Goal: Task Accomplishment & Management: Complete application form

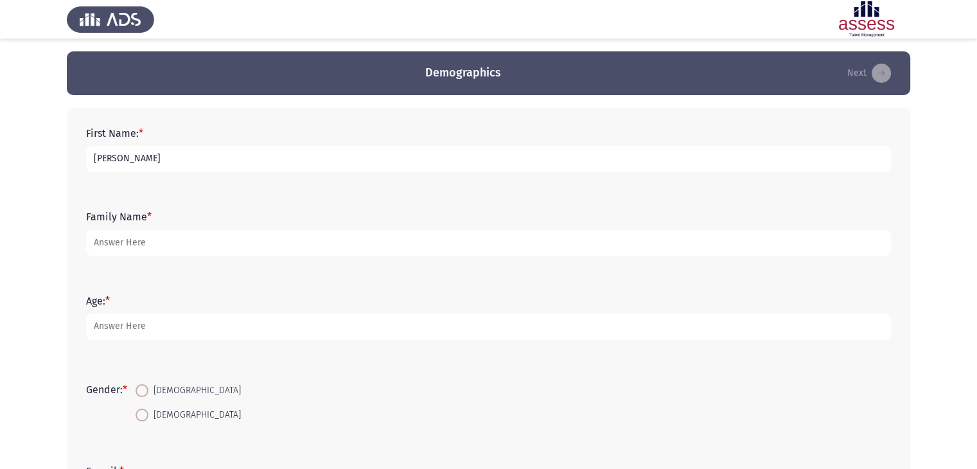
type input "[PERSON_NAME]"
type input "Rady"
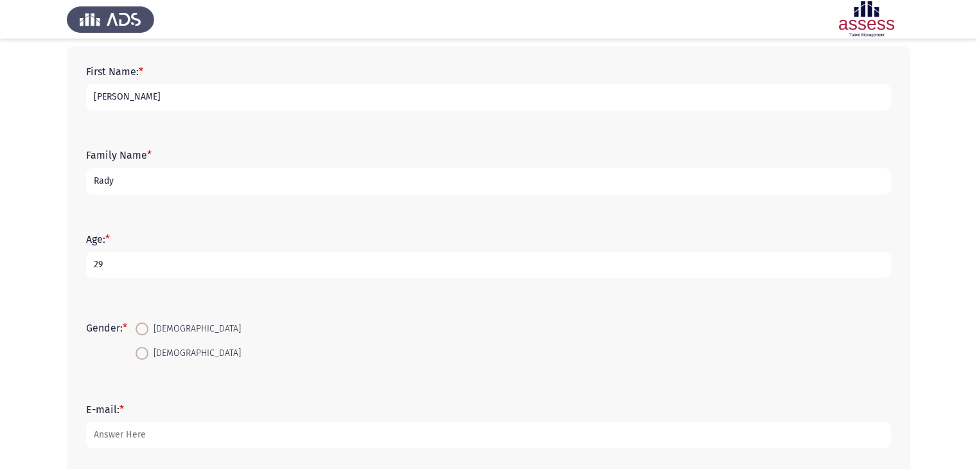
scroll to position [128, 0]
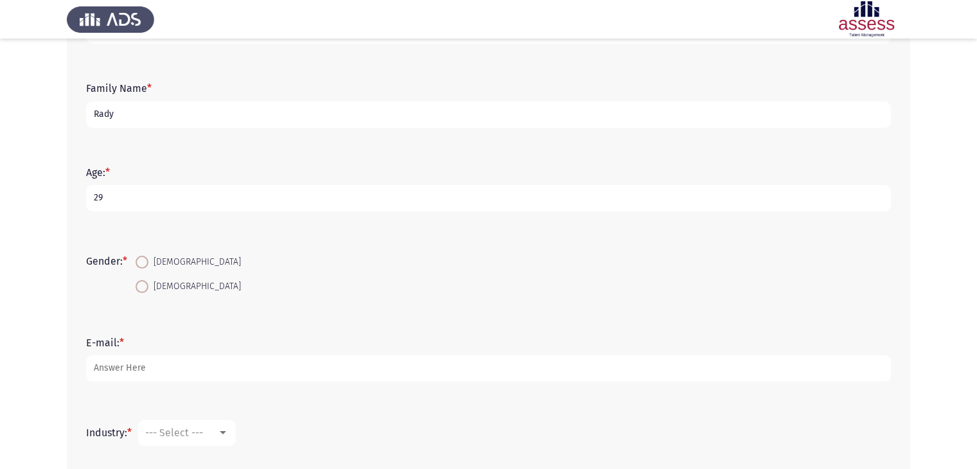
type input "29"
click at [146, 264] on span at bounding box center [142, 262] width 13 height 13
click at [146, 264] on input "Male" at bounding box center [142, 262] width 13 height 13
radio input "true"
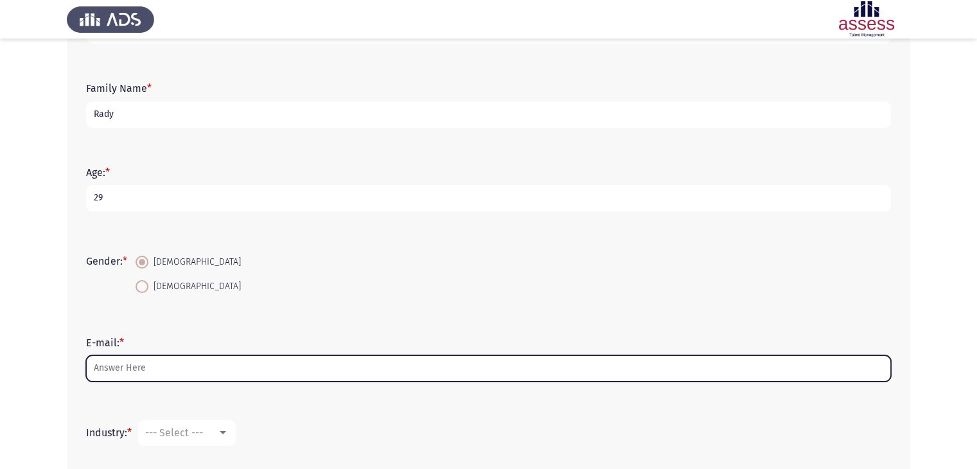
click at [143, 363] on input "E-mail: *" at bounding box center [488, 368] width 805 height 26
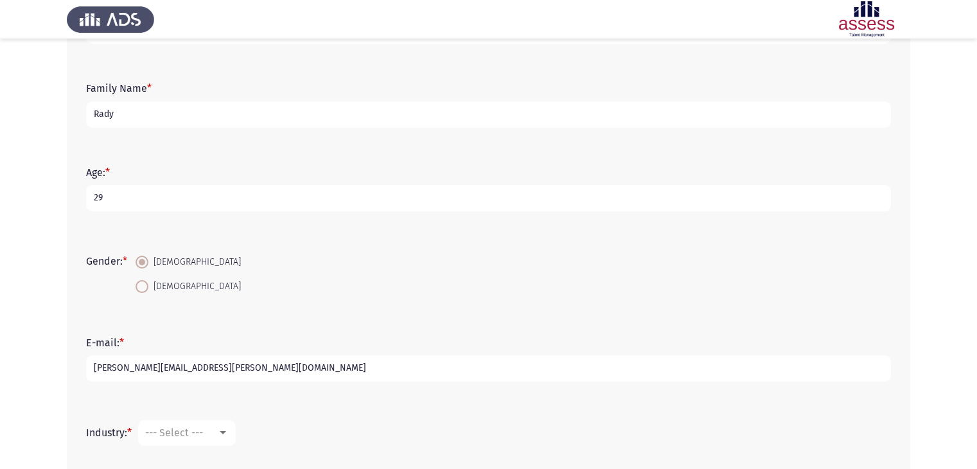
type input "[EMAIL_ADDRESS][DOMAIN_NAME]"
drag, startPoint x: 232, startPoint y: 361, endPoint x: 66, endPoint y: 382, distance: 168.3
click at [80, 365] on div "E-mail: * amgad.rady@evapharma.com" at bounding box center [489, 359] width 818 height 58
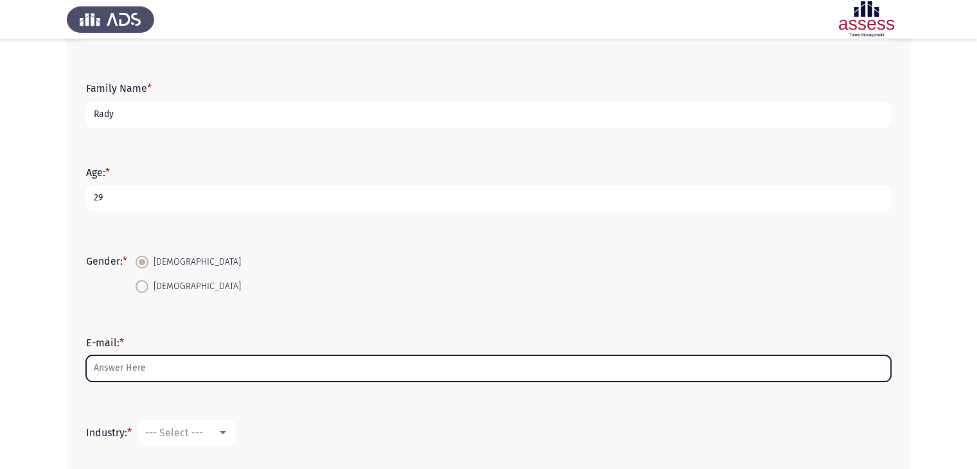
click at [172, 356] on input "E-mail: *" at bounding box center [488, 368] width 805 height 26
click at [237, 368] on input "E-mail: *" at bounding box center [488, 368] width 805 height 26
click at [240, 364] on input "E-mail: *" at bounding box center [488, 368] width 805 height 26
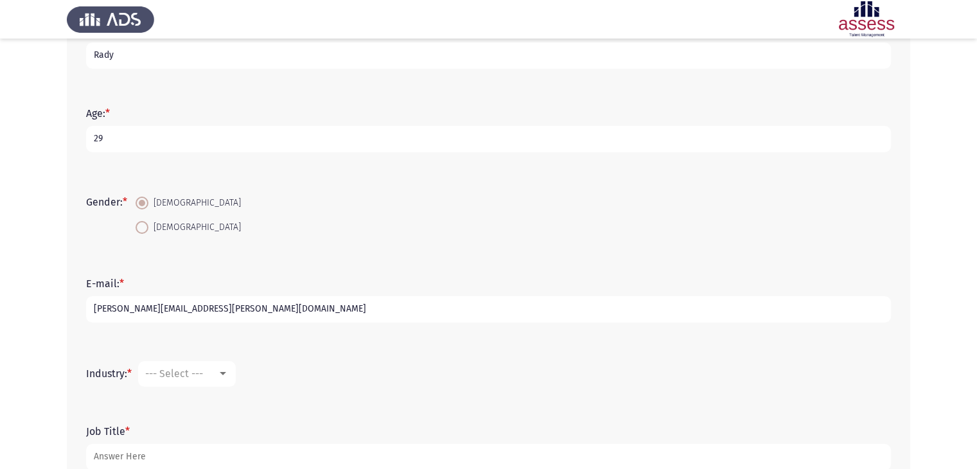
scroll to position [272, 0]
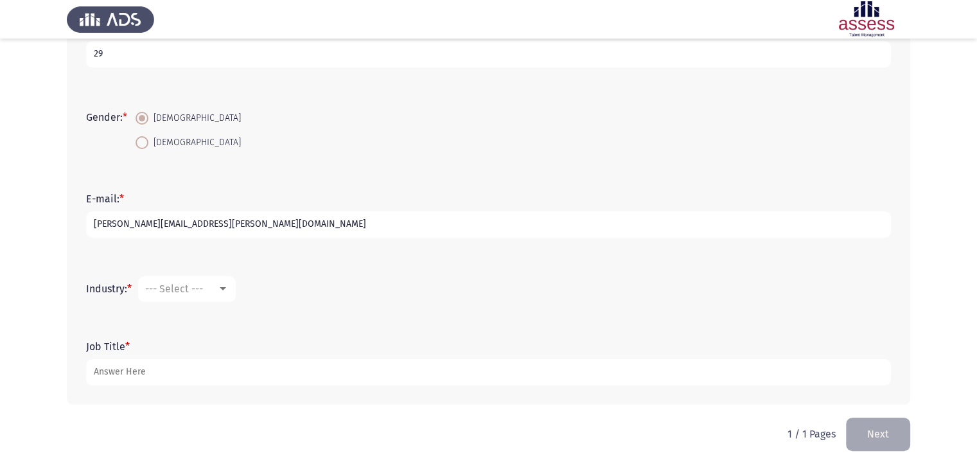
type input "[EMAIL_ADDRESS][DOMAIN_NAME]"
click at [170, 281] on mat-select "--- Select ---" at bounding box center [187, 289] width 98 height 26
click at [179, 293] on span "--- Select ---" at bounding box center [174, 289] width 58 height 12
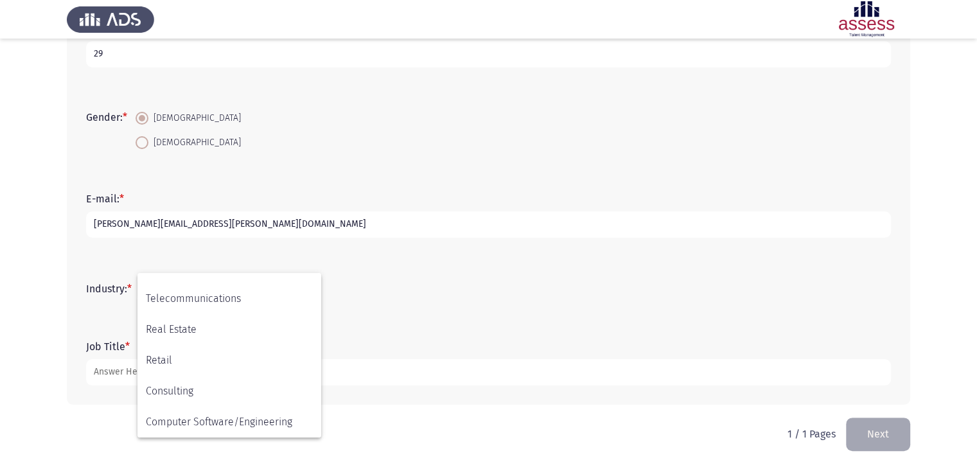
scroll to position [421, 0]
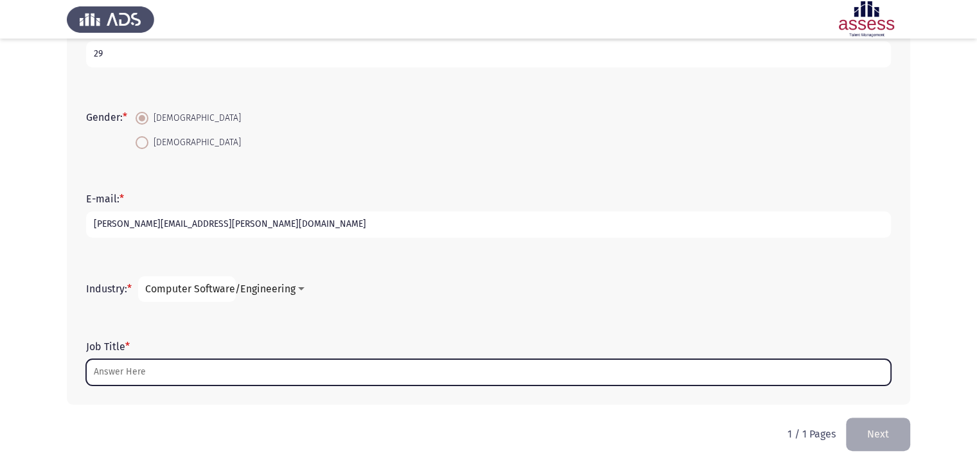
click at [182, 375] on input "Job Title *" at bounding box center [488, 372] width 805 height 26
click at [121, 367] on input "Job Title *" at bounding box center [488, 372] width 805 height 26
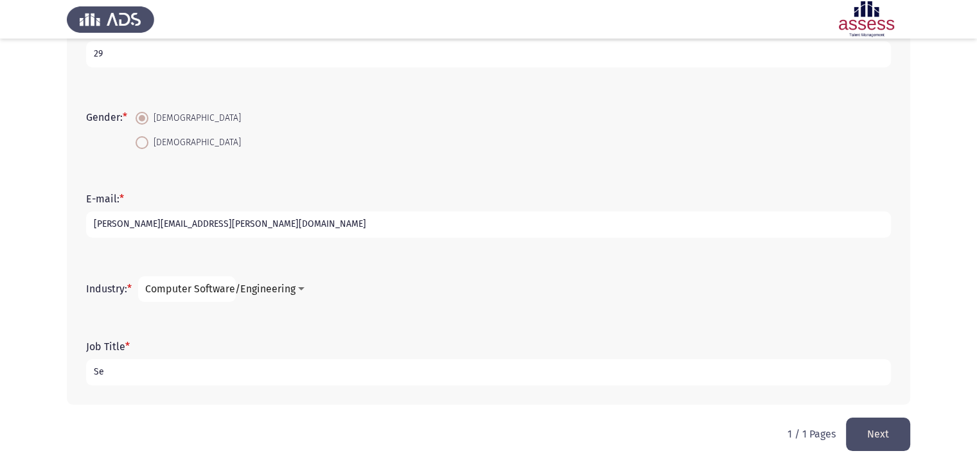
drag, startPoint x: 128, startPoint y: 360, endPoint x: 57, endPoint y: 360, distance: 71.9
click at [55, 360] on app-assessment-container "Demographics Next First Name: * Amgad Family Name * Rady Age: * 29 Gender: * Ma…" at bounding box center [488, 98] width 977 height 638
click at [199, 387] on div "Job Title * Se" at bounding box center [489, 363] width 818 height 58
click at [194, 367] on input "Se" at bounding box center [488, 372] width 805 height 26
type input "Senior software engineer"
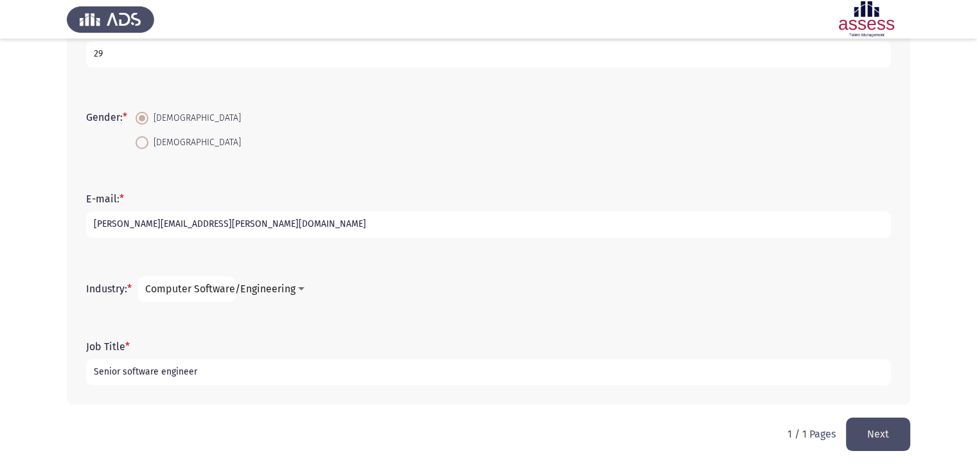
click at [886, 432] on button "Next" at bounding box center [878, 433] width 64 height 33
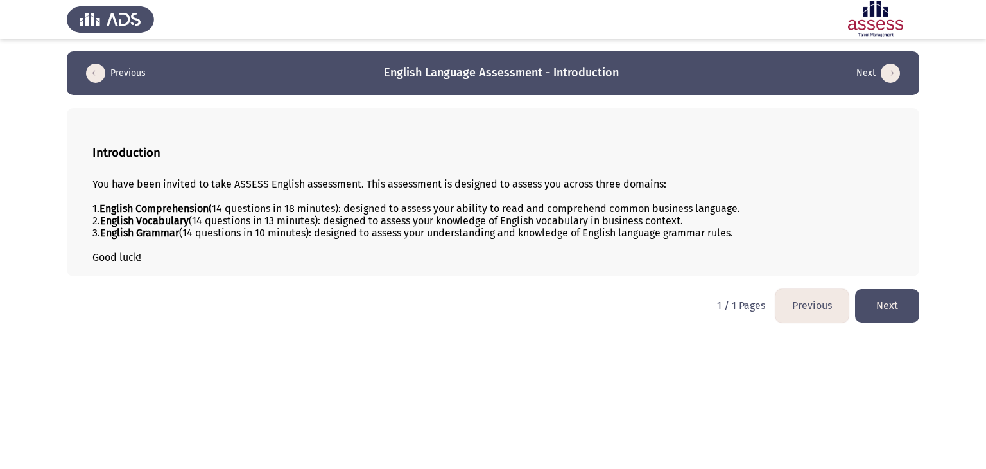
drag, startPoint x: 222, startPoint y: 213, endPoint x: 344, endPoint y: 213, distance: 122.7
click at [339, 213] on div "1. English Comprehension (14 questions in 18 minutes): designed to assess your …" at bounding box center [493, 208] width 802 height 12
click at [881, 302] on button "Next" at bounding box center [887, 305] width 64 height 33
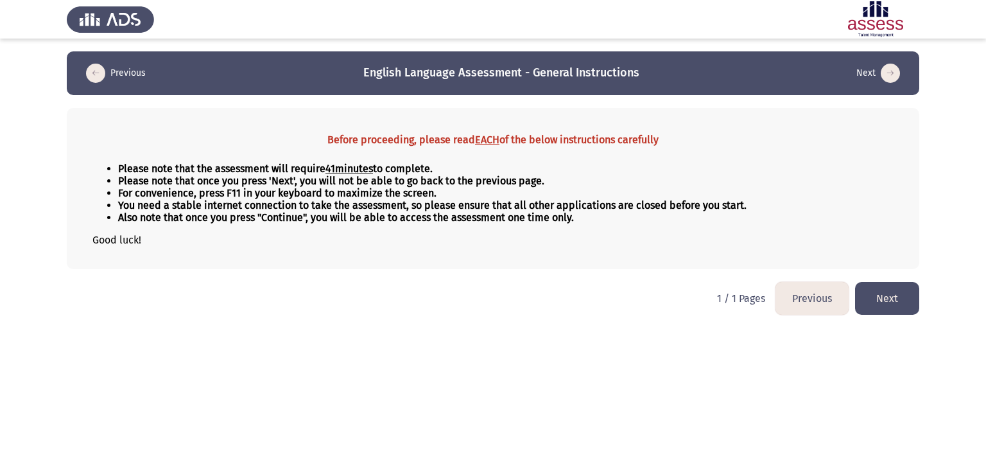
click at [873, 293] on button "Next" at bounding box center [887, 298] width 64 height 33
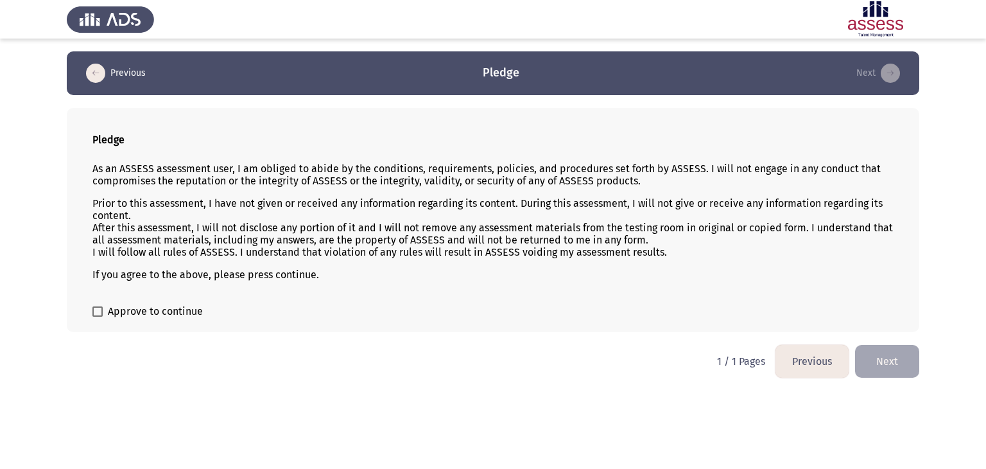
click at [90, 311] on div "Pledge As an ASSESS assessment user, I am obliged to abide by the conditions, r…" at bounding box center [493, 220] width 853 height 224
click at [98, 315] on span at bounding box center [97, 311] width 10 height 10
click at [98, 317] on input "Approve to continue" at bounding box center [97, 317] width 1 height 1
checkbox input "true"
click at [884, 355] on button "Next" at bounding box center [887, 361] width 64 height 33
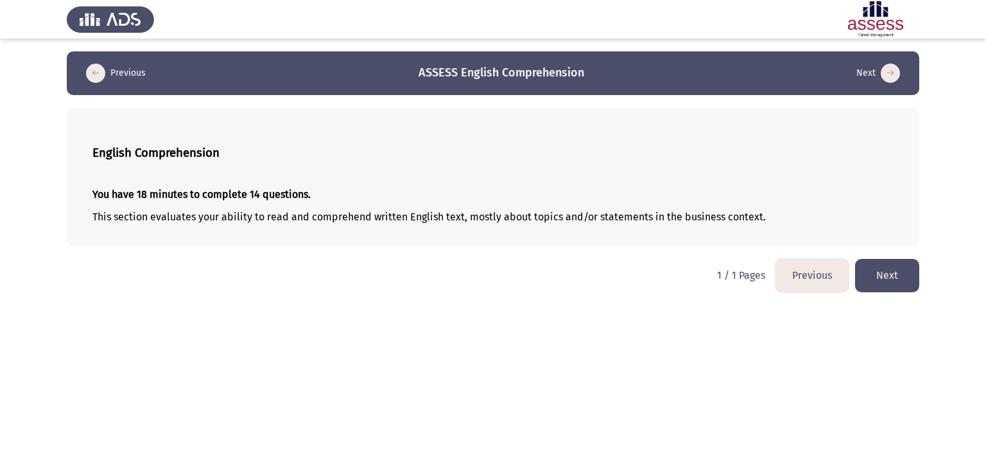
click at [889, 280] on button "Next" at bounding box center [887, 275] width 64 height 33
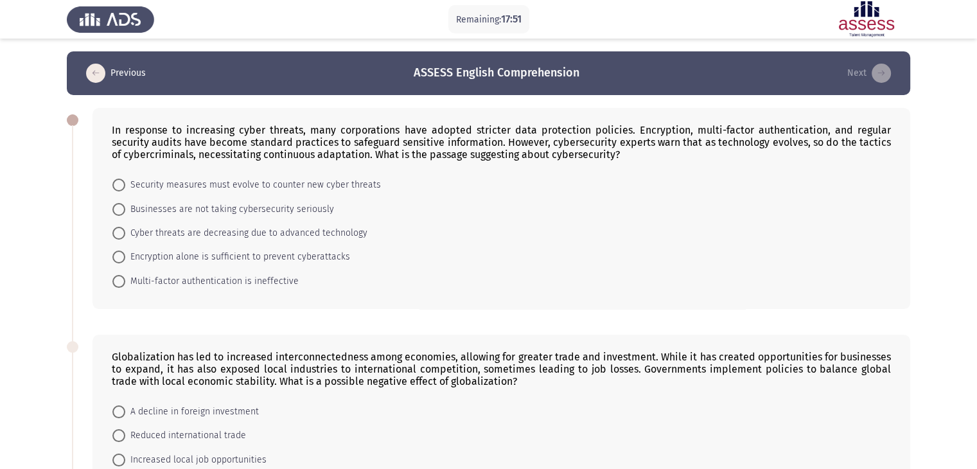
drag, startPoint x: 481, startPoint y: 134, endPoint x: 460, endPoint y: 134, distance: 21.2
click at [460, 134] on div "In response to increasing cyber threats, many corporations have adopted stricte…" at bounding box center [501, 142] width 779 height 37
drag, startPoint x: 114, startPoint y: 127, endPoint x: 229, endPoint y: 150, distance: 117.3
click at [223, 150] on div "In response to increasing cyber threats, many corporations have adopted stricte…" at bounding box center [501, 142] width 779 height 37
click at [123, 184] on span at bounding box center [118, 185] width 13 height 13
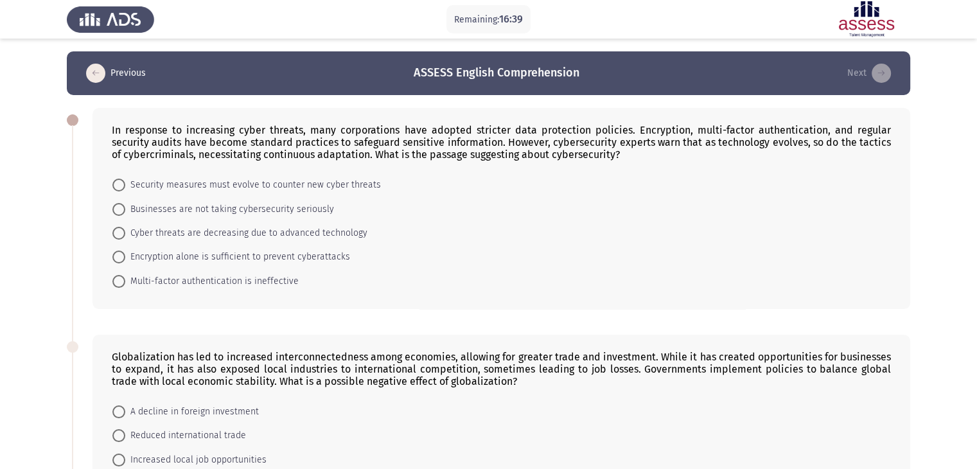
click at [123, 184] on input "Security measures must evolve to counter new cyber threats" at bounding box center [118, 185] width 13 height 13
radio input "true"
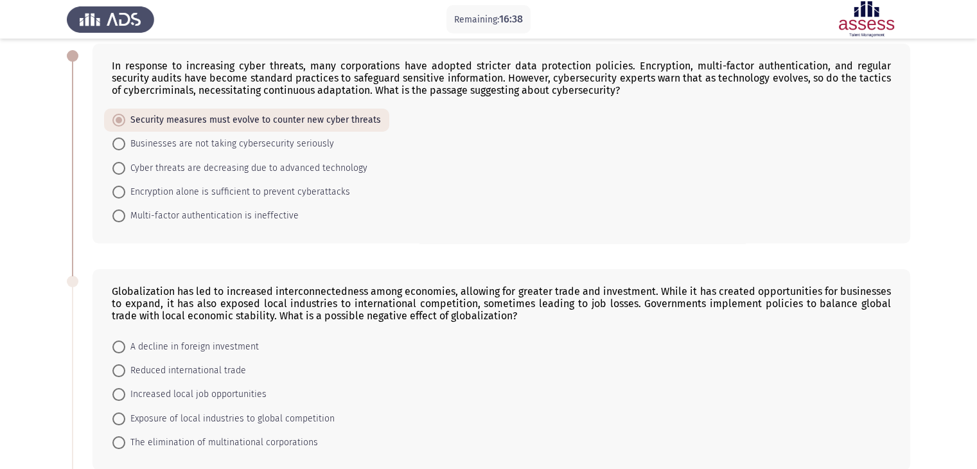
scroll to position [128, 0]
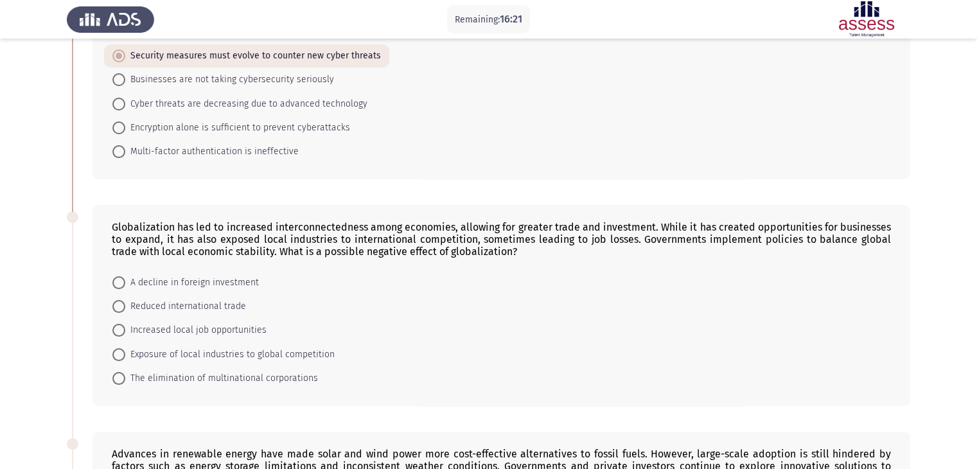
drag, startPoint x: 109, startPoint y: 235, endPoint x: 189, endPoint y: 245, distance: 80.3
click at [189, 245] on div "Globalization has led to increased interconnectedness among economies, allowing…" at bounding box center [501, 239] width 779 height 37
click at [231, 308] on span "Reduced international trade" at bounding box center [185, 306] width 121 height 15
click at [125, 308] on input "Reduced international trade" at bounding box center [118, 306] width 13 height 13
radio input "true"
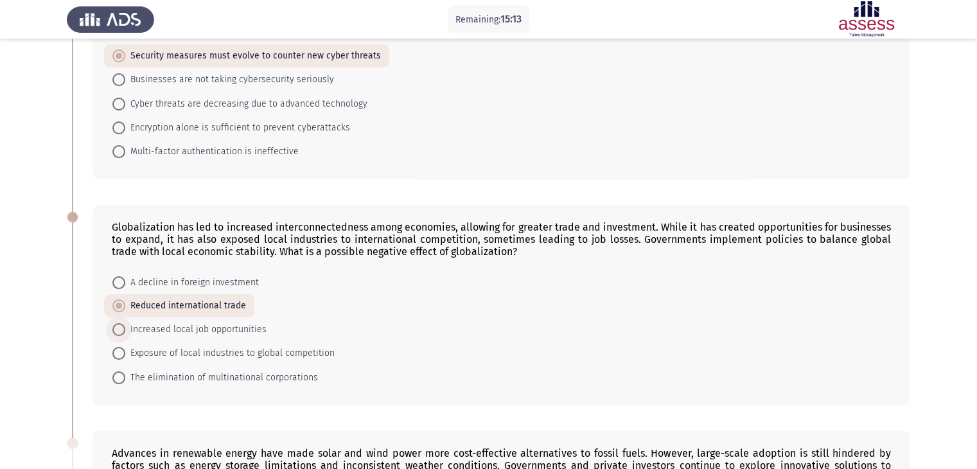
click at [209, 329] on span "Increased local job opportunities" at bounding box center [195, 329] width 141 height 15
click at [125, 329] on input "Increased local job opportunities" at bounding box center [118, 329] width 13 height 13
radio input "true"
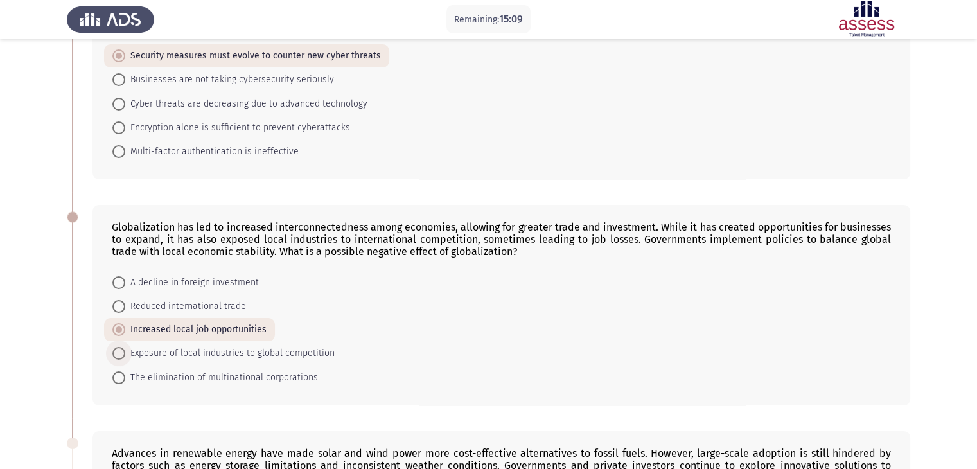
click at [231, 353] on span "Exposure of local industries to global competition" at bounding box center [229, 353] width 209 height 15
click at [125, 353] on input "Exposure of local industries to global competition" at bounding box center [118, 353] width 13 height 13
radio input "true"
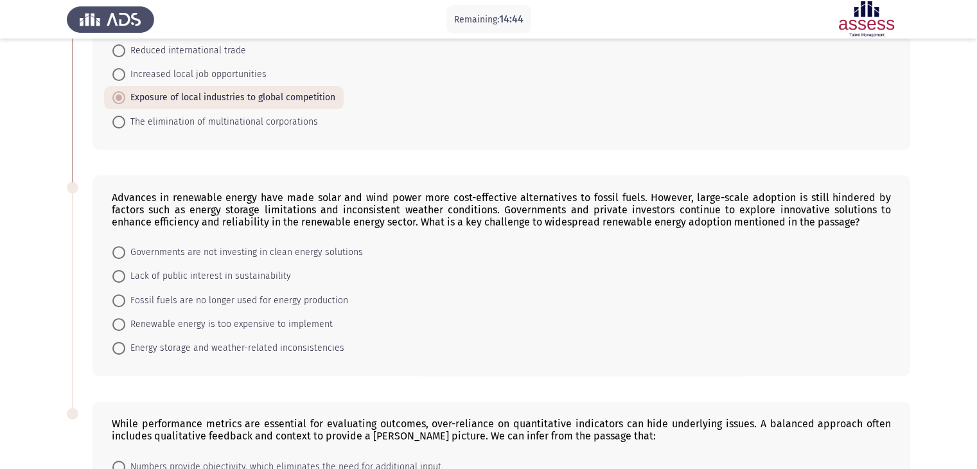
scroll to position [385, 0]
click at [204, 322] on span "Renewable energy is too expensive to implement" at bounding box center [228, 322] width 207 height 15
click at [125, 322] on input "Renewable energy is too expensive to implement" at bounding box center [118, 323] width 13 height 13
radio input "true"
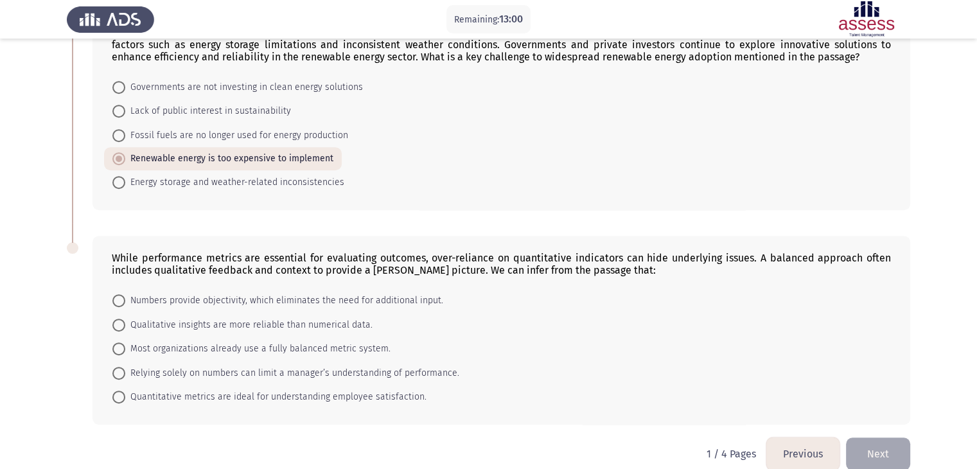
scroll to position [568, 0]
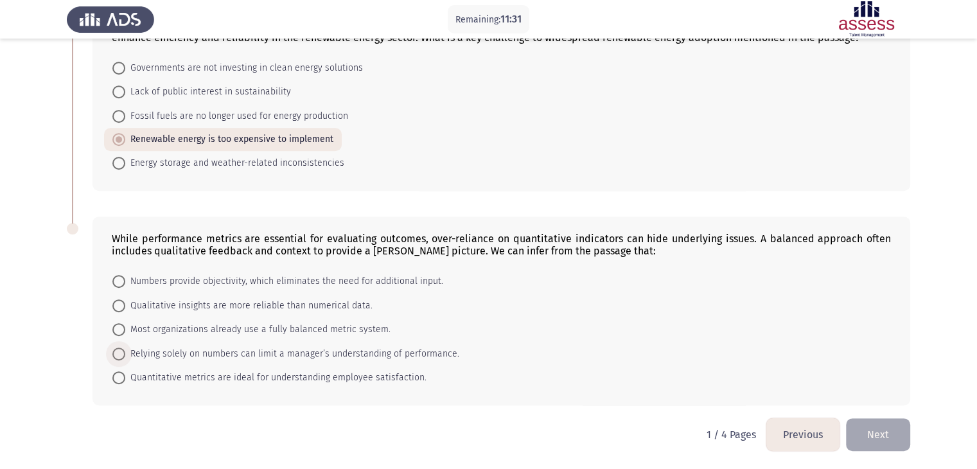
click at [118, 355] on span at bounding box center [118, 353] width 13 height 13
click at [118, 355] on input "Relying solely on numbers can limit a manager’s understanding of performance." at bounding box center [118, 353] width 13 height 13
radio input "true"
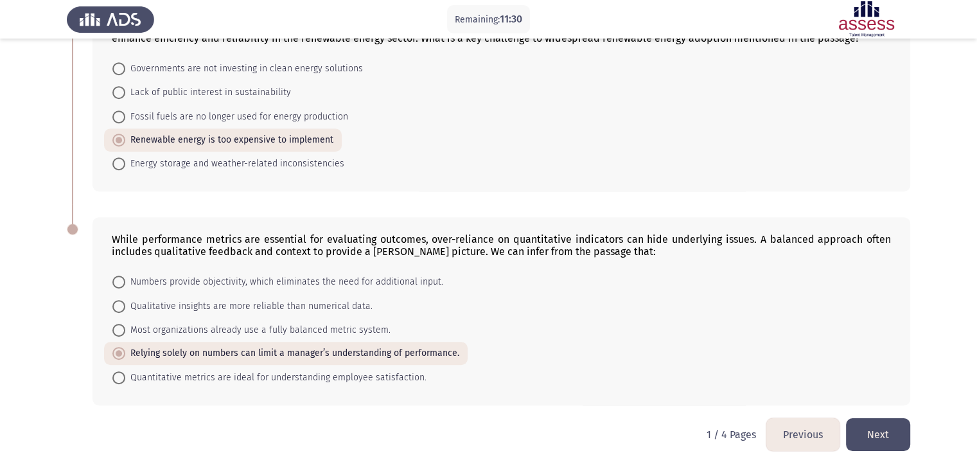
click at [872, 436] on button "Next" at bounding box center [878, 434] width 64 height 33
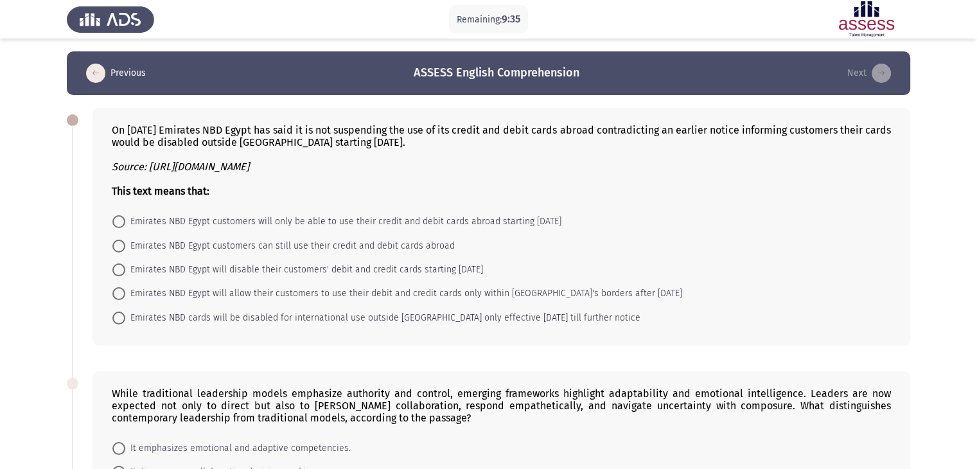
click at [177, 247] on span "Emirates NBD Egypt customers can still use their credit and debit cards abroad" at bounding box center [289, 245] width 329 height 15
click at [125, 247] on input "Emirates NBD Egypt customers can still use their credit and debit cards abroad" at bounding box center [118, 246] width 13 height 13
radio input "true"
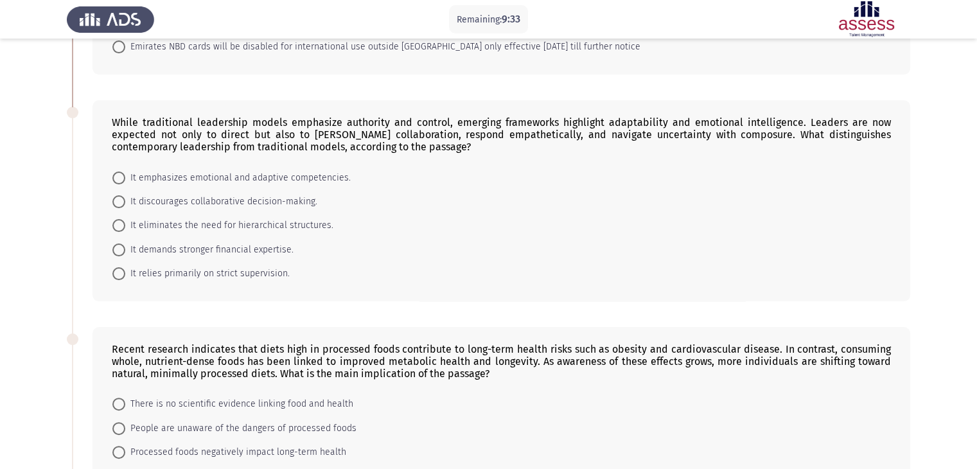
scroll to position [276, 0]
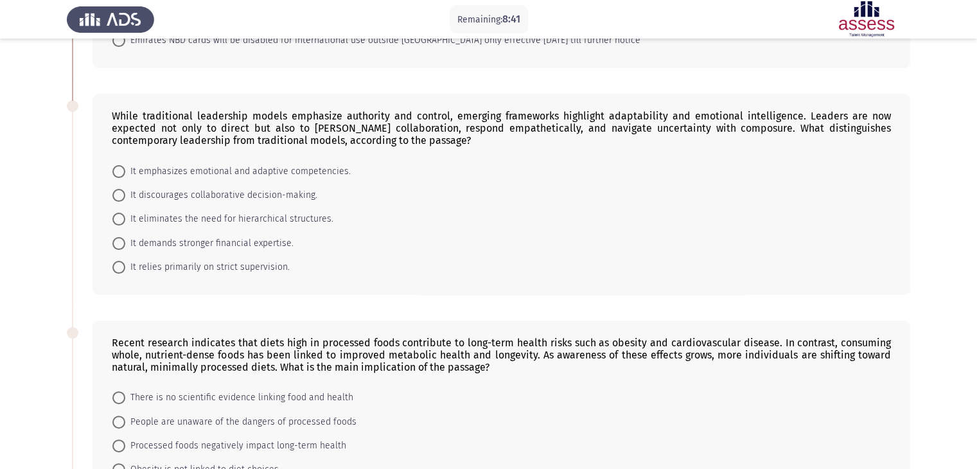
click at [216, 174] on span "It emphasizes emotional and adaptive competencies." at bounding box center [237, 171] width 225 height 15
click at [125, 174] on input "It emphasizes emotional and adaptive competencies." at bounding box center [118, 171] width 13 height 13
radio input "true"
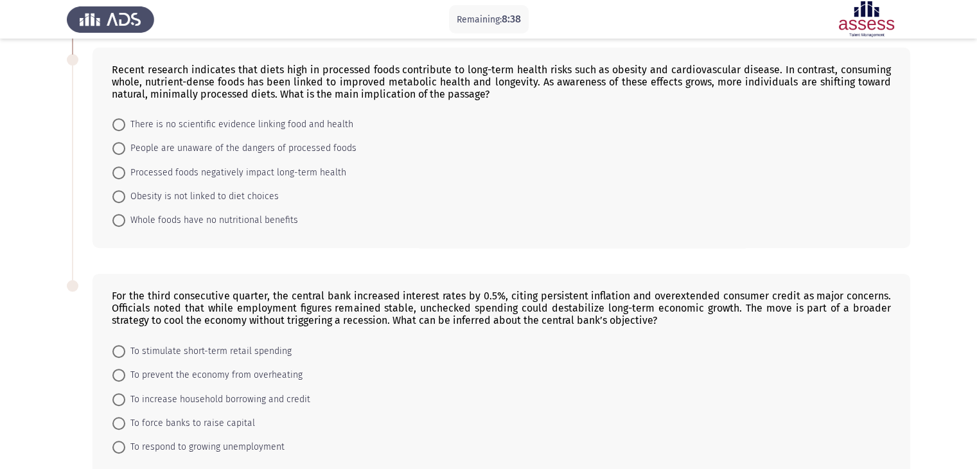
scroll to position [457, 0]
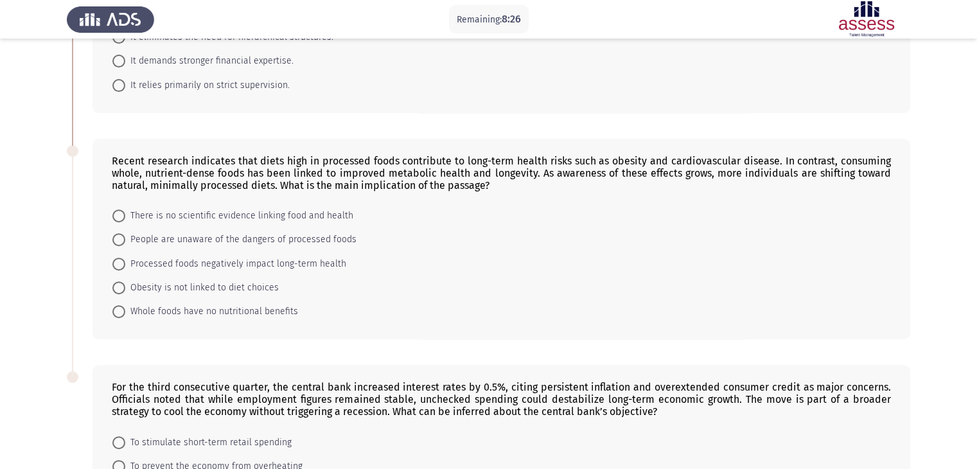
drag, startPoint x: 127, startPoint y: 163, endPoint x: 185, endPoint y: 164, distance: 57.8
click at [185, 164] on div "Recent research indicates that diets high in processed foods contribute to long…" at bounding box center [501, 173] width 779 height 37
click at [207, 265] on span "Processed foods negatively impact long-term health" at bounding box center [235, 263] width 221 height 15
click at [125, 265] on input "Processed foods negatively impact long-term health" at bounding box center [118, 264] width 13 height 13
radio input "true"
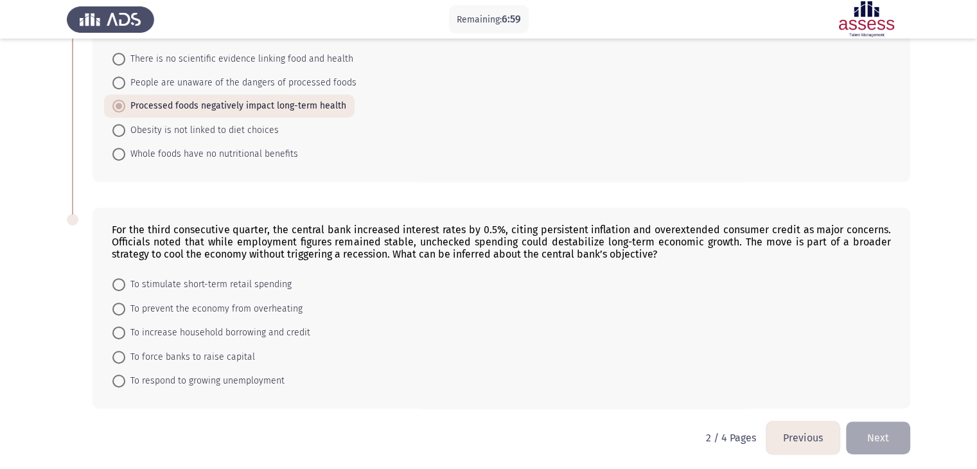
scroll to position [618, 0]
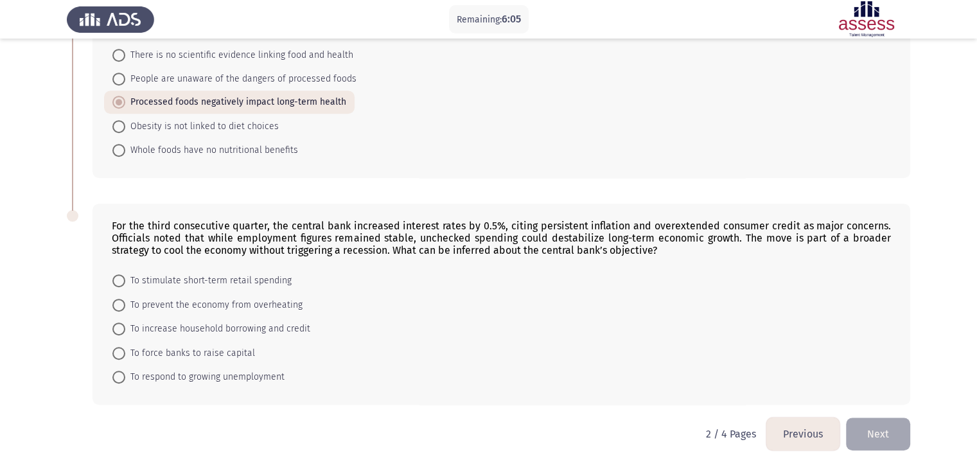
click at [197, 305] on span "To prevent the economy from overheating" at bounding box center [213, 304] width 177 height 15
click at [125, 305] on input "To prevent the economy from overheating" at bounding box center [118, 305] width 13 height 13
radio input "true"
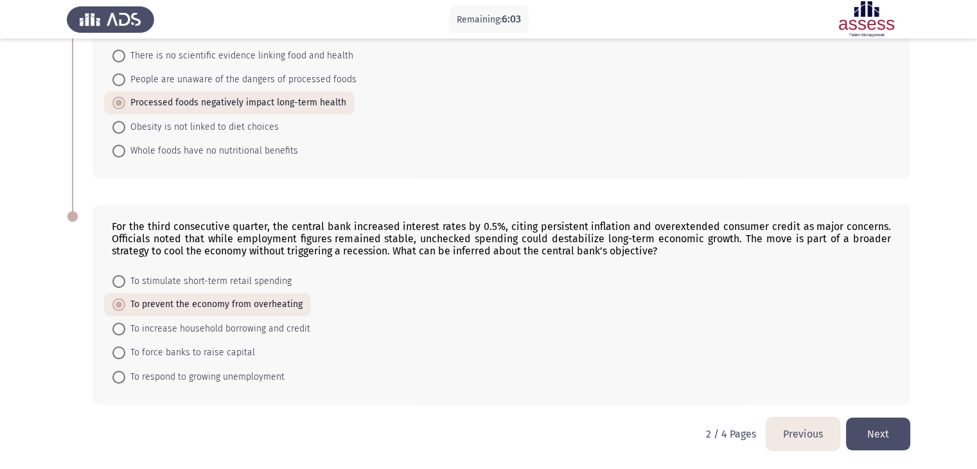
click at [887, 430] on button "Next" at bounding box center [878, 433] width 64 height 33
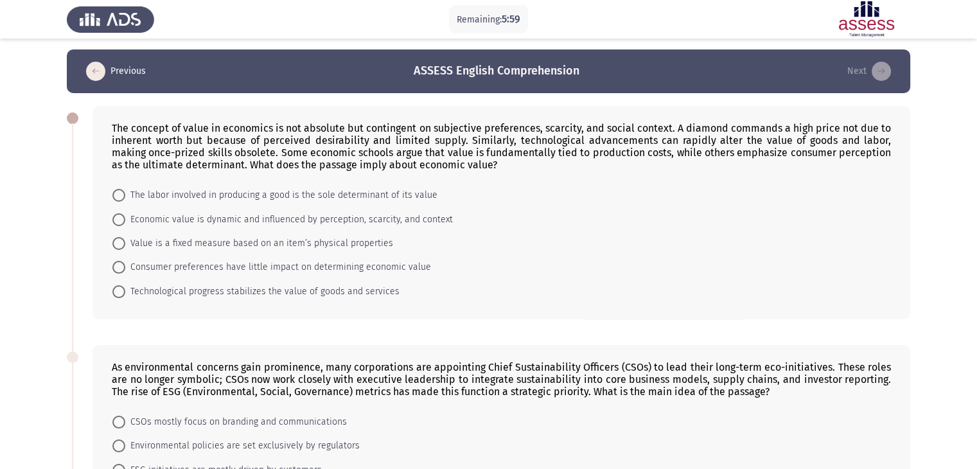
scroll to position [0, 0]
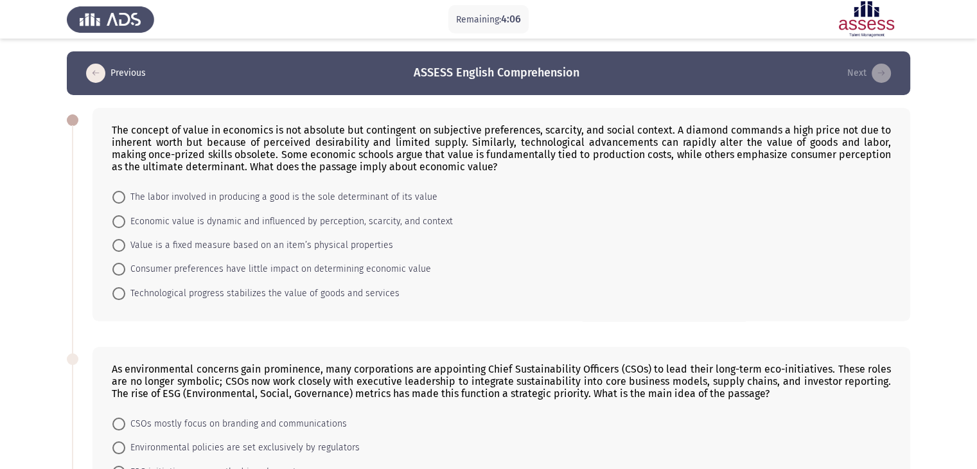
click at [191, 224] on span "Economic value is dynamic and influenced by perception, scarcity, and context" at bounding box center [289, 221] width 328 height 15
click at [125, 224] on input "Economic value is dynamic and influenced by perception, scarcity, and context" at bounding box center [118, 221] width 13 height 13
radio input "true"
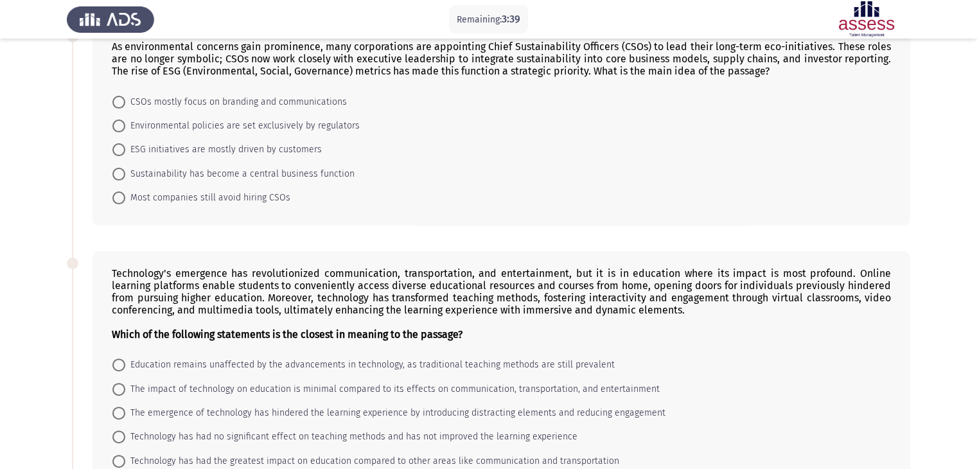
scroll to position [257, 0]
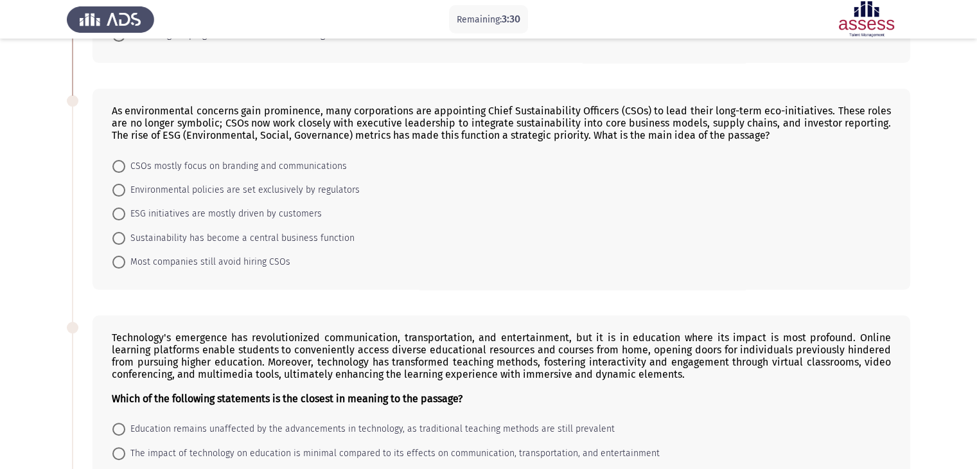
click at [175, 242] on span "Sustainability has become a central business function" at bounding box center [239, 238] width 229 height 15
click at [125, 242] on input "Sustainability has become a central business function" at bounding box center [118, 238] width 13 height 13
radio input "true"
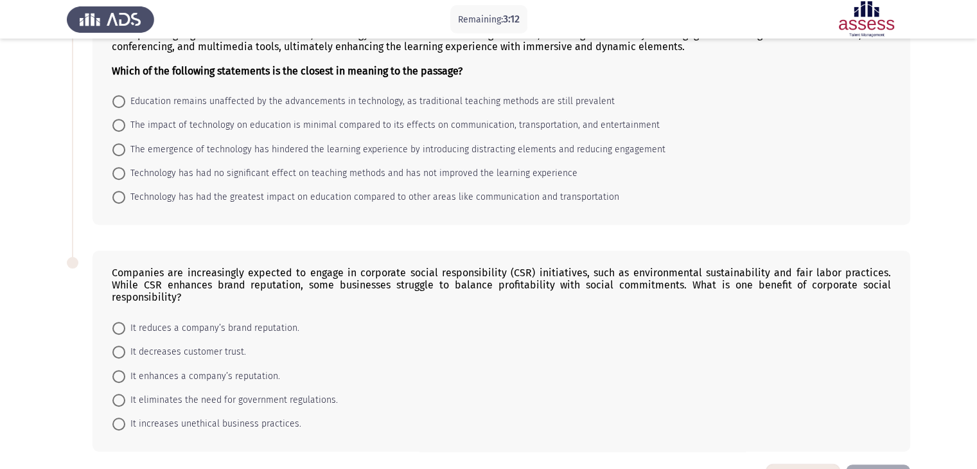
scroll to position [555, 0]
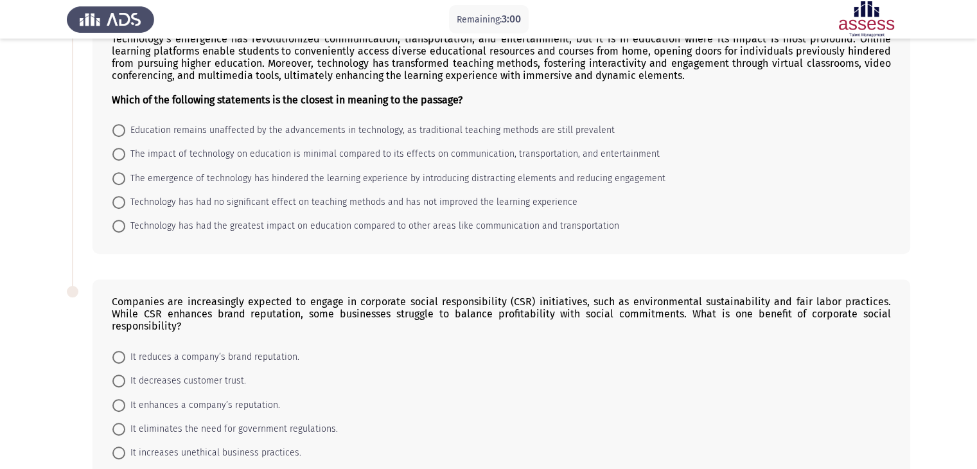
click at [116, 226] on span at bounding box center [118, 226] width 13 height 13
click at [116, 226] on input "Technology has had the greatest impact on education compared to other areas lik…" at bounding box center [118, 226] width 13 height 13
radio input "true"
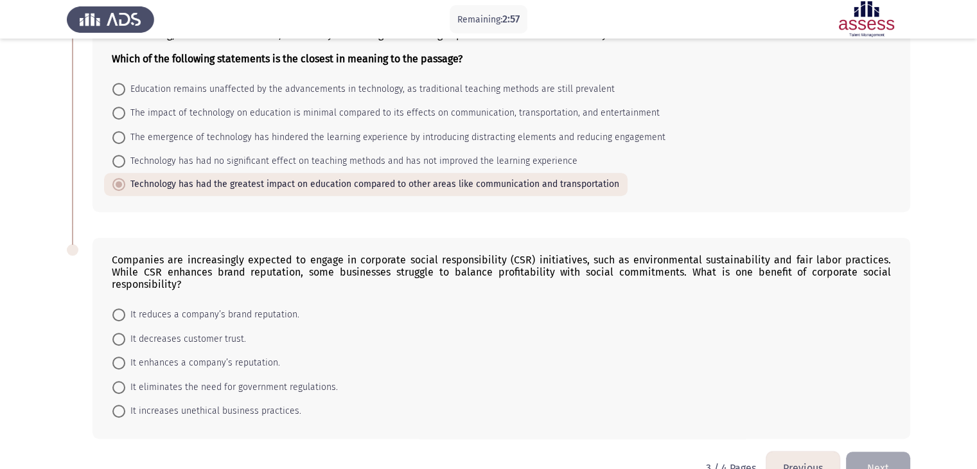
scroll to position [618, 0]
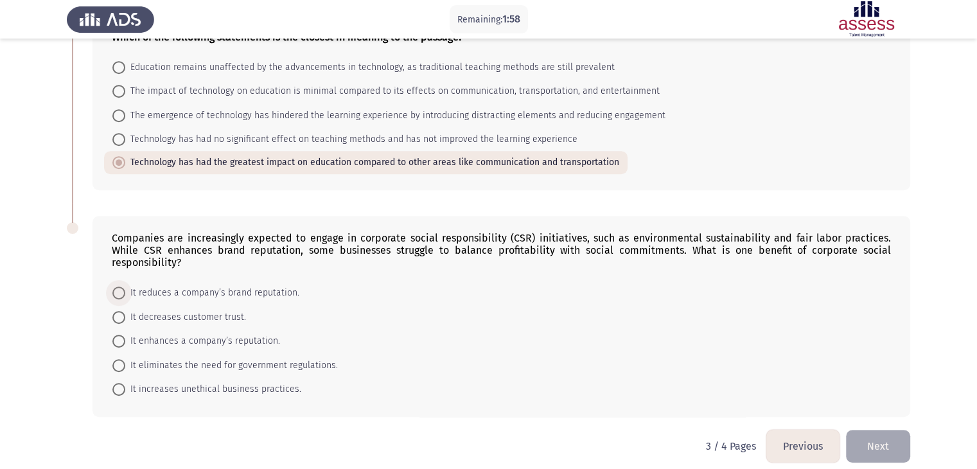
click at [263, 286] on span "It reduces a company’s brand reputation." at bounding box center [212, 292] width 174 height 15
click at [125, 286] on input "It reduces a company’s brand reputation." at bounding box center [118, 292] width 13 height 13
radio input "true"
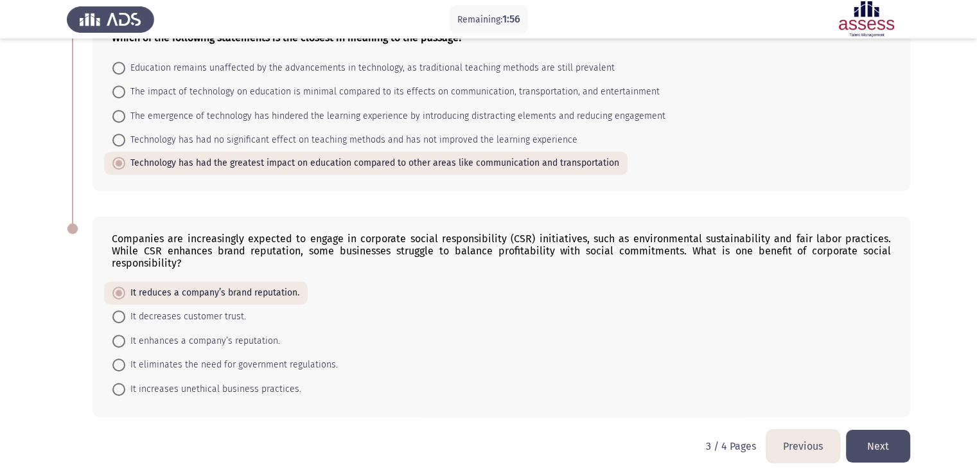
click at [207, 333] on span "It enhances a company’s reputation." at bounding box center [202, 340] width 155 height 15
click at [125, 335] on input "It enhances a company’s reputation." at bounding box center [118, 341] width 13 height 13
radio input "true"
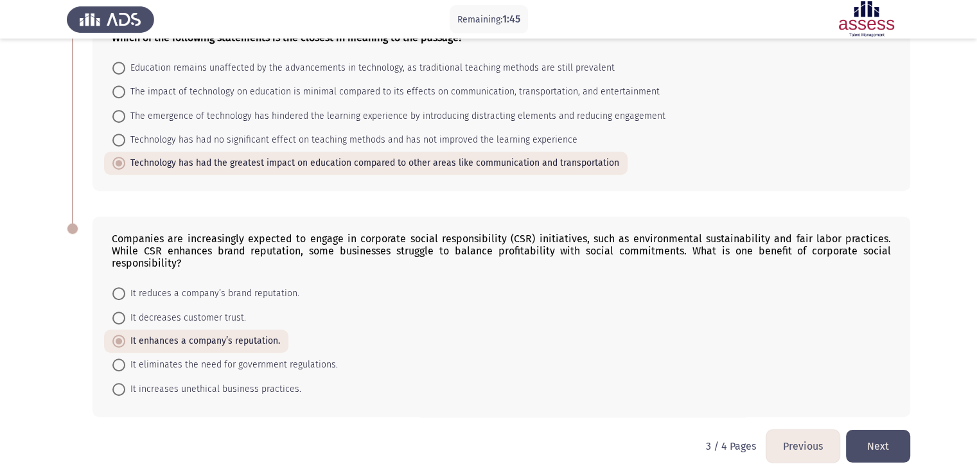
click at [892, 434] on button "Next" at bounding box center [878, 446] width 64 height 33
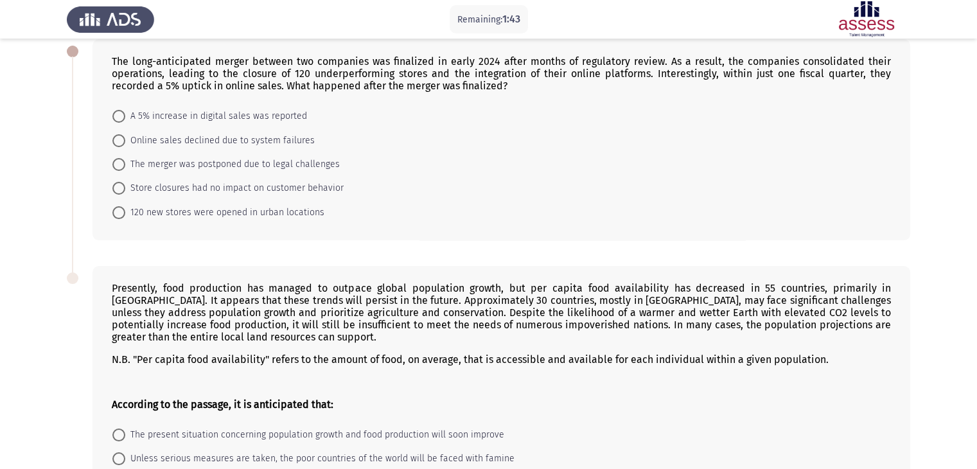
scroll to position [0, 0]
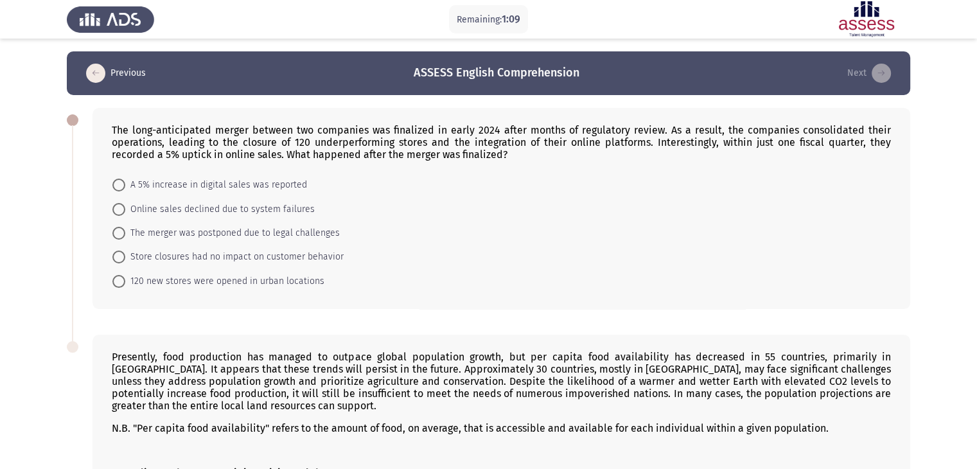
click at [202, 188] on span "A 5% increase in digital sales was reported" at bounding box center [216, 184] width 182 height 15
click at [125, 188] on input "A 5% increase in digital sales was reported" at bounding box center [118, 185] width 13 height 13
radio input "true"
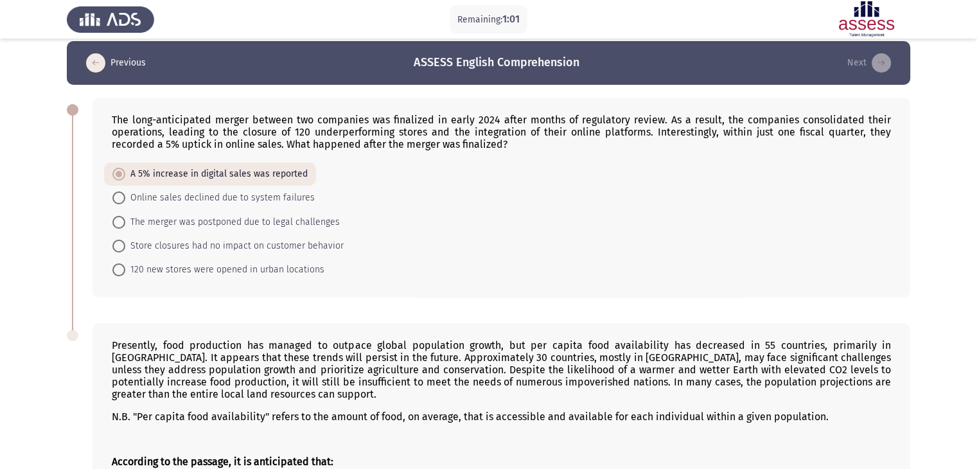
scroll to position [222, 0]
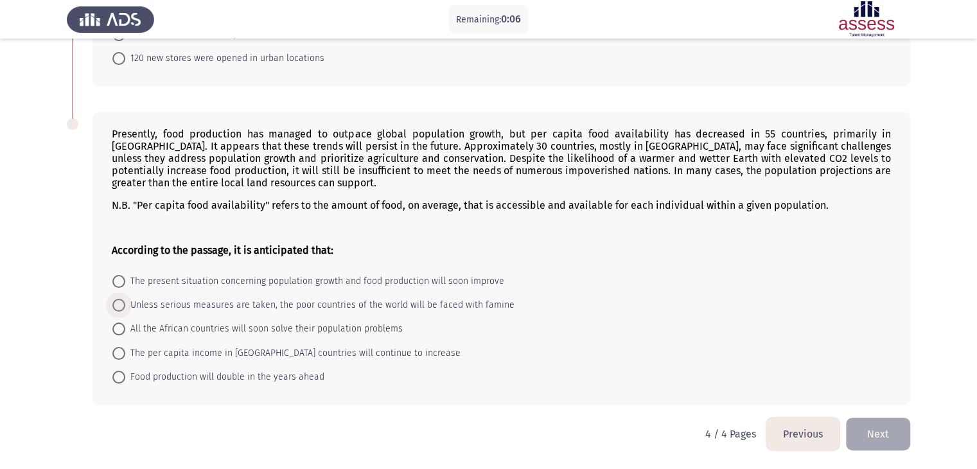
click at [247, 304] on span "Unless serious measures are taken, the poor countries of the world will be face…" at bounding box center [319, 304] width 389 height 15
click at [125, 304] on input "Unless serious measures are taken, the poor countries of the world will be face…" at bounding box center [118, 305] width 13 height 13
radio input "true"
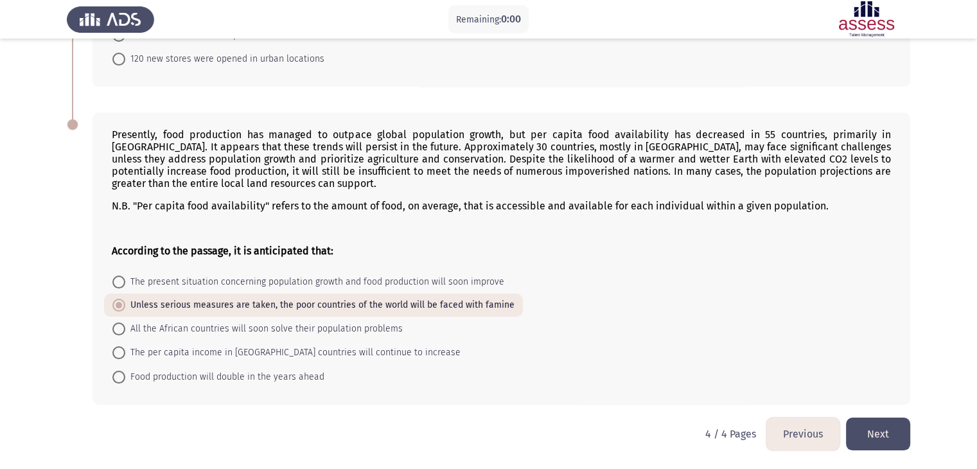
click at [879, 428] on button "Next" at bounding box center [878, 433] width 64 height 33
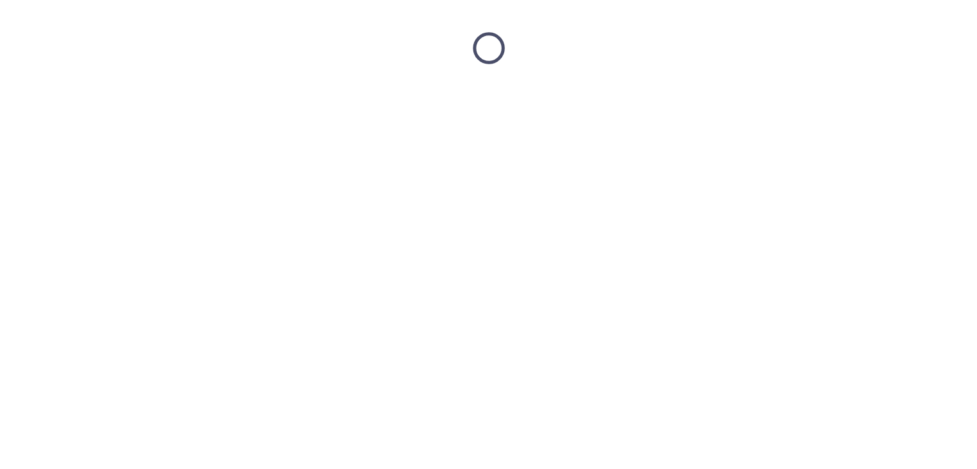
scroll to position [0, 0]
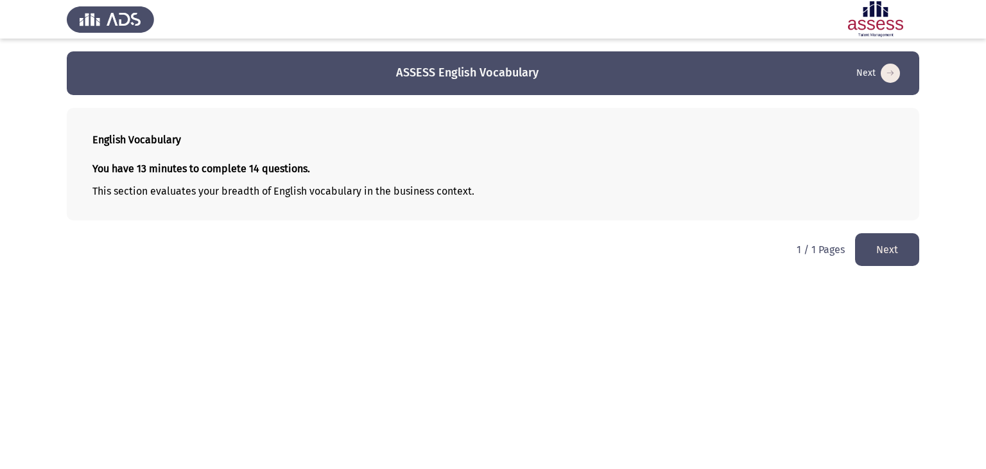
drag, startPoint x: 367, startPoint y: 71, endPoint x: 534, endPoint y: 76, distance: 166.4
click at [534, 71] on app-previous-next-buttons "ASSESS English Vocabulary Next" at bounding box center [493, 73] width 822 height 21
drag, startPoint x: 110, startPoint y: 196, endPoint x: 277, endPoint y: 195, distance: 167.0
click at [247, 194] on p "This section evaluates your breadth of English vocabulary in the business conte…" at bounding box center [493, 191] width 802 height 12
click at [891, 250] on button "Next" at bounding box center [887, 249] width 64 height 33
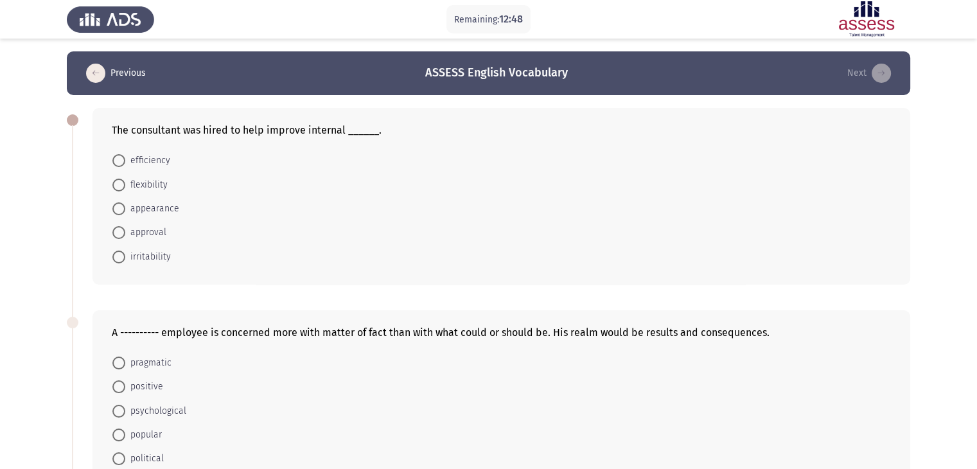
click at [152, 159] on span "efficiency" at bounding box center [147, 160] width 45 height 15
click at [125, 159] on input "efficiency" at bounding box center [118, 160] width 13 height 13
radio input "true"
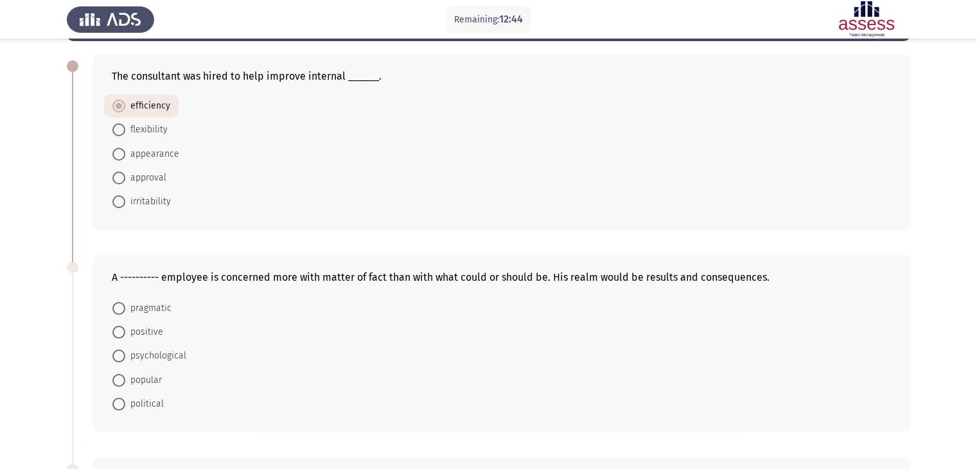
scroll to position [128, 0]
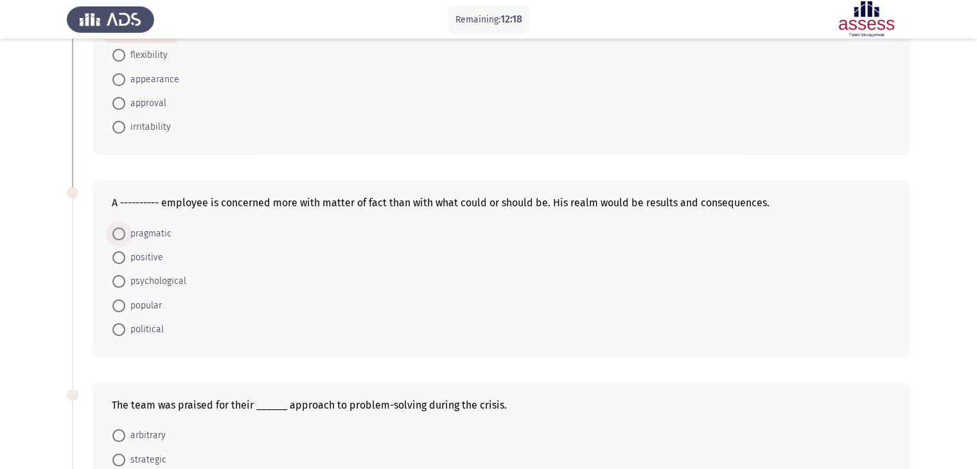
click at [123, 238] on span at bounding box center [118, 233] width 13 height 13
click at [123, 238] on input "pragmatic" at bounding box center [118, 233] width 13 height 13
radio input "true"
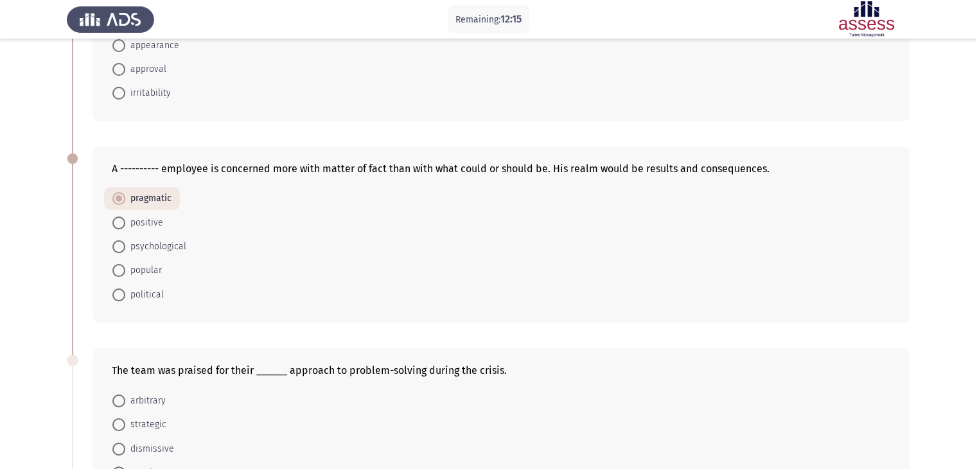
scroll to position [257, 0]
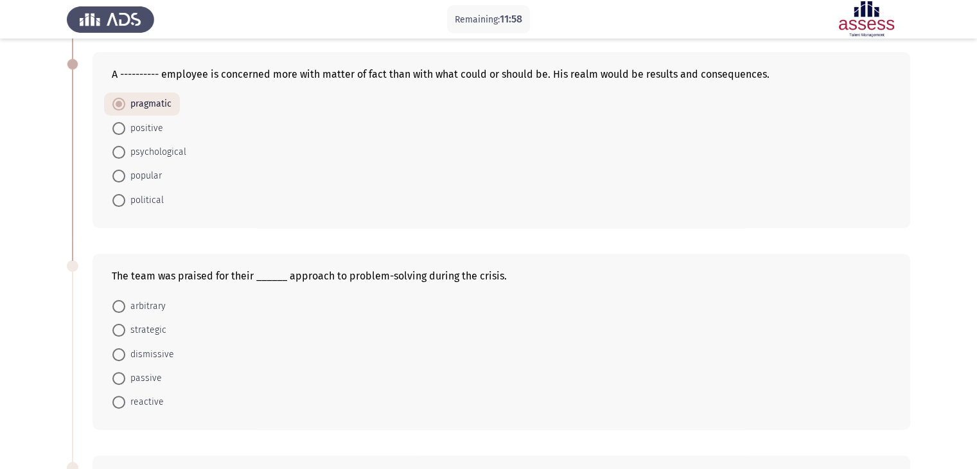
click at [162, 329] on span "strategic" at bounding box center [145, 329] width 41 height 15
click at [125, 329] on input "strategic" at bounding box center [118, 330] width 13 height 13
radio input "true"
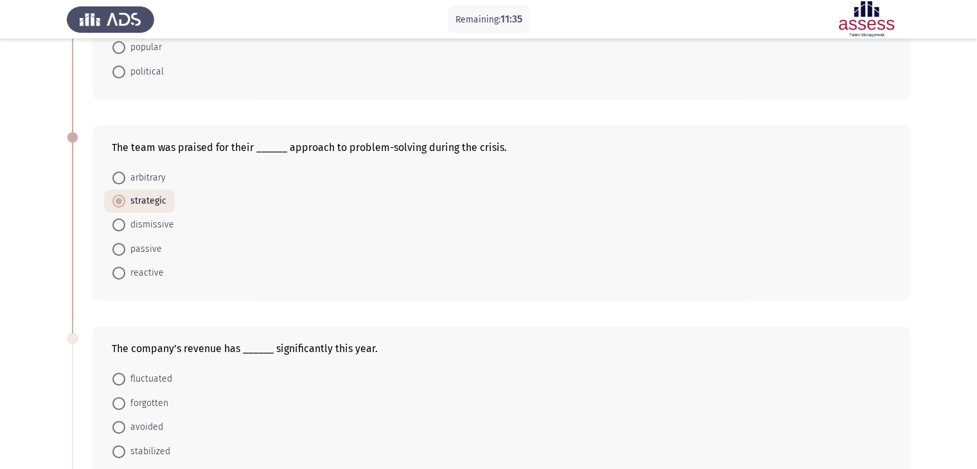
scroll to position [514, 0]
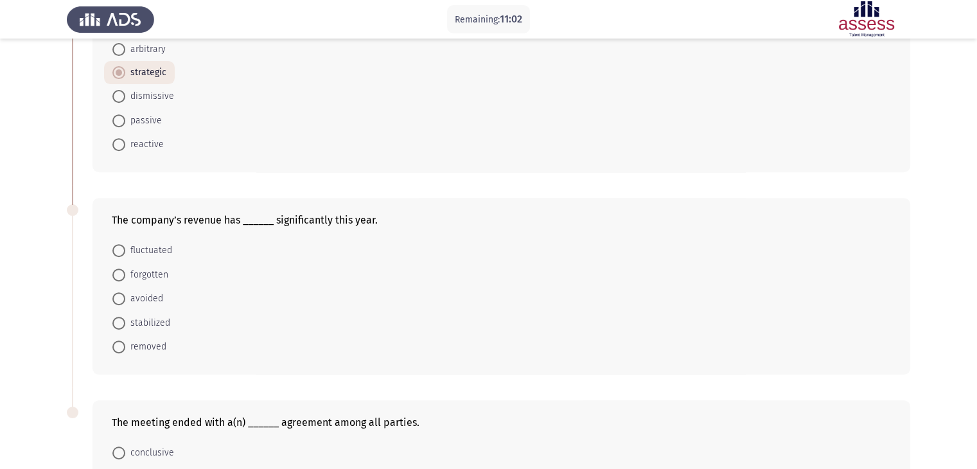
click at [143, 328] on span "stabilized" at bounding box center [147, 322] width 45 height 15
click at [125, 328] on input "stabilized" at bounding box center [118, 323] width 13 height 13
radio input "true"
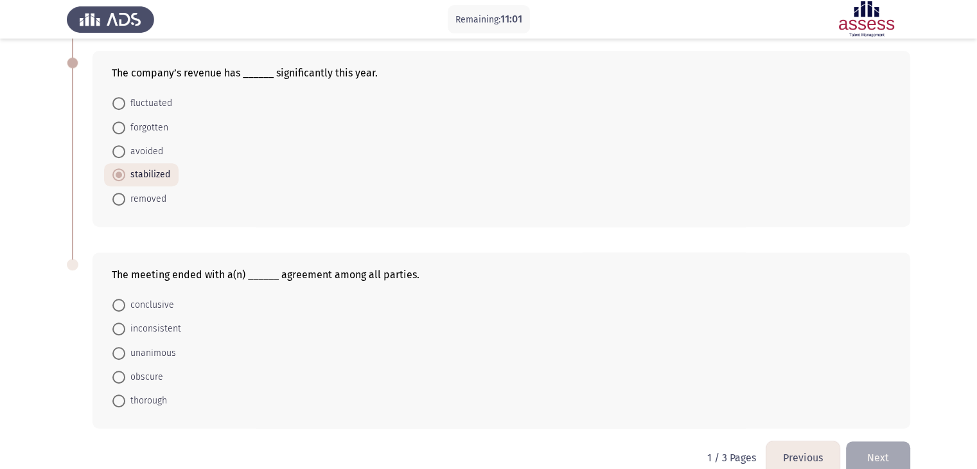
scroll to position [683, 0]
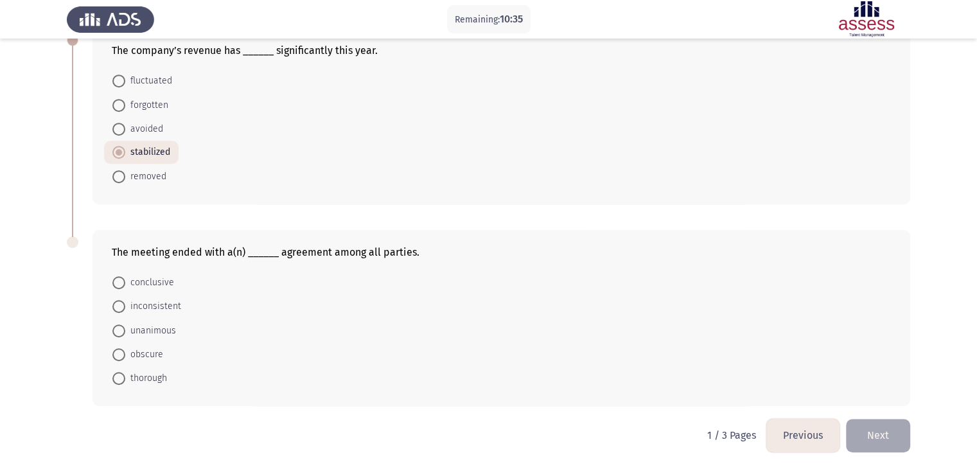
click at [153, 277] on span "conclusive" at bounding box center [149, 282] width 49 height 15
click at [125, 277] on input "conclusive" at bounding box center [118, 282] width 13 height 13
radio input "true"
click at [878, 434] on button "Next" at bounding box center [878, 435] width 64 height 33
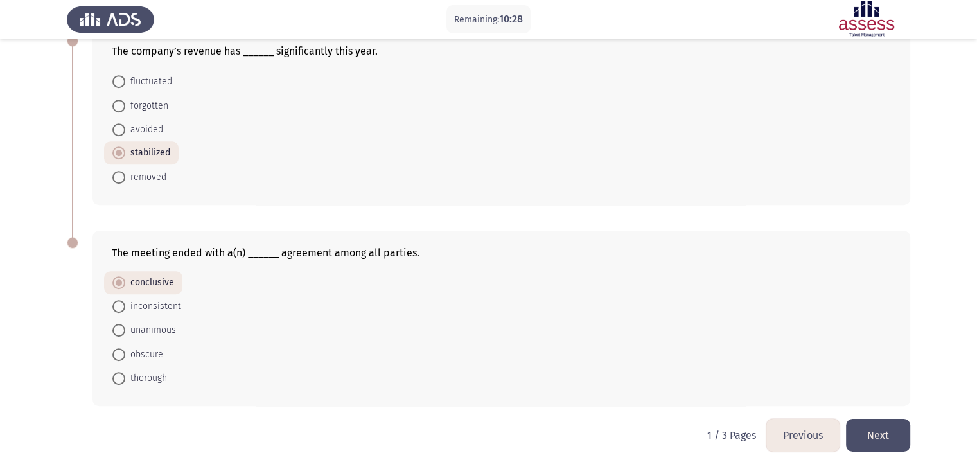
scroll to position [0, 0]
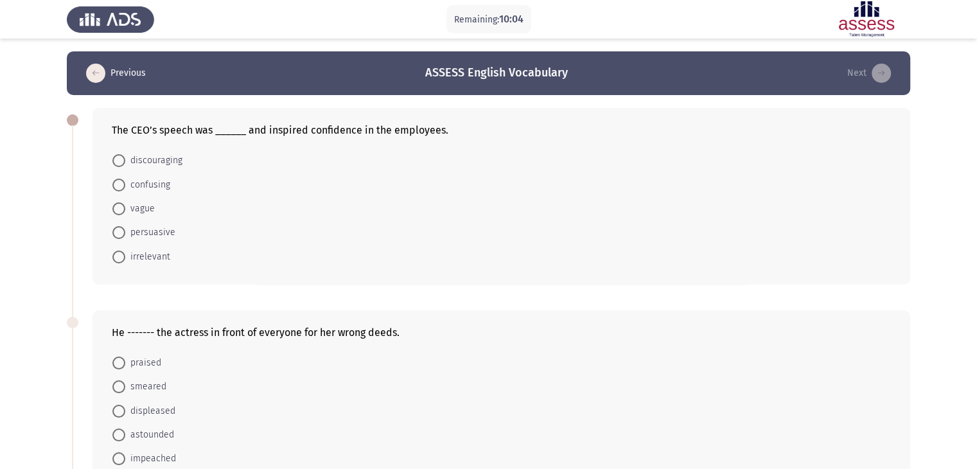
click at [135, 236] on span "persuasive" at bounding box center [150, 232] width 50 height 15
click at [125, 236] on input "persuasive" at bounding box center [118, 232] width 13 height 13
radio input "true"
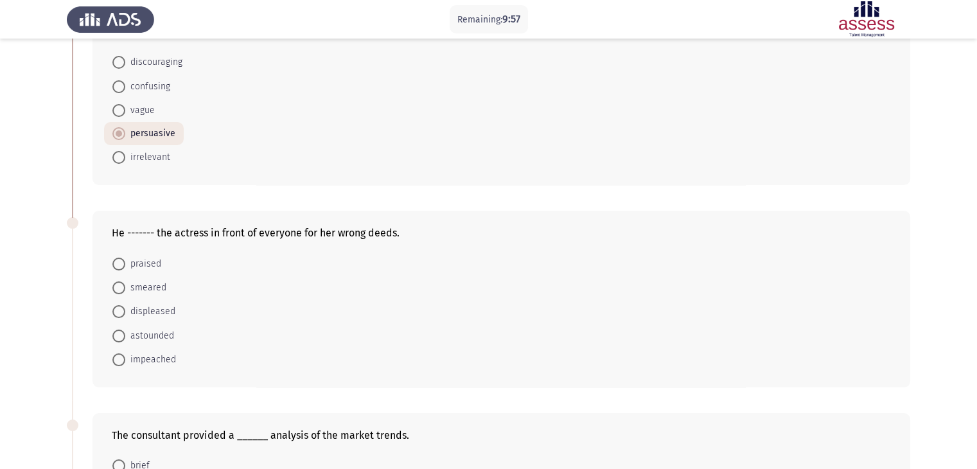
scroll to position [128, 0]
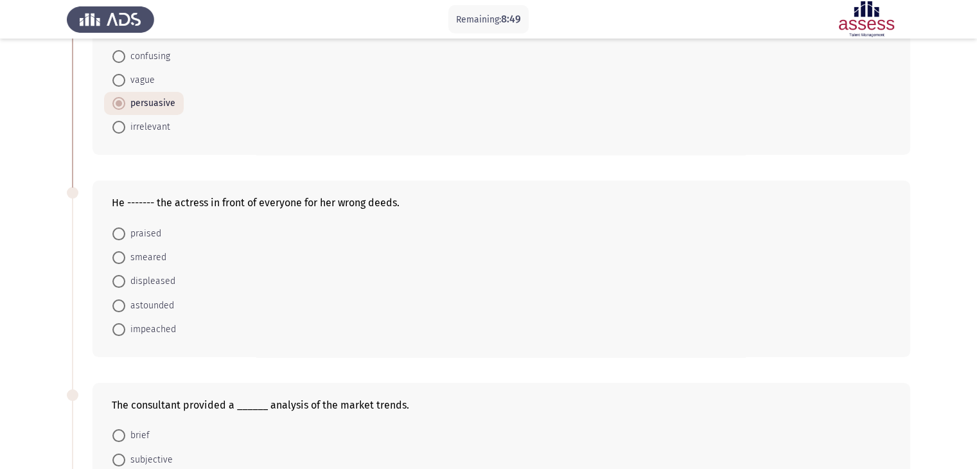
click at [147, 281] on span "displeased" at bounding box center [150, 281] width 50 height 15
click at [125, 281] on input "displeased" at bounding box center [118, 281] width 13 height 13
radio input "true"
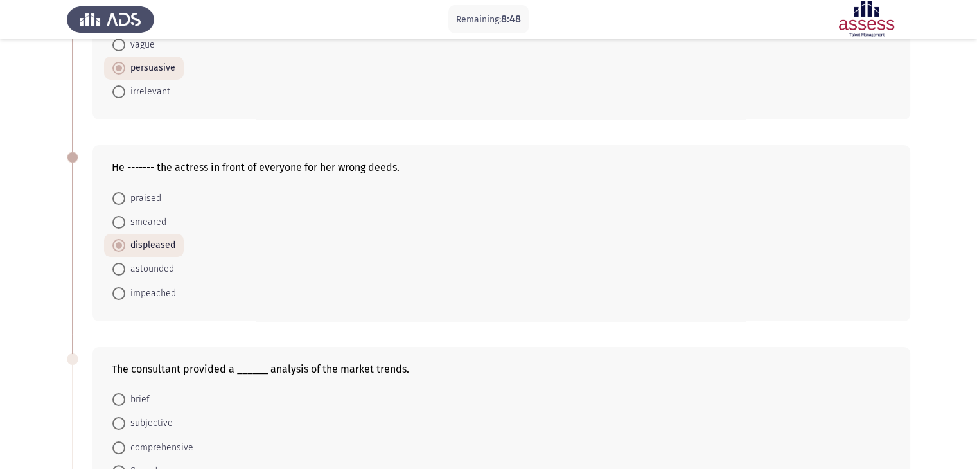
scroll to position [257, 0]
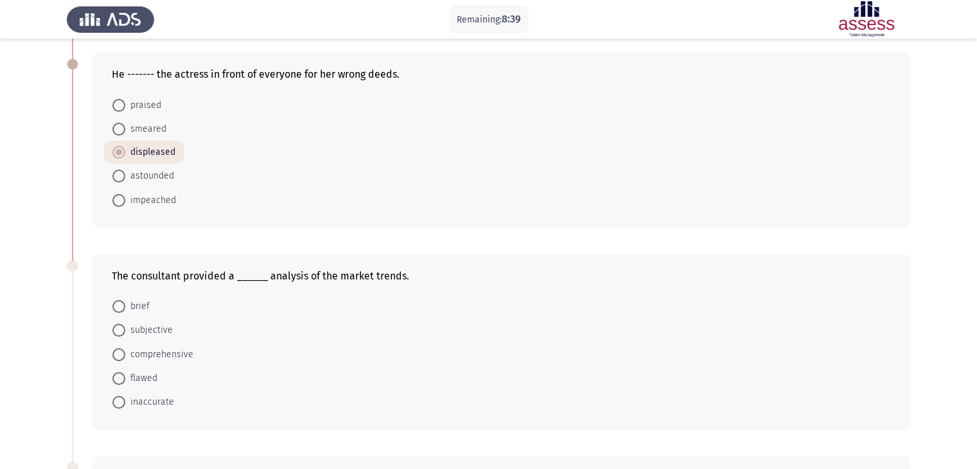
click at [143, 306] on span "brief" at bounding box center [137, 306] width 24 height 15
click at [125, 306] on input "brief" at bounding box center [118, 306] width 13 height 13
radio input "true"
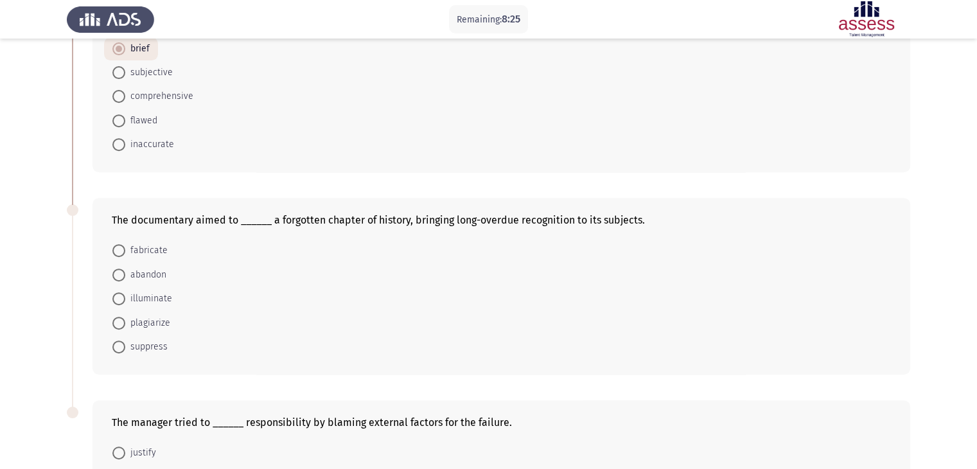
click at [146, 293] on span "illuminate" at bounding box center [148, 298] width 47 height 15
click at [125, 293] on input "illuminate" at bounding box center [118, 298] width 13 height 13
radio input "true"
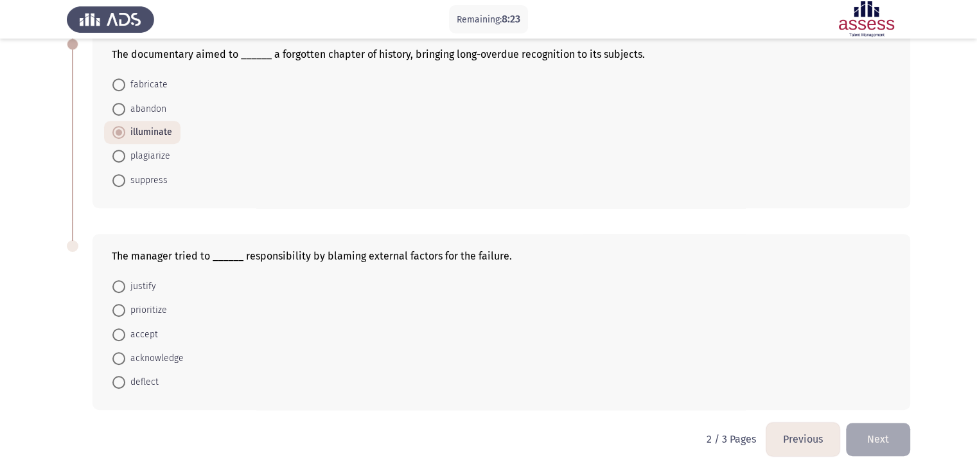
scroll to position [683, 0]
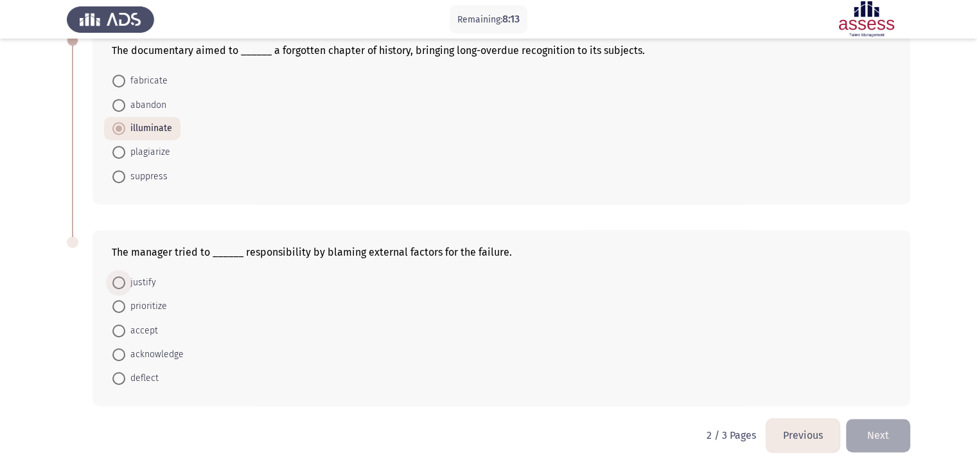
click at [144, 278] on span "justify" at bounding box center [140, 282] width 31 height 15
click at [125, 278] on input "justify" at bounding box center [118, 282] width 13 height 13
radio input "true"
click at [146, 374] on span "deflect" at bounding box center [141, 378] width 33 height 15
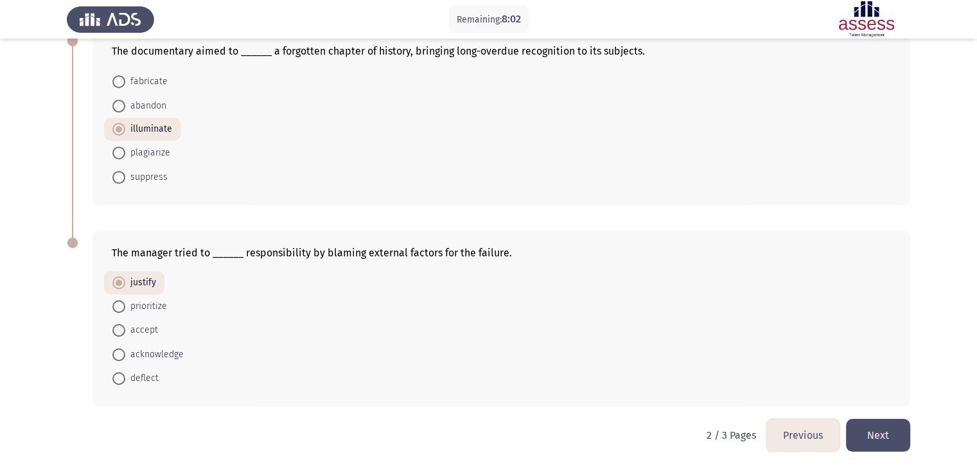
click at [125, 374] on input "deflect" at bounding box center [118, 378] width 13 height 13
radio input "true"
click at [877, 435] on button "Next" at bounding box center [878, 435] width 64 height 33
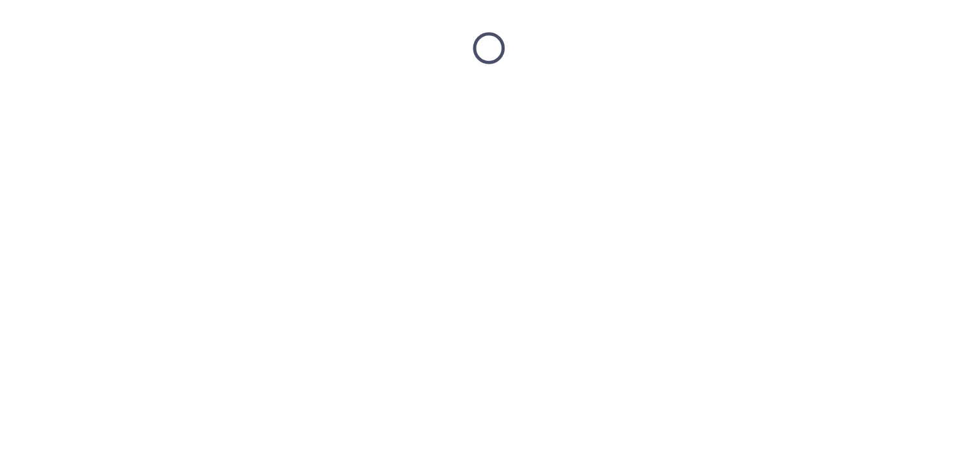
scroll to position [0, 0]
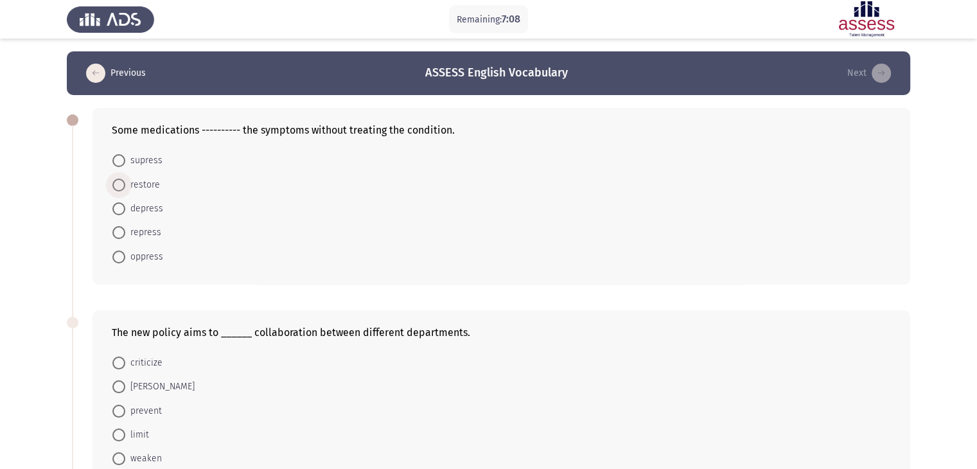
click at [151, 189] on span "restore" at bounding box center [142, 184] width 35 height 15
click at [125, 189] on input "restore" at bounding box center [118, 185] width 13 height 13
radio input "true"
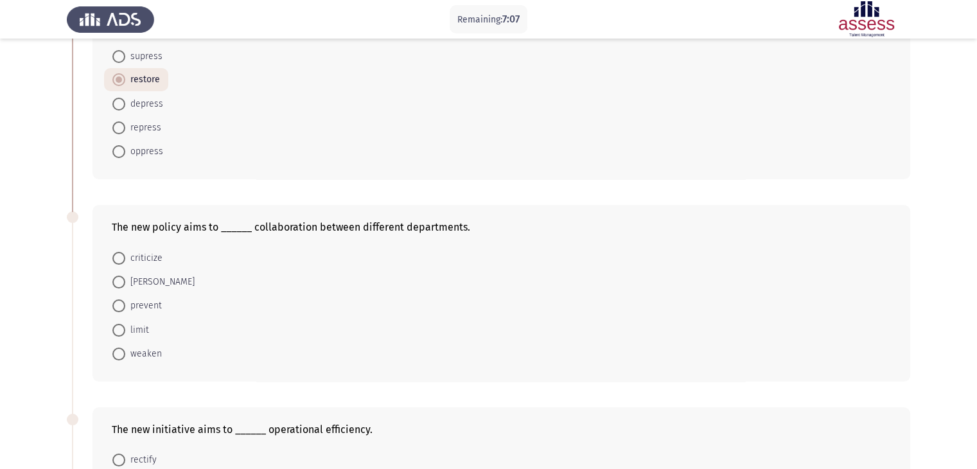
scroll to position [64, 0]
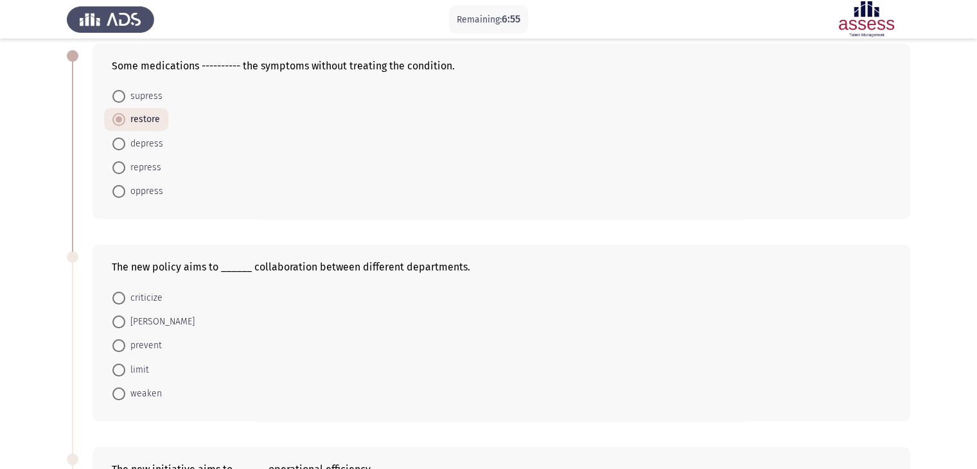
click at [123, 323] on span at bounding box center [118, 321] width 13 height 13
click at [123, 323] on input "foster" at bounding box center [118, 321] width 13 height 13
radio input "true"
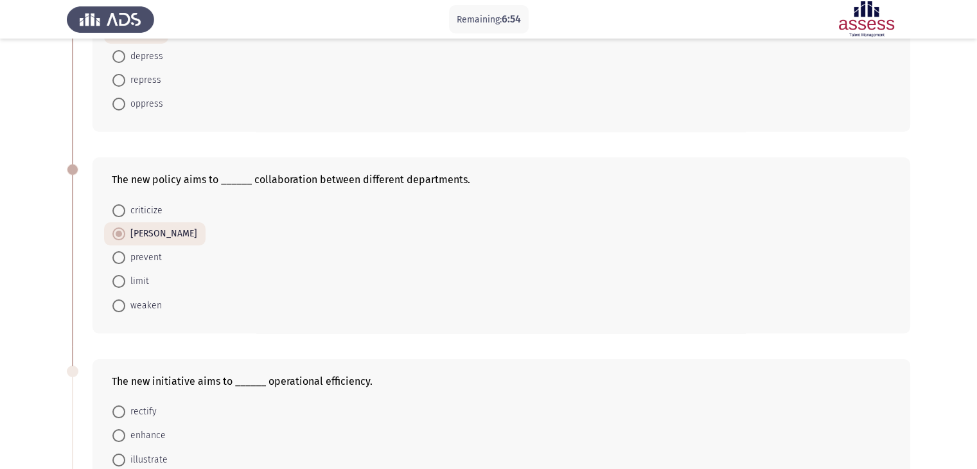
scroll to position [257, 0]
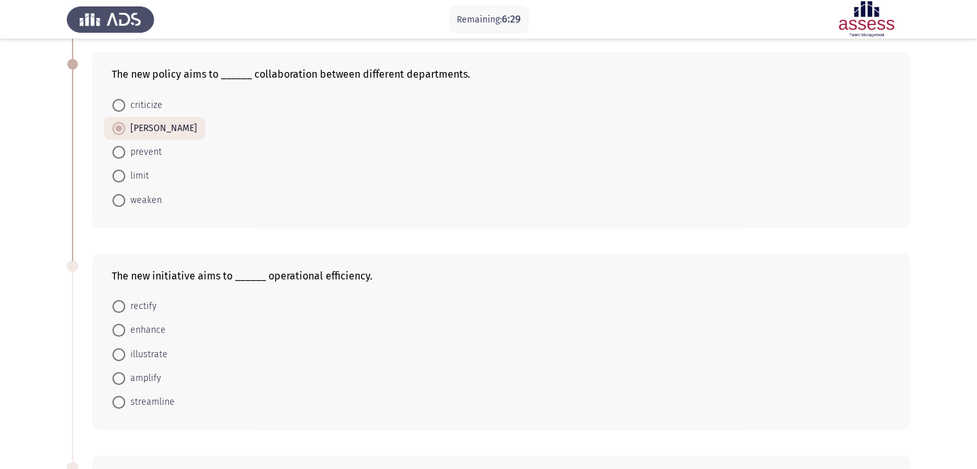
click at [153, 329] on span "enhance" at bounding box center [145, 329] width 40 height 15
click at [125, 329] on input "enhance" at bounding box center [118, 330] width 13 height 13
radio input "true"
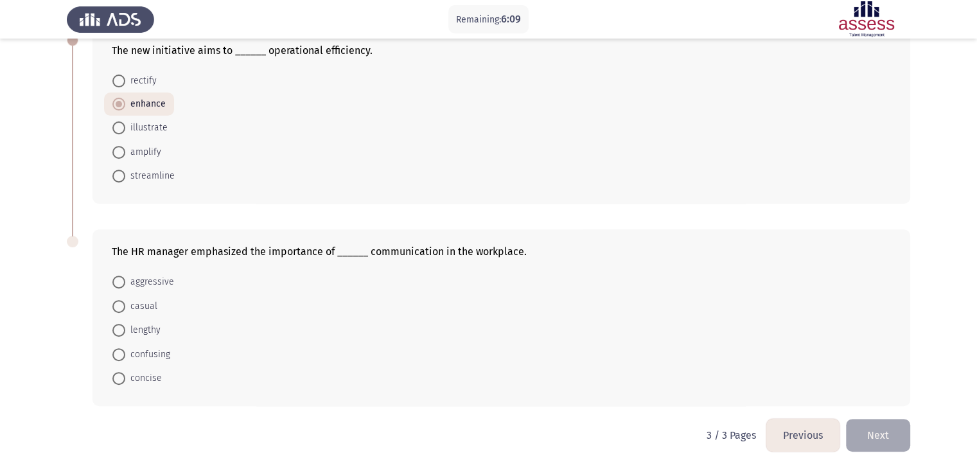
click at [141, 327] on span "lengthy" at bounding box center [142, 329] width 35 height 15
click at [125, 327] on input "lengthy" at bounding box center [118, 330] width 13 height 13
radio input "true"
click at [886, 432] on button "Next" at bounding box center [878, 435] width 64 height 33
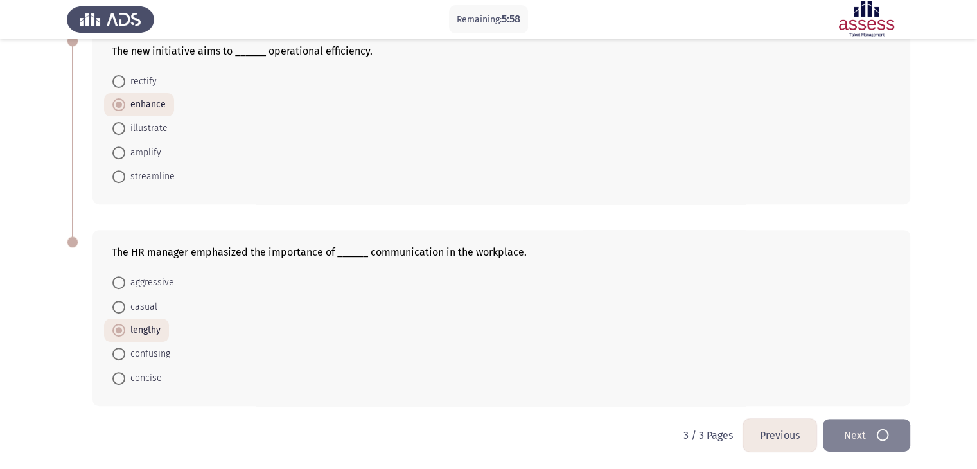
scroll to position [0, 0]
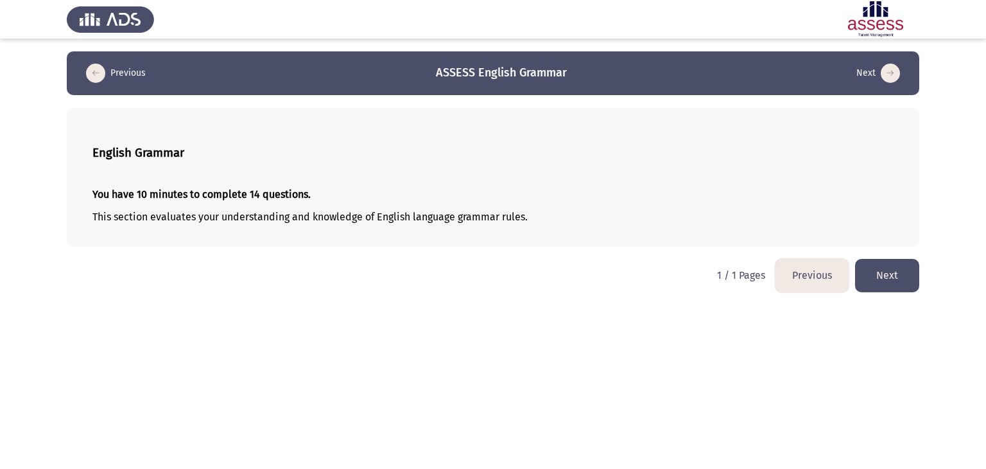
click at [891, 279] on button "Next" at bounding box center [887, 275] width 64 height 33
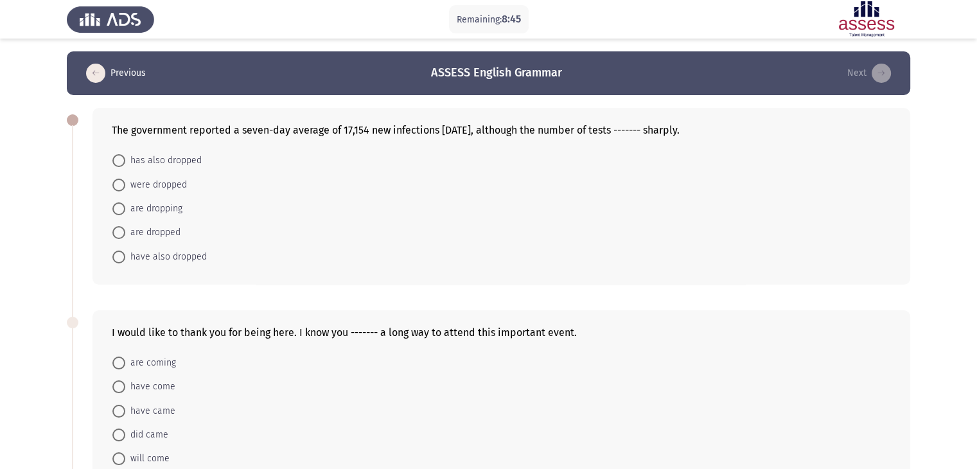
click at [167, 159] on span "has also dropped" at bounding box center [163, 160] width 76 height 15
click at [125, 159] on input "has also dropped" at bounding box center [118, 160] width 13 height 13
radio input "true"
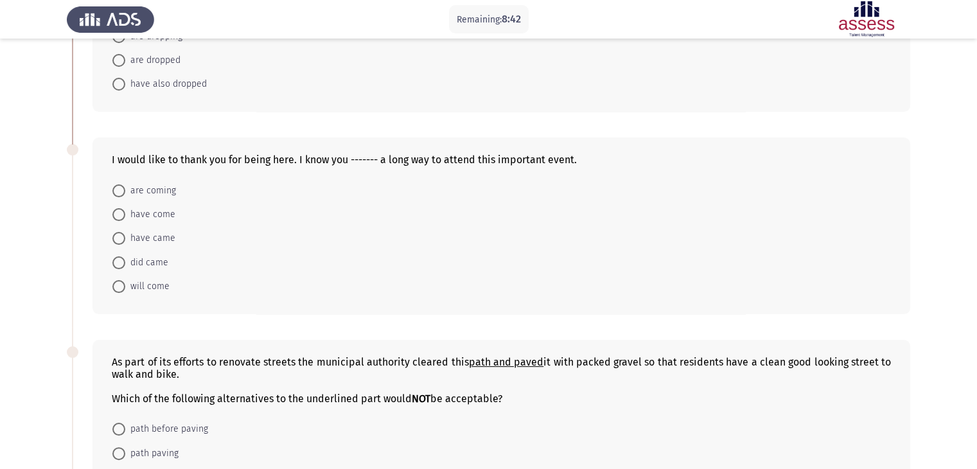
scroll to position [193, 0]
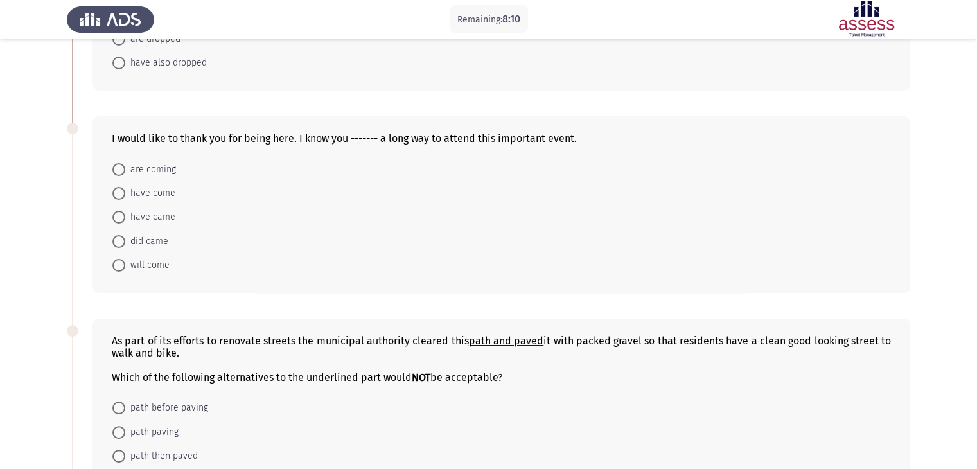
click at [146, 193] on span "have come" at bounding box center [150, 193] width 50 height 15
click at [125, 193] on input "have come" at bounding box center [118, 193] width 13 height 13
radio input "true"
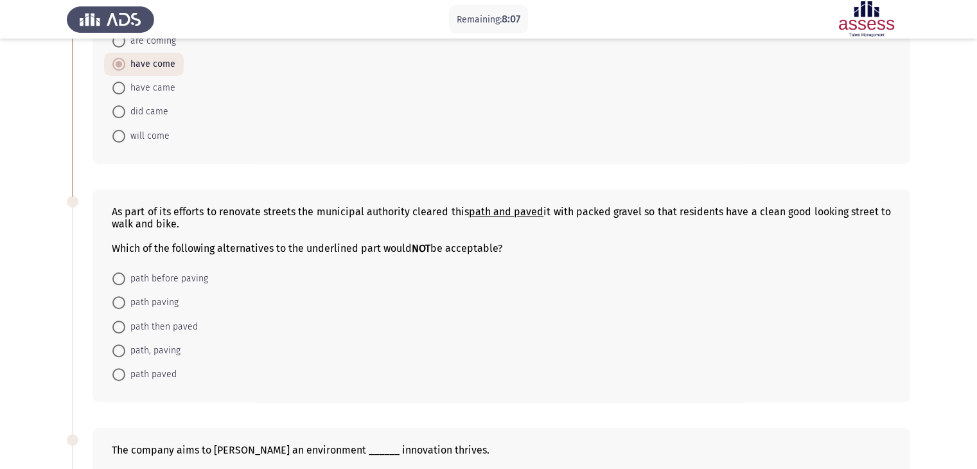
scroll to position [385, 0]
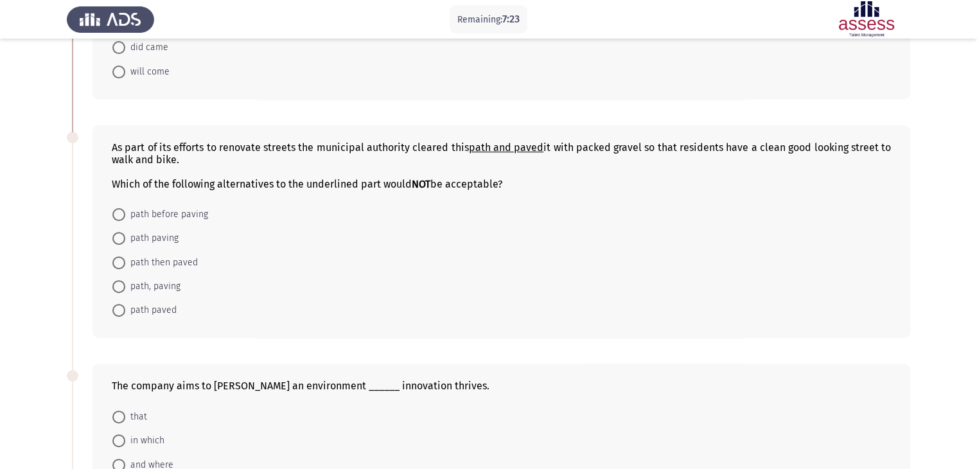
click at [162, 265] on span "path then paved" at bounding box center [161, 262] width 73 height 15
click at [125, 265] on input "path then paved" at bounding box center [118, 262] width 13 height 13
radio input "true"
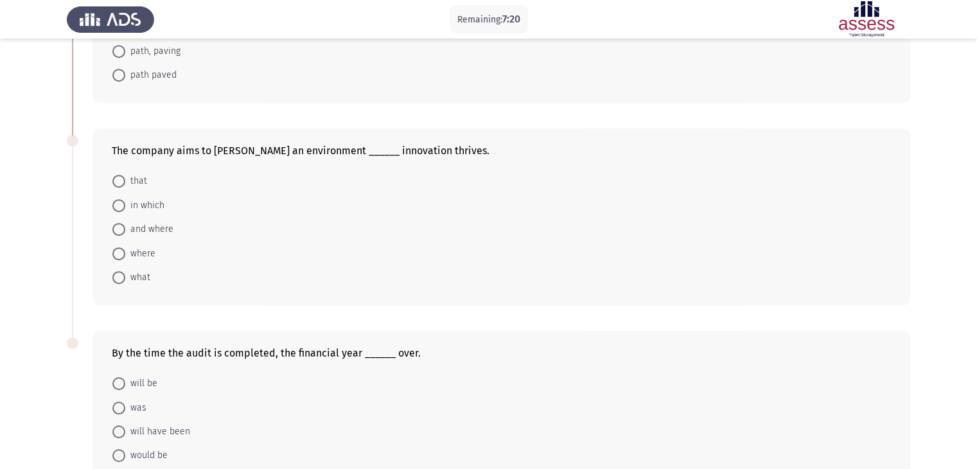
scroll to position [642, 0]
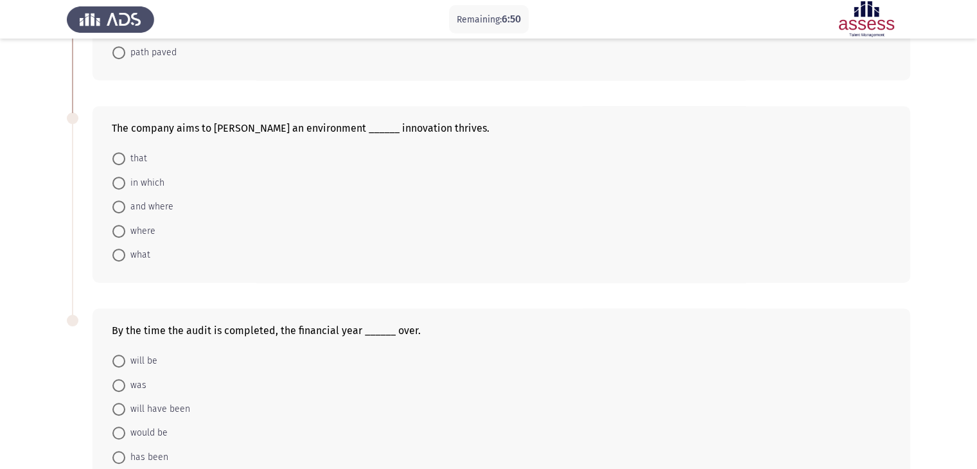
click at [142, 224] on span "where" at bounding box center [140, 230] width 30 height 15
click at [125, 225] on input "where" at bounding box center [118, 231] width 13 height 13
radio input "true"
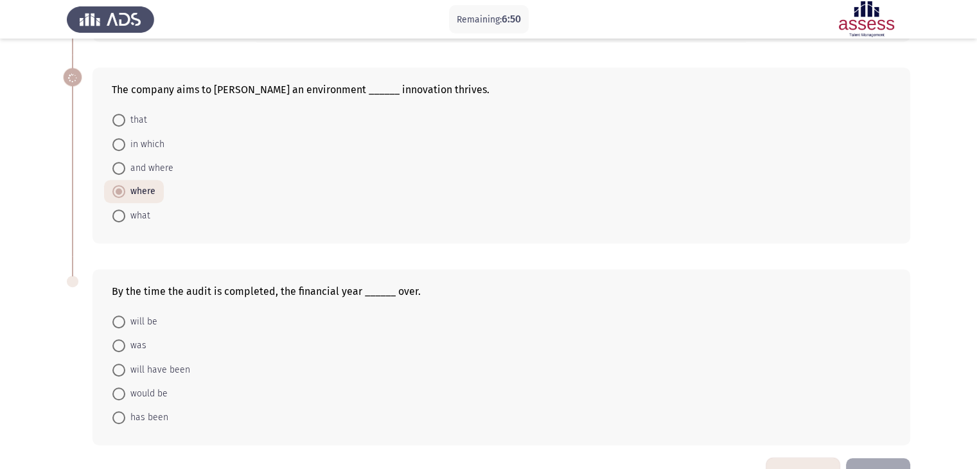
scroll to position [720, 0]
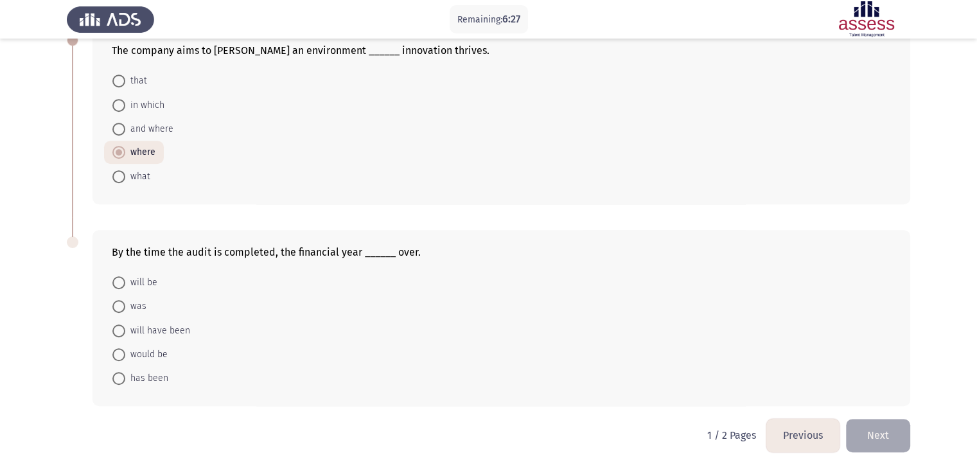
click at [154, 333] on span "will have been" at bounding box center [157, 330] width 65 height 15
click at [125, 333] on input "will have been" at bounding box center [118, 330] width 13 height 13
radio input "true"
click at [893, 431] on button "Next" at bounding box center [878, 435] width 64 height 33
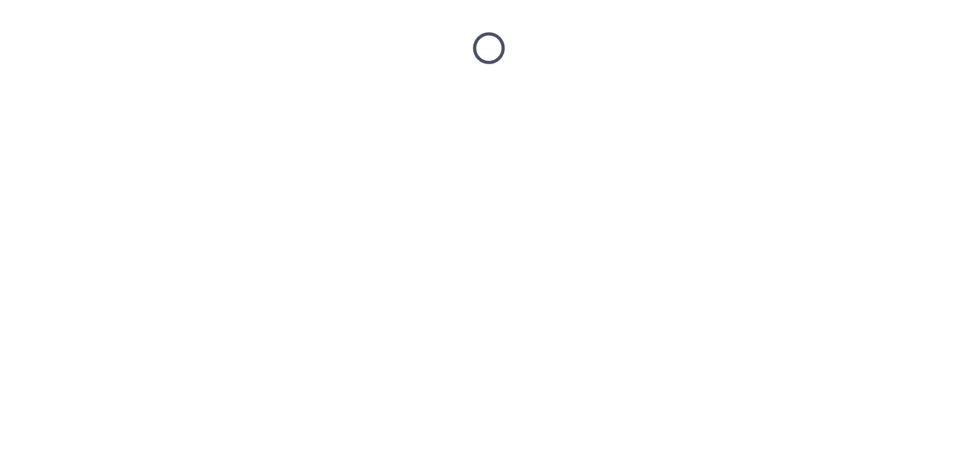
scroll to position [0, 0]
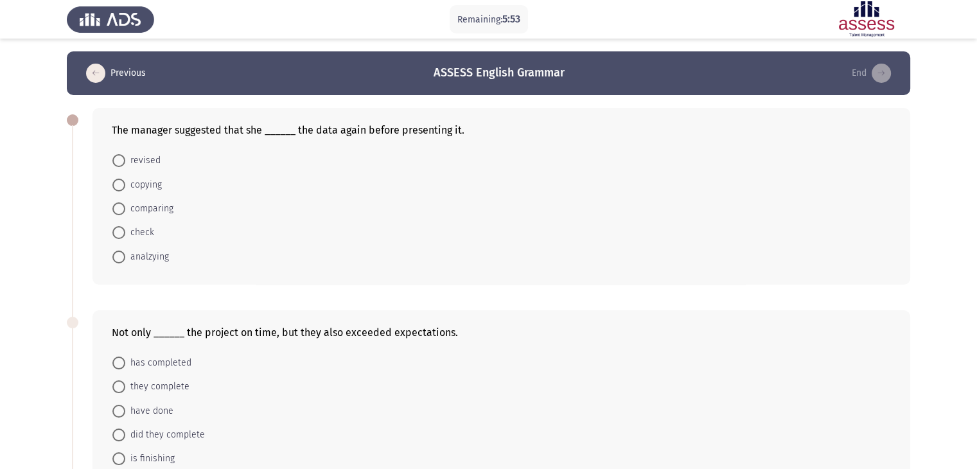
click at [146, 231] on span "check" at bounding box center [139, 232] width 29 height 15
click at [125, 231] on input "check" at bounding box center [118, 232] width 13 height 13
radio input "true"
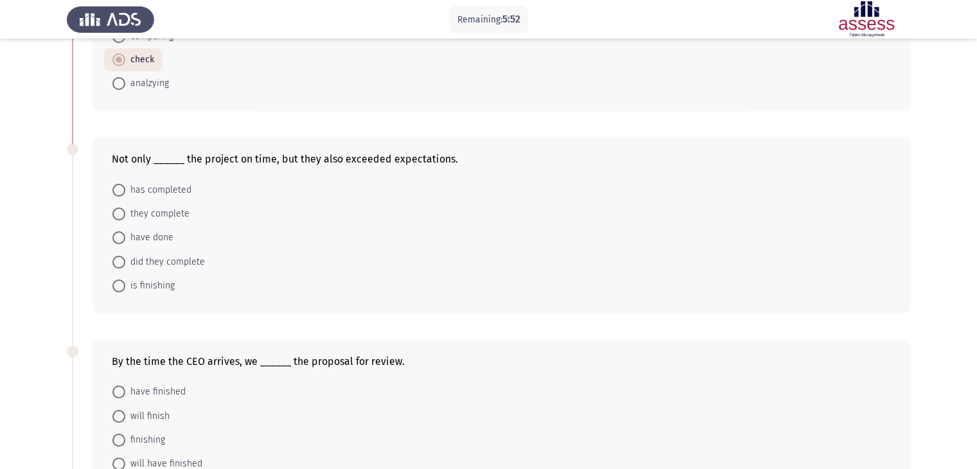
scroll to position [193, 0]
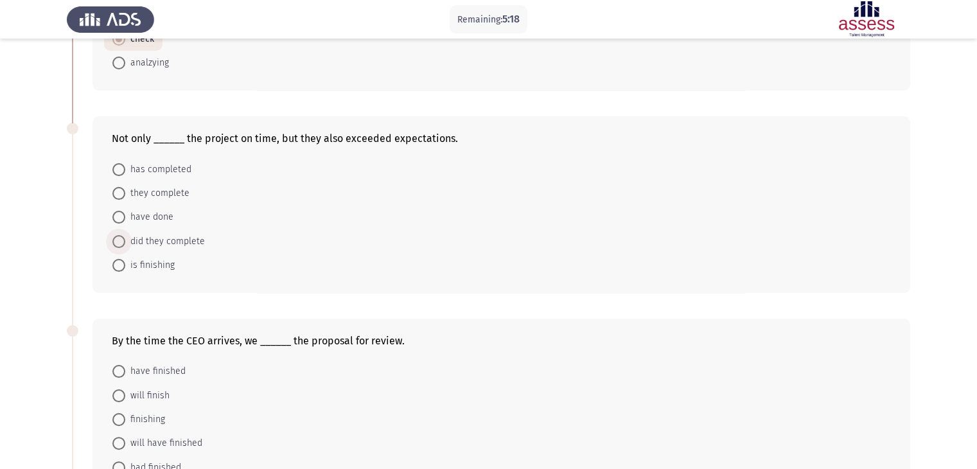
click at [187, 240] on span "did they complete" at bounding box center [165, 241] width 80 height 15
click at [125, 240] on input "did they complete" at bounding box center [118, 241] width 13 height 13
radio input "true"
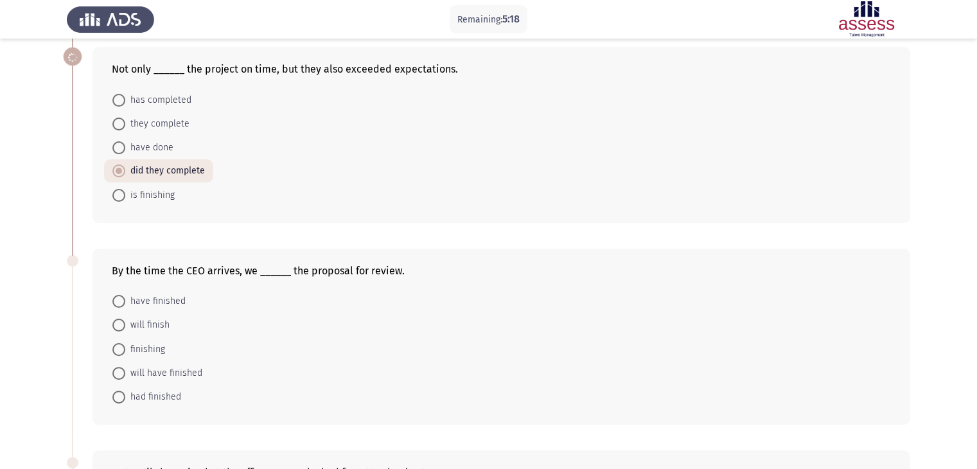
scroll to position [385, 0]
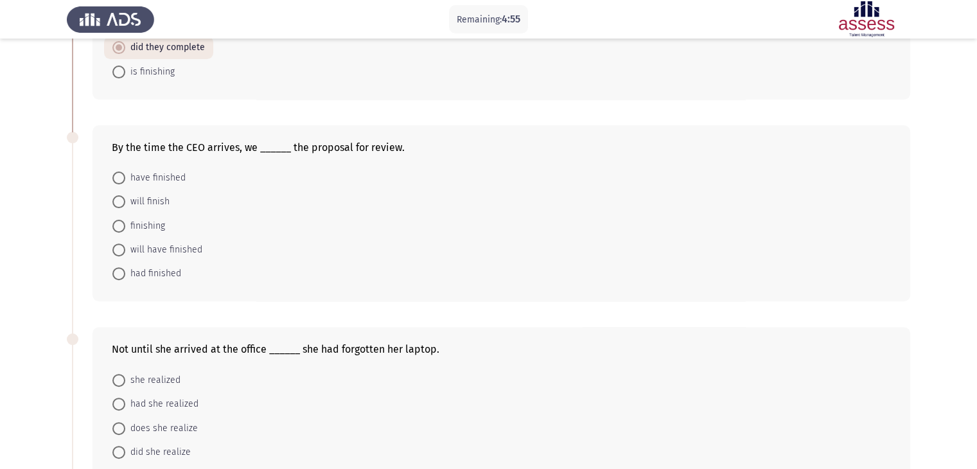
click at [166, 250] on span "will have finished" at bounding box center [163, 249] width 77 height 15
click at [125, 250] on input "will have finished" at bounding box center [118, 249] width 13 height 13
radio input "true"
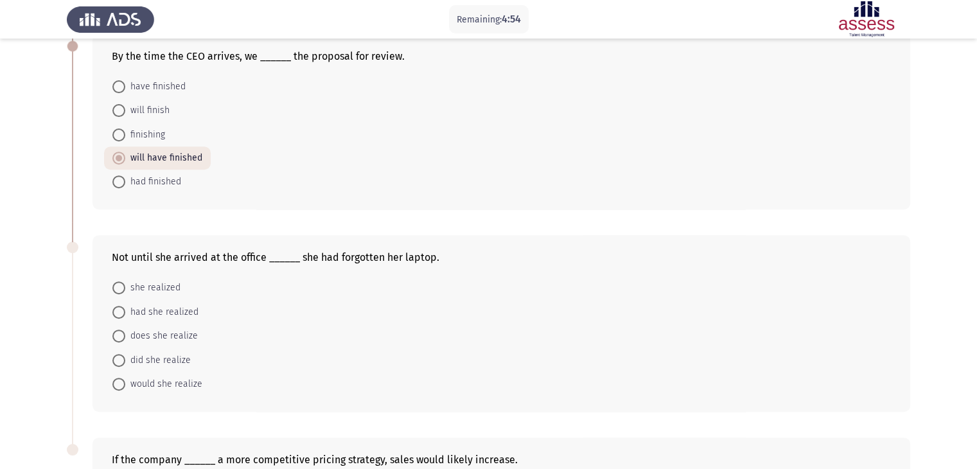
scroll to position [642, 0]
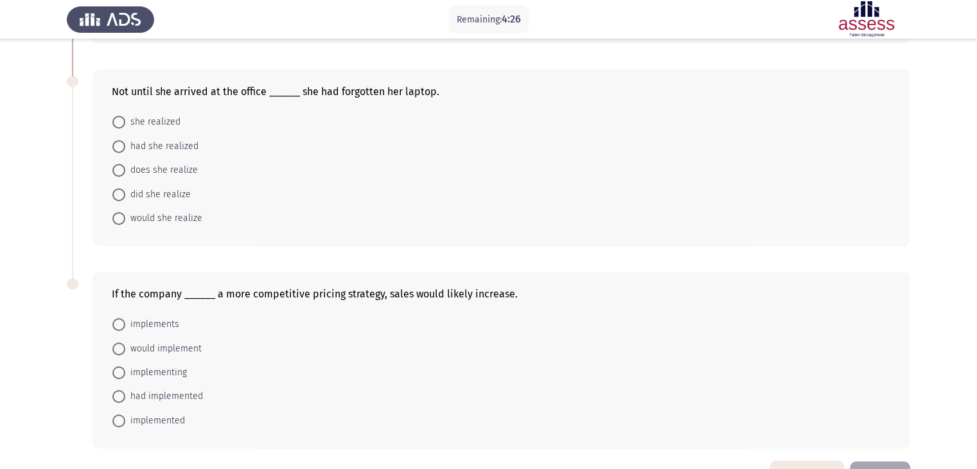
click at [166, 190] on span "did she realize" at bounding box center [158, 194] width 66 height 15
click at [125, 190] on input "did she realize" at bounding box center [118, 194] width 13 height 13
radio input "true"
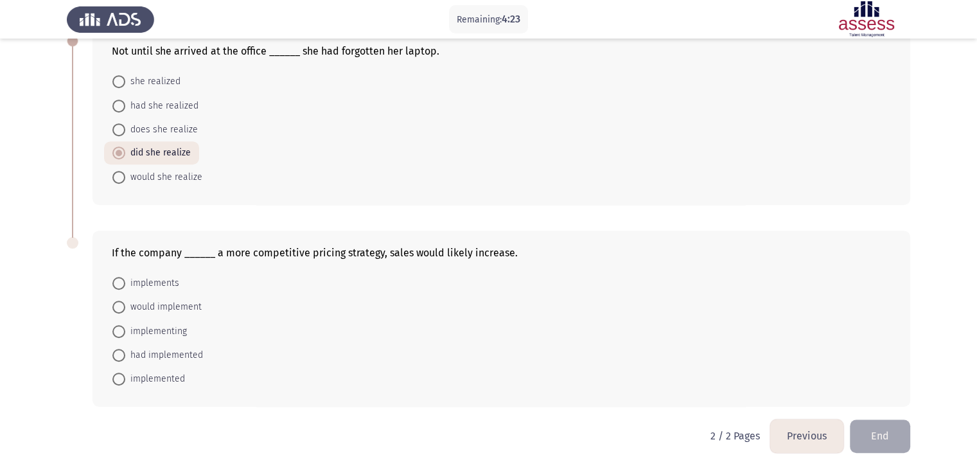
scroll to position [683, 0]
click at [164, 374] on span "implemented" at bounding box center [155, 378] width 60 height 15
click at [125, 374] on input "implemented" at bounding box center [118, 378] width 13 height 13
radio input "true"
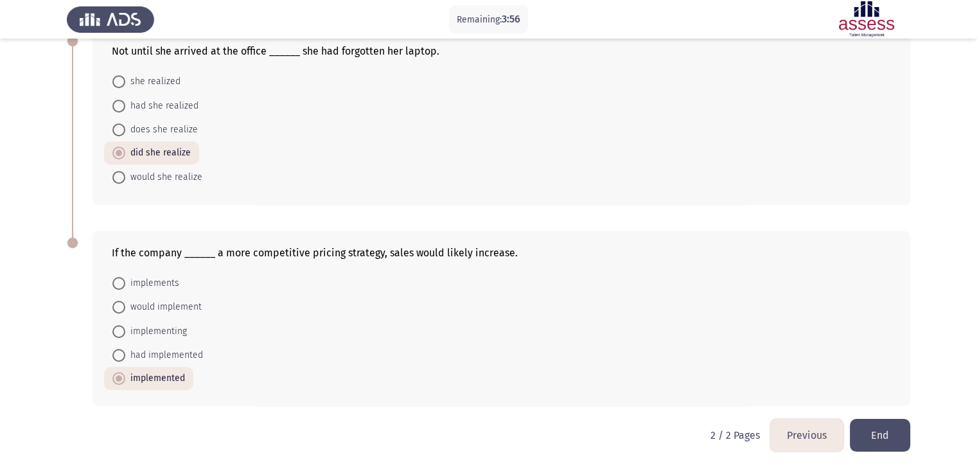
click at [871, 427] on button "End" at bounding box center [880, 435] width 60 height 33
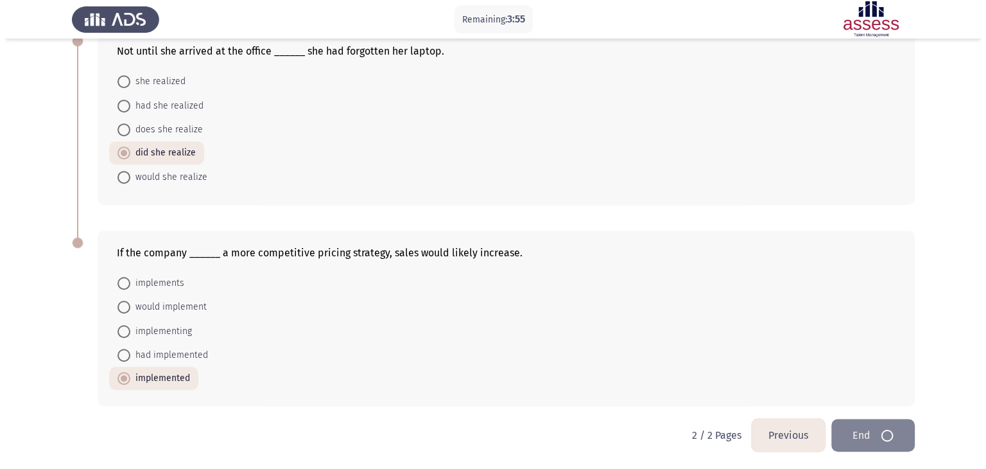
scroll to position [0, 0]
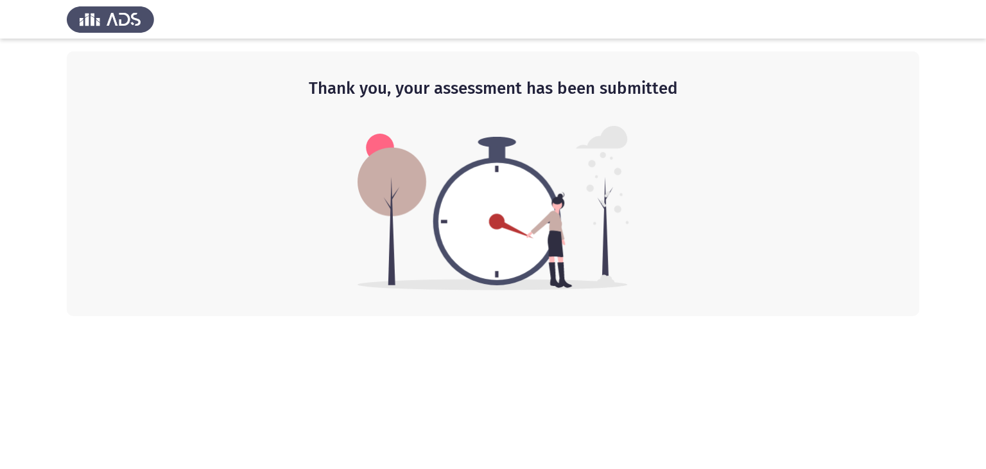
drag, startPoint x: 416, startPoint y: 80, endPoint x: 628, endPoint y: 80, distance: 211.9
click at [628, 80] on h2 "Thank you, your assessment has been submitted" at bounding box center [493, 88] width 802 height 23
drag, startPoint x: 333, startPoint y: 91, endPoint x: 539, endPoint y: 90, distance: 205.5
click at [539, 90] on h2 "Thank you, your assessment has been submitted" at bounding box center [493, 88] width 802 height 23
drag, startPoint x: 681, startPoint y: 83, endPoint x: 512, endPoint y: 85, distance: 168.9
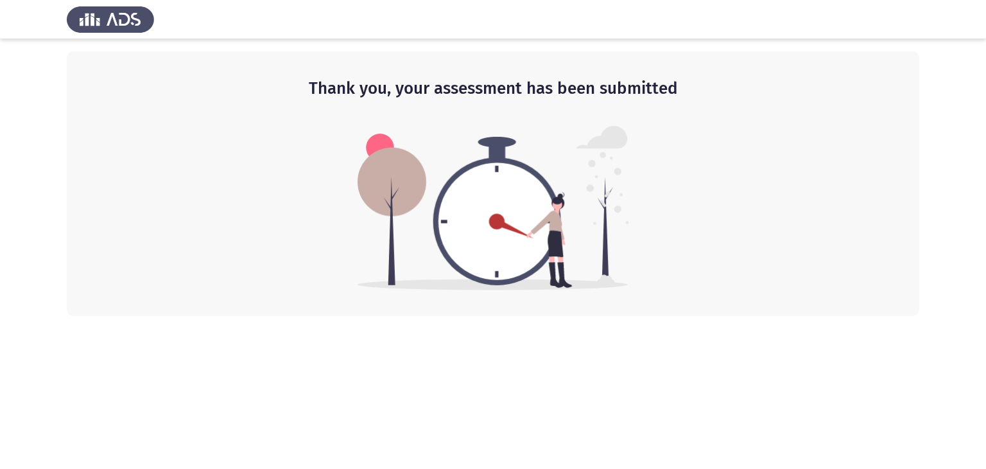
click at [523, 83] on h2 "Thank you, your assessment has been submitted" at bounding box center [493, 88] width 802 height 23
drag, startPoint x: 324, startPoint y: 86, endPoint x: 644, endPoint y: 69, distance: 320.3
click at [642, 69] on div "Thank you, your assessment has been submitted" at bounding box center [493, 183] width 853 height 265
drag, startPoint x: 548, startPoint y: 96, endPoint x: 698, endPoint y: 96, distance: 149.6
click at [692, 96] on h2 "Thank you, your assessment has been submitted" at bounding box center [493, 88] width 802 height 23
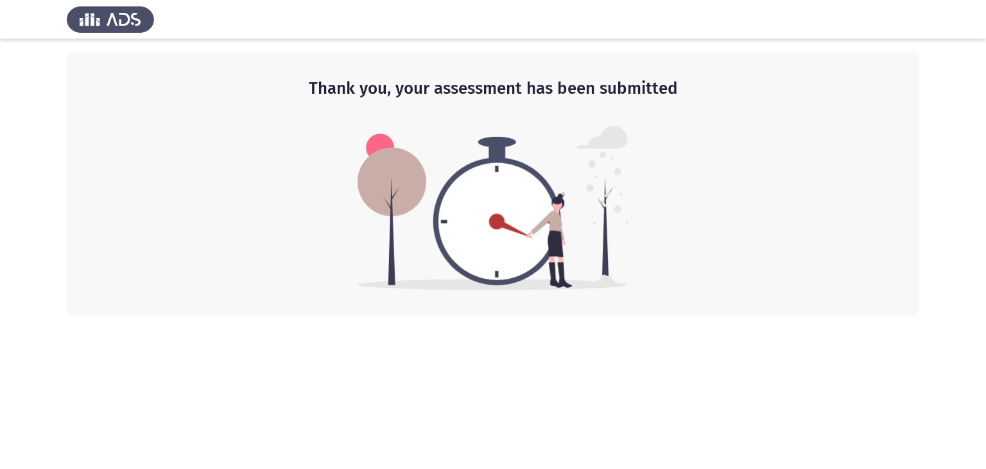
drag, startPoint x: 421, startPoint y: 106, endPoint x: 645, endPoint y: 109, distance: 224.2
click at [638, 105] on div "Thank you, your assessment has been submitted" at bounding box center [493, 183] width 853 height 265
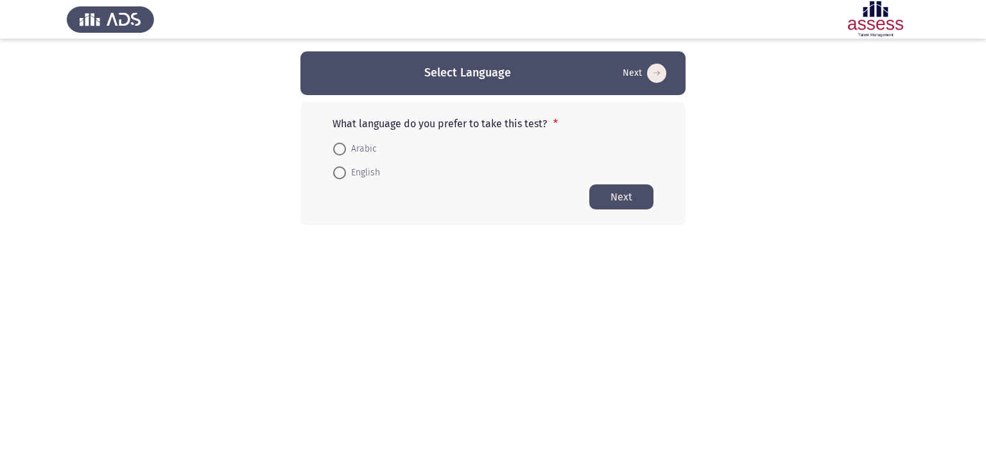
click at [356, 150] on span "Arabic" at bounding box center [361, 148] width 31 height 15
click at [346, 150] on input "Arabic" at bounding box center [339, 149] width 13 height 13
radio input "true"
drag, startPoint x: 382, startPoint y: 125, endPoint x: 497, endPoint y: 127, distance: 115.0
click at [493, 127] on p "What language do you prefer to take this test? *" at bounding box center [493, 124] width 321 height 12
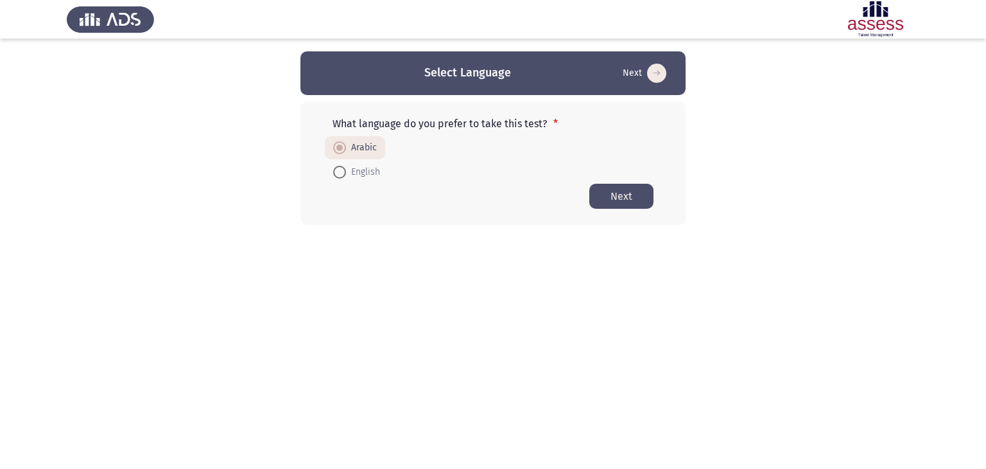
click at [619, 193] on button "Next" at bounding box center [622, 196] width 64 height 25
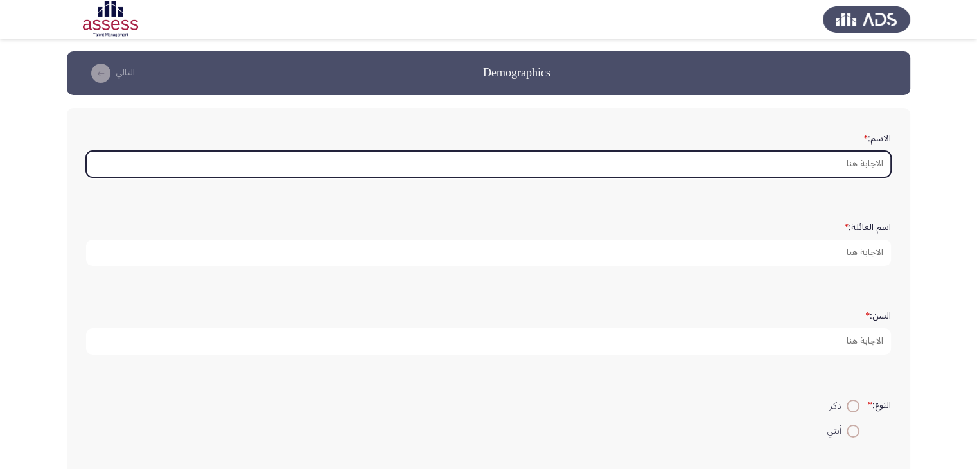
click at [742, 162] on input "الاسم: *" at bounding box center [488, 164] width 805 height 26
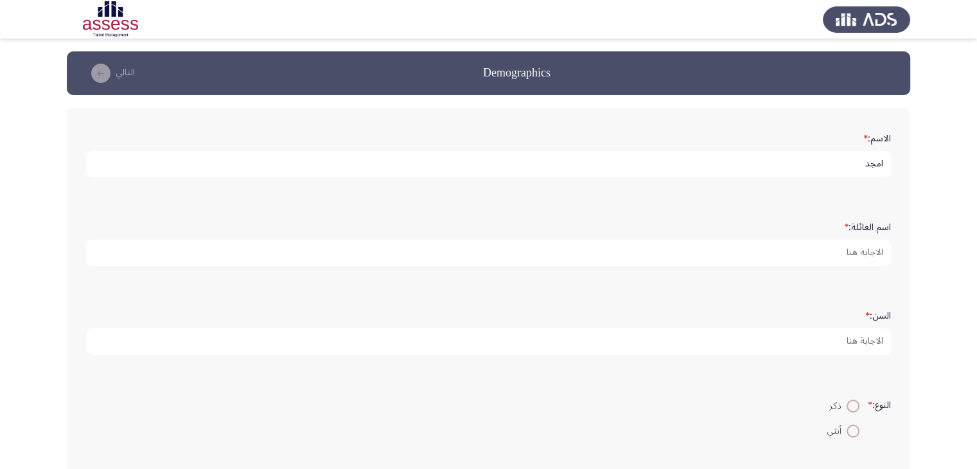
type input "امجد"
type input "راضى"
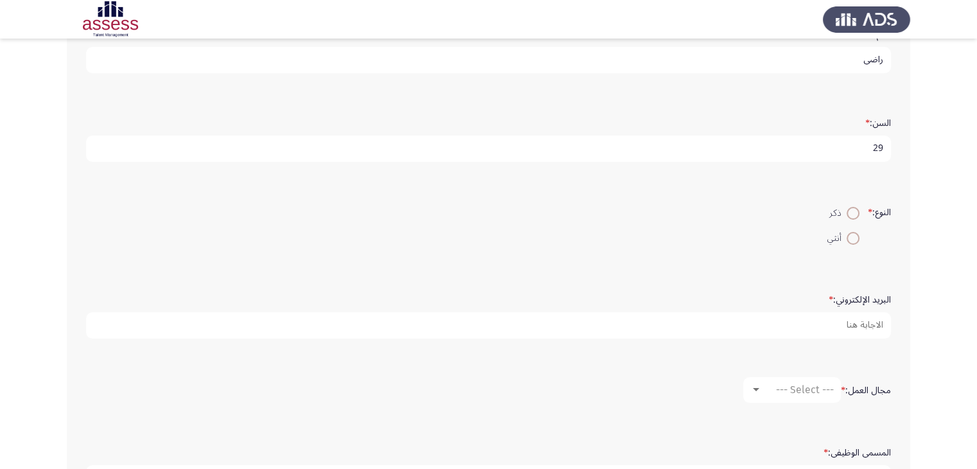
type input "29"
click at [846, 215] on span at bounding box center [852, 213] width 13 height 13
click at [846, 215] on input "ذكر" at bounding box center [852, 213] width 13 height 13
radio input "true"
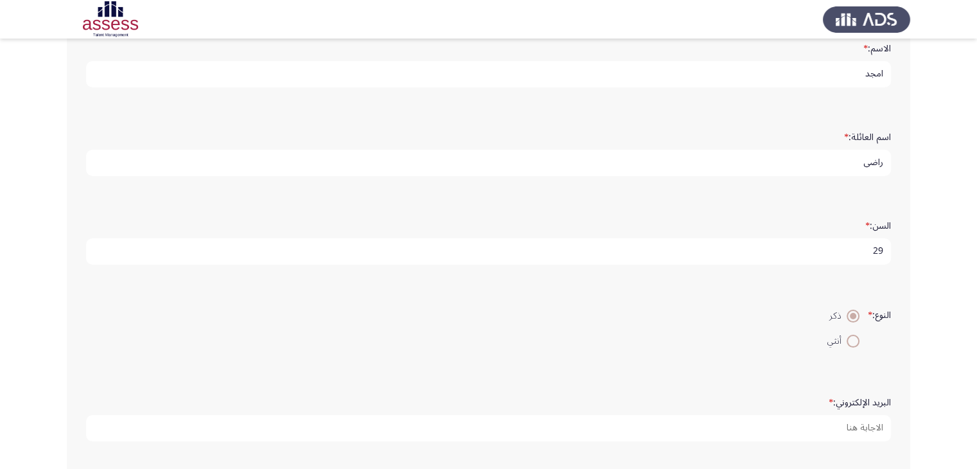
scroll to position [193, 0]
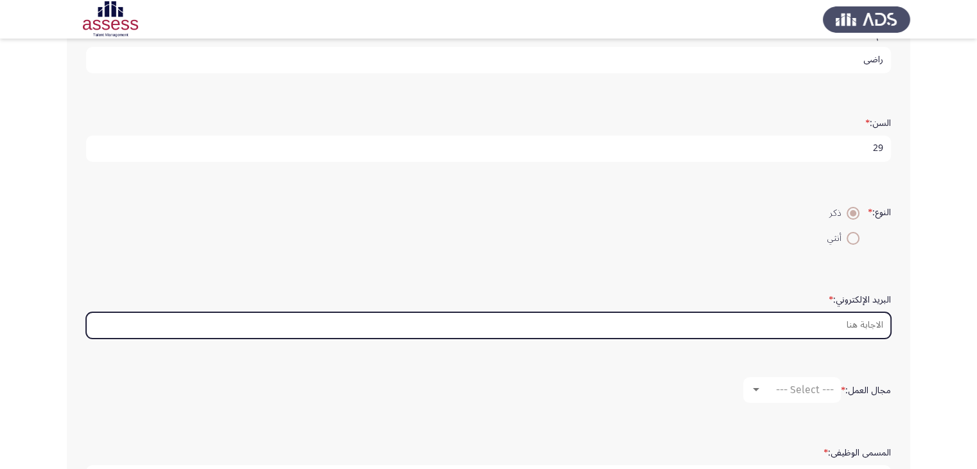
click at [846, 324] on input "البريد الإلكتروني: *" at bounding box center [488, 325] width 805 height 26
type input "ش"
type input "a"
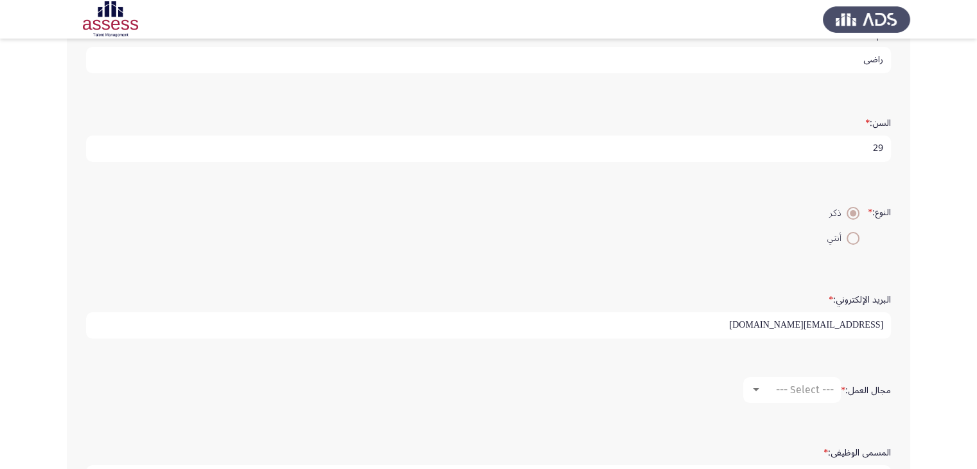
type input "[EMAIL_ADDRESS][DOMAIN_NAME]"
click at [820, 383] on span "--- Select ---" at bounding box center [805, 389] width 58 height 12
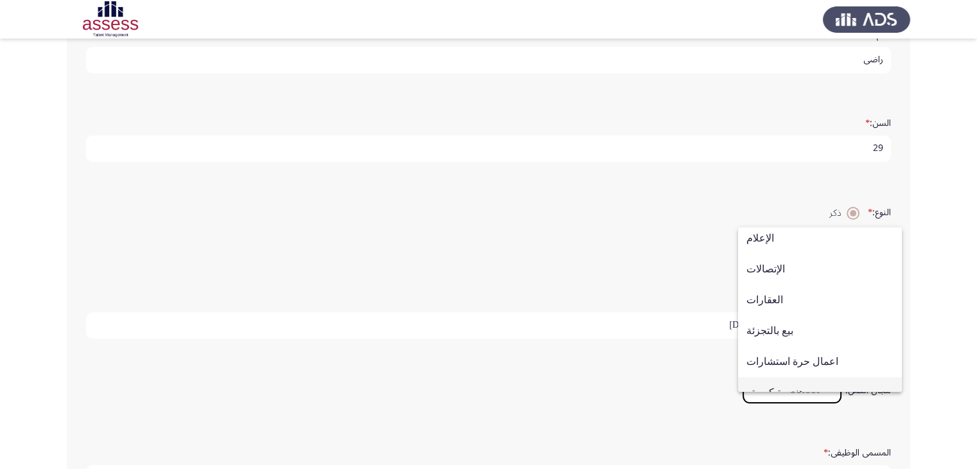
scroll to position [421, 0]
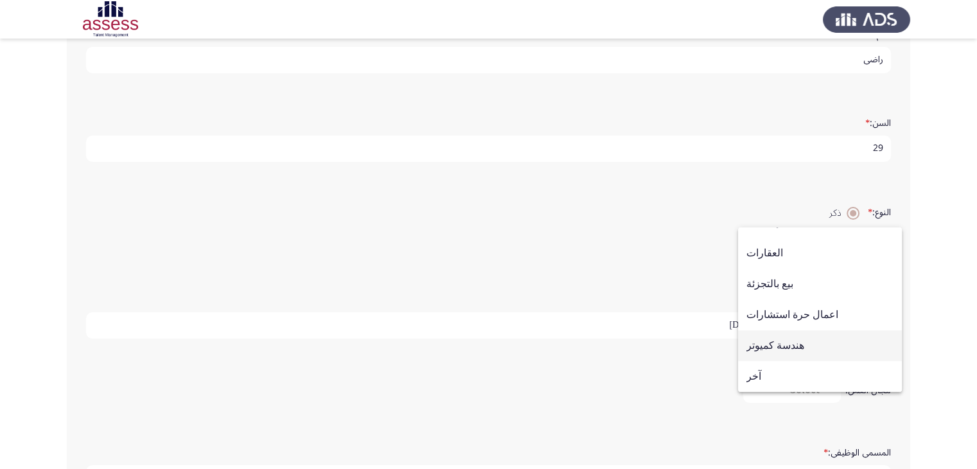
click at [784, 344] on span "هندسة كميوتر" at bounding box center [819, 345] width 147 height 31
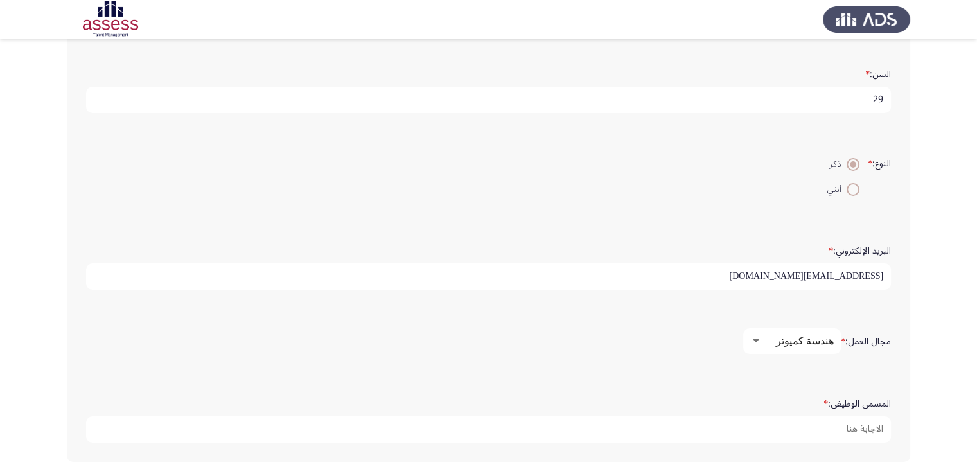
scroll to position [294, 0]
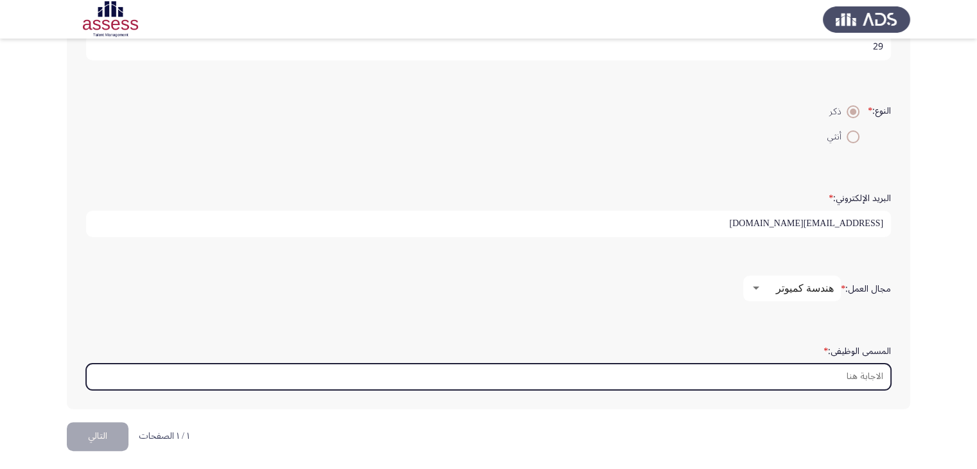
click at [820, 368] on input "المسمى الوظيفى: *" at bounding box center [488, 377] width 805 height 26
type input "س"
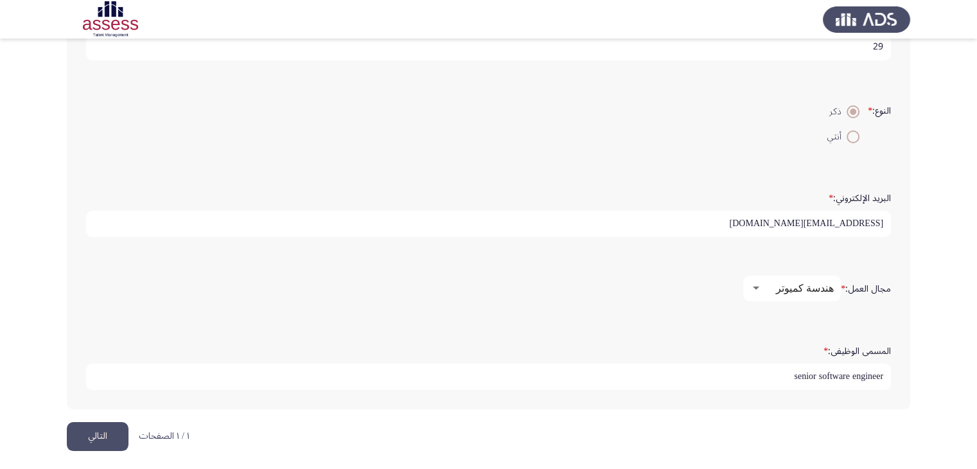
type input "senior software engineer"
click at [109, 428] on button "التالي" at bounding box center [98, 436] width 62 height 29
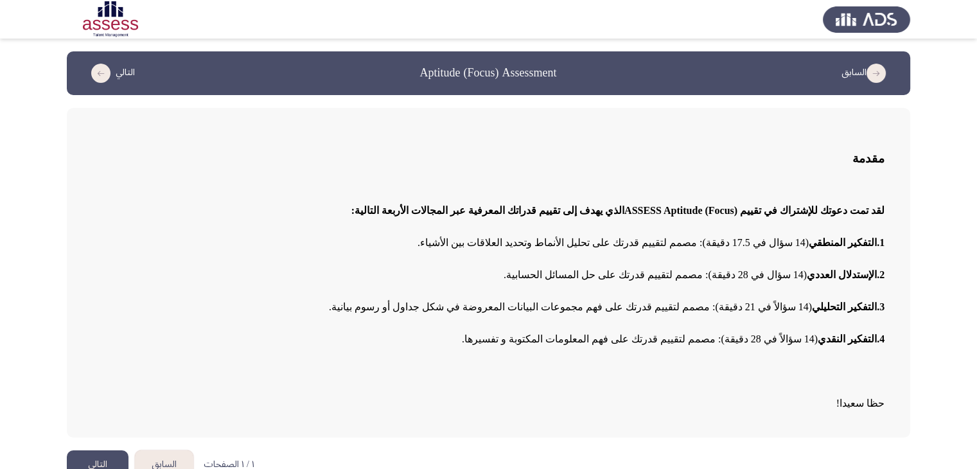
drag, startPoint x: 797, startPoint y: 244, endPoint x: 590, endPoint y: 244, distance: 207.4
click at [591, 244] on span "1.التفكير المنطقي (14 سؤال في 17.5 دقيقة): مصمم لتقييم قدرتك على تحليل الأنماط …" at bounding box center [650, 242] width 467 height 11
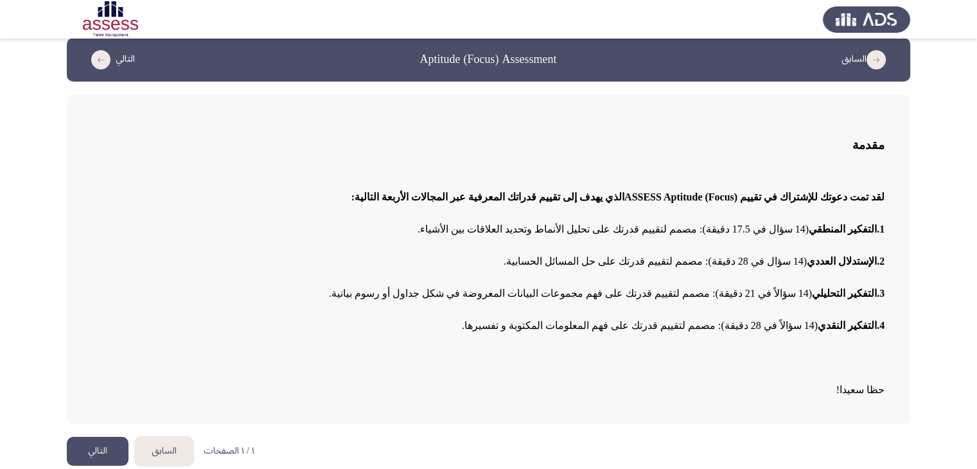
scroll to position [21, 0]
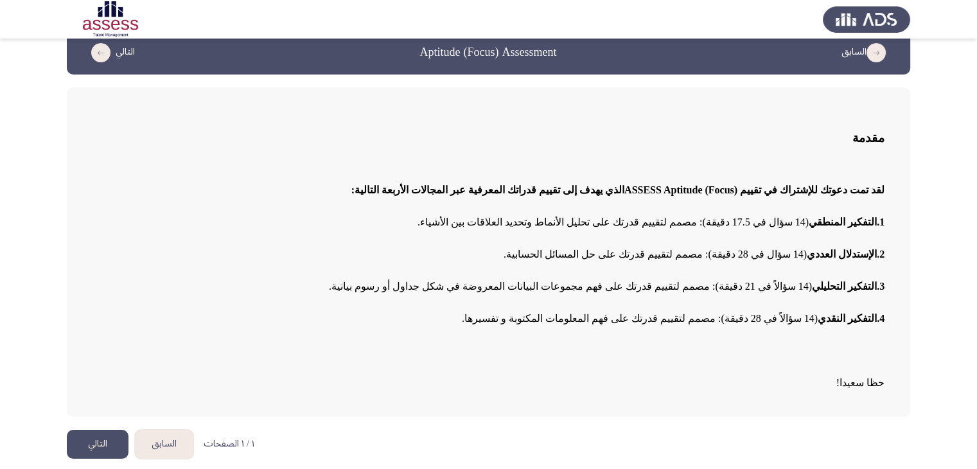
drag, startPoint x: 861, startPoint y: 252, endPoint x: 775, endPoint y: 252, distance: 86.1
click at [780, 252] on span "2.الإستدلال العددي (14 سؤال في 28 دقيقة): مصمم لتقييم قدرتك على حل المسائل الحس…" at bounding box center [694, 254] width 381 height 11
click at [110, 435] on button "التالي" at bounding box center [98, 444] width 62 height 29
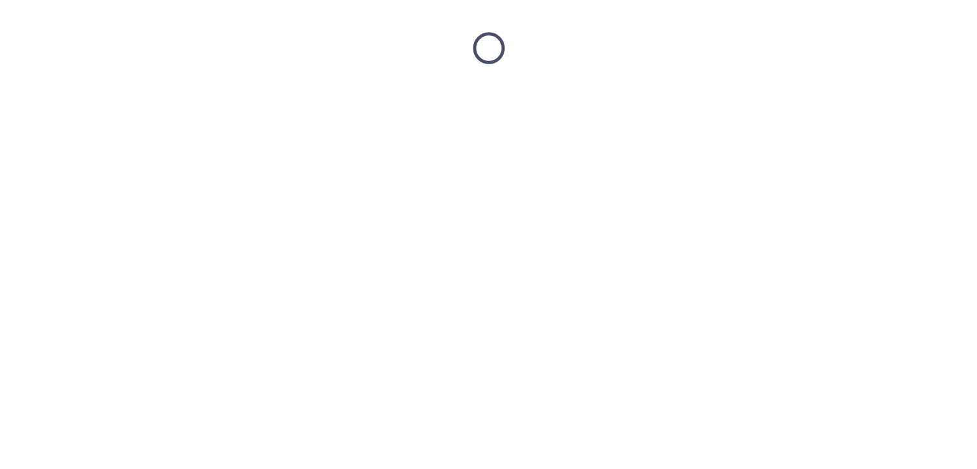
scroll to position [0, 0]
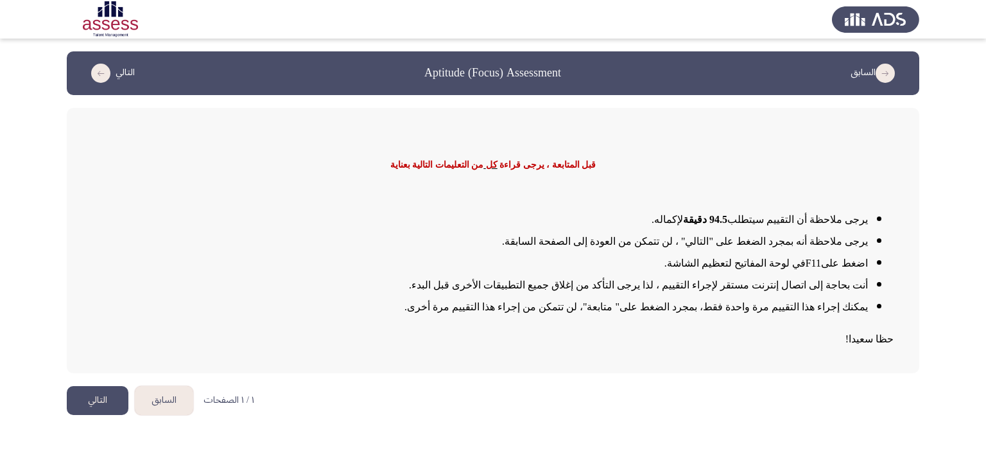
drag, startPoint x: 814, startPoint y: 216, endPoint x: 687, endPoint y: 216, distance: 127.2
click at [687, 216] on li "يرجى ملاحظة أن التقييم سيتطلب 94.5 دقيقة لإكماله ." at bounding box center [480, 220] width 776 height 22
drag, startPoint x: 852, startPoint y: 239, endPoint x: 657, endPoint y: 247, distance: 195.4
click at [657, 247] on li "يرجى ملاحظة أنه بمجرد الضغط على "التالي" ، لن تتمكن من العودة إلى الصفحة السابق…" at bounding box center [480, 242] width 776 height 22
drag, startPoint x: 758, startPoint y: 265, endPoint x: 590, endPoint y: 266, distance: 167.6
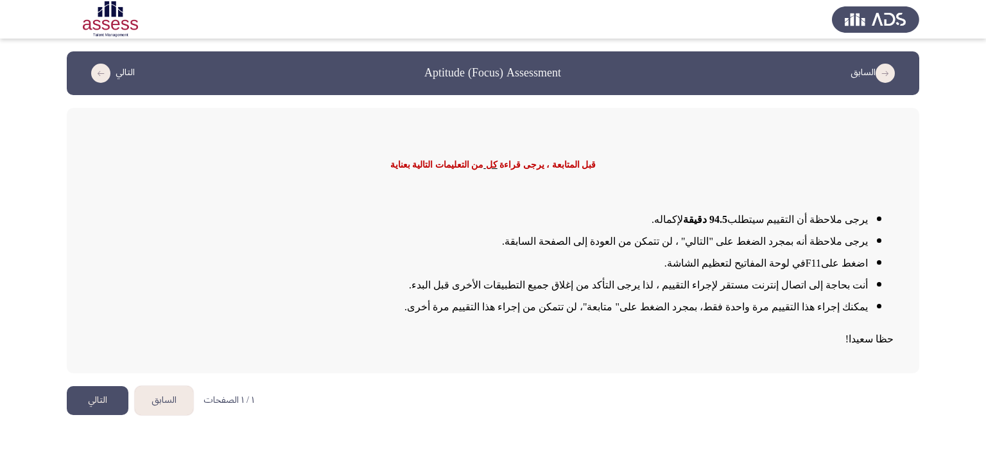
click at [636, 265] on li "اضغط على F11 في لوحة المفاتيح لتعظيم الشاشة ." at bounding box center [480, 263] width 776 height 22
click at [92, 387] on button "التالي" at bounding box center [98, 400] width 62 height 29
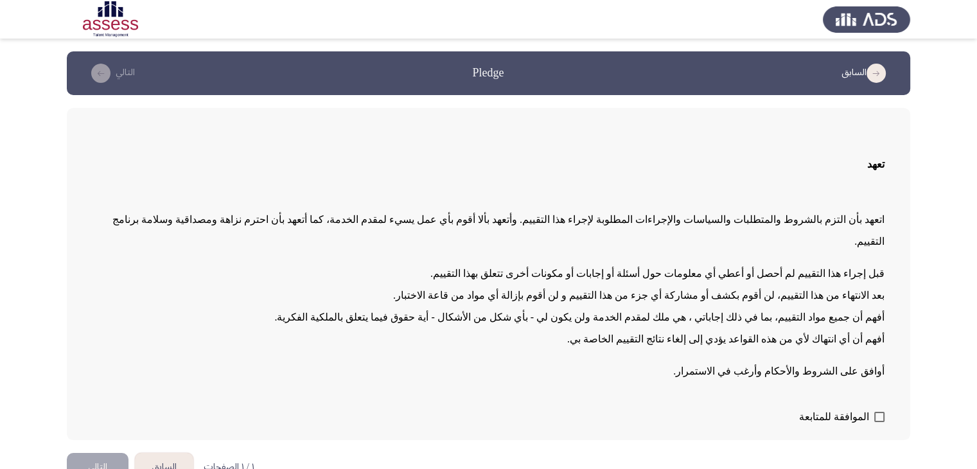
drag, startPoint x: 800, startPoint y: 247, endPoint x: 565, endPoint y: 247, distance: 234.4
click at [567, 268] on span "قبل إجراء هذا التقييم لم أحصل أو أعطي أي معلومات حول أسئلة أو إجابات أو مكونات …" at bounding box center [657, 273] width 454 height 11
drag, startPoint x: 873, startPoint y: 272, endPoint x: 586, endPoint y: 291, distance: 288.4
click at [563, 290] on span "بعد الانتهاء من هذا التقييم، لن أقوم بكشف أو مشاركة أي جزء من هذا التقييم و لن …" at bounding box center [638, 295] width 491 height 11
click at [876, 412] on span at bounding box center [879, 417] width 10 height 10
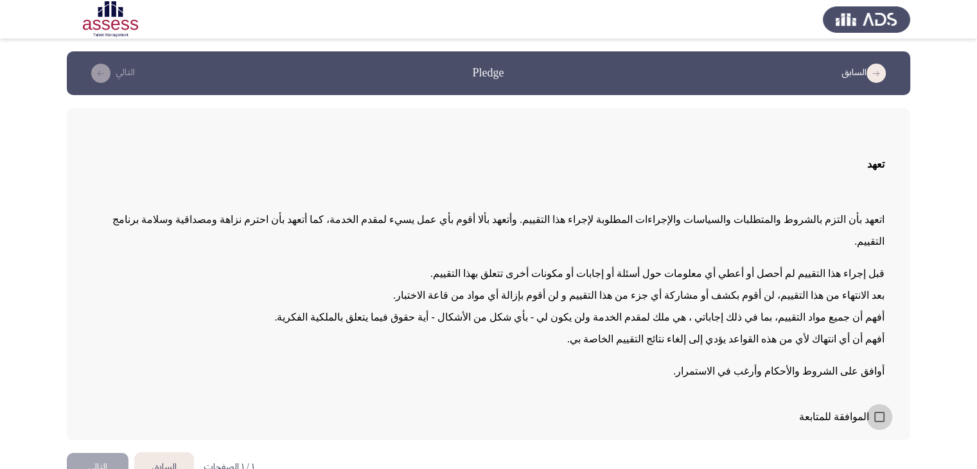
click at [879, 422] on input "الموافقة للمتابعة" at bounding box center [879, 422] width 1 height 1
checkbox input "true"
click at [105, 453] on button "التالي" at bounding box center [98, 467] width 62 height 29
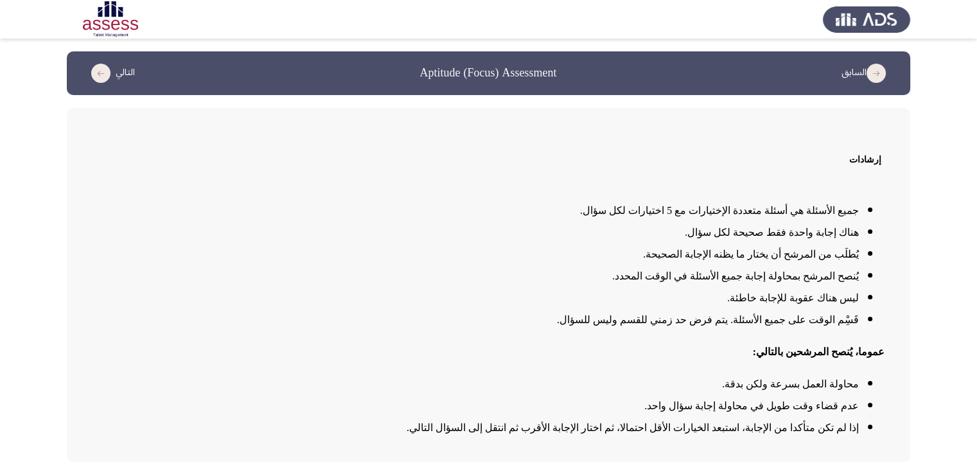
drag, startPoint x: 834, startPoint y: 229, endPoint x: 743, endPoint y: 225, distance: 90.6
click at [745, 229] on span "هناك إجابة واحدة فقط صحيحة لكل سؤال." at bounding box center [772, 232] width 174 height 11
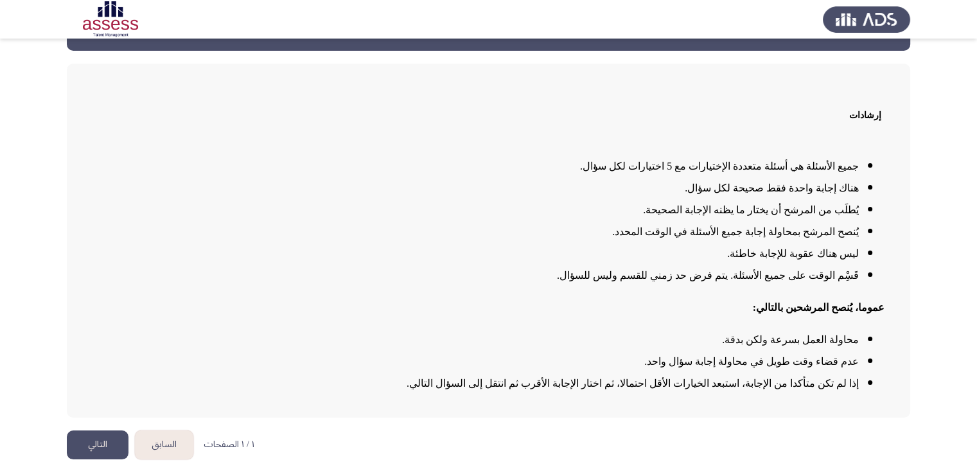
drag, startPoint x: 740, startPoint y: 360, endPoint x: 677, endPoint y: 362, distance: 63.0
click at [686, 360] on li "عدم قضاء وقت طويل في محاولة إجابة سؤال واحد." at bounding box center [475, 362] width 766 height 22
drag, startPoint x: 723, startPoint y: 381, endPoint x: 634, endPoint y: 383, distance: 88.6
click at [640, 383] on span "إذا لم تكن متأكدا من الإجابة، استبعد الخيارات الأقل احتمالا، ثم اختار الإجابة ا…" at bounding box center [633, 383] width 452 height 11
click at [100, 446] on button "التالي" at bounding box center [98, 444] width 62 height 29
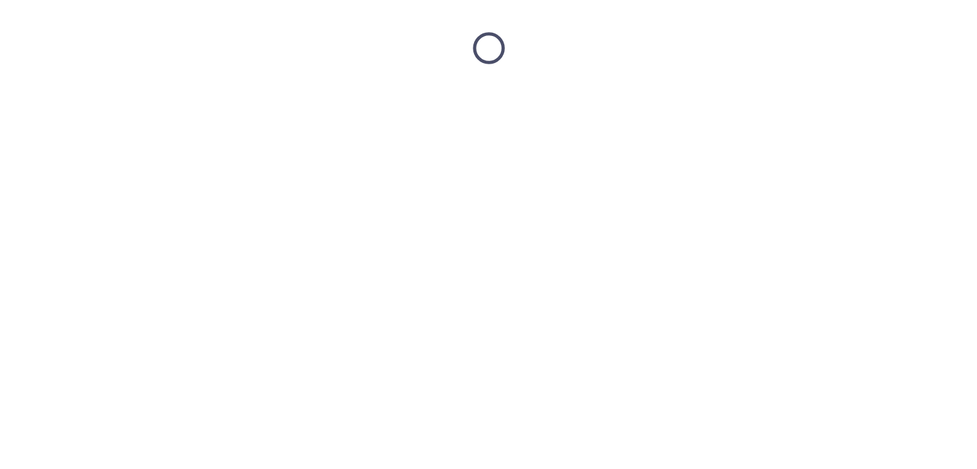
scroll to position [0, 0]
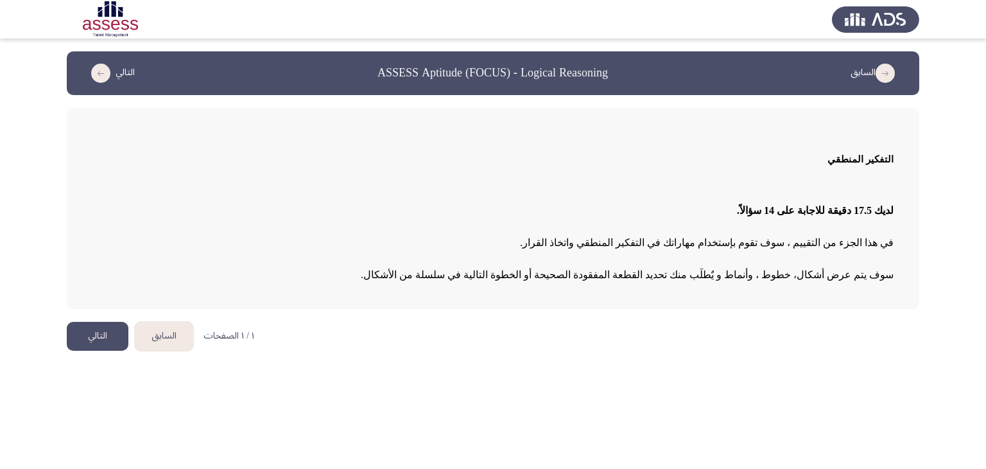
drag, startPoint x: 766, startPoint y: 276, endPoint x: 397, endPoint y: 290, distance: 369.5
click at [661, 277] on span "سوف يتم عرض أشكال، خطوط ، وأنماط و يٌطلَب منك تحديد القطعة المفقودة الصحيحة أو …" at bounding box center [627, 274] width 533 height 11
click at [80, 338] on button "التالي" at bounding box center [98, 336] width 62 height 29
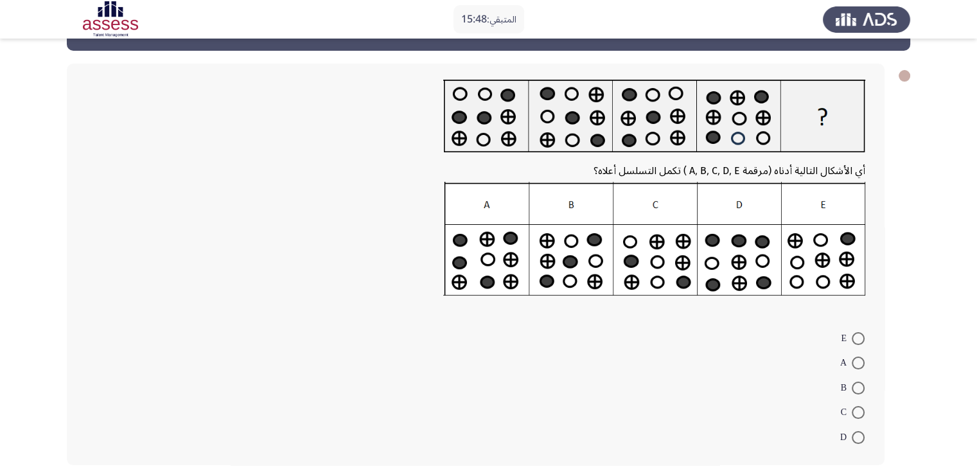
scroll to position [64, 0]
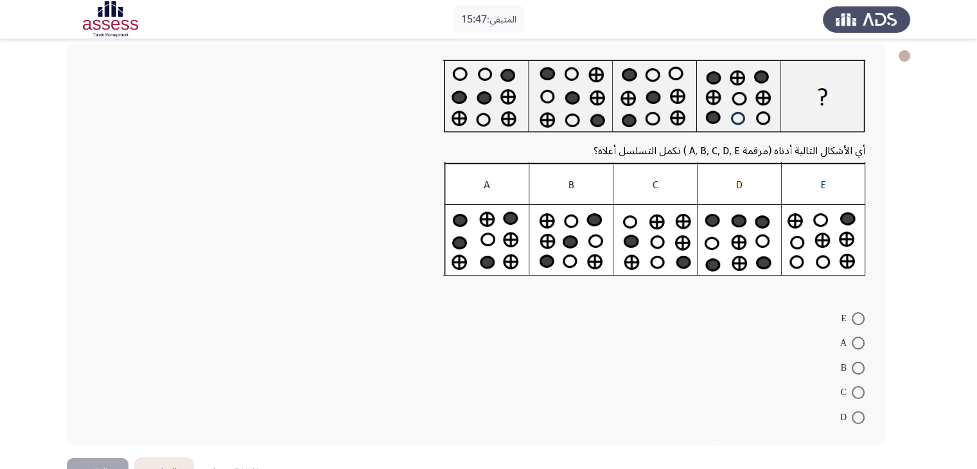
click at [859, 414] on span at bounding box center [858, 417] width 13 height 13
click at [859, 414] on input "D" at bounding box center [858, 417] width 13 height 13
radio input "true"
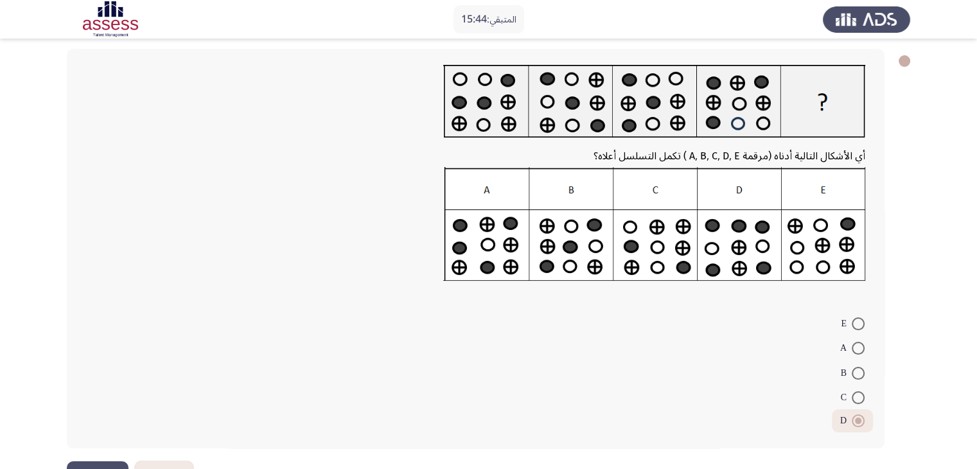
scroll to position [102, 0]
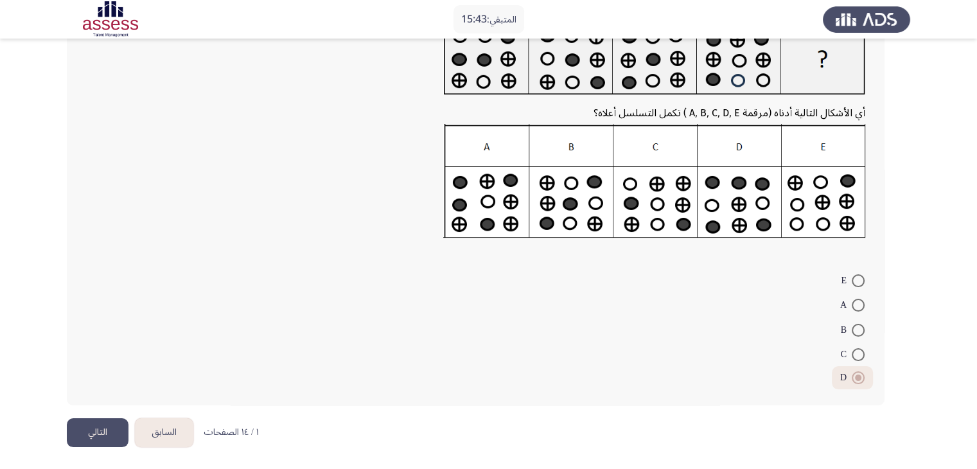
click at [99, 430] on button "التالي" at bounding box center [98, 432] width 62 height 29
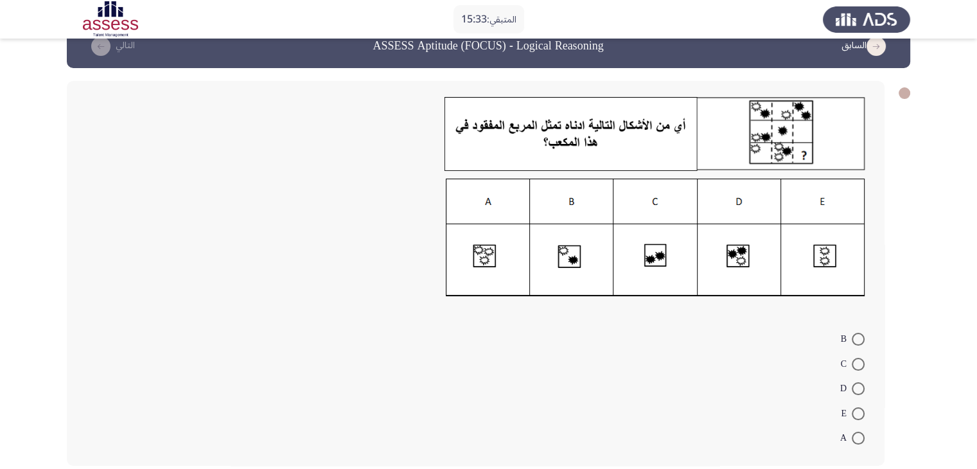
scroll to position [33, 0]
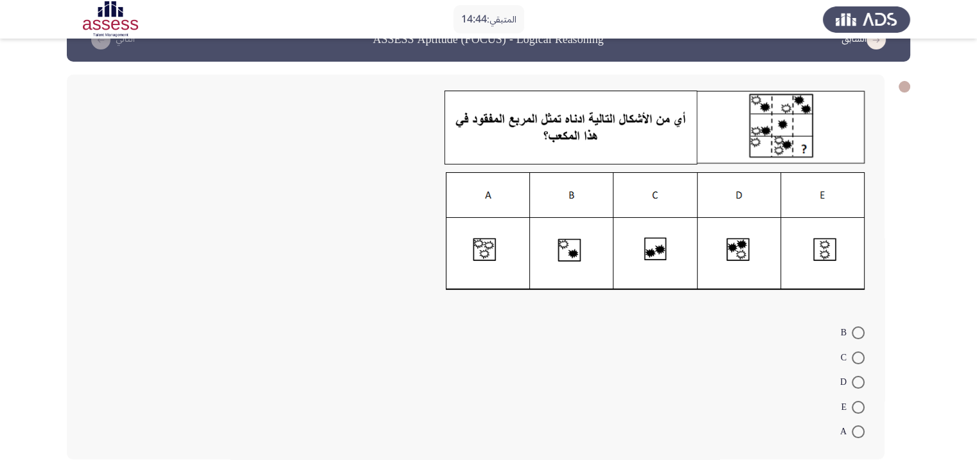
click at [852, 363] on span at bounding box center [858, 357] width 13 height 13
click at [852, 363] on input "C" at bounding box center [858, 357] width 13 height 13
radio input "true"
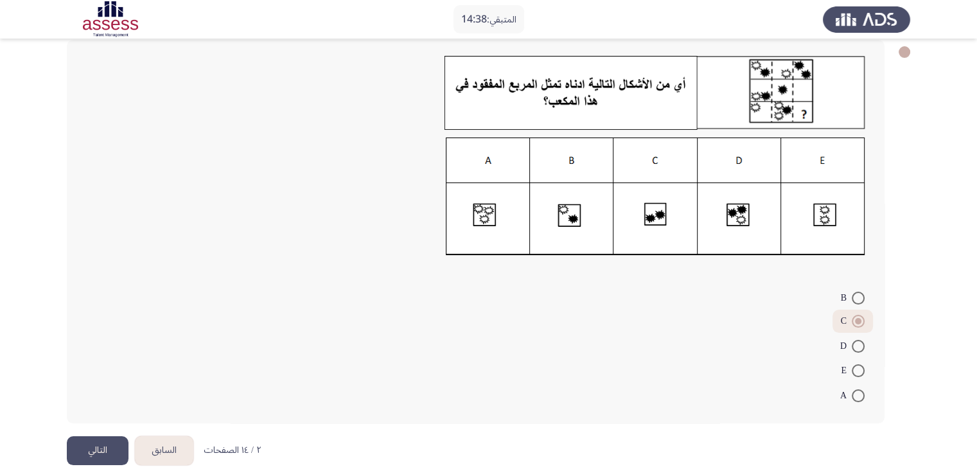
scroll to position [86, 0]
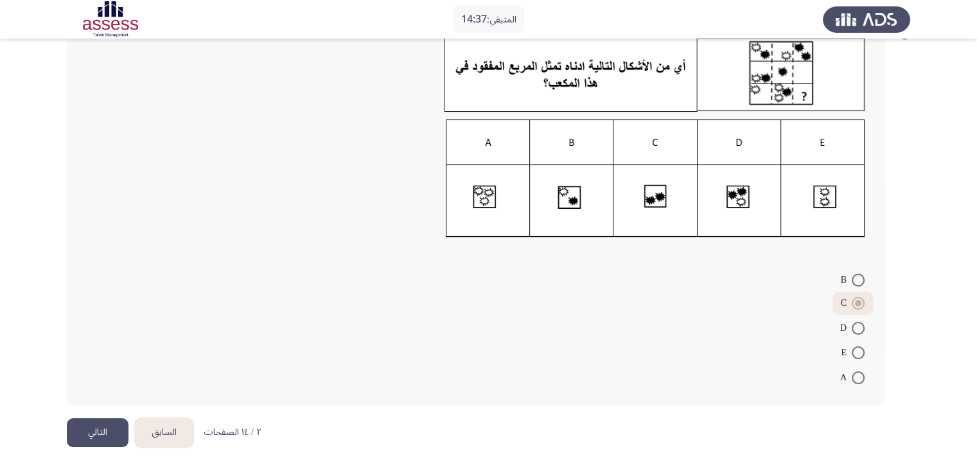
click at [86, 430] on button "التالي" at bounding box center [98, 432] width 62 height 29
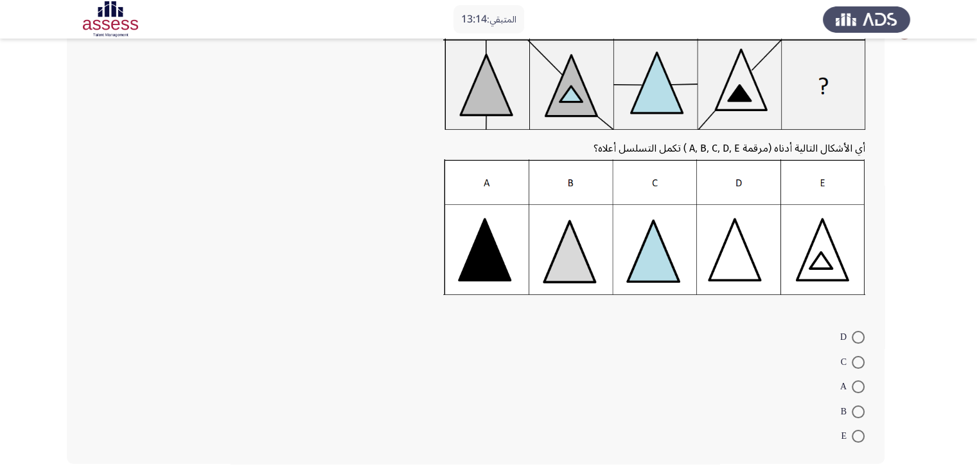
scroll to position [64, 0]
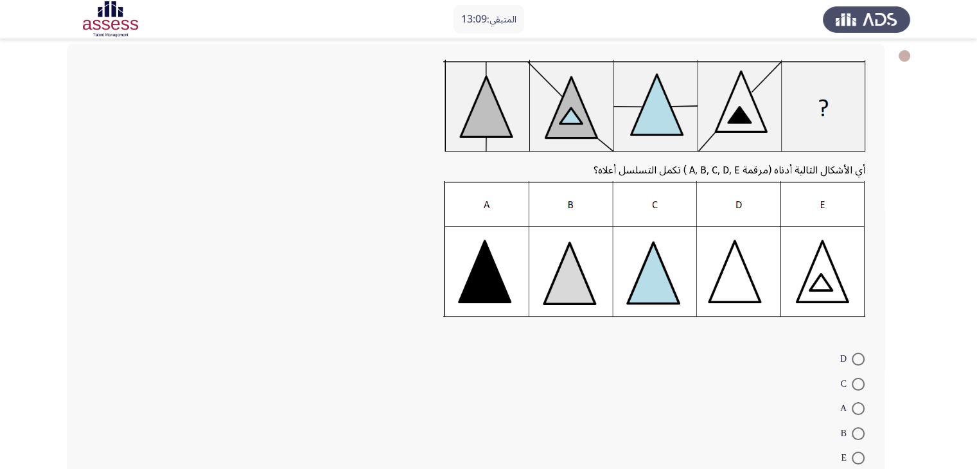
click at [858, 404] on span at bounding box center [858, 408] width 13 height 13
click at [858, 404] on input "A" at bounding box center [858, 408] width 13 height 13
radio input "true"
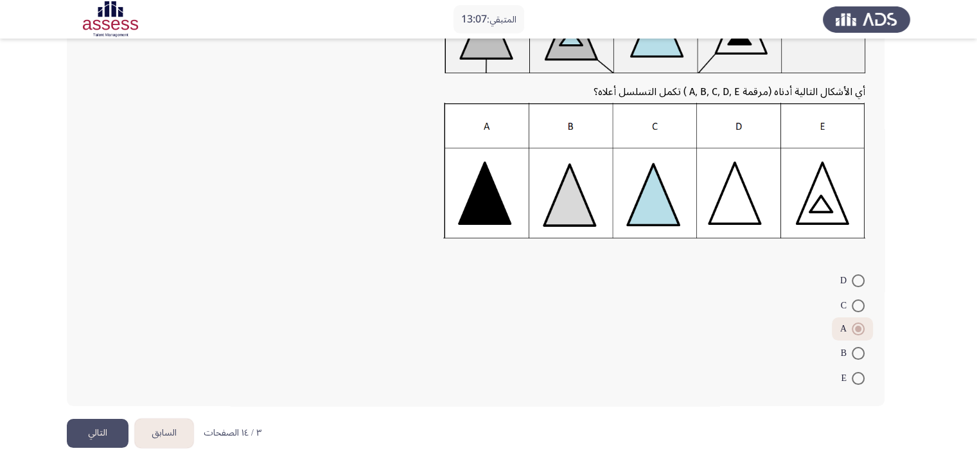
click at [107, 430] on button "التالي" at bounding box center [98, 433] width 62 height 29
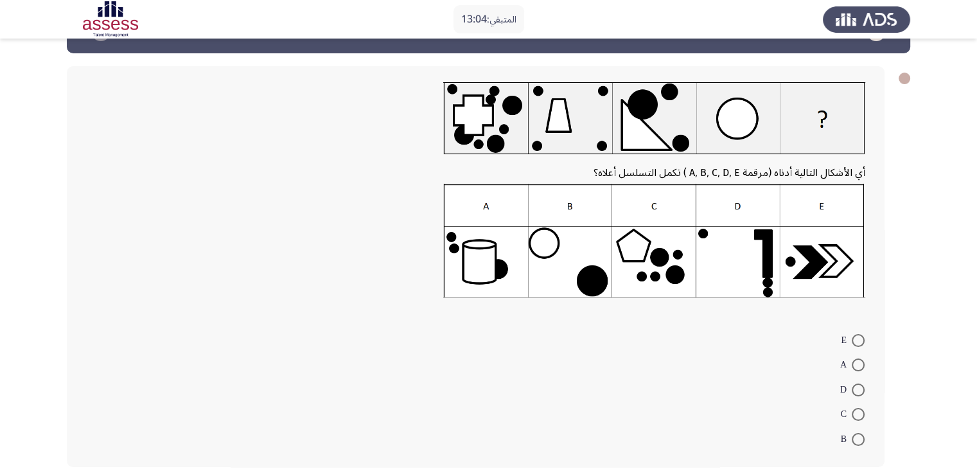
scroll to position [64, 0]
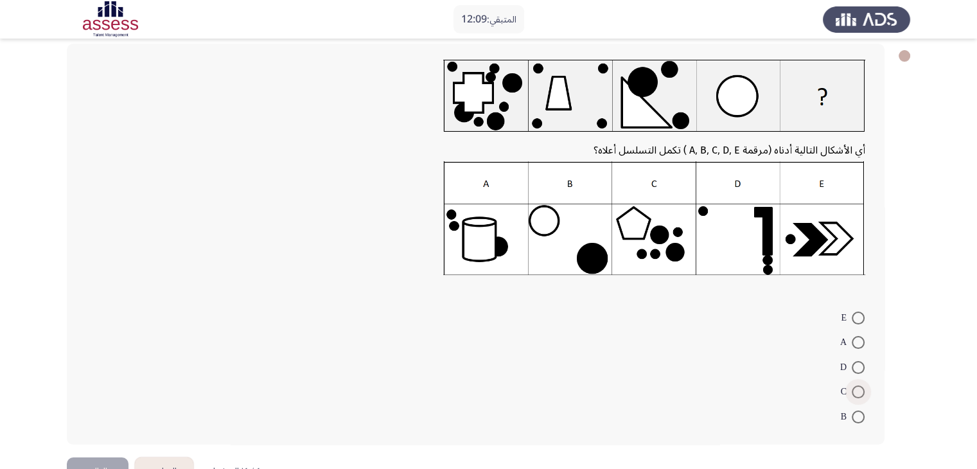
click at [853, 389] on span at bounding box center [858, 391] width 13 height 13
click at [853, 389] on input "C" at bounding box center [858, 391] width 13 height 13
radio input "true"
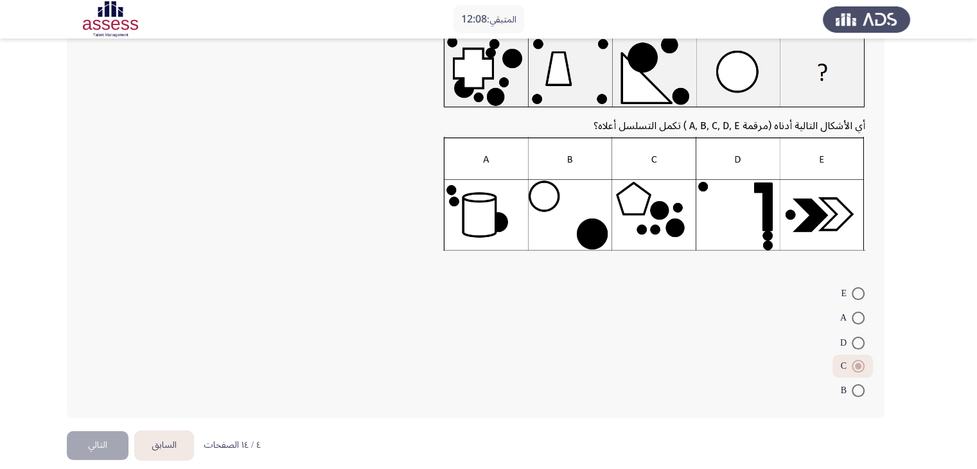
scroll to position [101, 0]
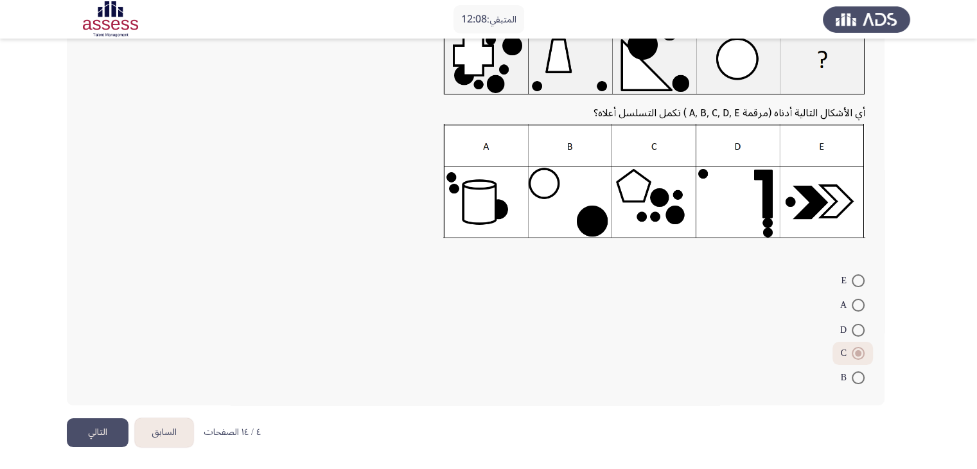
click at [116, 437] on button "التالي" at bounding box center [98, 432] width 62 height 29
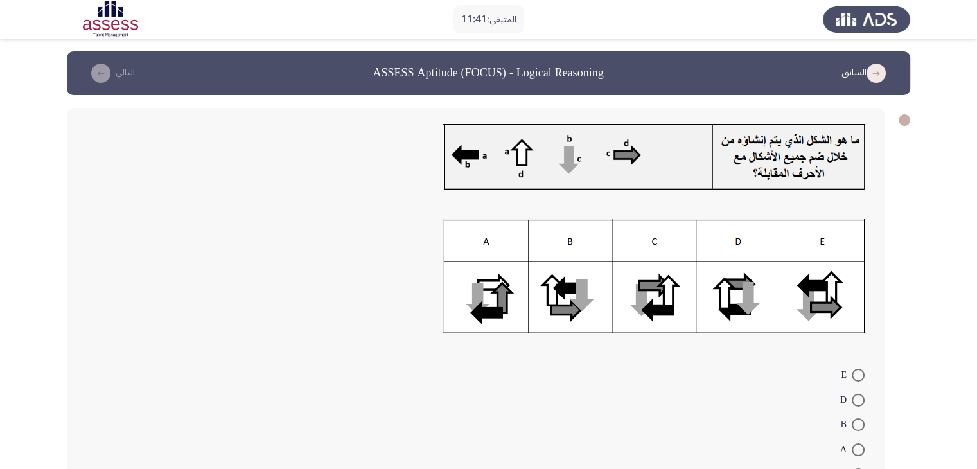
scroll to position [64, 0]
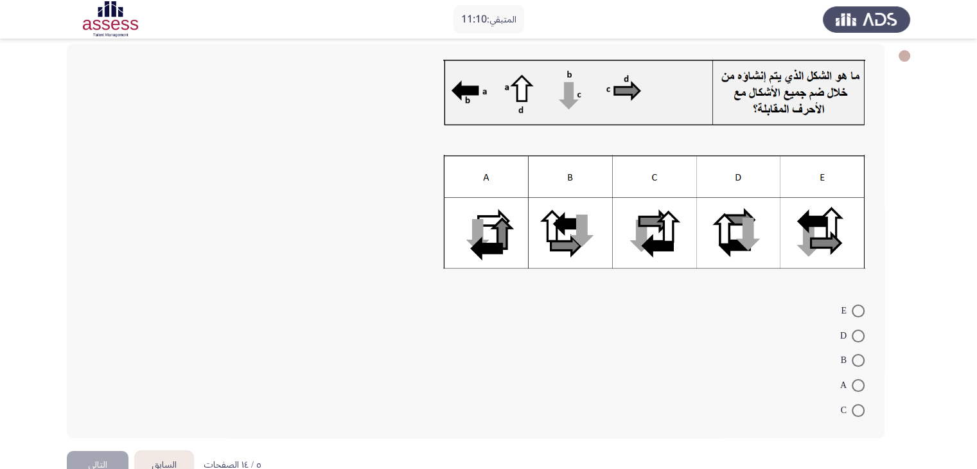
click at [855, 383] on span at bounding box center [858, 385] width 13 height 13
click at [855, 383] on input "A" at bounding box center [858, 385] width 13 height 13
radio input "true"
click at [855, 409] on span at bounding box center [858, 408] width 13 height 13
click at [855, 409] on input "C" at bounding box center [858, 408] width 13 height 13
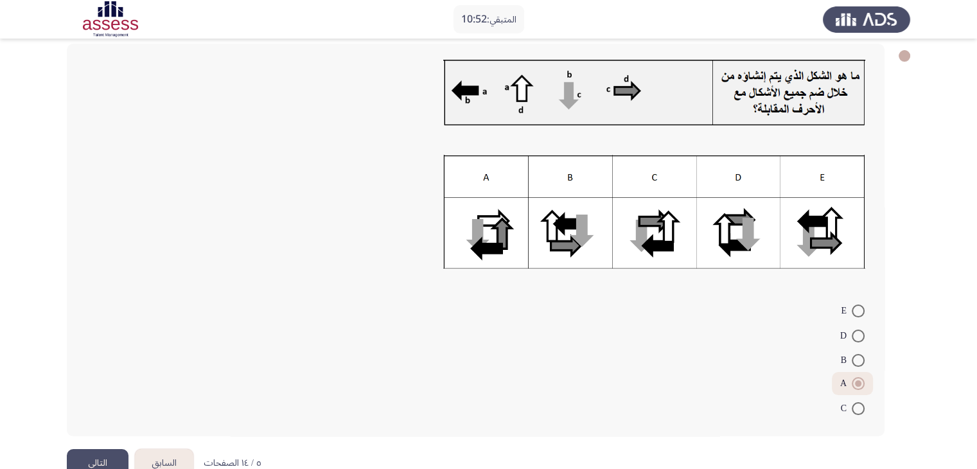
radio input "true"
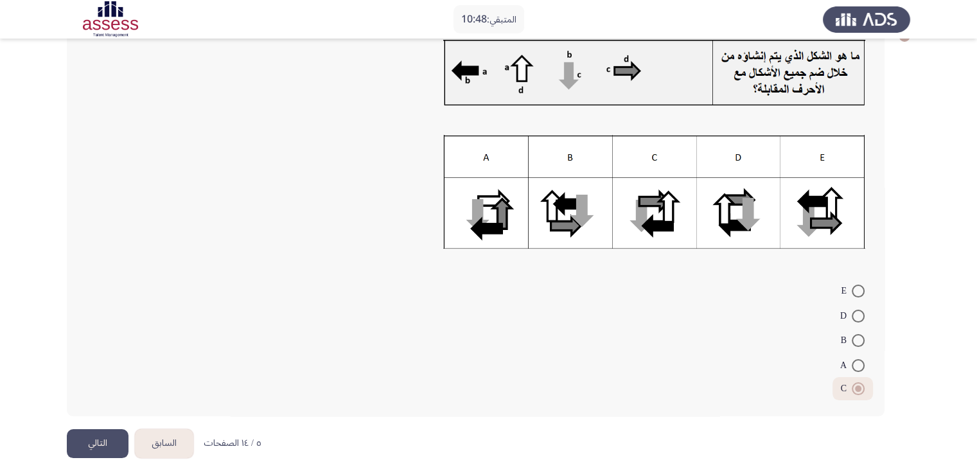
scroll to position [95, 0]
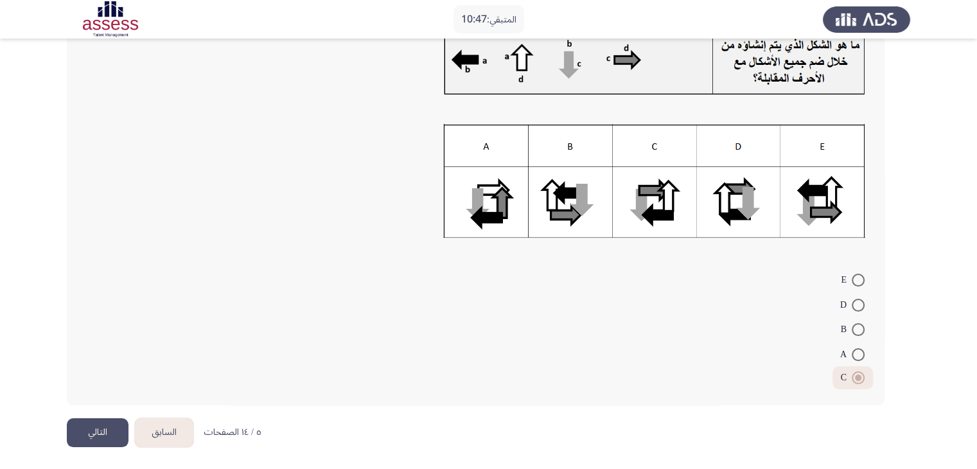
click at [111, 426] on button "التالي" at bounding box center [98, 432] width 62 height 29
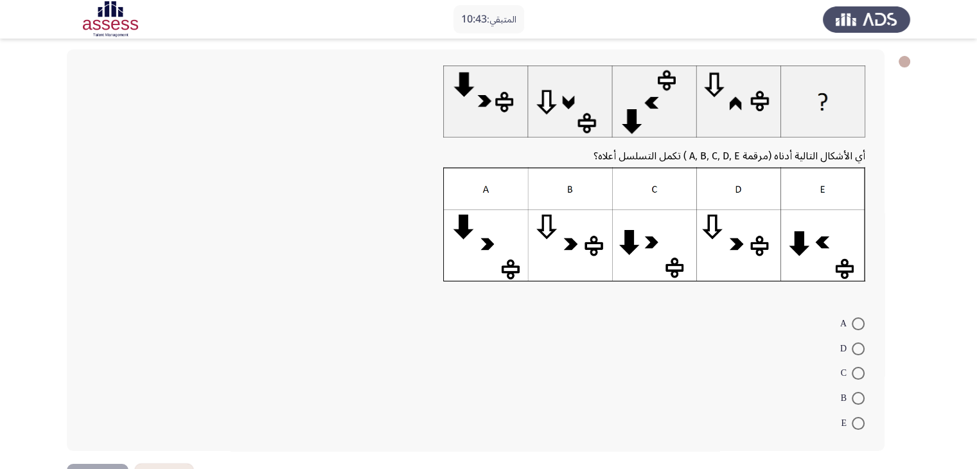
scroll to position [39, 0]
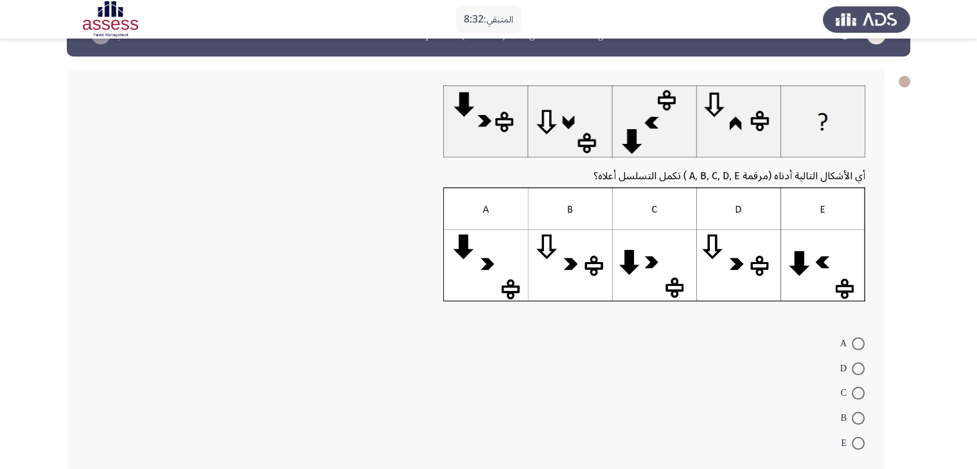
click at [858, 385] on label "C" at bounding box center [853, 392] width 24 height 15
click at [858, 387] on input "C" at bounding box center [858, 393] width 13 height 13
radio input "true"
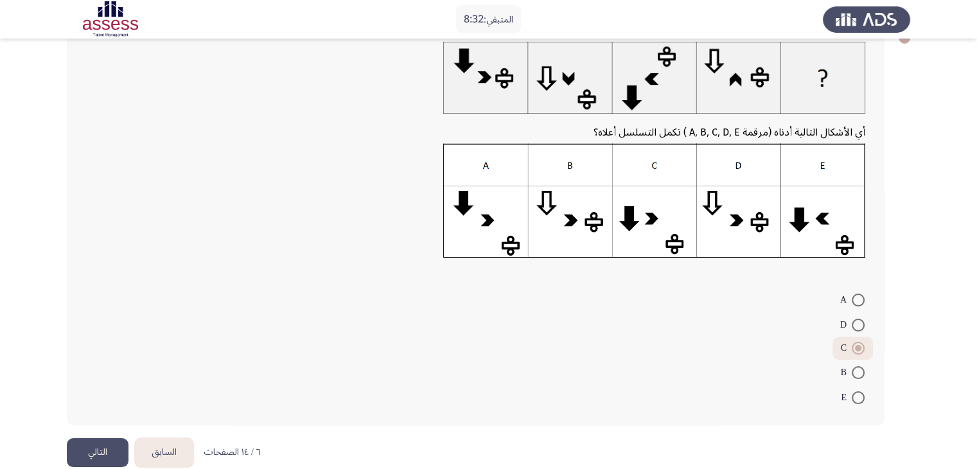
scroll to position [101, 0]
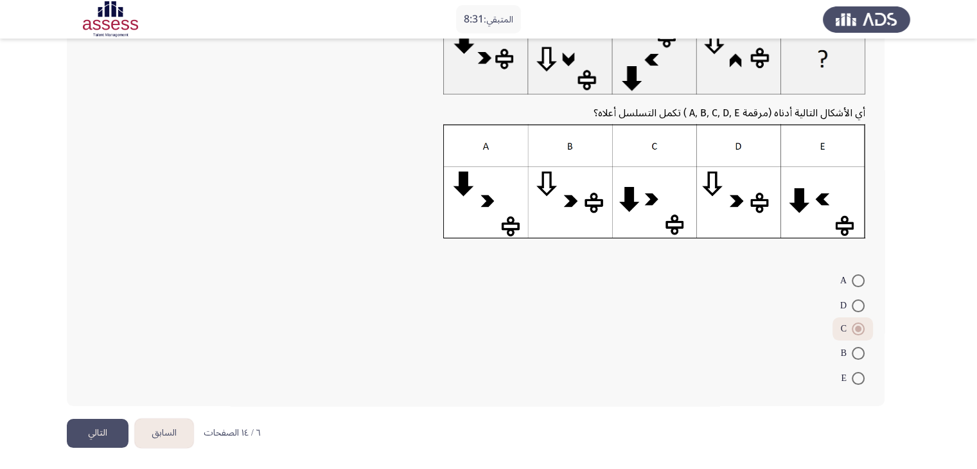
click at [92, 427] on button "التالي" at bounding box center [98, 433] width 62 height 29
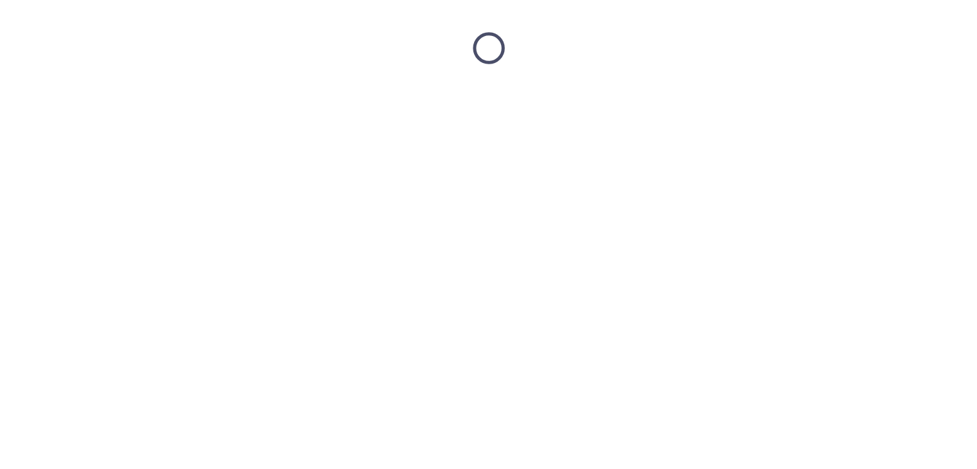
scroll to position [0, 0]
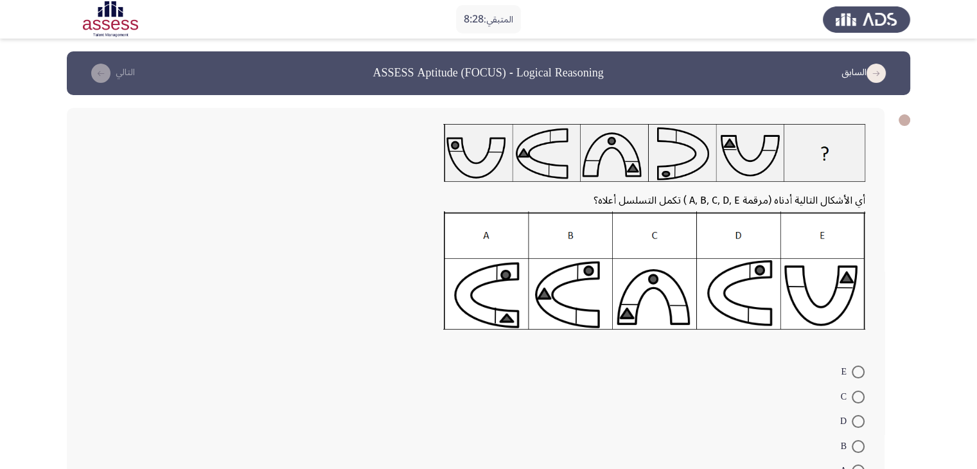
drag, startPoint x: 799, startPoint y: 195, endPoint x: 643, endPoint y: 195, distance: 156.1
click at [648, 195] on span "أي الأشكال التالية أدناه (مرقمة A, B, C, D, E ) تكمل التسلسل أعلاه؟" at bounding box center [729, 200] width 272 height 22
click at [854, 441] on span at bounding box center [858, 446] width 13 height 13
click at [854, 441] on input "B" at bounding box center [858, 446] width 13 height 13
radio input "true"
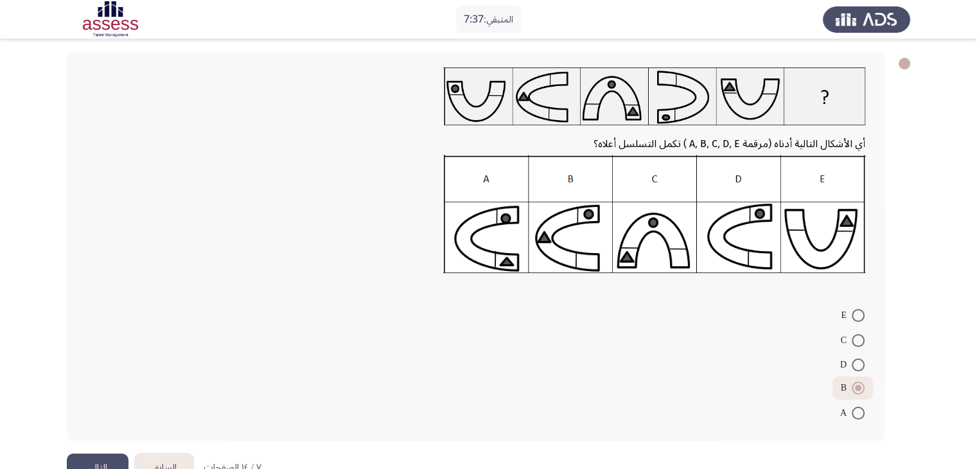
scroll to position [91, 0]
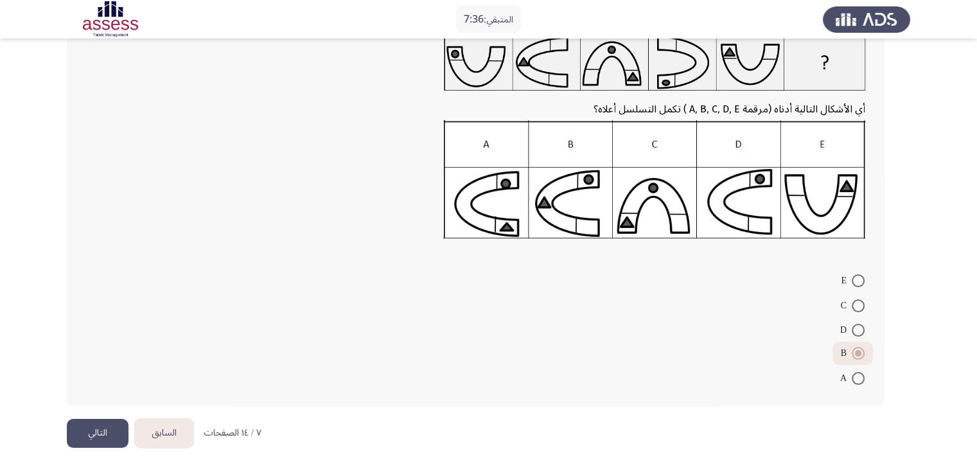
click at [116, 425] on button "التالي" at bounding box center [98, 433] width 62 height 29
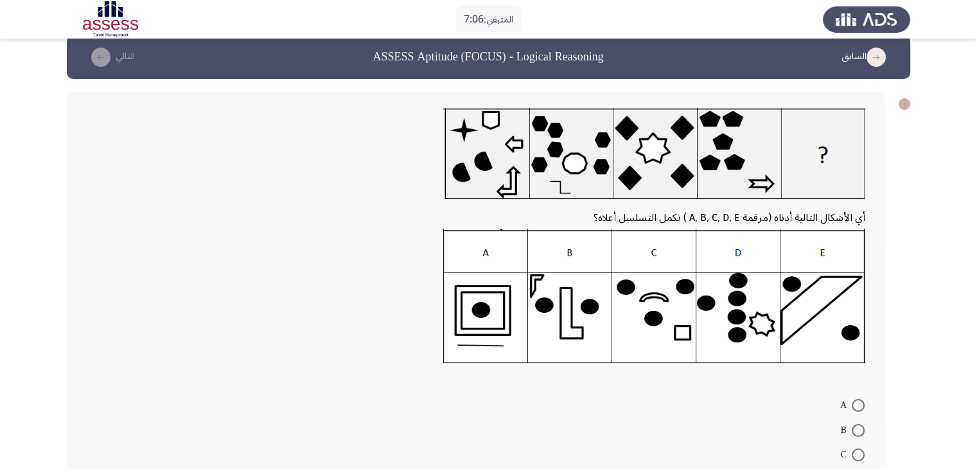
scroll to position [13, 0]
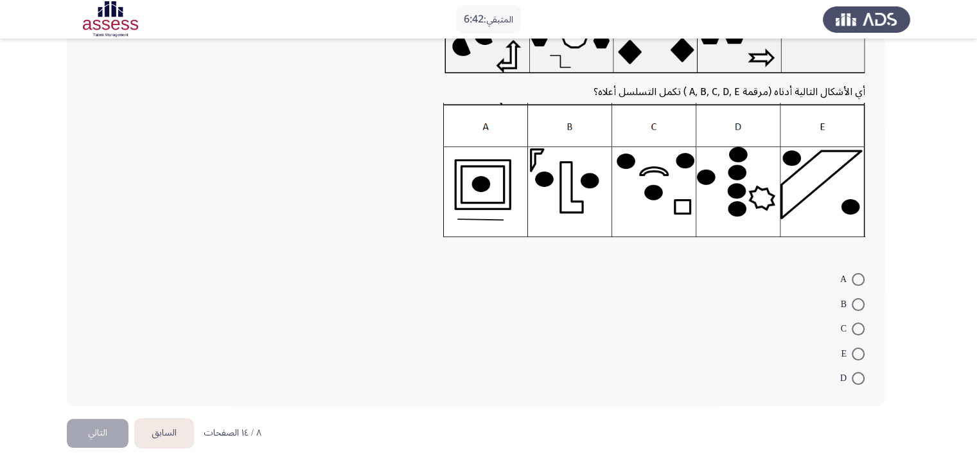
click at [859, 372] on span at bounding box center [858, 378] width 13 height 13
click at [859, 372] on input "D" at bounding box center [858, 378] width 13 height 13
radio input "true"
click at [88, 428] on button "التالي" at bounding box center [98, 432] width 62 height 29
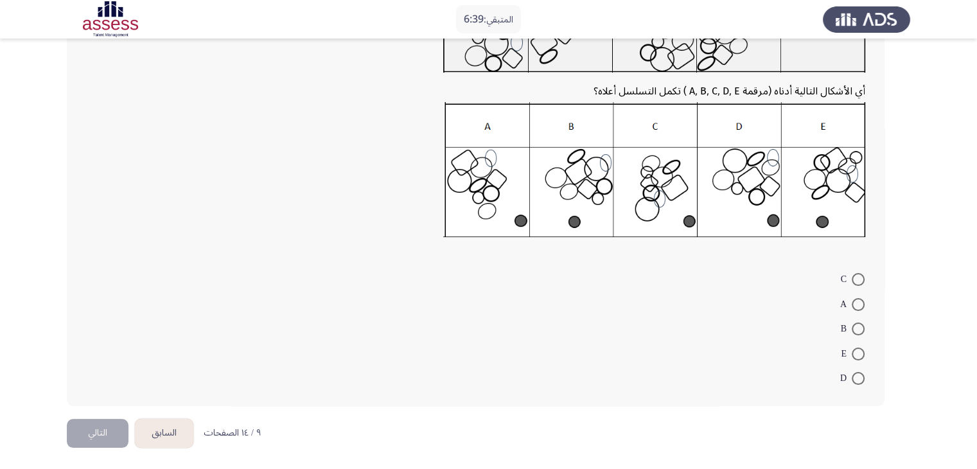
scroll to position [0, 0]
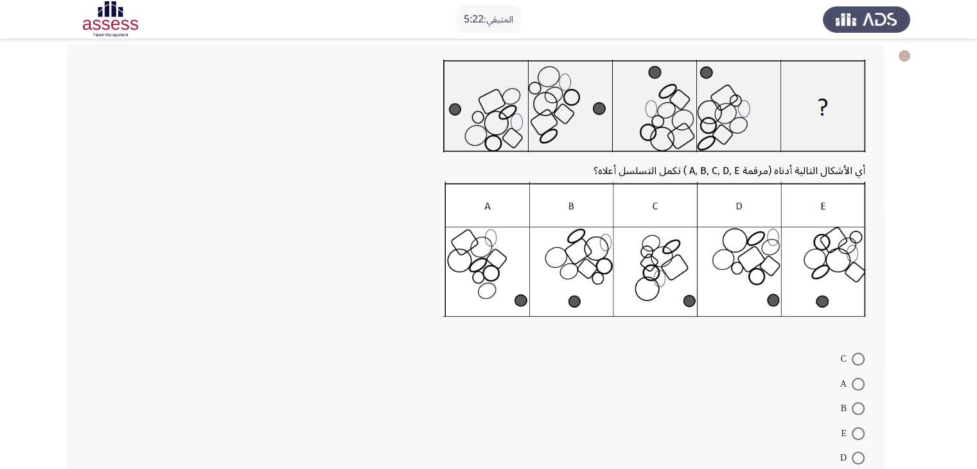
click at [863, 389] on span at bounding box center [858, 384] width 13 height 13
click at [863, 389] on input "A" at bounding box center [858, 384] width 13 height 13
radio input "true"
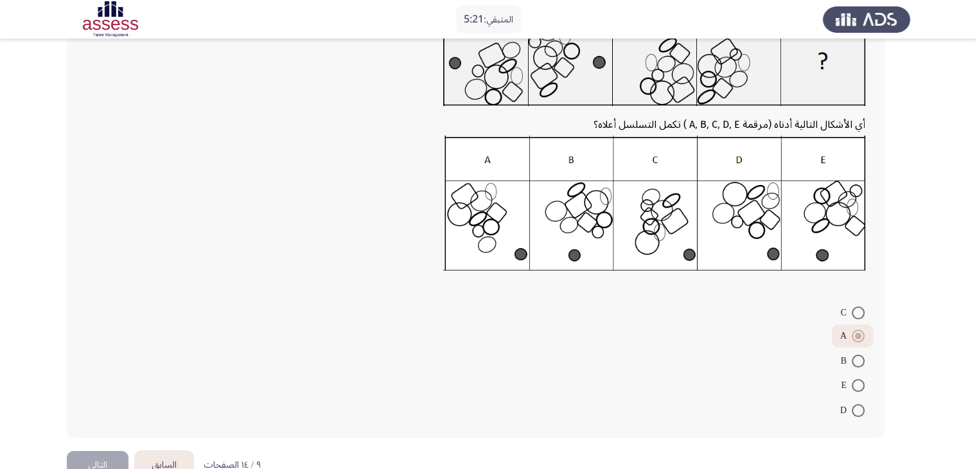
scroll to position [143, 0]
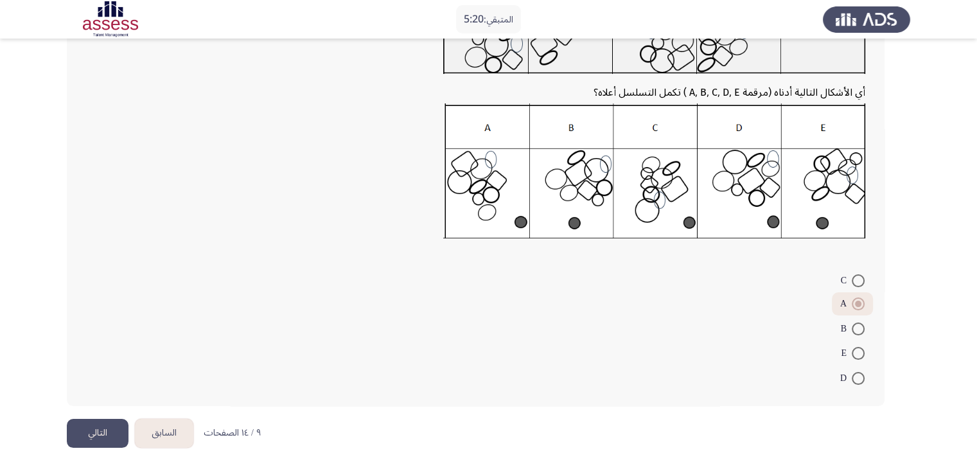
click at [91, 426] on button "التالي" at bounding box center [98, 433] width 62 height 29
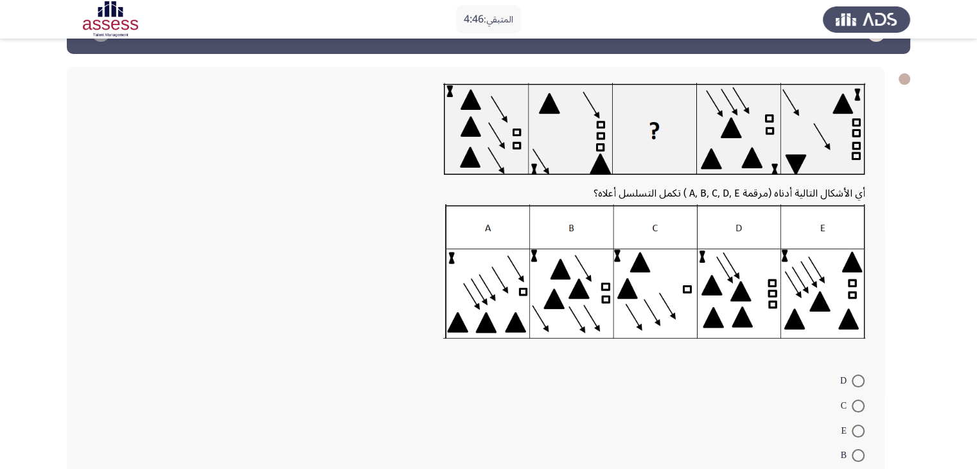
scroll to position [64, 0]
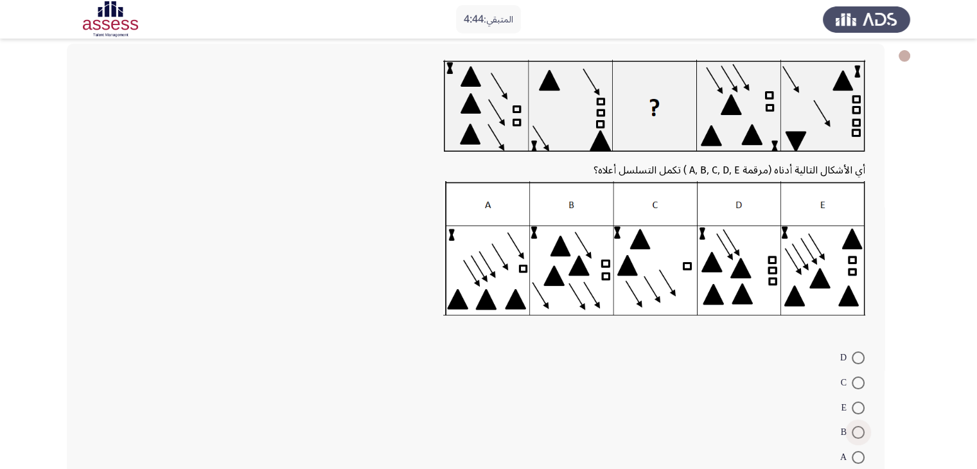
click at [863, 434] on span at bounding box center [858, 432] width 13 height 13
click at [863, 434] on input "B" at bounding box center [858, 432] width 13 height 13
radio input "true"
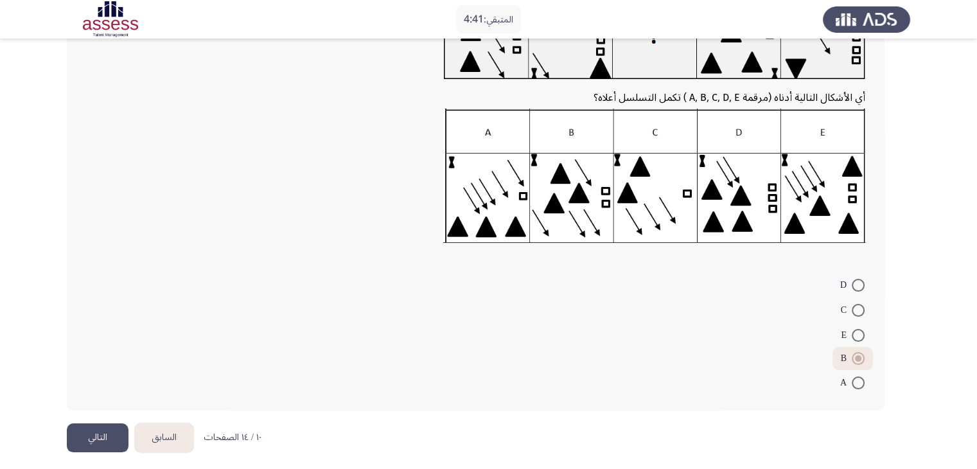
scroll to position [141, 0]
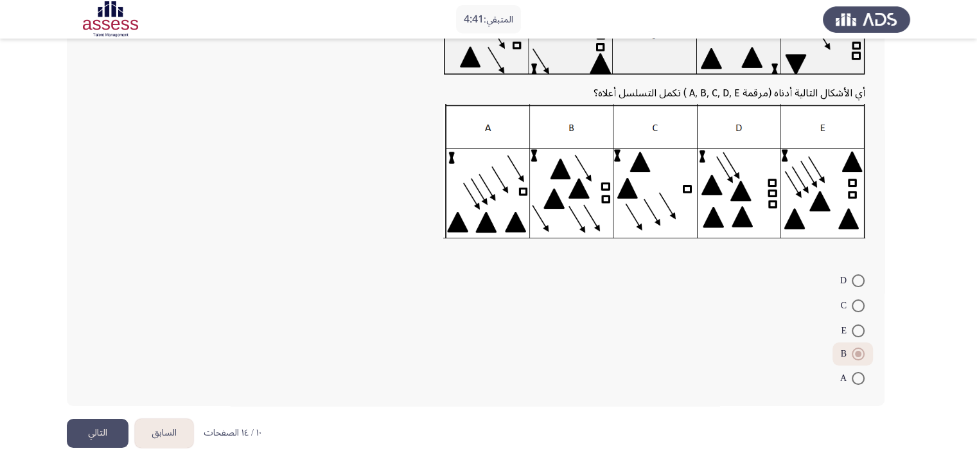
click at [115, 427] on button "التالي" at bounding box center [98, 433] width 62 height 29
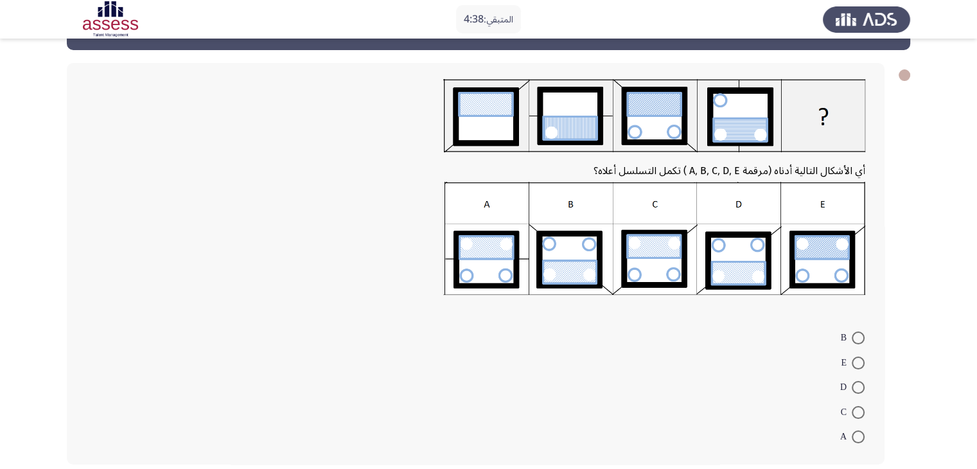
scroll to position [64, 0]
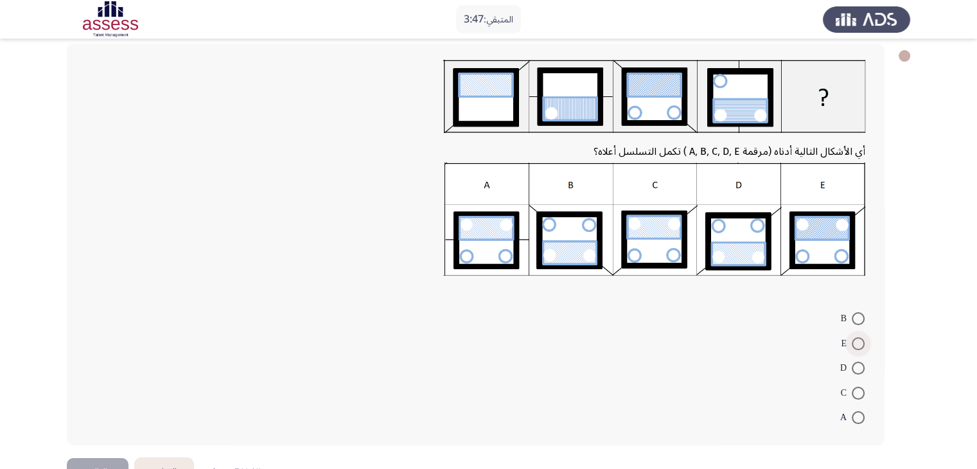
click at [857, 341] on span at bounding box center [858, 343] width 13 height 13
click at [857, 341] on input "E" at bounding box center [858, 343] width 13 height 13
radio input "true"
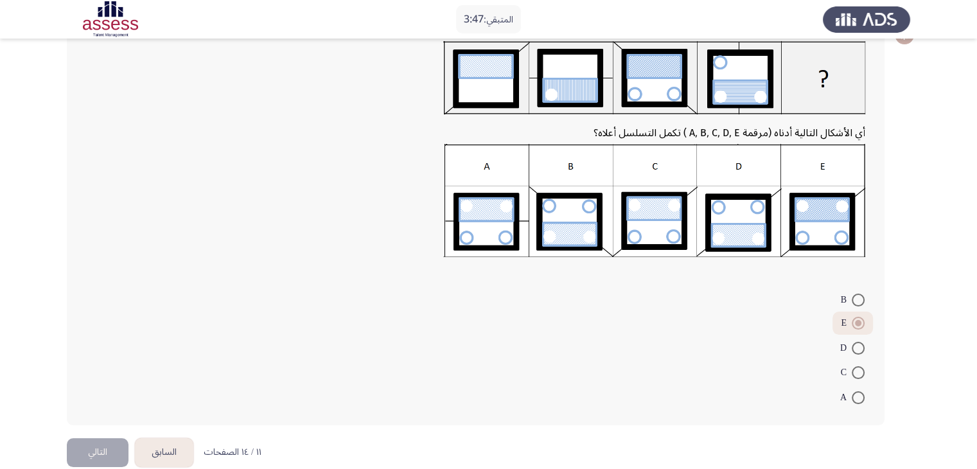
scroll to position [102, 0]
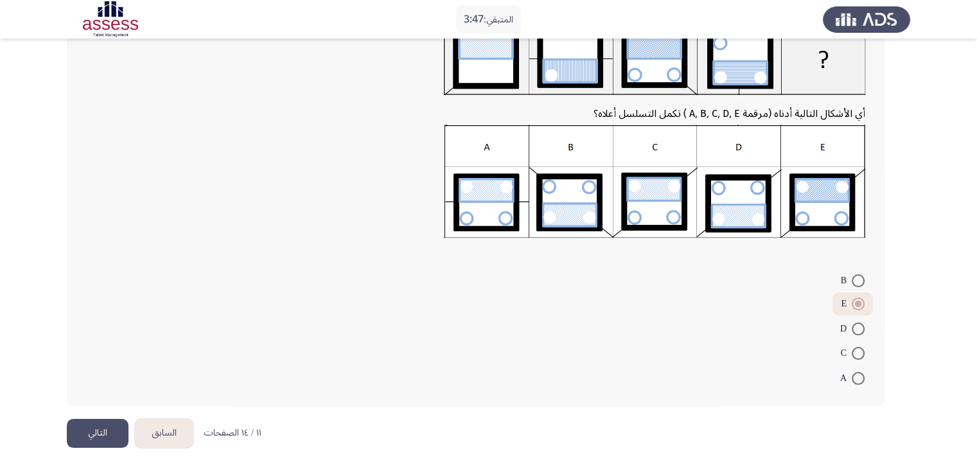
click at [87, 430] on button "التالي" at bounding box center [98, 433] width 62 height 29
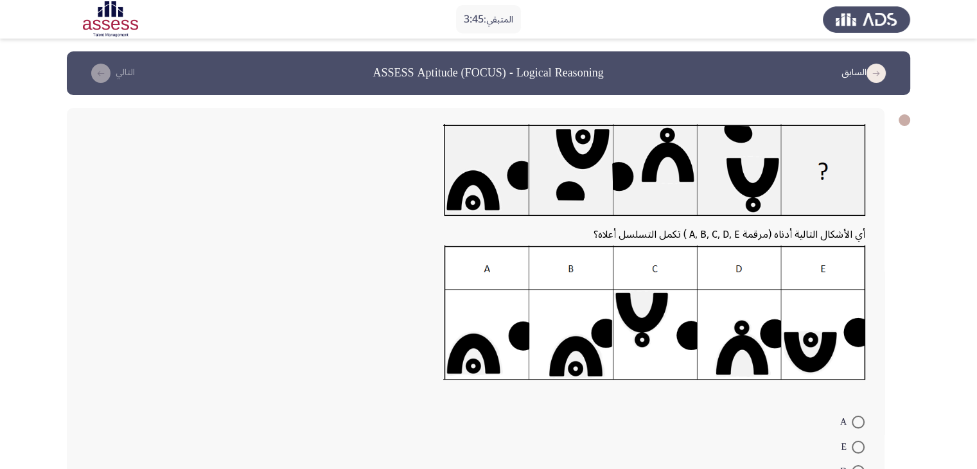
scroll to position [143, 0]
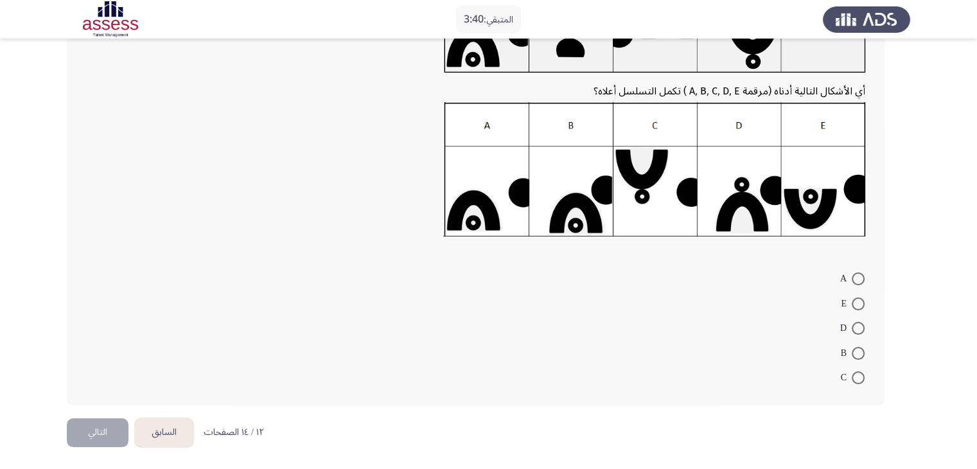
click at [752, 304] on form "A E D B C" at bounding box center [475, 328] width 779 height 124
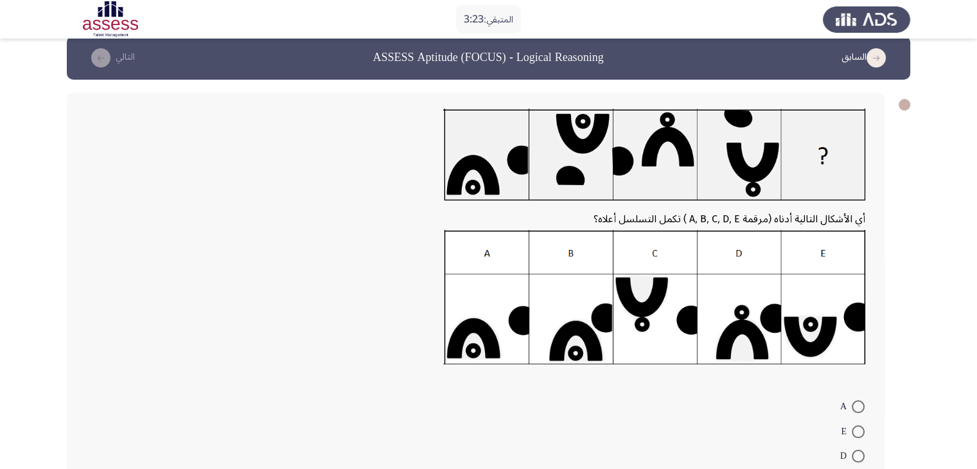
scroll to position [15, 0]
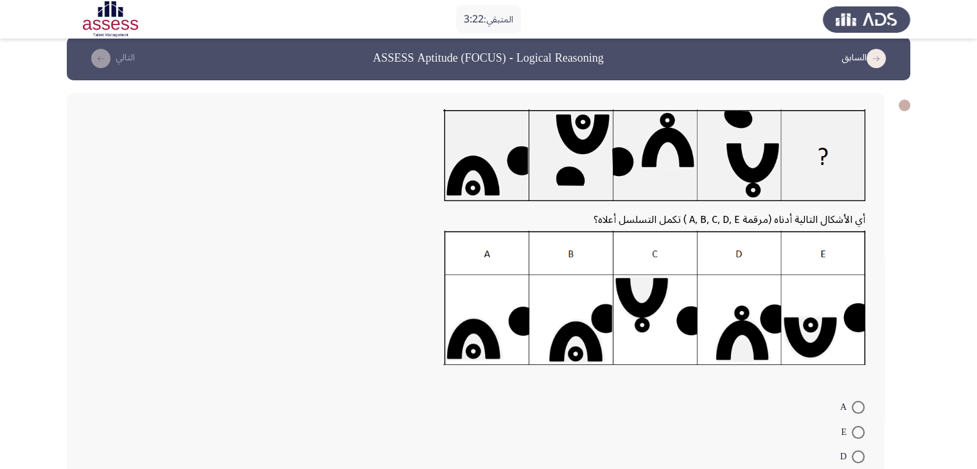
drag, startPoint x: 507, startPoint y: 57, endPoint x: 589, endPoint y: 57, distance: 82.2
click at [588, 57] on h3 "ASSESS Aptitude (FOCUS) - Logical Reasoning" at bounding box center [488, 58] width 231 height 16
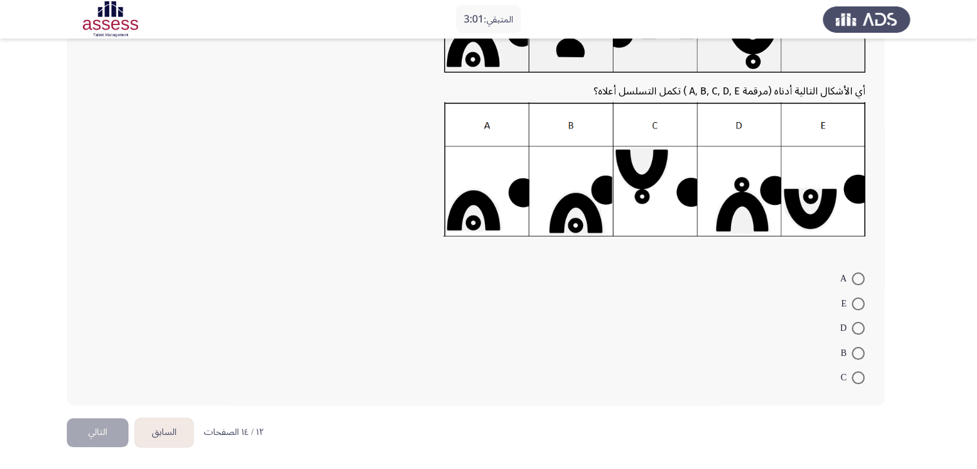
click at [859, 324] on span at bounding box center [858, 328] width 13 height 13
click at [859, 324] on input "D" at bounding box center [858, 328] width 13 height 13
radio input "true"
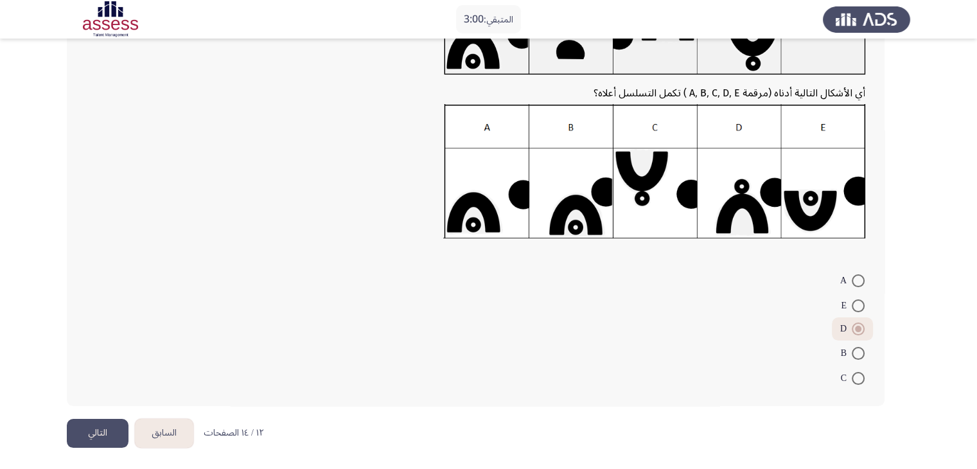
drag, startPoint x: 110, startPoint y: 432, endPoint x: 125, endPoint y: 417, distance: 20.9
click at [110, 432] on button "التالي" at bounding box center [98, 433] width 62 height 29
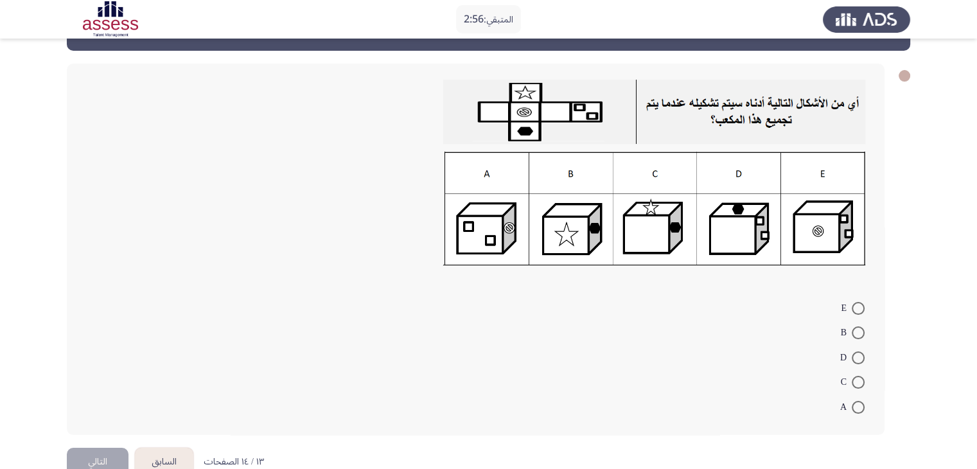
scroll to position [64, 0]
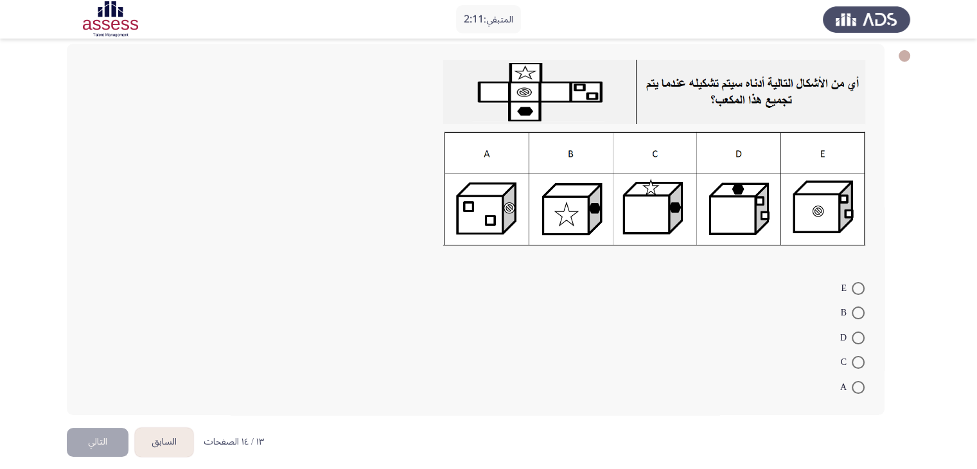
click at [854, 340] on span at bounding box center [858, 337] width 13 height 13
click at [854, 340] on input "D" at bounding box center [858, 337] width 13 height 13
radio input "true"
click at [84, 445] on button "التالي" at bounding box center [98, 440] width 62 height 29
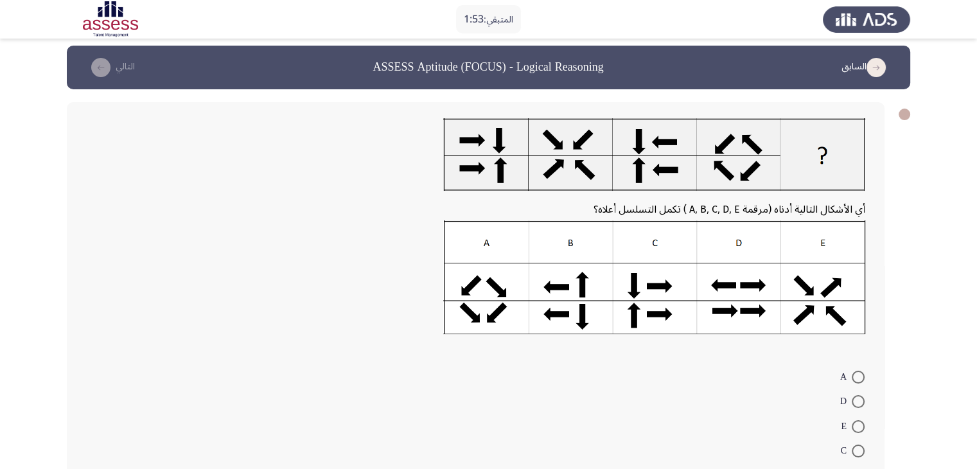
scroll to position [0, 0]
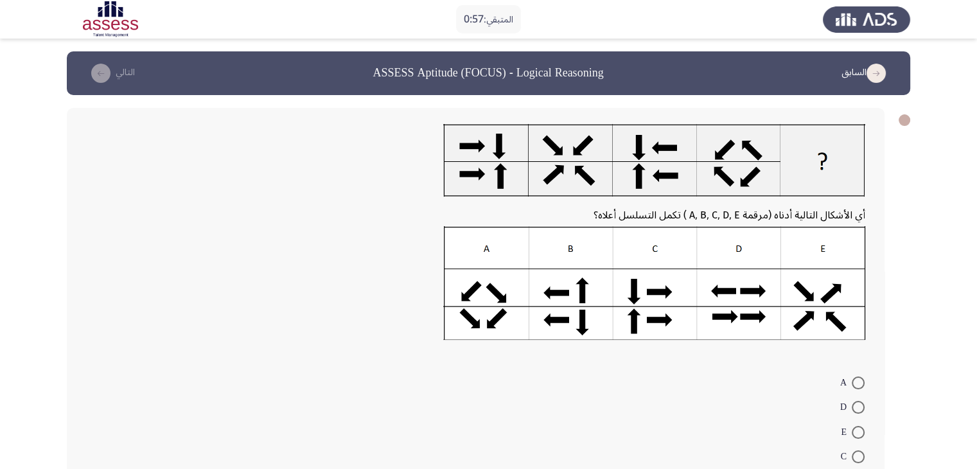
click at [863, 453] on span at bounding box center [858, 456] width 13 height 13
click at [863, 453] on input "C" at bounding box center [858, 456] width 13 height 13
radio input "true"
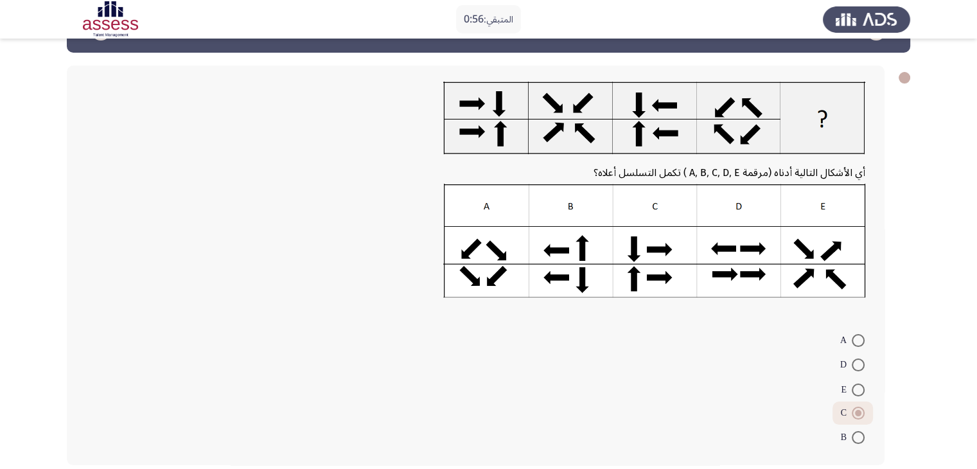
scroll to position [102, 0]
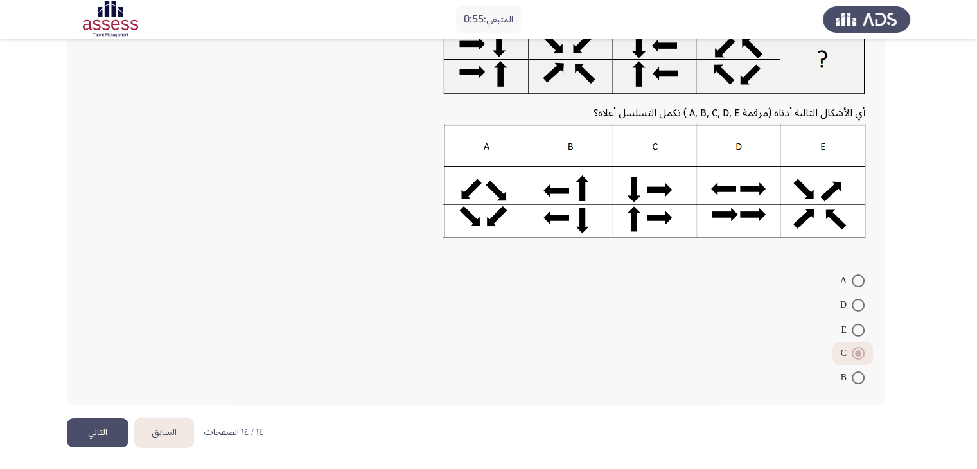
click at [103, 436] on button "التالي" at bounding box center [98, 432] width 62 height 29
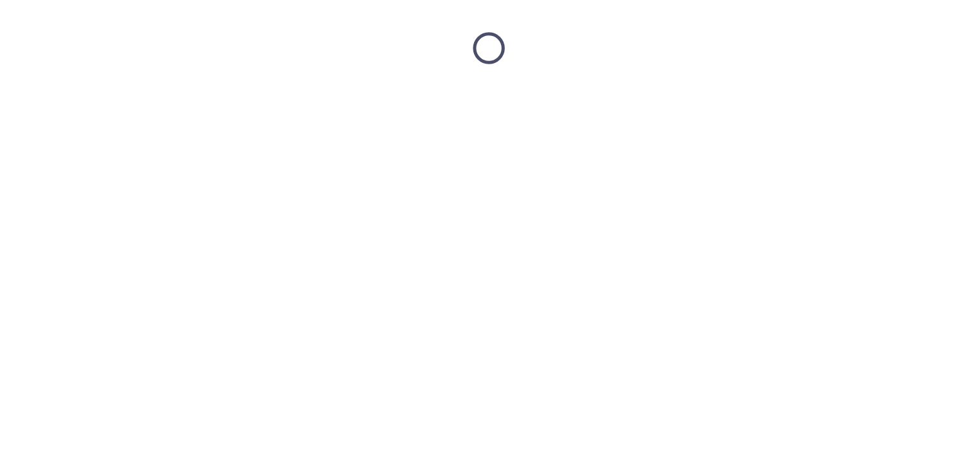
scroll to position [0, 0]
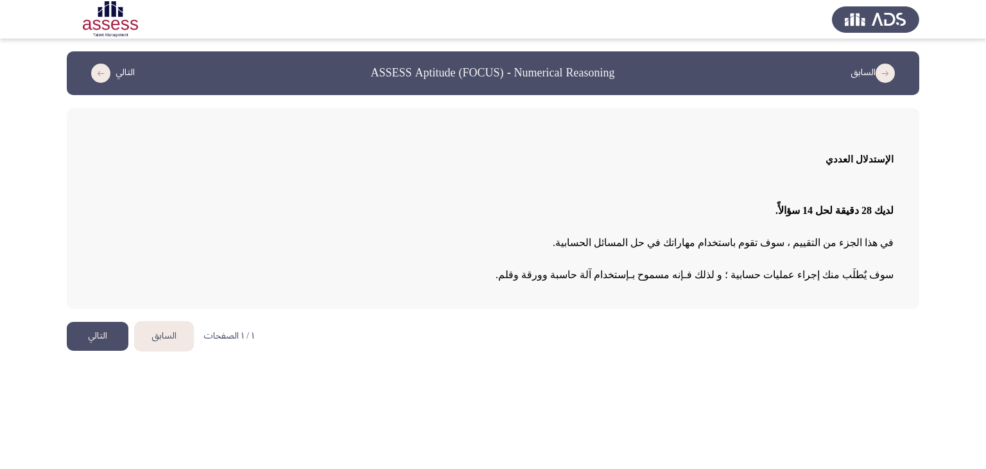
drag, startPoint x: 850, startPoint y: 241, endPoint x: 706, endPoint y: 248, distance: 144.0
click at [724, 249] on p "في هذا الجزء من التقييم ، سوف تقوم باستخدام مهاراتك في حل المسائل الحسابية." at bounding box center [493, 243] width 802 height 22
click at [98, 328] on button "التالي" at bounding box center [98, 336] width 62 height 29
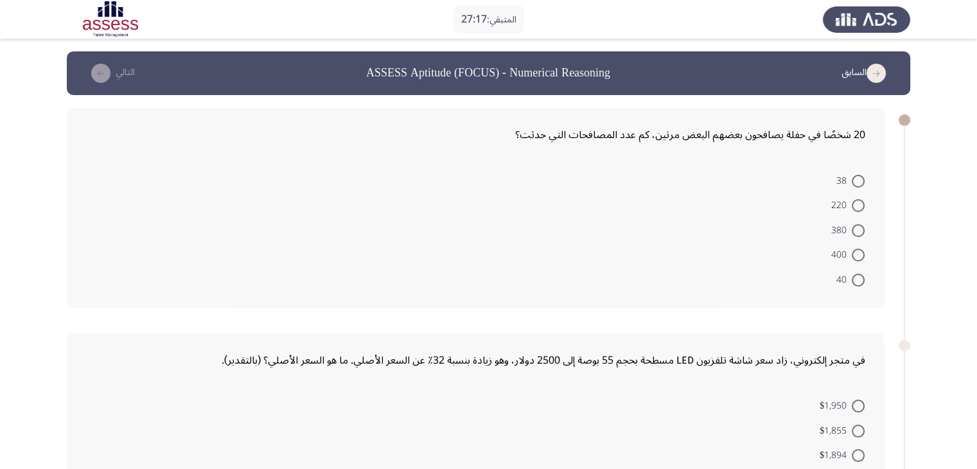
click at [855, 226] on span at bounding box center [858, 230] width 13 height 13
click at [855, 226] on input "380" at bounding box center [858, 230] width 13 height 13
radio input "true"
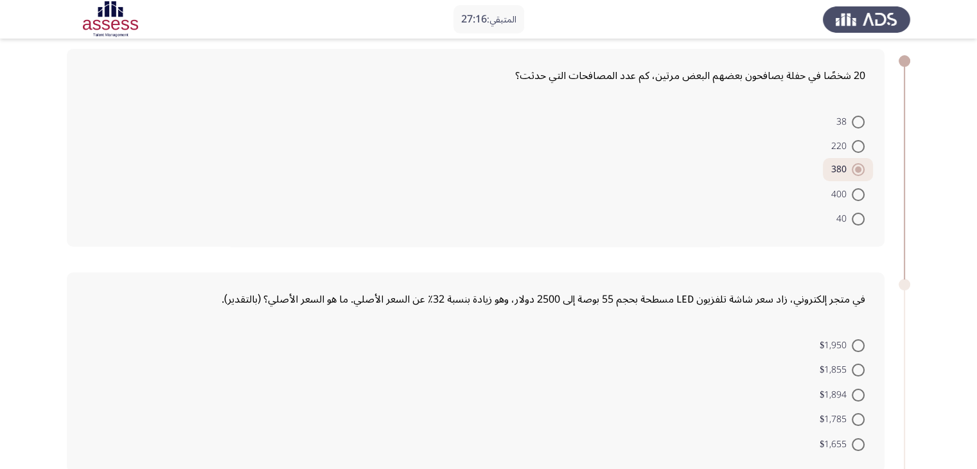
scroll to position [128, 0]
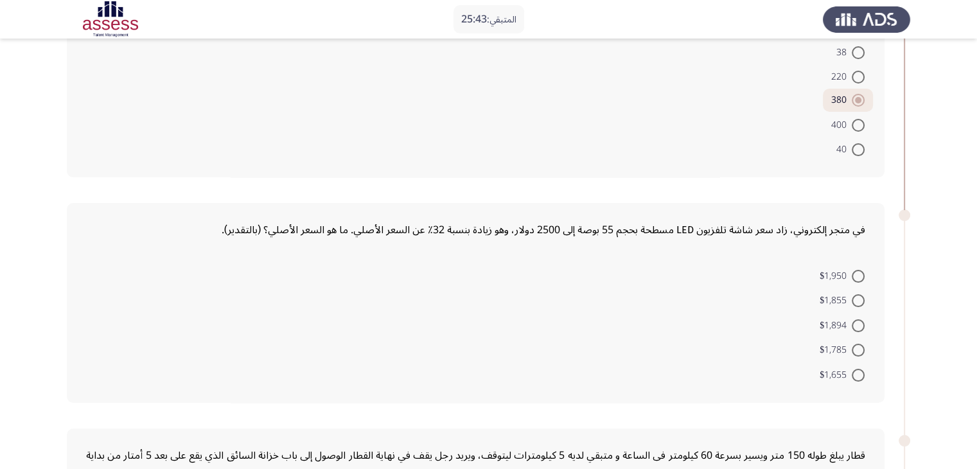
click at [856, 323] on span at bounding box center [858, 325] width 13 height 13
click at [856, 323] on input "$1,894" at bounding box center [858, 325] width 13 height 13
radio input "true"
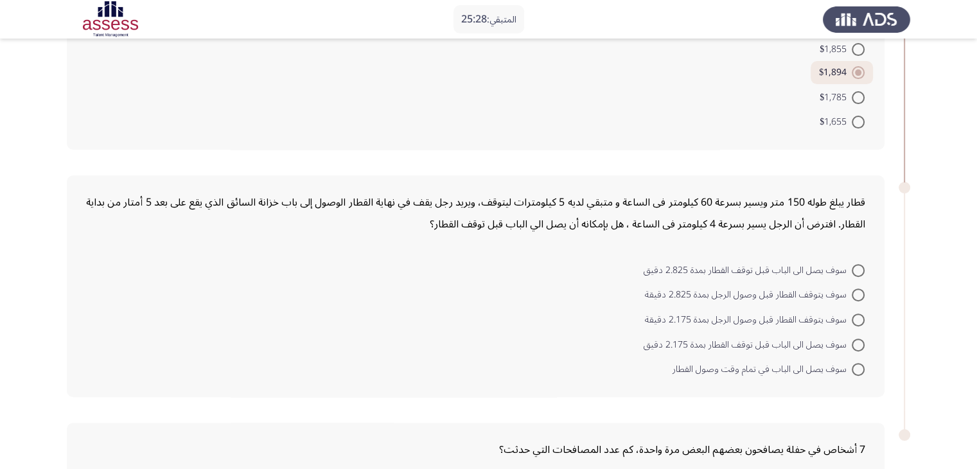
scroll to position [380, 0]
click at [859, 322] on span at bounding box center [858, 319] width 13 height 13
click at [859, 322] on input "سوف يتوقف القطار قبل وصول الرجل بمدة 2.175 دقيقة" at bounding box center [858, 319] width 13 height 13
radio input "true"
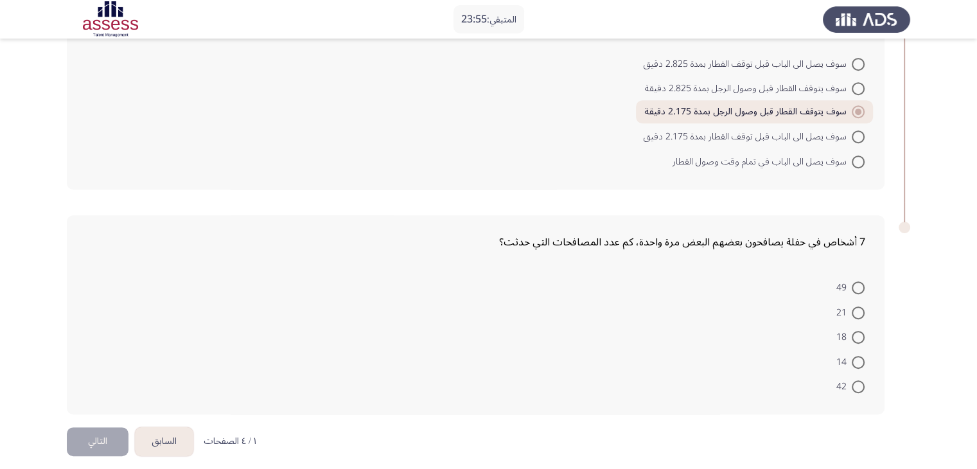
scroll to position [591, 0]
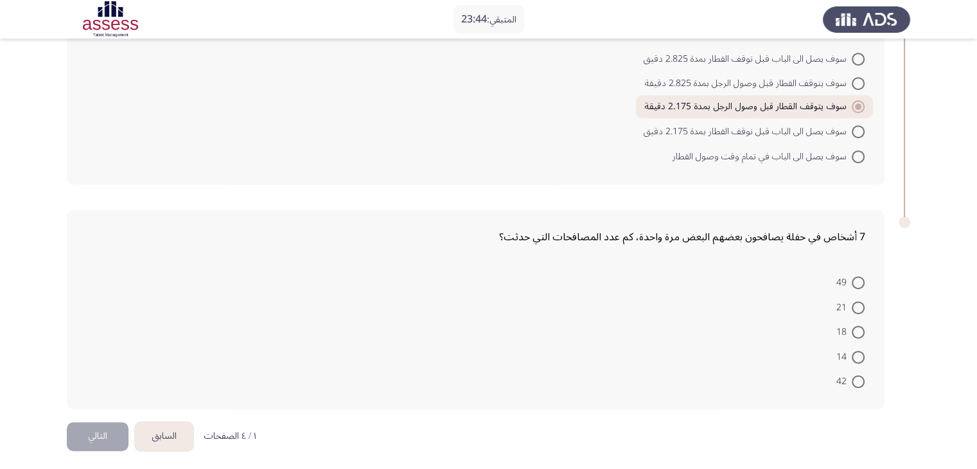
drag, startPoint x: 740, startPoint y: 226, endPoint x: 637, endPoint y: 230, distance: 102.8
click at [663, 226] on div "7 أشخاص في حفلة يصافحون بعضهم البعض مرة واحدة، كم عدد المصافحات التي حدثت؟" at bounding box center [475, 237] width 779 height 22
click at [863, 376] on span at bounding box center [858, 381] width 13 height 13
click at [863, 376] on input "42" at bounding box center [858, 381] width 13 height 13
radio input "true"
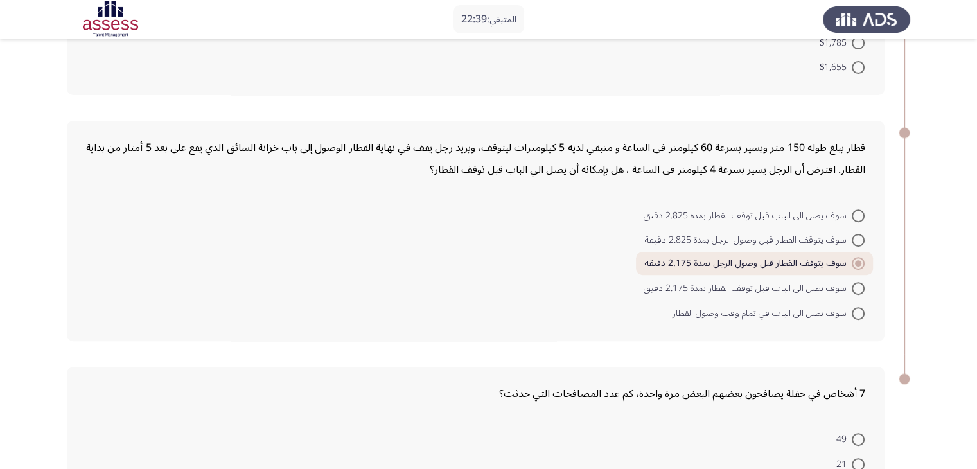
scroll to position [590, 0]
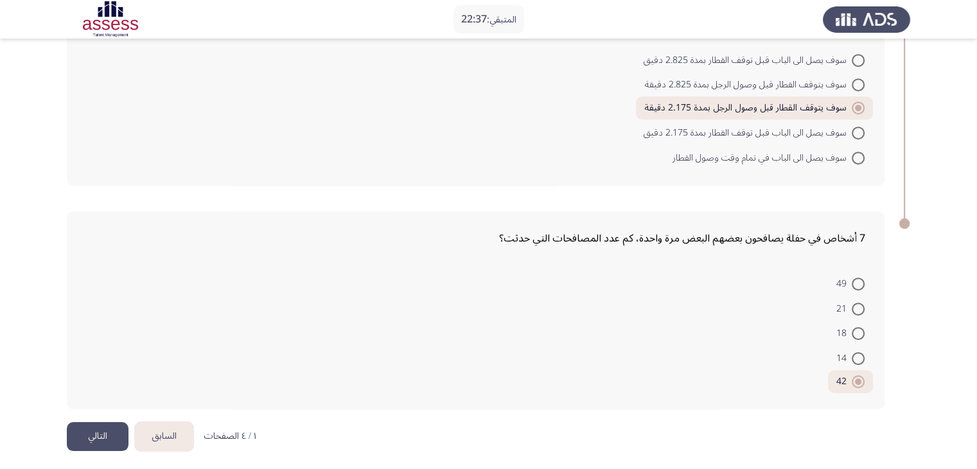
click at [864, 304] on span at bounding box center [858, 308] width 13 height 13
click at [864, 304] on input "21" at bounding box center [858, 308] width 13 height 13
radio input "true"
click at [96, 430] on button "التالي" at bounding box center [98, 436] width 62 height 29
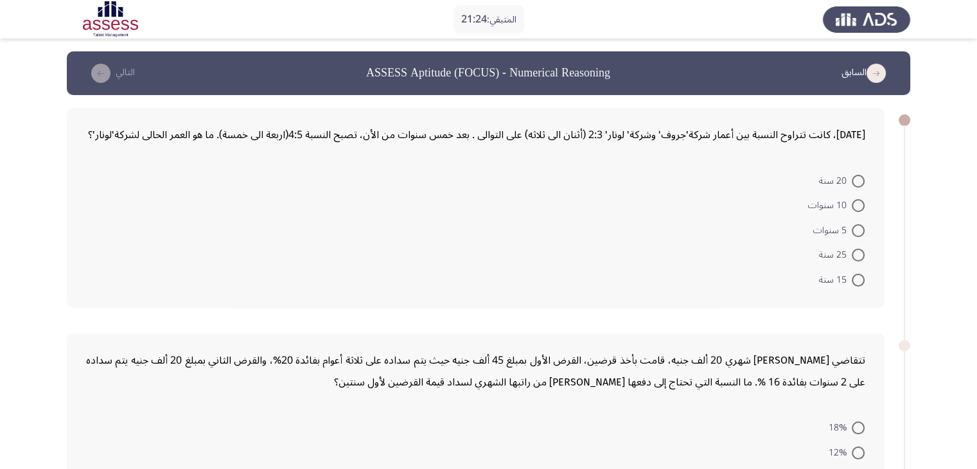
drag, startPoint x: 814, startPoint y: 133, endPoint x: 798, endPoint y: 132, distance: 16.7
click at [798, 132] on div "[DATE]، كانت تتراوح النسبة بين أعمار شركة'جروف' وشركة' لونار' 2:3 (أثنان الى ثل…" at bounding box center [475, 135] width 779 height 22
click at [861, 256] on span at bounding box center [858, 255] width 13 height 13
click at [861, 256] on input "25 سنة" at bounding box center [858, 255] width 13 height 13
radio input "true"
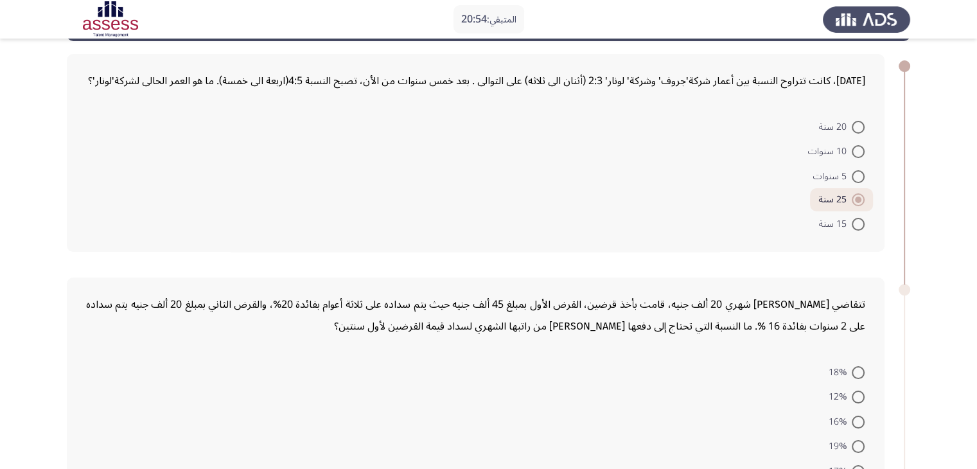
scroll to position [193, 0]
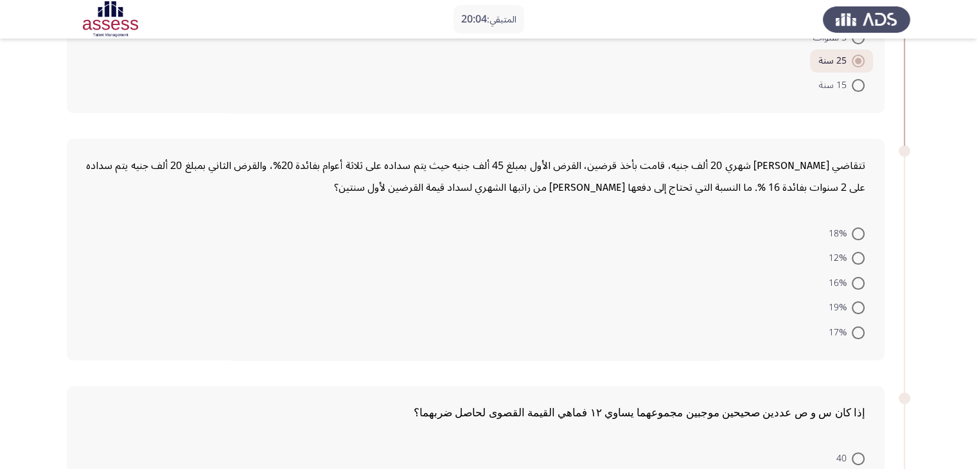
drag, startPoint x: 403, startPoint y: 164, endPoint x: 337, endPoint y: 164, distance: 66.1
click at [337, 164] on div "تتقاضي [PERSON_NAME] شهري 20 ألف جنيه، قامت بأخذ قرضين، القرض الأول بمبلغ 45 أل…" at bounding box center [475, 177] width 779 height 44
drag, startPoint x: 304, startPoint y: 166, endPoint x: 322, endPoint y: 166, distance: 17.3
click at [322, 166] on div "تتقاضي [PERSON_NAME] شهري 20 ألف جنيه، قامت بأخذ قرضين، القرض الأول بمبلغ 45 أل…" at bounding box center [475, 177] width 779 height 44
click at [846, 257] on span "12%" at bounding box center [839, 257] width 23 height 15
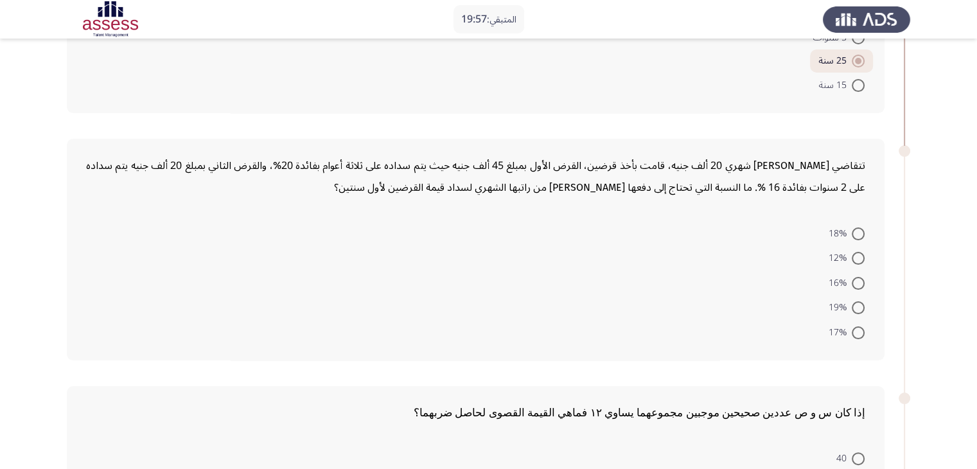
click at [852, 257] on input "12%" at bounding box center [858, 258] width 13 height 13
radio input "true"
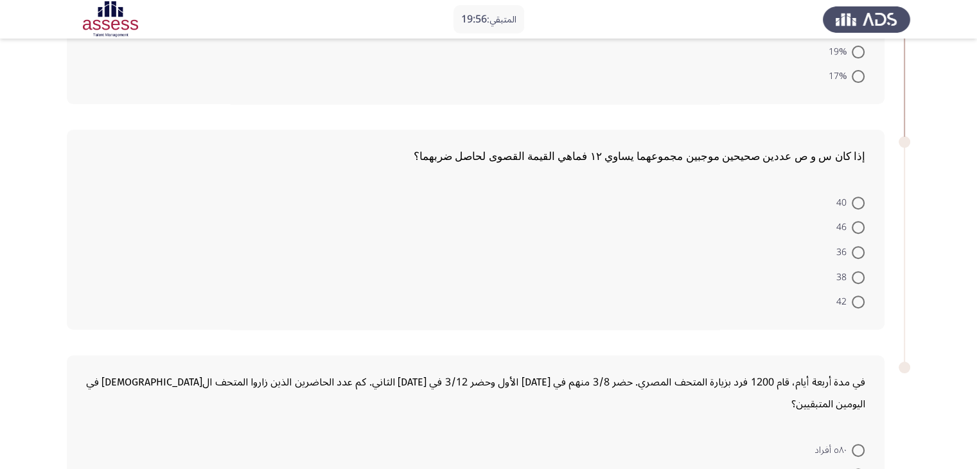
scroll to position [450, 0]
click at [860, 243] on span at bounding box center [858, 249] width 13 height 13
click at [860, 243] on input "36" at bounding box center [858, 249] width 13 height 13
radio input "true"
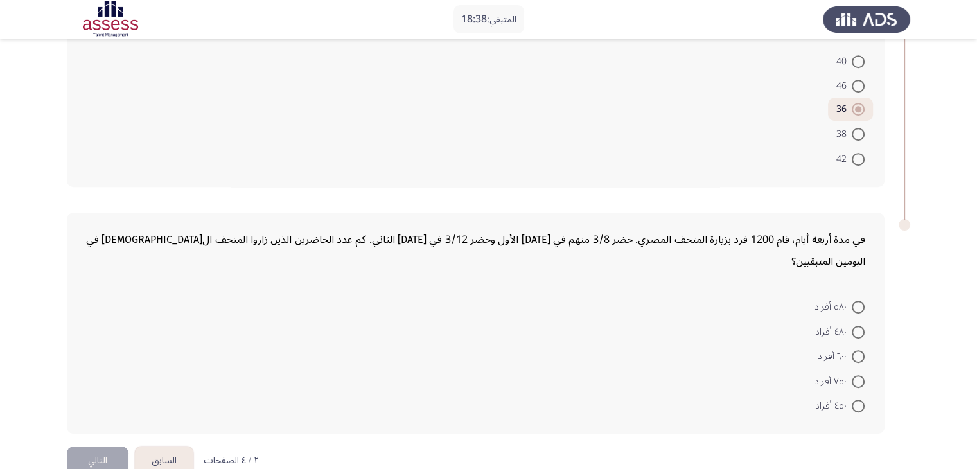
scroll to position [591, 0]
drag, startPoint x: 760, startPoint y: 231, endPoint x: 642, endPoint y: 242, distance: 118.0
click at [635, 231] on div "في مدة أربعة أيام، قام 1200 فرد بزيارة المتحف المصري. حضر 3/8 منهم في [DATE] ال…" at bounding box center [475, 248] width 779 height 44
drag, startPoint x: 423, startPoint y: 237, endPoint x: 465, endPoint y: 236, distance: 42.4
click at [465, 236] on div "في مدة أربعة أيام، قام 1200 فرد بزيارة المتحف المصري. حضر 3/8 منهم في [DATE] ال…" at bounding box center [475, 248] width 779 height 44
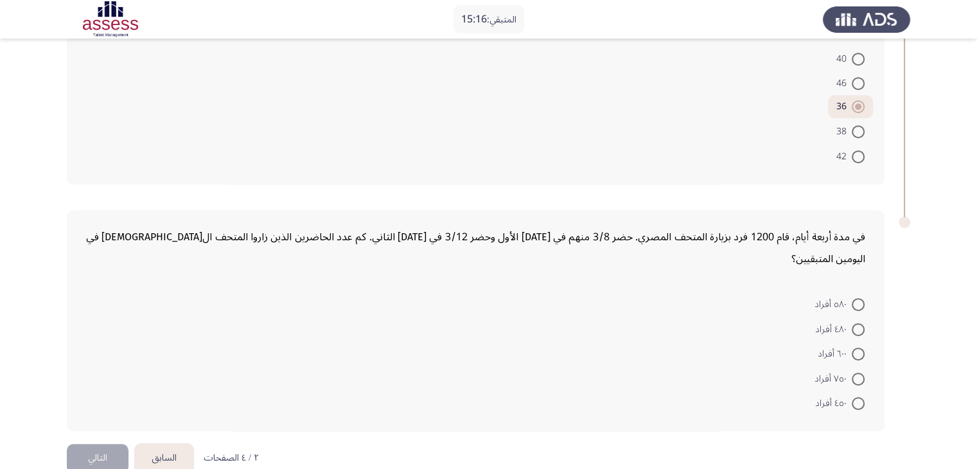
click at [858, 397] on span at bounding box center [858, 403] width 13 height 13
click at [858, 397] on input "٤٥٠ أفراد" at bounding box center [858, 403] width 13 height 13
radio input "true"
click at [85, 444] on button "التالي" at bounding box center [98, 458] width 62 height 29
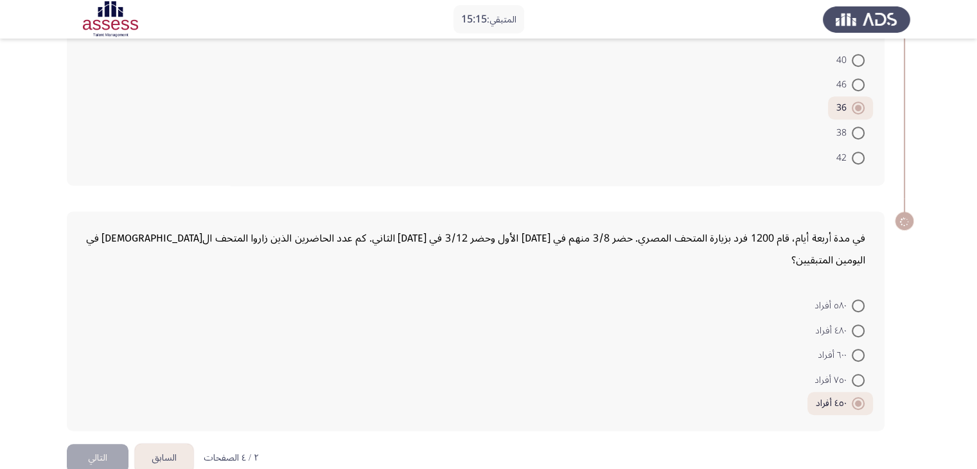
scroll to position [0, 0]
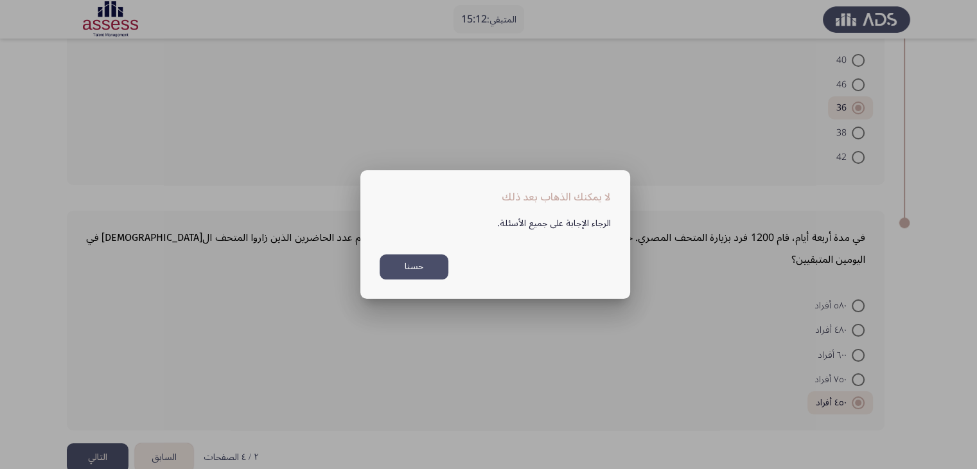
click at [426, 266] on button "حسنا" at bounding box center [414, 266] width 69 height 25
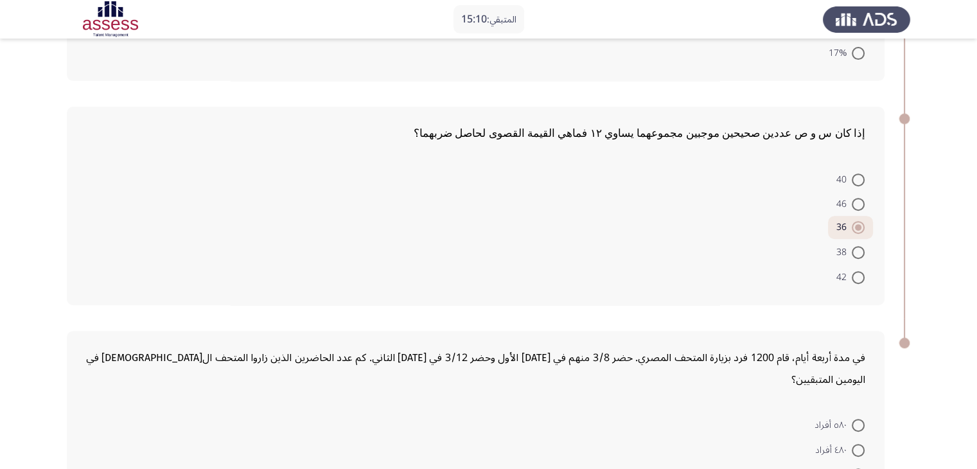
scroll to position [590, 0]
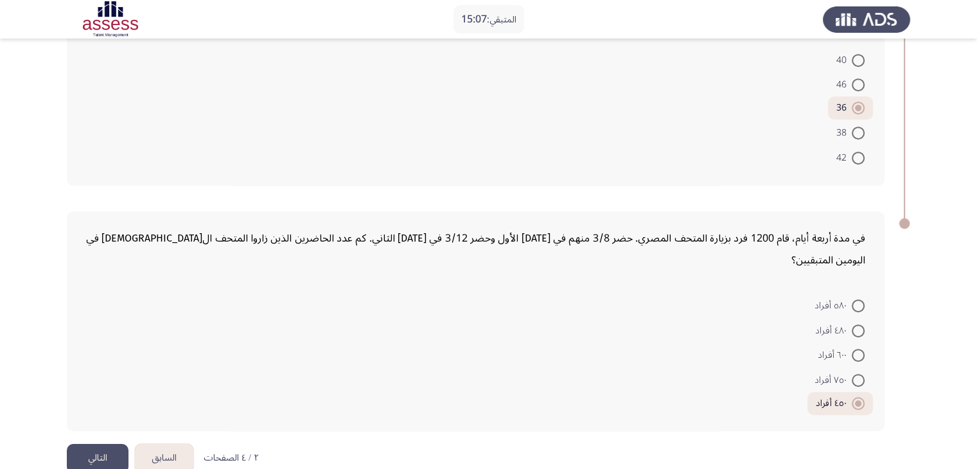
click at [155, 444] on button "السابق" at bounding box center [164, 458] width 58 height 29
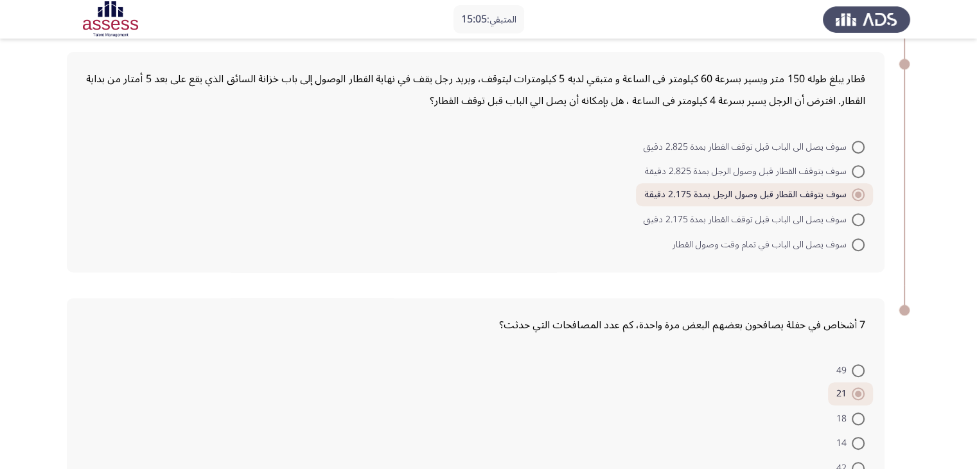
scroll to position [578, 0]
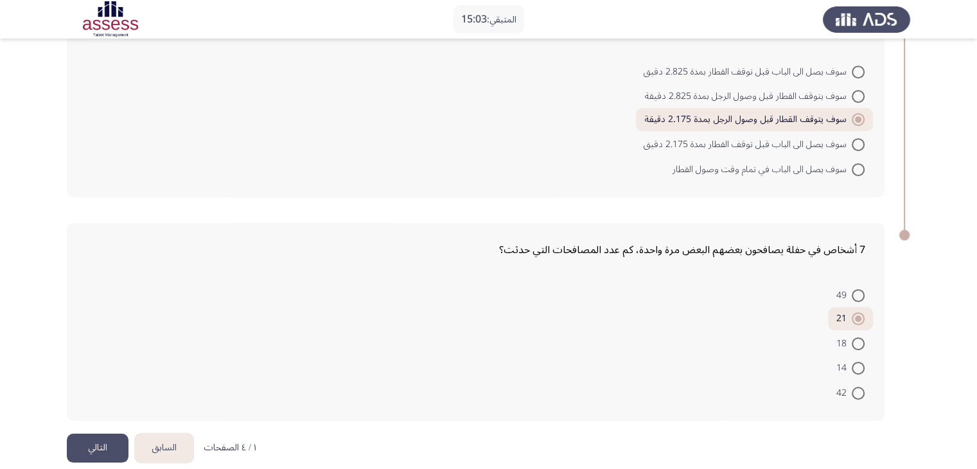
click at [176, 442] on button "السابق" at bounding box center [164, 448] width 58 height 29
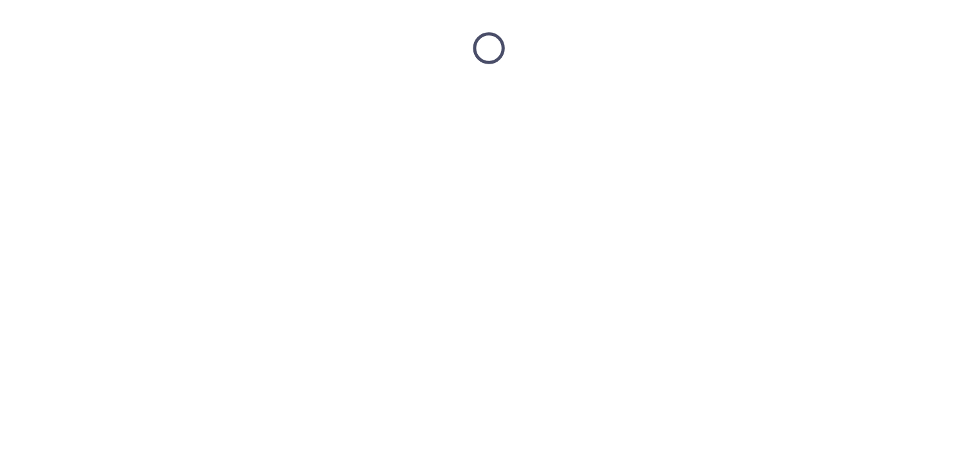
scroll to position [0, 0]
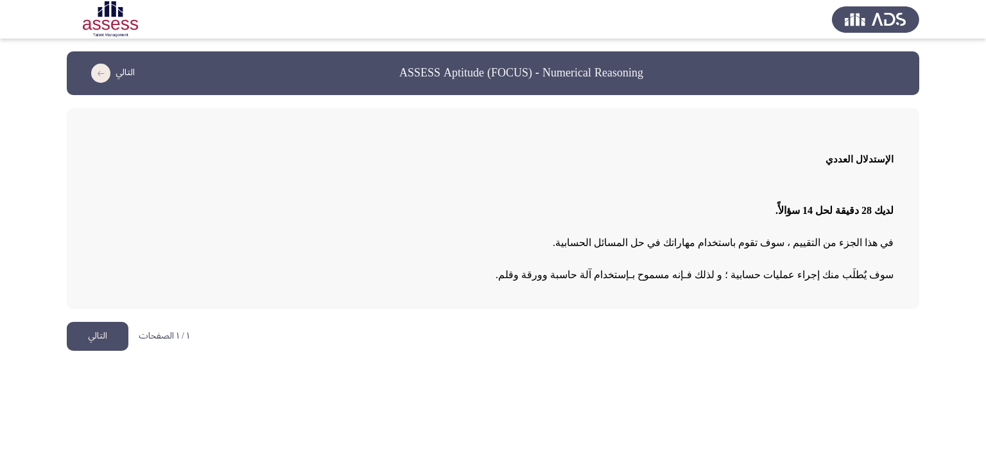
click at [84, 340] on button "التالي" at bounding box center [98, 336] width 62 height 29
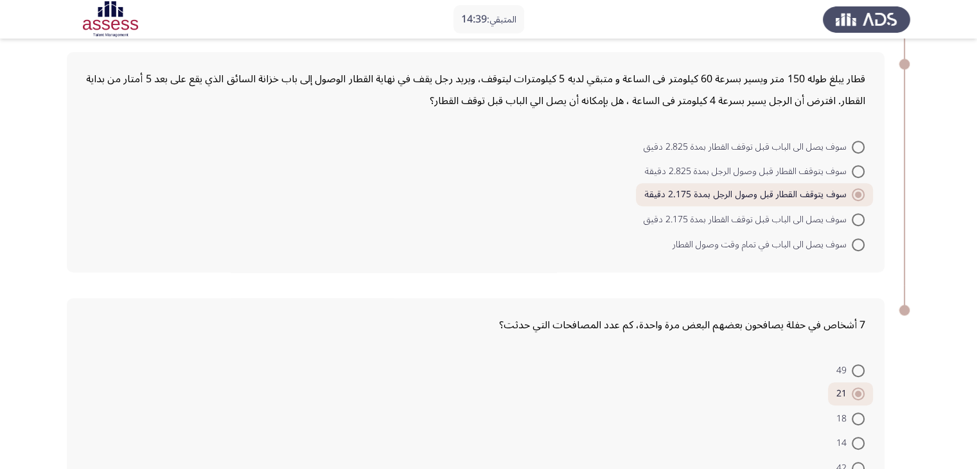
scroll to position [590, 0]
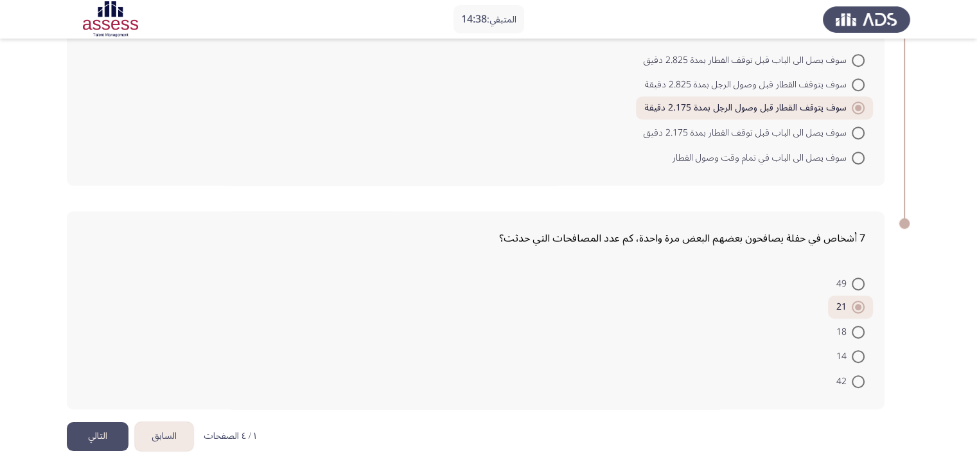
drag, startPoint x: 114, startPoint y: 428, endPoint x: 180, endPoint y: 389, distance: 77.2
click at [113, 429] on button "التالي" at bounding box center [98, 436] width 62 height 29
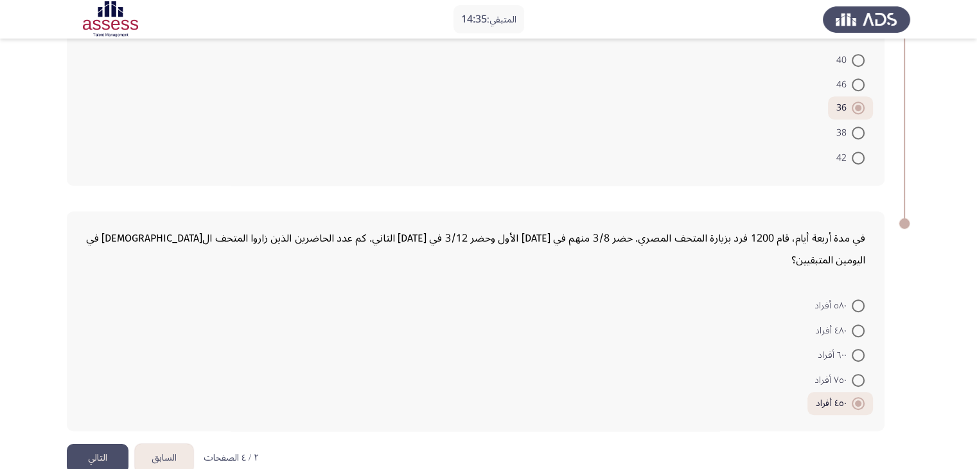
click at [117, 444] on button "التالي" at bounding box center [98, 458] width 62 height 29
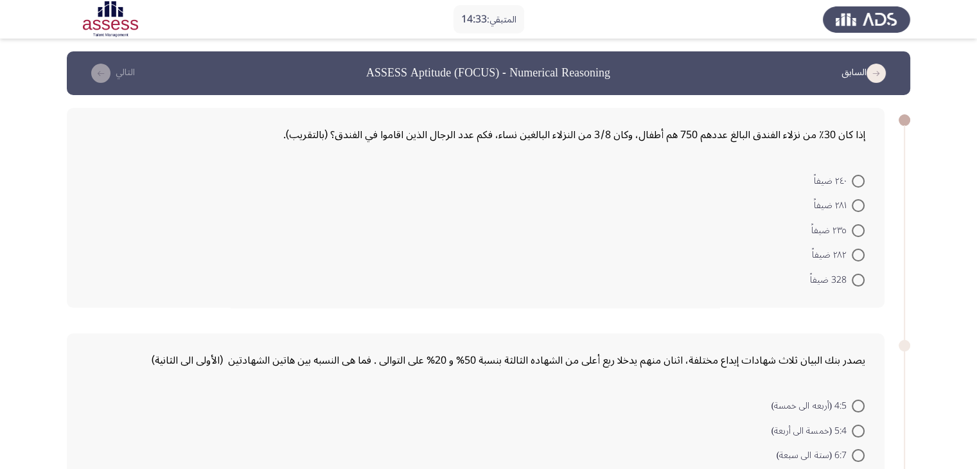
drag, startPoint x: 802, startPoint y: 136, endPoint x: 703, endPoint y: 137, distance: 98.9
click at [703, 137] on div "إذا كان 30٪ من نزلاء الفندق البالغ عددهم 750 هم أطفال، وكان 3/8 من النزلاء البا…" at bounding box center [475, 135] width 779 height 22
click at [861, 258] on span at bounding box center [858, 255] width 13 height 13
click at [861, 258] on input "٢٨٢ ضيفاً" at bounding box center [858, 255] width 13 height 13
radio input "true"
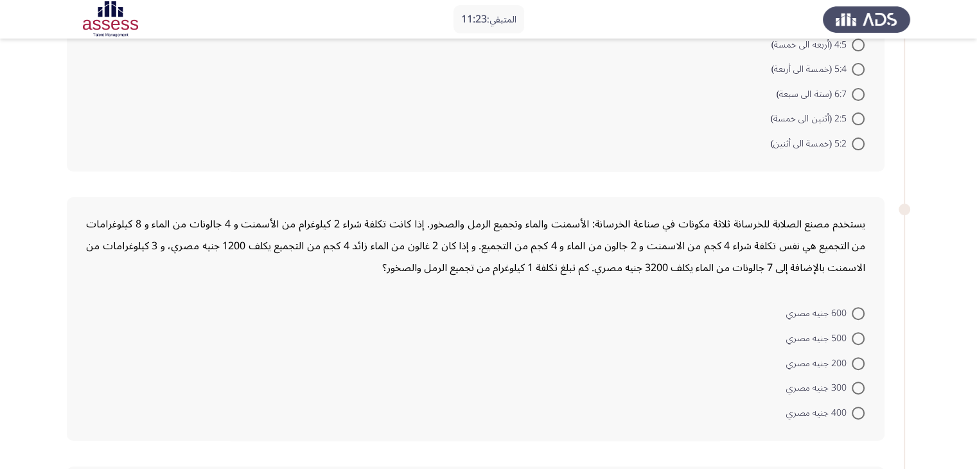
scroll to position [321, 0]
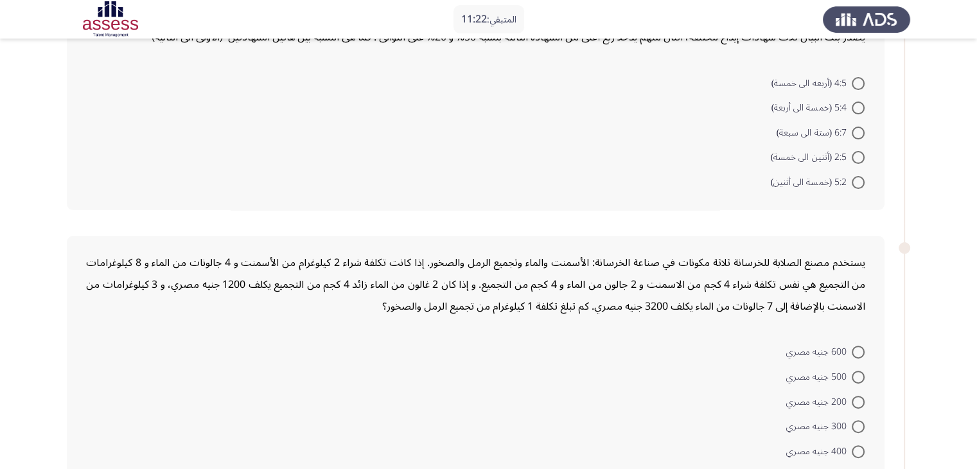
click at [850, 103] on span "5:4 (خمسة الى أربعة)" at bounding box center [811, 107] width 80 height 15
click at [852, 103] on input "5:4 (خمسة الى أربعة)" at bounding box center [858, 107] width 13 height 13
radio input "true"
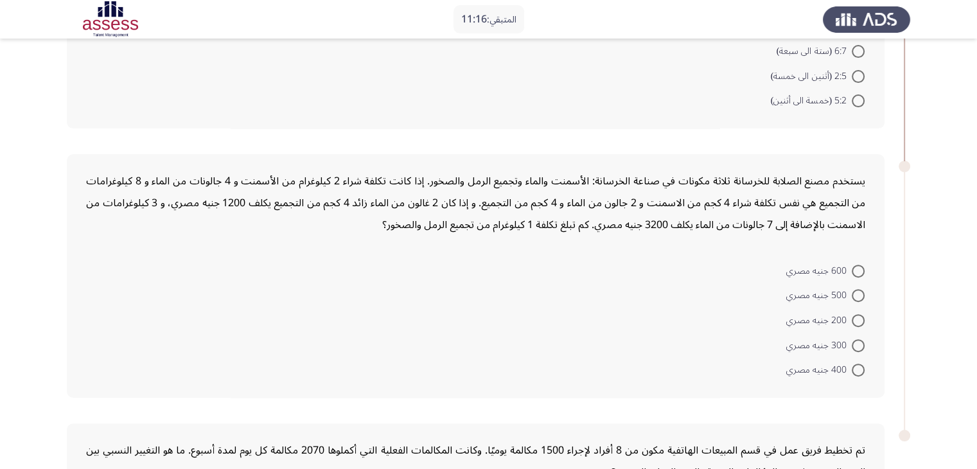
scroll to position [385, 0]
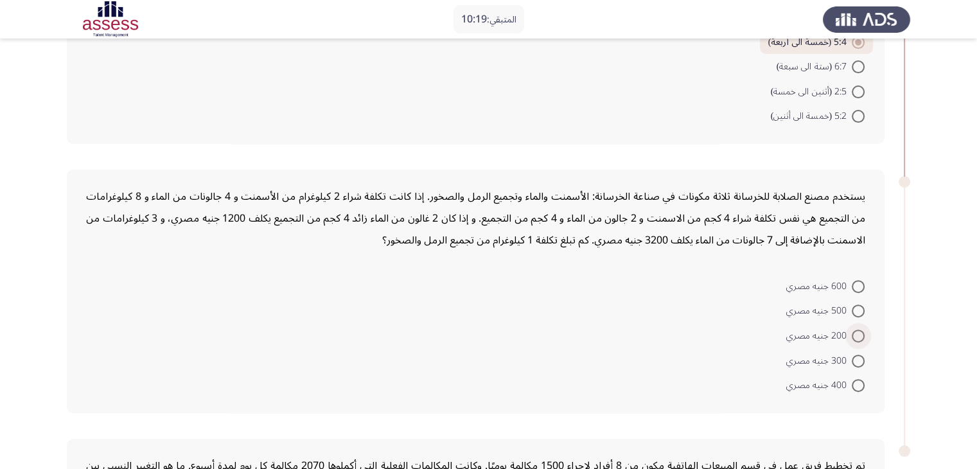
click at [859, 335] on span at bounding box center [858, 335] width 13 height 13
click at [859, 335] on input "200 جنيه مصري" at bounding box center [858, 335] width 13 height 13
radio input "true"
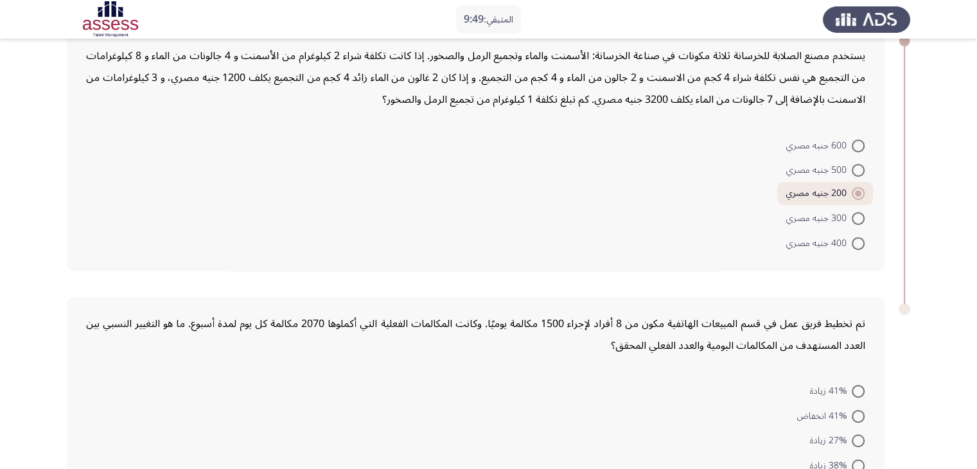
scroll to position [635, 0]
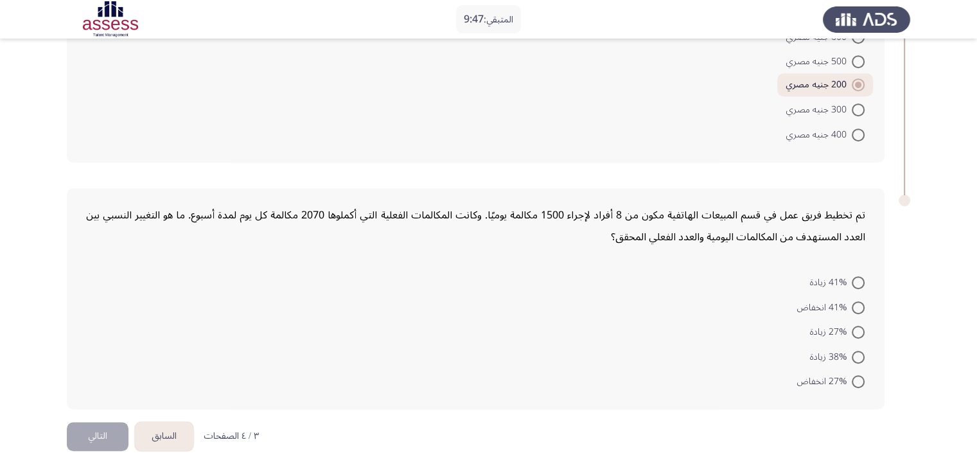
drag, startPoint x: 828, startPoint y: 211, endPoint x: 670, endPoint y: 213, distance: 157.4
click at [670, 213] on div "تم تخطيط فريق عمل في قسم المبيعات الهاتفية مكون من 8 أفراد لإجراء 1500 مكالمة ي…" at bounding box center [475, 226] width 779 height 44
drag, startPoint x: 827, startPoint y: 216, endPoint x: 696, endPoint y: 215, distance: 131.0
click at [697, 215] on div "تم تخطيط فريق عمل في قسم المبيعات الهاتفية مكون من 8 أفراد لإجراء 1500 مكالمة ي…" at bounding box center [475, 226] width 779 height 44
click at [855, 276] on span at bounding box center [858, 282] width 13 height 13
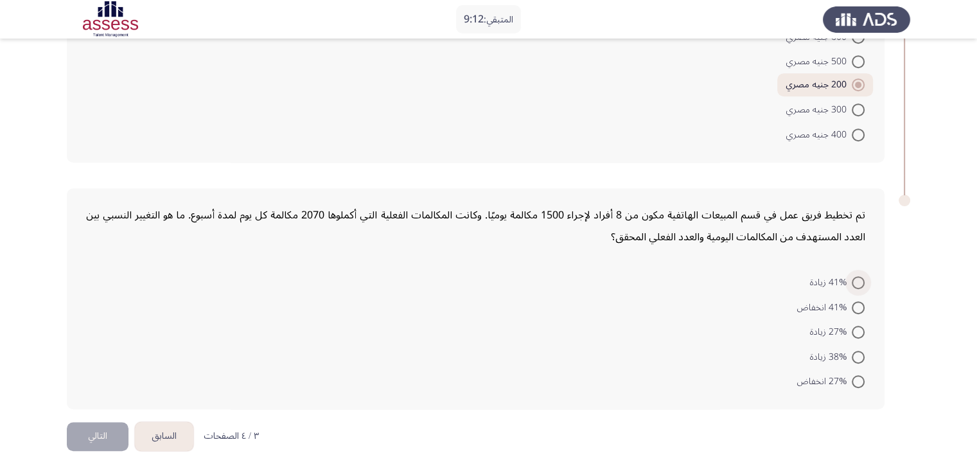
click at [855, 276] on input "41% زيادة" at bounding box center [858, 282] width 13 height 13
radio input "true"
click at [78, 436] on button "التالي" at bounding box center [98, 437] width 62 height 29
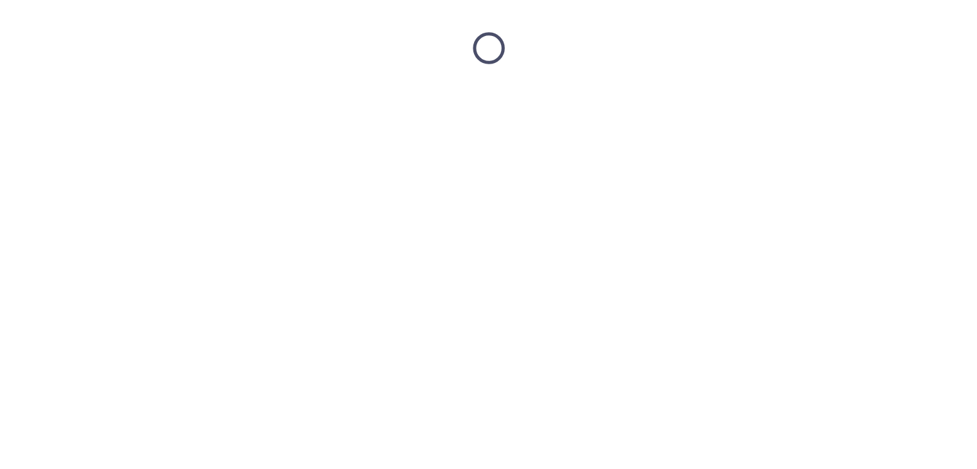
scroll to position [0, 0]
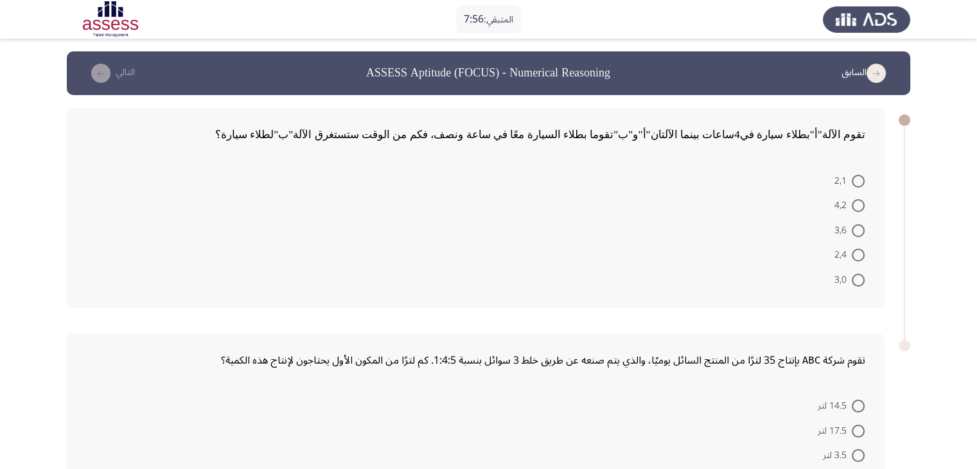
click at [857, 259] on span at bounding box center [858, 255] width 13 height 13
click at [857, 259] on input "2,4" at bounding box center [858, 255] width 13 height 13
radio input "true"
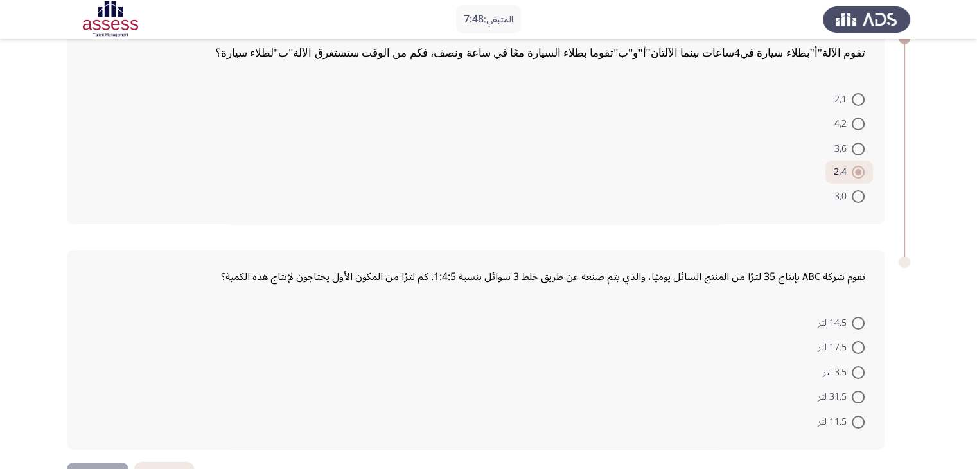
scroll to position [60, 0]
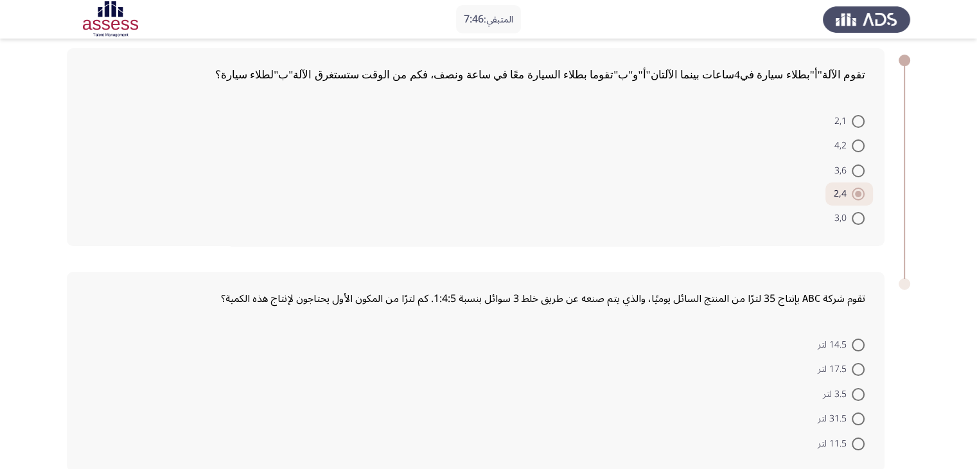
drag, startPoint x: 813, startPoint y: 300, endPoint x: 745, endPoint y: 301, distance: 68.1
click at [748, 301] on div "تقوم شركة ABC بإنتاج 35 لترًا من المنتج السائل يوميًا، والذي يتم صنعه عن طريق خ…" at bounding box center [475, 299] width 779 height 22
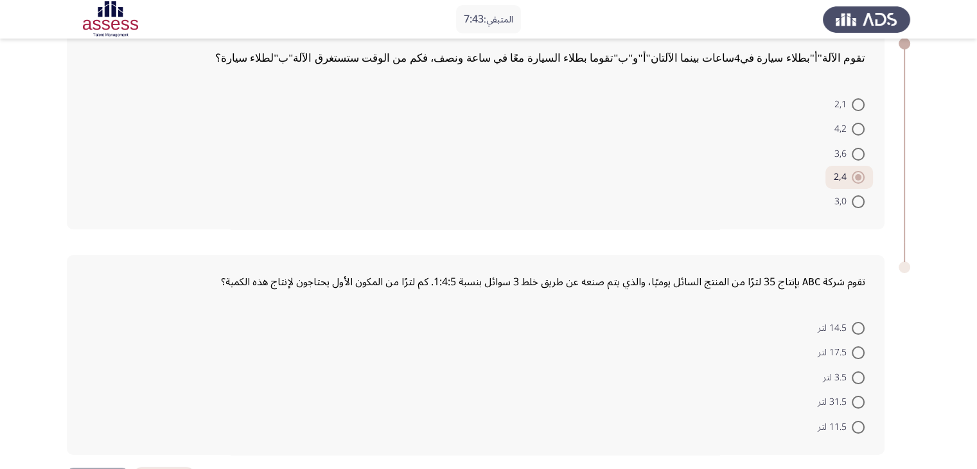
scroll to position [124, 0]
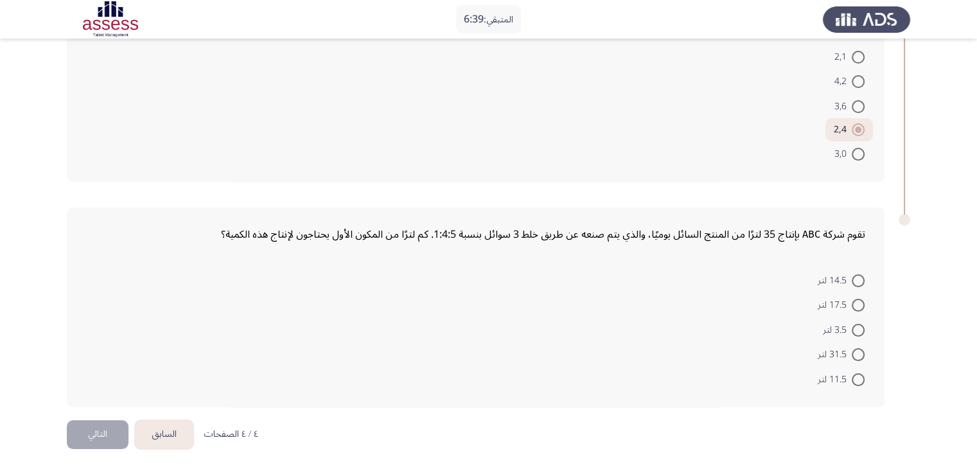
click at [854, 303] on span at bounding box center [858, 305] width 13 height 13
click at [854, 303] on input "17.5 لتر" at bounding box center [858, 305] width 13 height 13
radio input "true"
click at [103, 421] on button "التالي" at bounding box center [98, 433] width 62 height 29
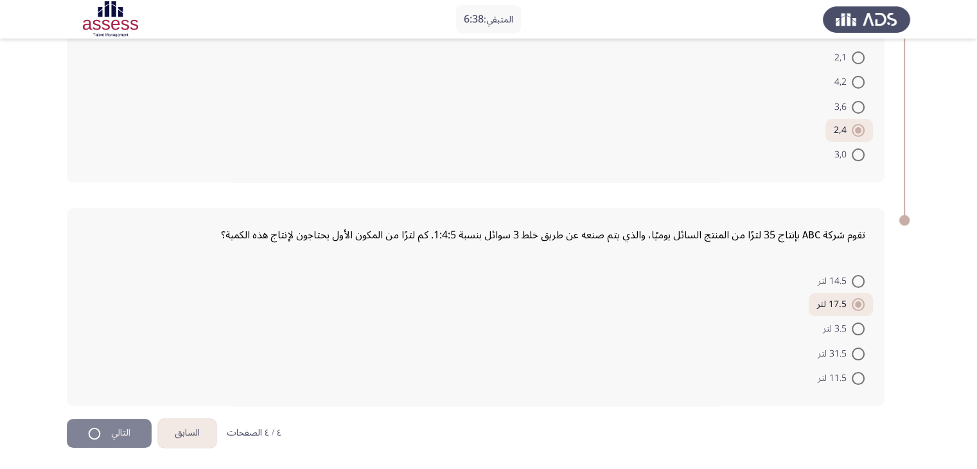
scroll to position [0, 0]
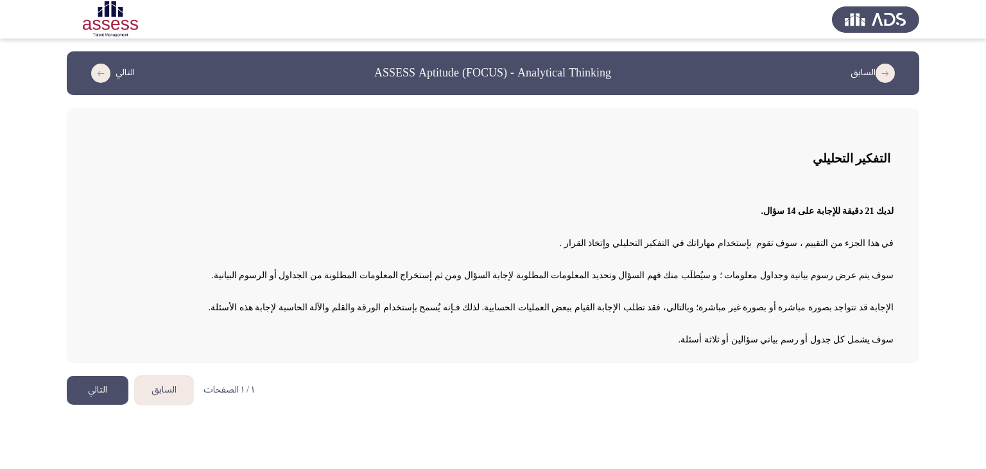
drag, startPoint x: 873, startPoint y: 207, endPoint x: 783, endPoint y: 211, distance: 90.6
click at [784, 211] on p "لديك 21 دقيقة للإجابة على 14 سؤال." at bounding box center [493, 211] width 802 height 22
drag, startPoint x: 854, startPoint y: 244, endPoint x: 647, endPoint y: 249, distance: 206.8
click at [648, 249] on p "في هذا الجزء من التقييم ، سوف تقوم بإستخدام مهاراتك في التفكير التحليلي وإتخاذ …" at bounding box center [493, 243] width 802 height 22
drag, startPoint x: 839, startPoint y: 275, endPoint x: 736, endPoint y: 276, distance: 102.8
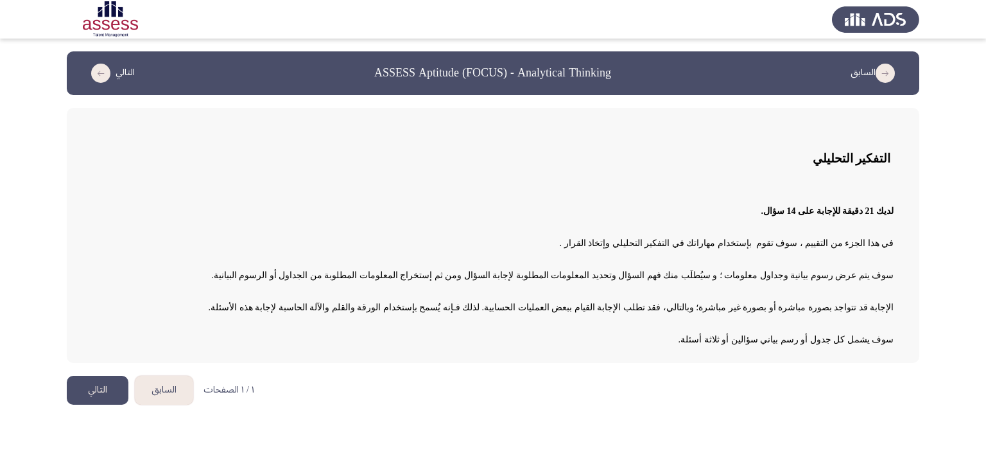
click at [737, 276] on span "سوف يتم عرض رسوم بيانية وجداول معلومات ؛ و سيُطلَب منك فهم السؤال وتحديد المعلو…" at bounding box center [552, 275] width 683 height 10
click at [624, 417] on html "السابق ASSESS Aptitude (FOCUS) - Analytical Thinking التالي التفكير التحليلي لد…" at bounding box center [493, 208] width 986 height 417
click at [109, 396] on button "التالي" at bounding box center [98, 390] width 62 height 29
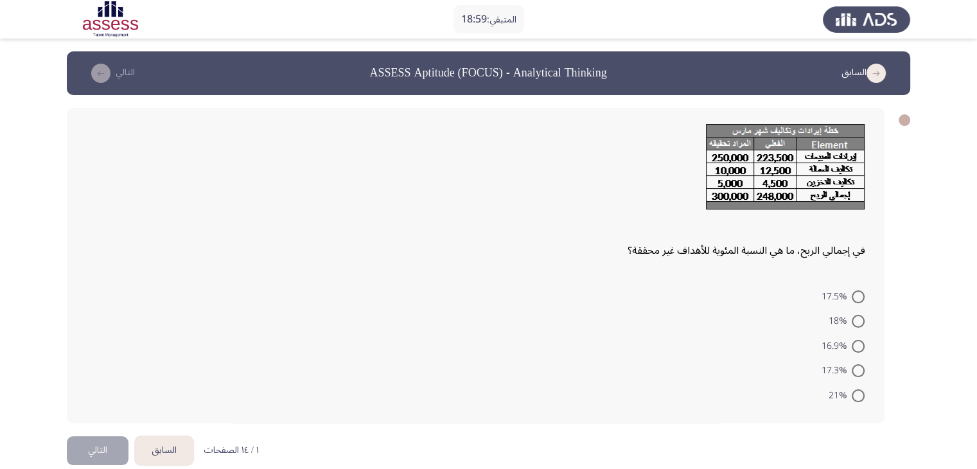
click at [857, 395] on span at bounding box center [858, 395] width 13 height 13
click at [857, 395] on input "21%" at bounding box center [858, 395] width 13 height 13
radio input "true"
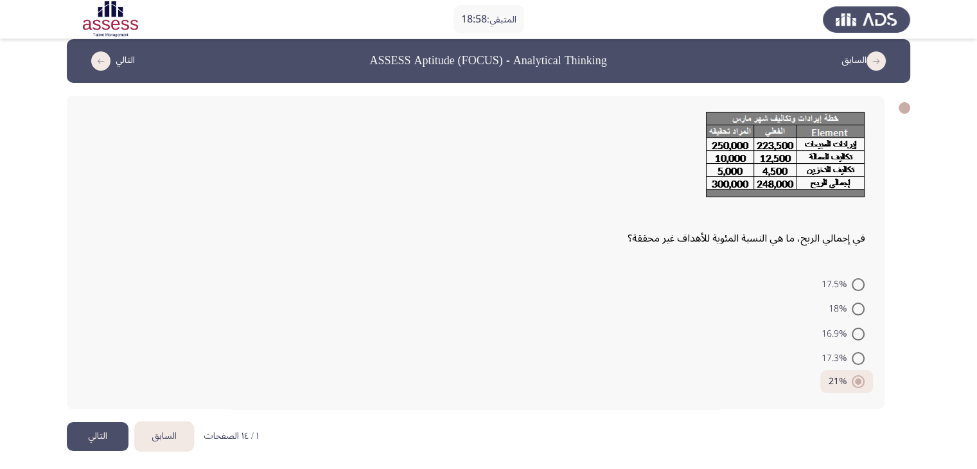
scroll to position [15, 0]
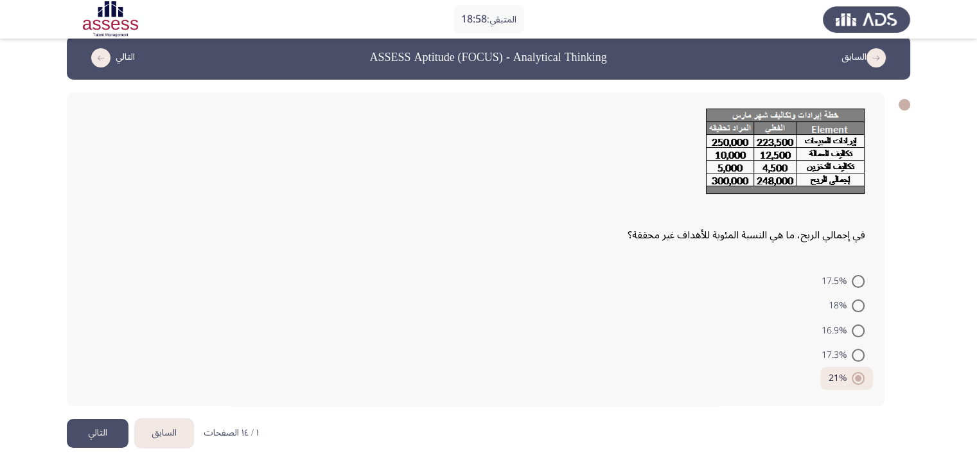
click at [95, 427] on button "التالي" at bounding box center [98, 433] width 62 height 29
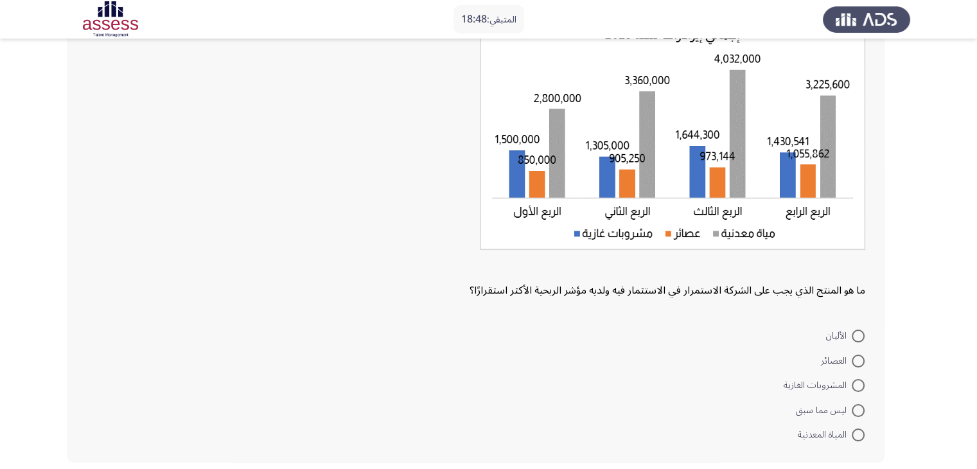
scroll to position [128, 0]
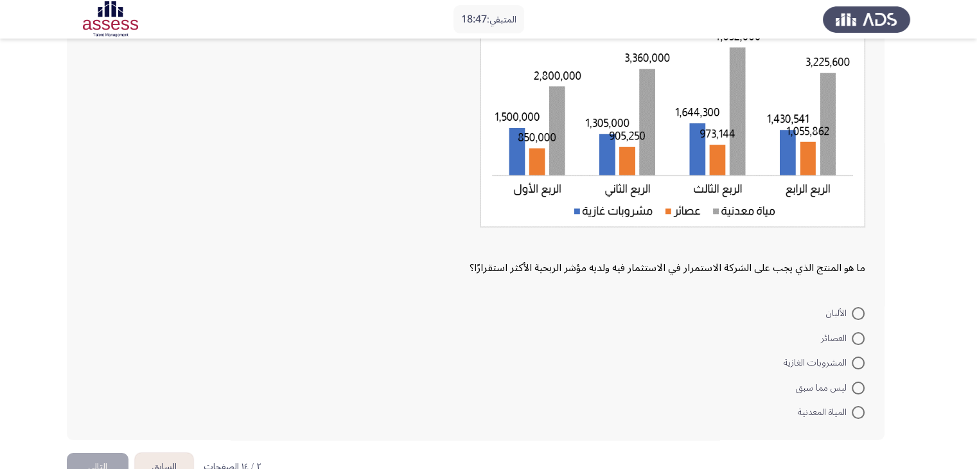
drag, startPoint x: 768, startPoint y: 266, endPoint x: 547, endPoint y: 263, distance: 221.0
click at [550, 263] on div "ما هو المنتج الذي يجب على الشركة الاستمرار في الاستثمار فيه ولديه مؤشر الربحية …" at bounding box center [475, 137] width 779 height 283
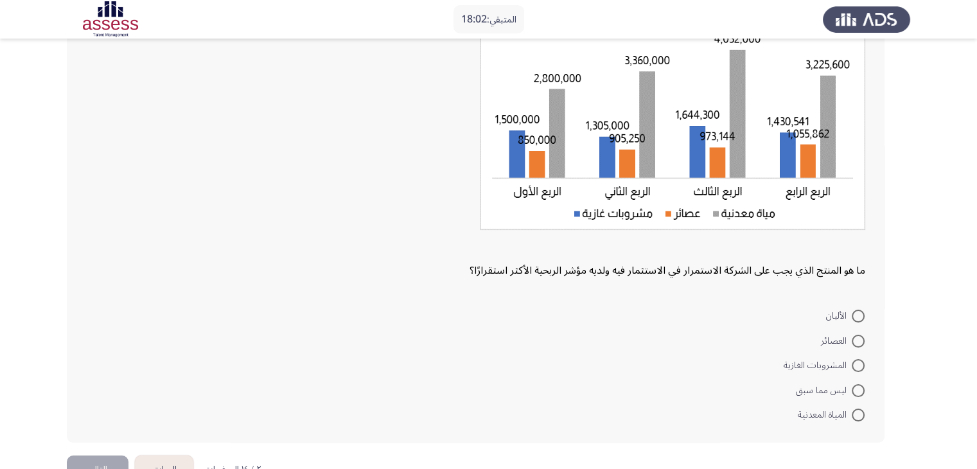
scroll to position [149, 0]
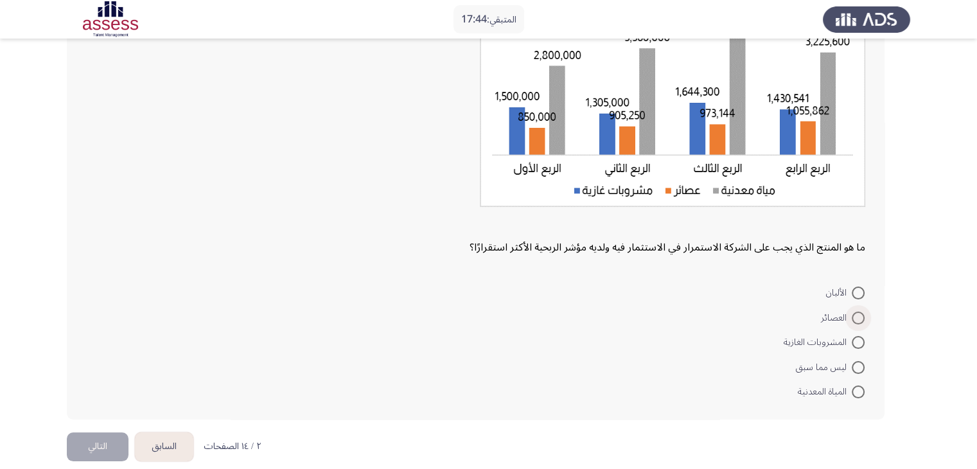
click at [855, 314] on span at bounding box center [858, 317] width 13 height 13
click at [855, 314] on input "العصائر" at bounding box center [858, 317] width 13 height 13
radio input "true"
click at [111, 442] on button "التالي" at bounding box center [98, 445] width 62 height 29
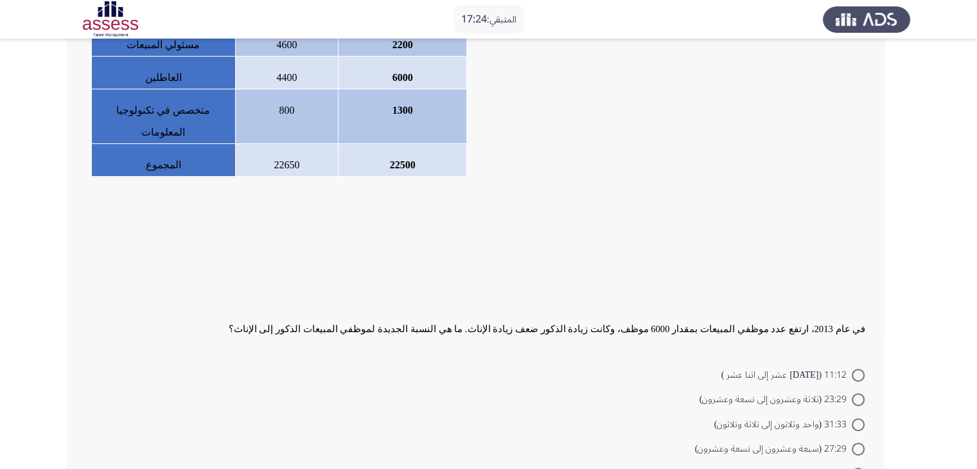
scroll to position [355, 0]
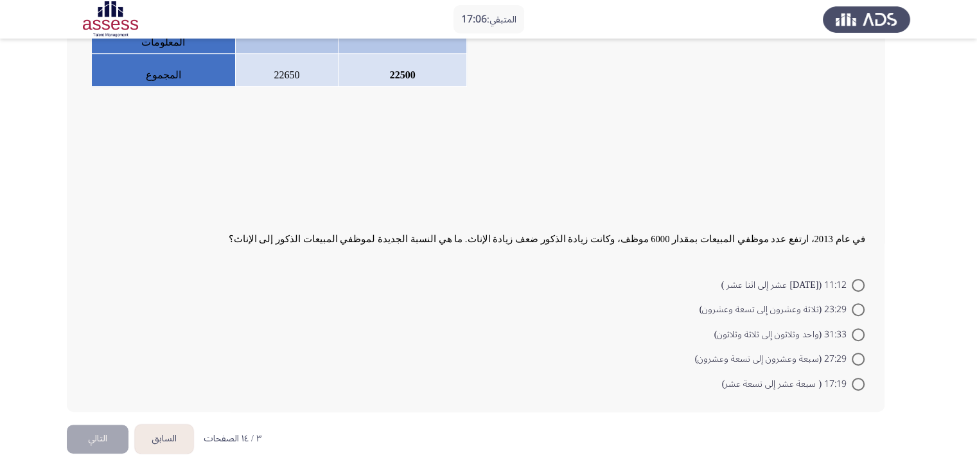
drag, startPoint x: 425, startPoint y: 237, endPoint x: 503, endPoint y: 237, distance: 77.7
click at [498, 238] on div "في عام 2013، ارتفع عدد موظفي المبيعات بمقدار 6000 موظف، وكانت زيادة الذكور ضعف …" at bounding box center [475, 239] width 779 height 22
click at [855, 335] on label "31:33 (واحد وثلاثون إلى ثلاثة وثلاثون)" at bounding box center [789, 334] width 150 height 15
click at [855, 335] on input "31:33 (واحد وثلاثون إلى ثلاثة وثلاثون)" at bounding box center [858, 334] width 13 height 13
radio input "true"
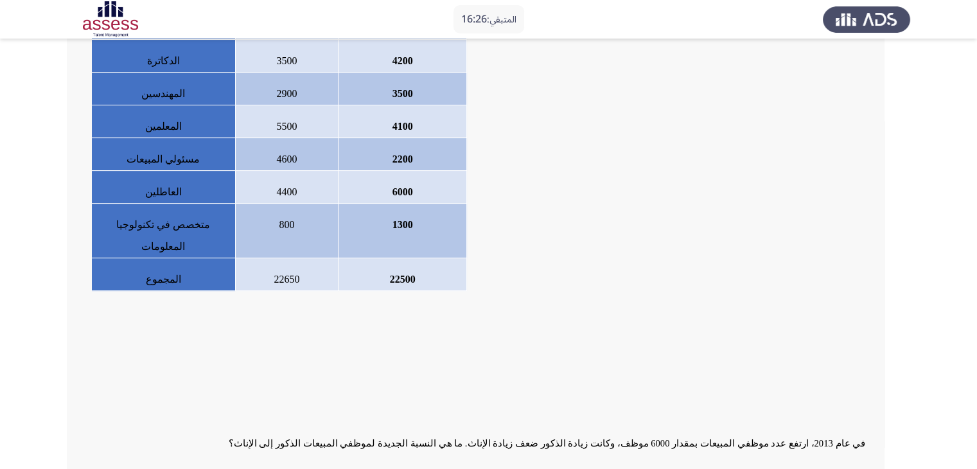
scroll to position [353, 0]
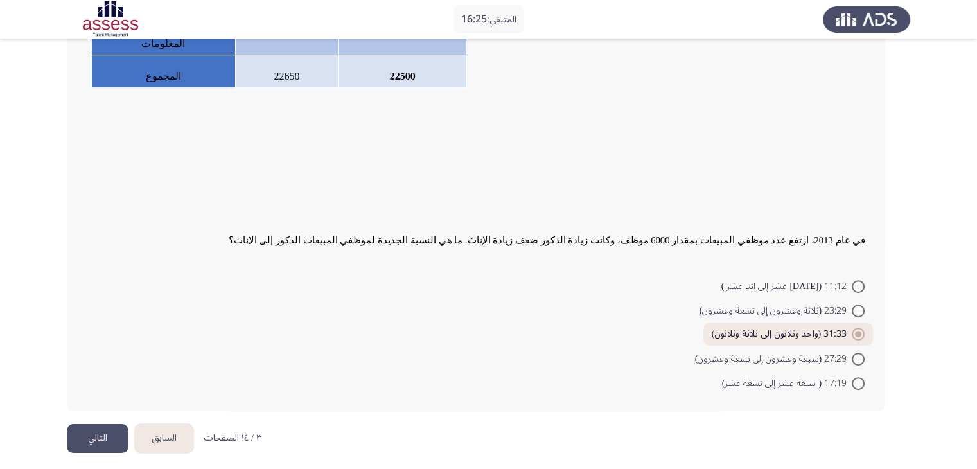
click at [105, 434] on button "التالي" at bounding box center [98, 438] width 62 height 29
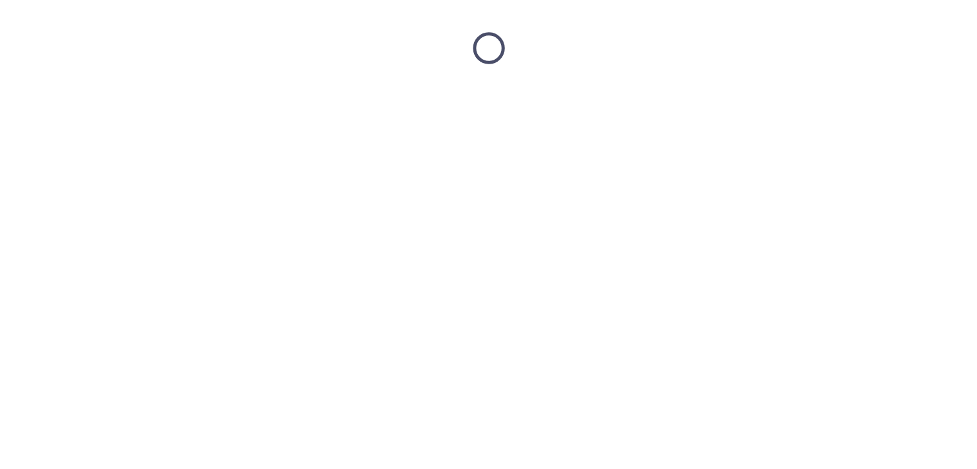
scroll to position [0, 0]
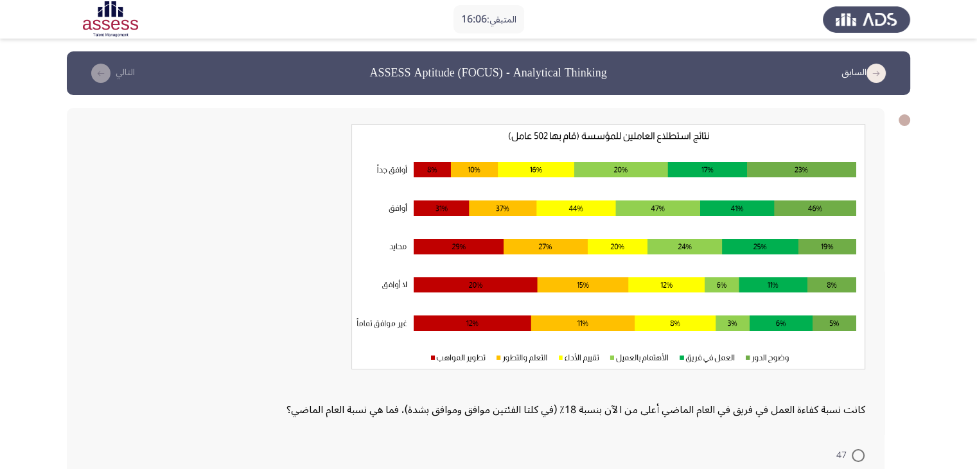
drag, startPoint x: 606, startPoint y: 70, endPoint x: 451, endPoint y: 70, distance: 155.4
click at [452, 71] on app-previous-next-buttons "السابق ASSESS Aptitude (FOCUS) - Analytical Thinking التالي" at bounding box center [488, 73] width 812 height 21
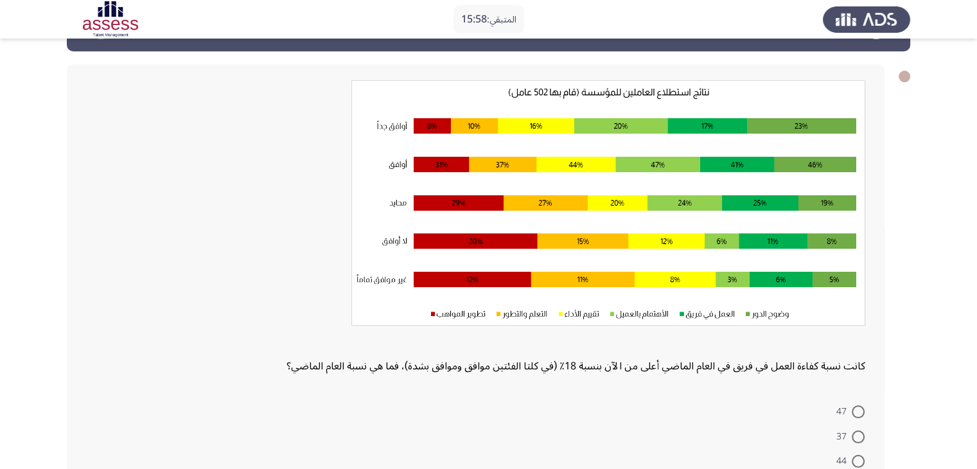
scroll to position [64, 0]
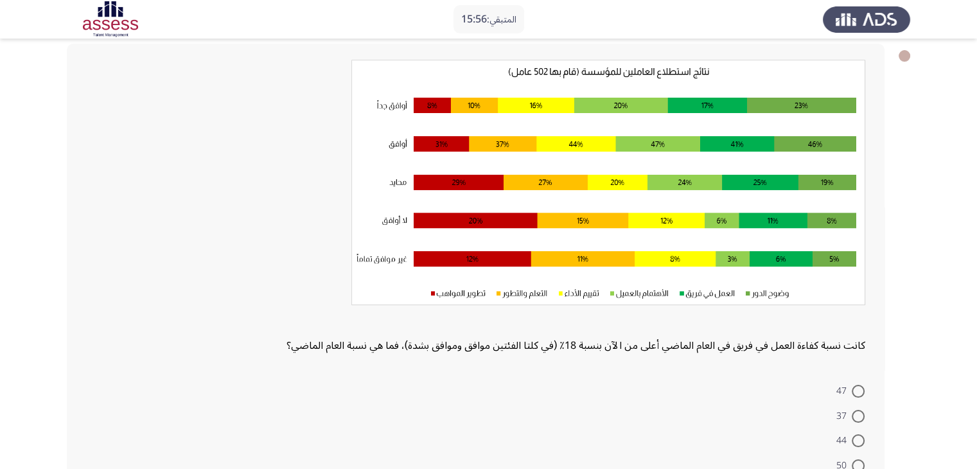
drag, startPoint x: 791, startPoint y: 340, endPoint x: 672, endPoint y: 347, distance: 118.4
click at [672, 347] on div "كانت نسبة كفاءة العمل في فريق في العام الماضي أعلى من الآن بنسبة 18٪ (في كلتا ا…" at bounding box center [475, 208] width 779 height 297
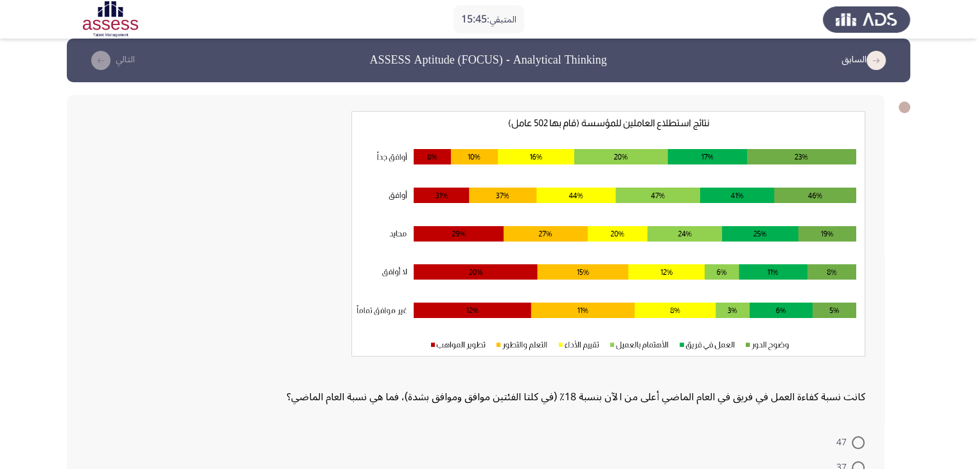
scroll to position [0, 0]
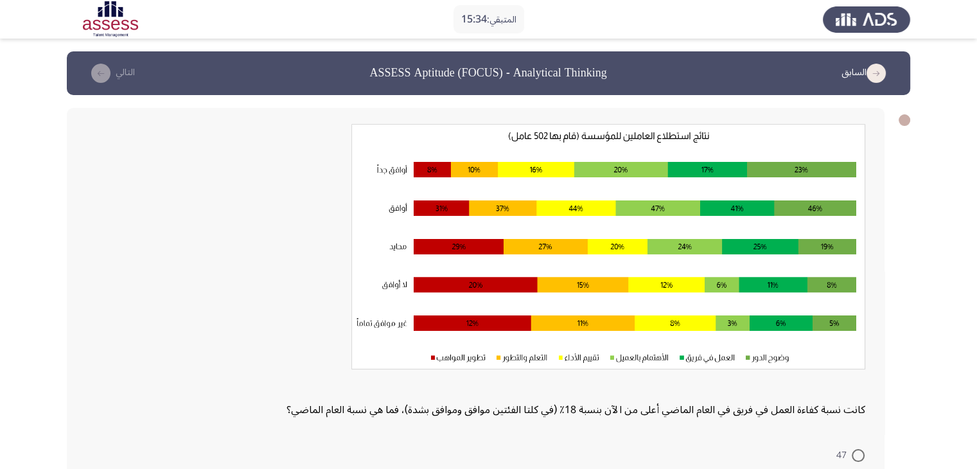
drag, startPoint x: 818, startPoint y: 412, endPoint x: 737, endPoint y: 414, distance: 81.6
click at [737, 414] on div "كانت نسبة كفاءة العمل في فريق في العام الماضي أعلى من الآن بنسبة 18٪ (في كلتا ا…" at bounding box center [475, 272] width 779 height 297
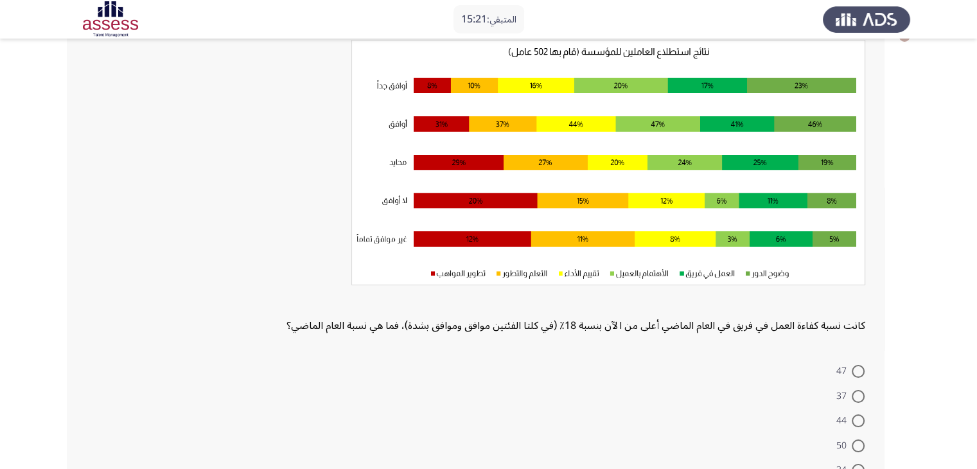
scroll to position [64, 0]
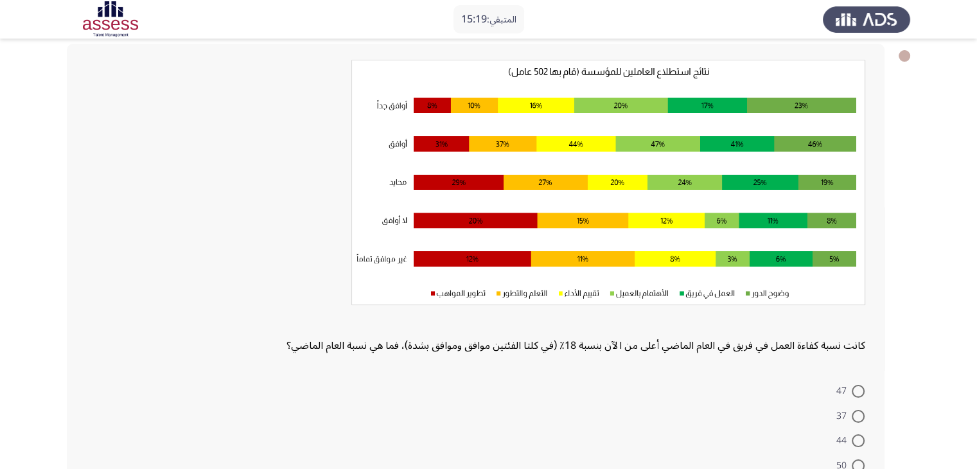
click at [853, 416] on span at bounding box center [858, 416] width 13 height 13
click at [853, 416] on input "37" at bounding box center [858, 416] width 13 height 13
radio input "true"
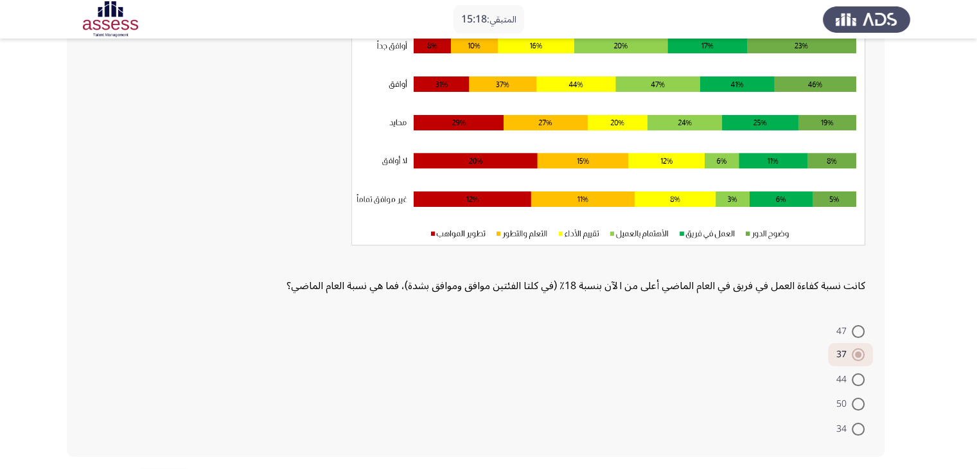
scroll to position [175, 0]
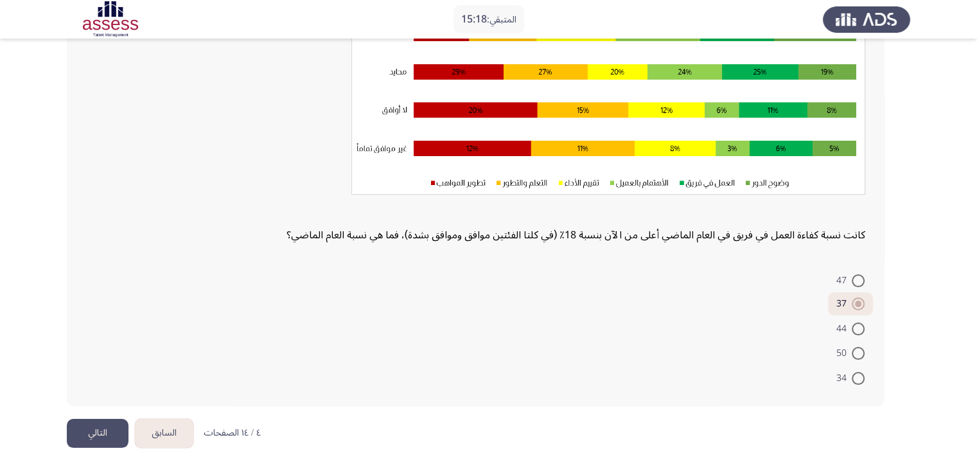
click at [90, 432] on button "التالي" at bounding box center [98, 433] width 62 height 29
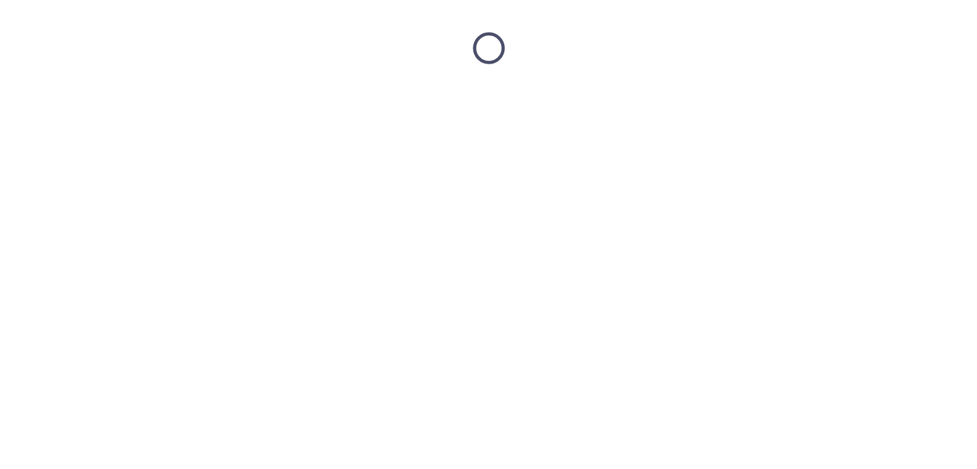
scroll to position [0, 0]
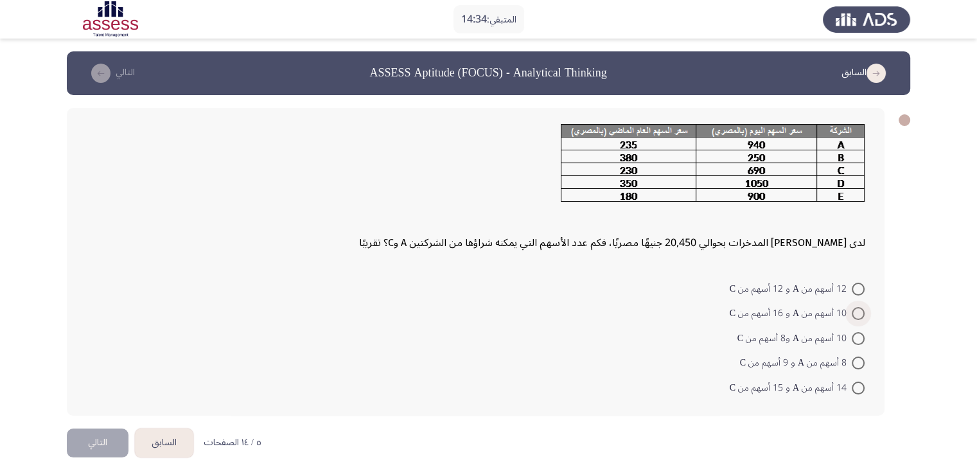
click at [861, 314] on span at bounding box center [858, 313] width 13 height 13
click at [861, 314] on input "10 أسهم من A و 16 أسهم من C" at bounding box center [858, 313] width 13 height 13
radio input "true"
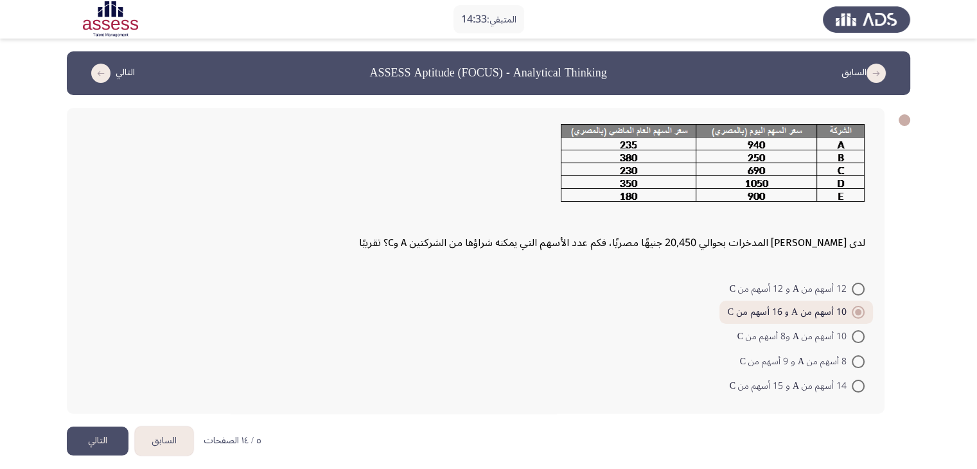
click at [103, 439] on button "التالي" at bounding box center [98, 440] width 62 height 29
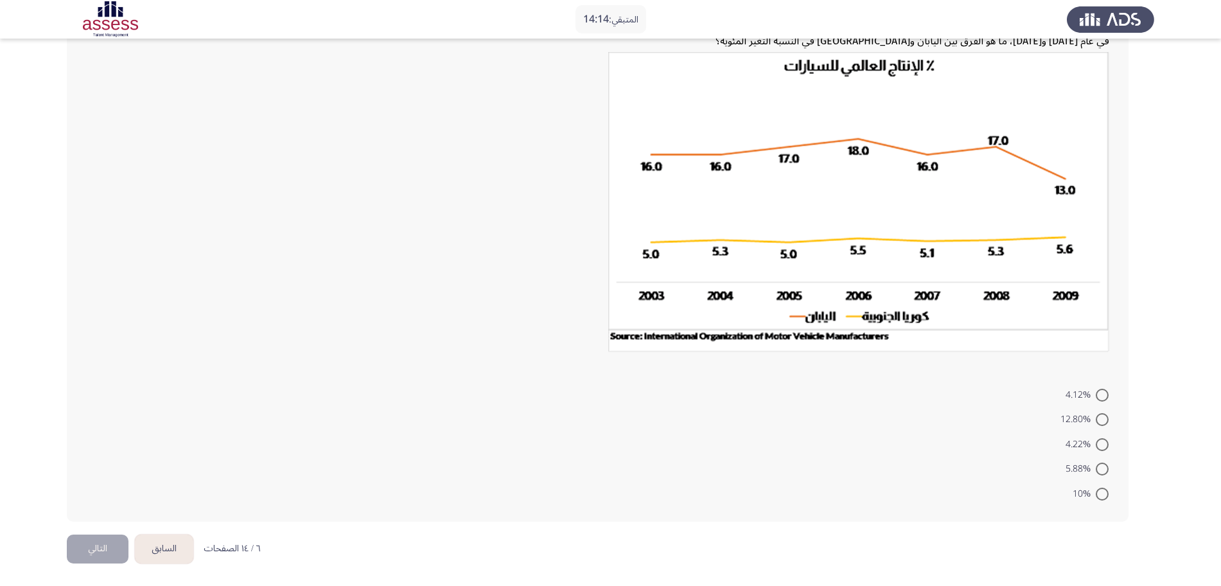
scroll to position [99, 0]
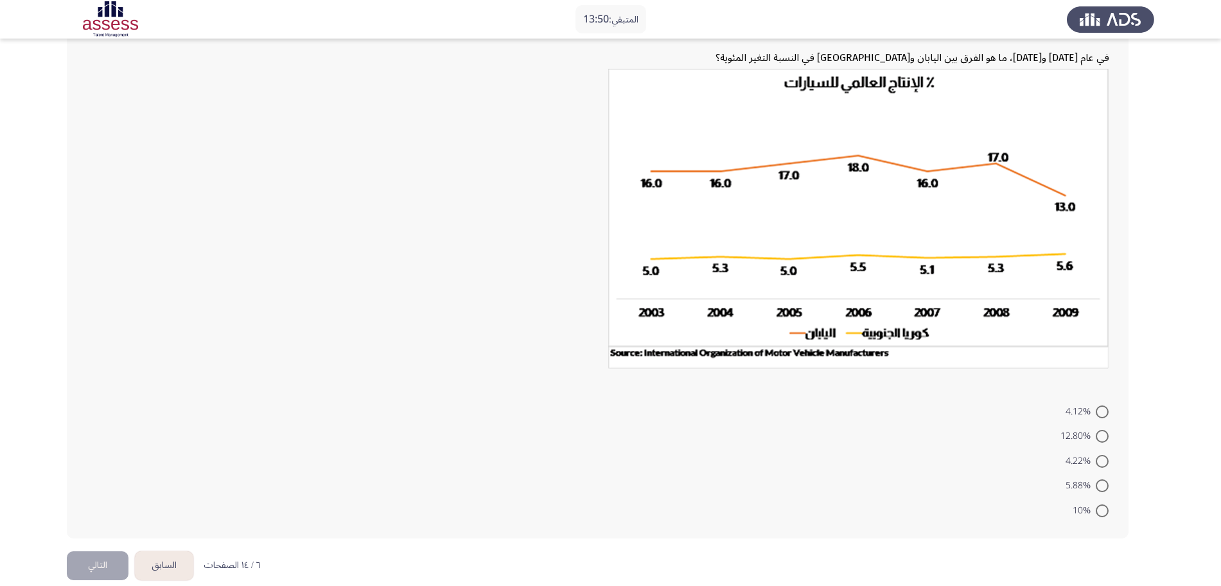
click at [986, 414] on span at bounding box center [1102, 411] width 13 height 13
click at [986, 414] on input "4.12%" at bounding box center [1102, 411] width 13 height 13
radio input "true"
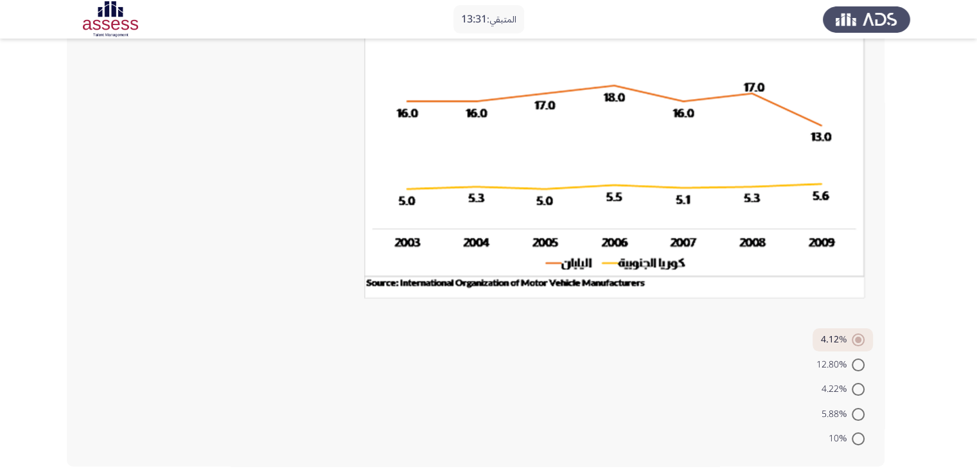
scroll to position [229, 0]
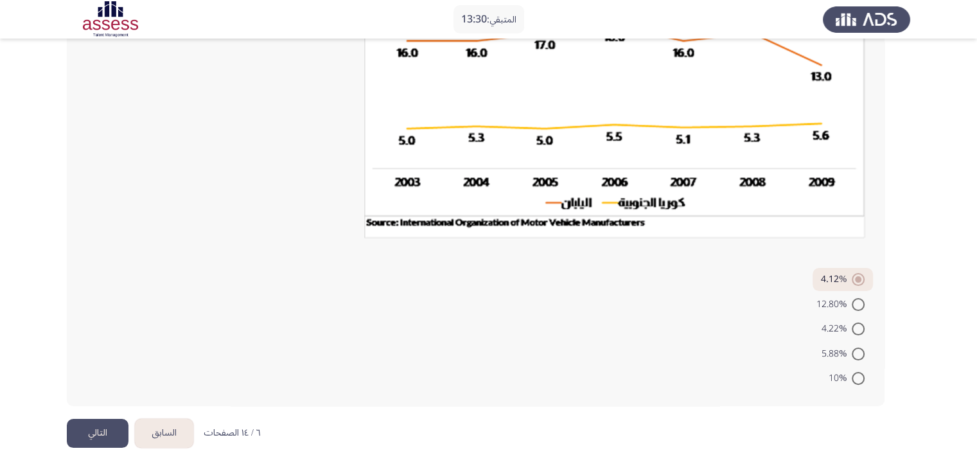
click at [98, 437] on button "التالي" at bounding box center [98, 433] width 62 height 29
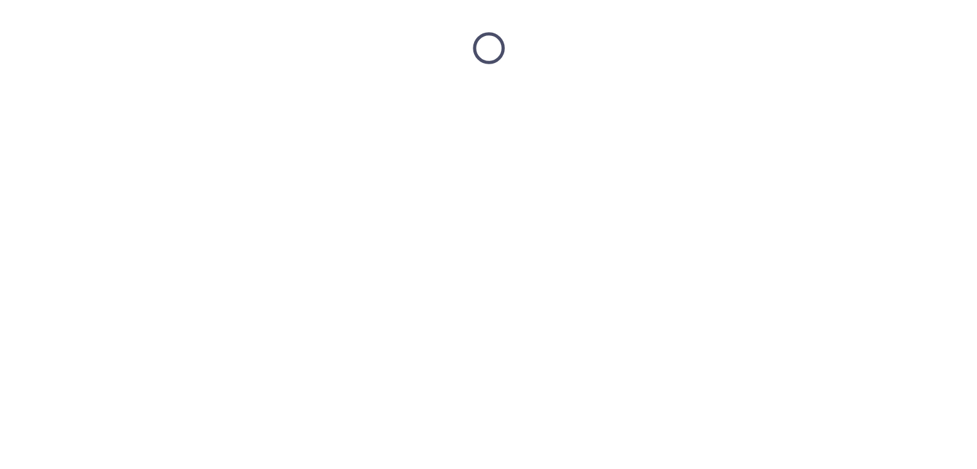
scroll to position [0, 0]
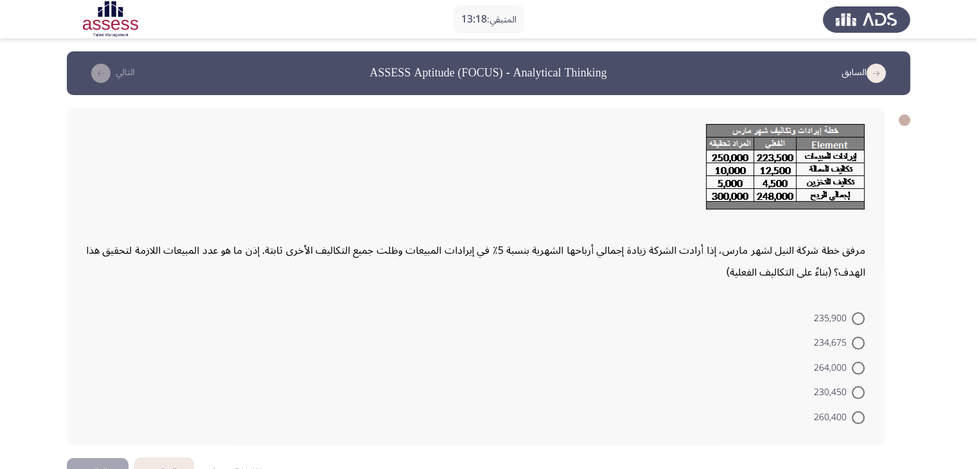
click at [848, 368] on span "264,000" at bounding box center [833, 367] width 38 height 15
click at [852, 368] on input "264,000" at bounding box center [858, 368] width 13 height 13
radio input "true"
click at [101, 462] on button "التالي" at bounding box center [98, 470] width 62 height 29
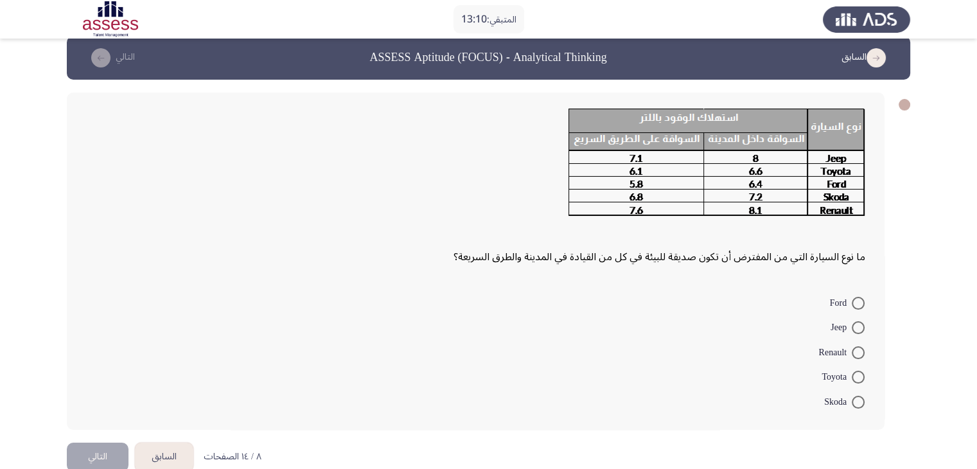
scroll to position [18, 0]
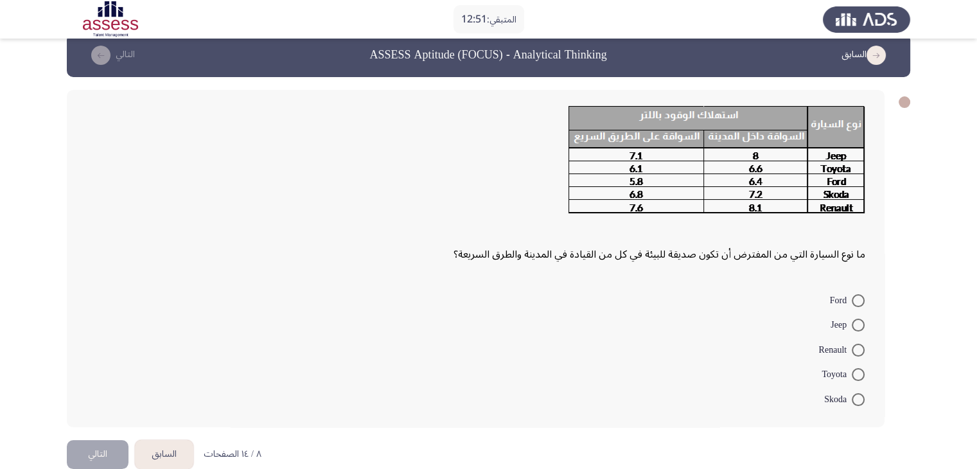
drag, startPoint x: 482, startPoint y: 258, endPoint x: 534, endPoint y: 259, distance: 52.1
click at [534, 259] on div "ما نوع السيارة التي من المفترض أن تكون صديقة للبيئة في كل من القيادة في المدينة…" at bounding box center [475, 185] width 779 height 159
drag, startPoint x: 791, startPoint y: 256, endPoint x: 609, endPoint y: 262, distance: 182.5
click at [609, 262] on div "ما نوع السيارة التي من المفترض أن تكون صديقة للبيئة في كل من القيادة في المدينة…" at bounding box center [475, 185] width 779 height 159
click at [854, 291] on mat-radio-button "Ford" at bounding box center [846, 299] width 51 height 25
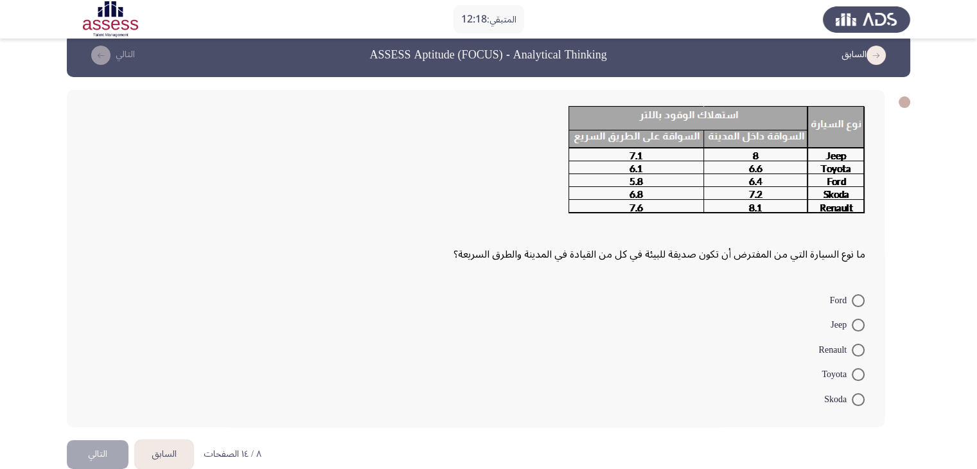
click at [864, 301] on span at bounding box center [858, 300] width 13 height 13
click at [864, 301] on input "Ford" at bounding box center [858, 300] width 13 height 13
radio input "true"
click at [105, 453] on button "التالي" at bounding box center [98, 452] width 62 height 29
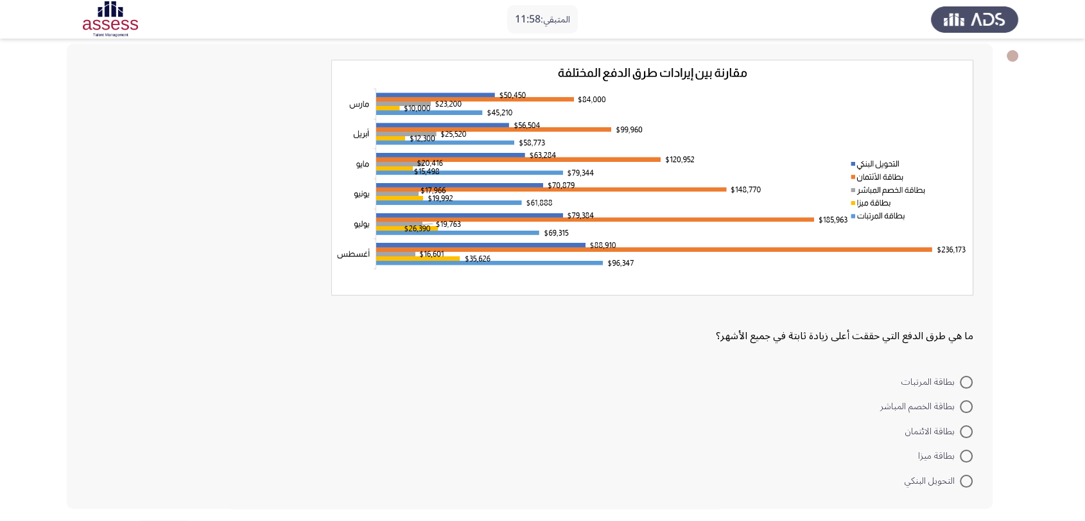
scroll to position [67, 0]
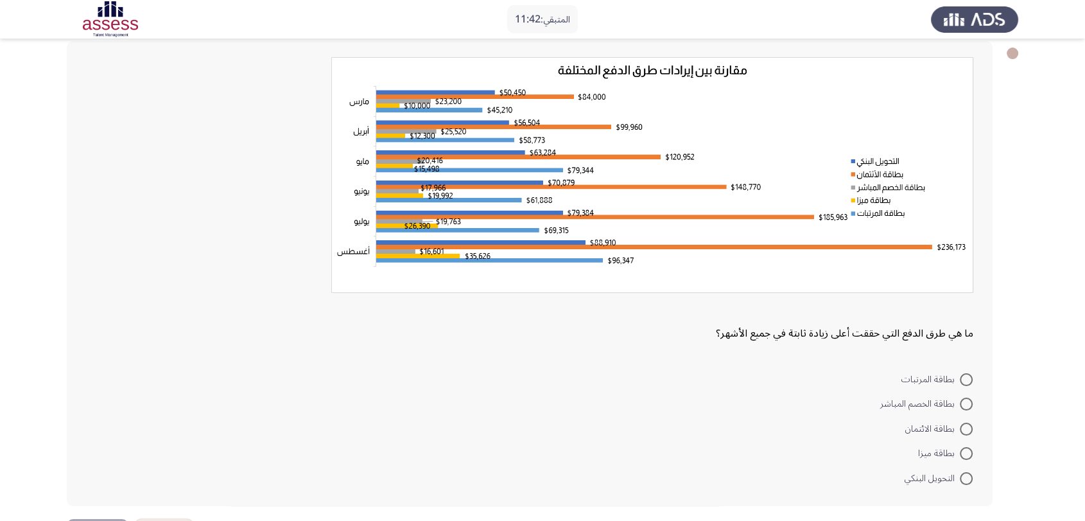
click at [961, 428] on span at bounding box center [966, 429] width 13 height 13
click at [961, 428] on input "بطاقة الائتمان" at bounding box center [966, 429] width 13 height 13
radio input "true"
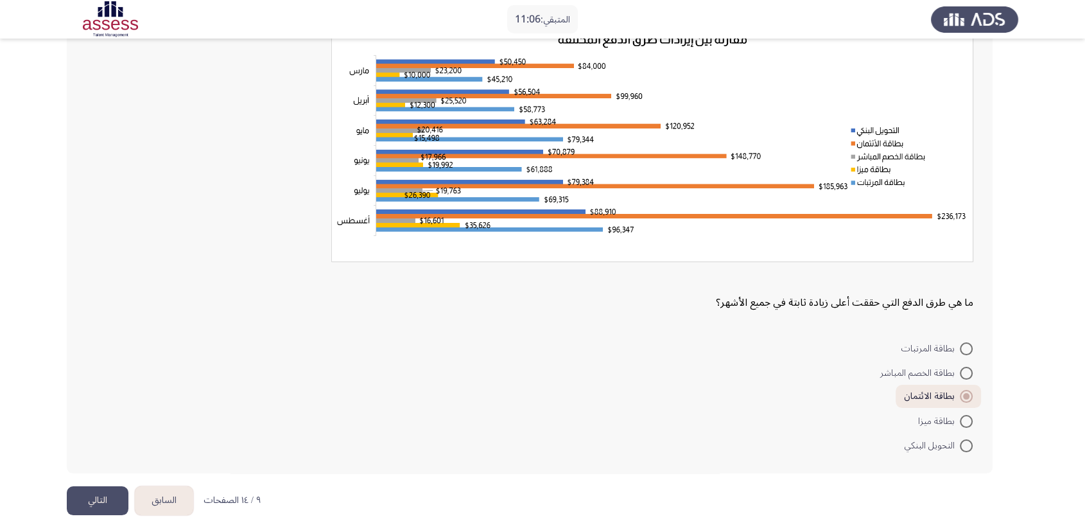
scroll to position [113, 0]
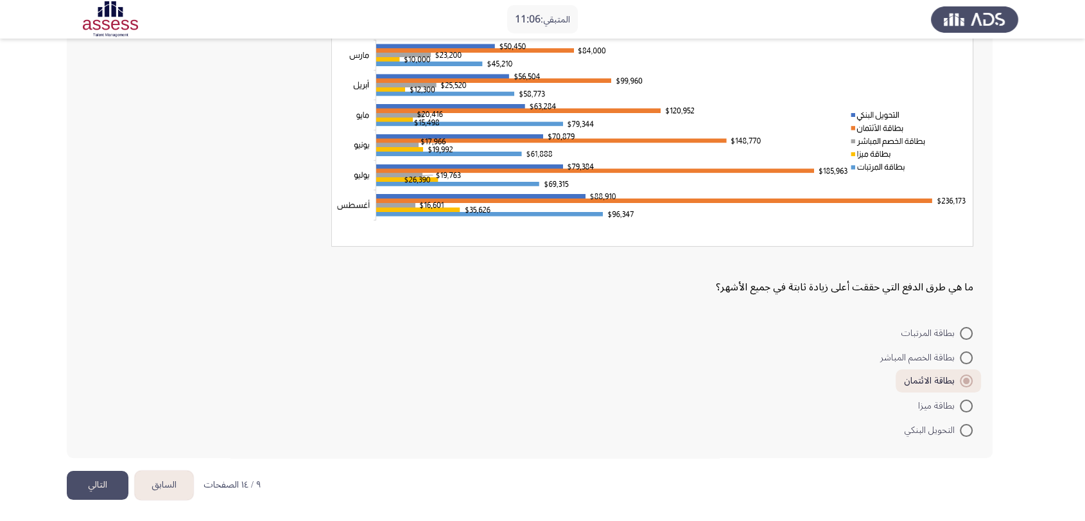
click at [82, 468] on button "التالي" at bounding box center [98, 485] width 62 height 29
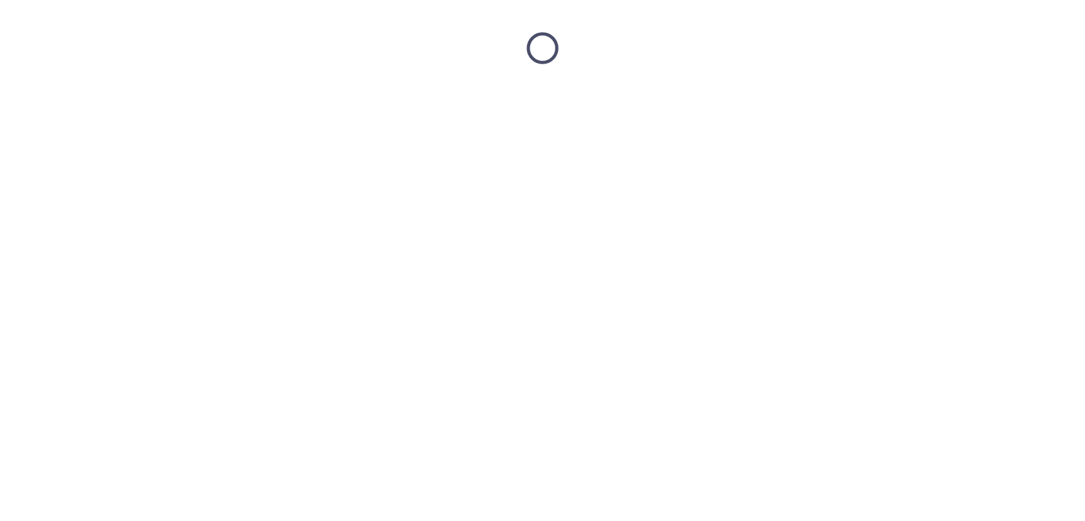
scroll to position [0, 0]
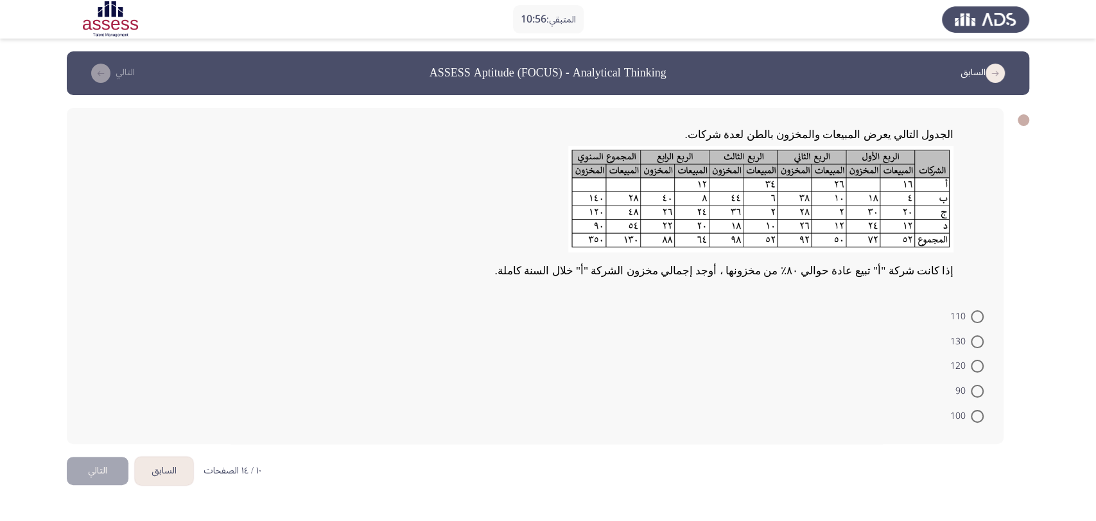
click at [205, 114] on div "الجدول التالي يعرض المبيعات والمخزون بالطن لعدة شركات. إذا كانت شركة "أ" تبيع ع…" at bounding box center [535, 276] width 937 height 336
click at [981, 363] on span at bounding box center [977, 366] width 13 height 13
click at [981, 363] on input "120" at bounding box center [977, 366] width 13 height 13
radio input "true"
click at [981, 341] on span at bounding box center [977, 341] width 13 height 13
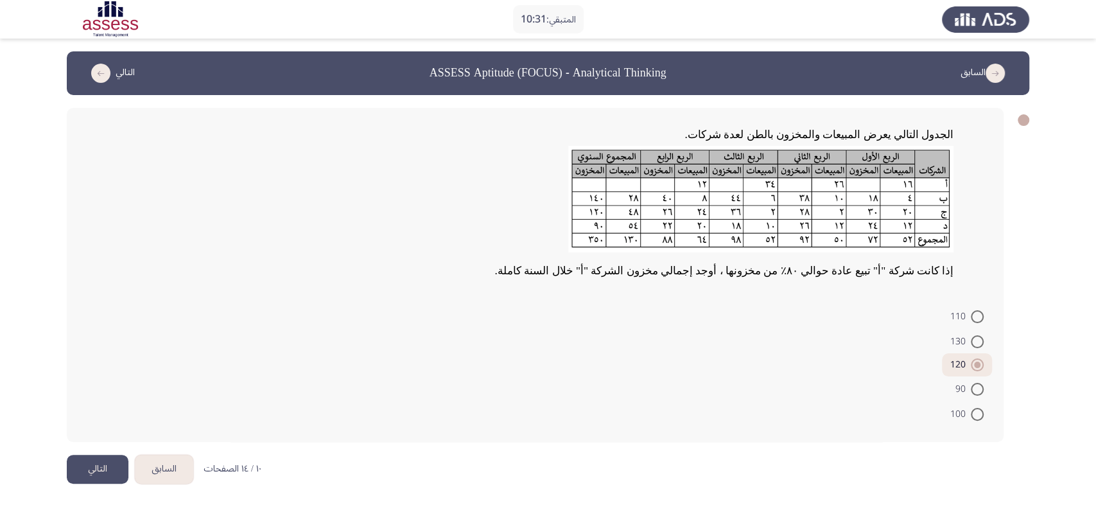
click at [981, 341] on input "130" at bounding box center [977, 341] width 13 height 13
radio input "true"
click at [975, 365] on span at bounding box center [977, 364] width 13 height 13
click at [975, 365] on input "120" at bounding box center [977, 364] width 13 height 13
radio input "true"
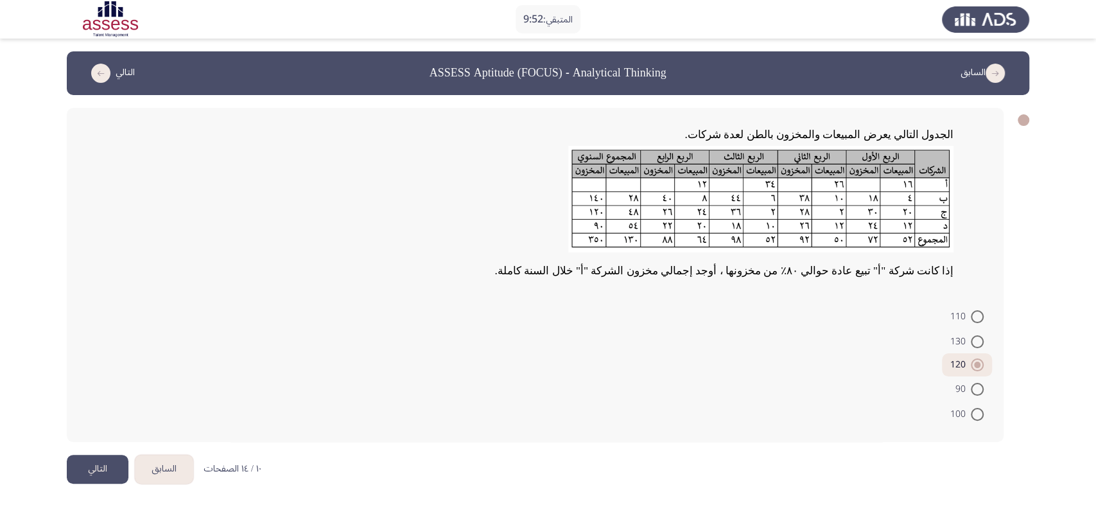
click at [112, 462] on button "التالي" at bounding box center [98, 469] width 62 height 29
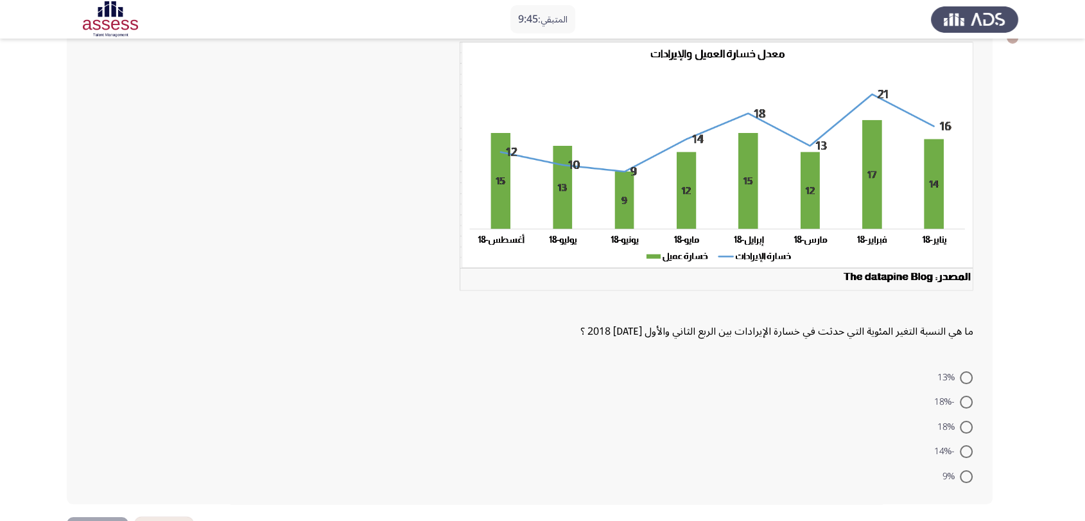
scroll to position [57, 0]
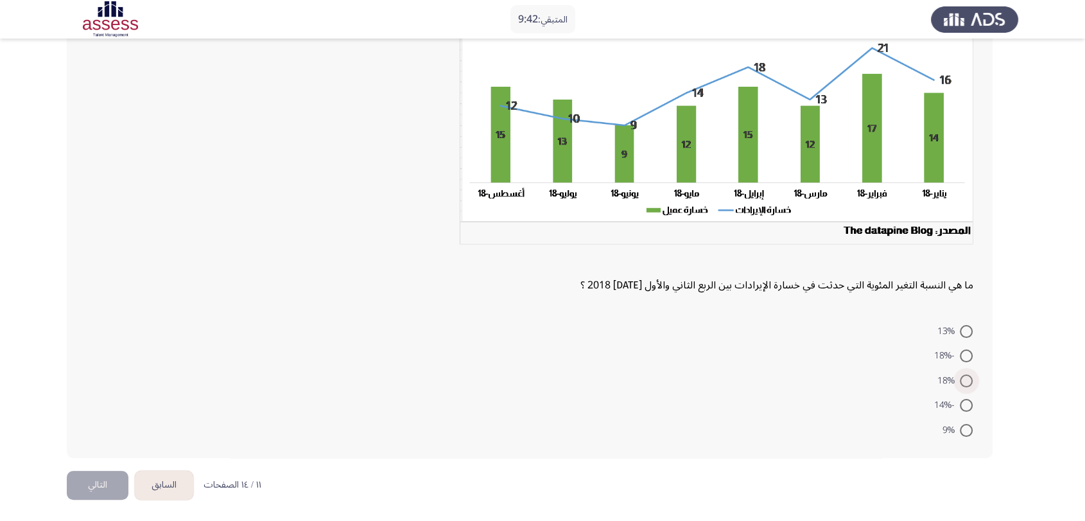
click at [967, 376] on span at bounding box center [966, 380] width 13 height 13
click at [967, 376] on input "18%" at bounding box center [966, 380] width 13 height 13
radio input "true"
click at [98, 468] on button "التالي" at bounding box center [98, 484] width 62 height 29
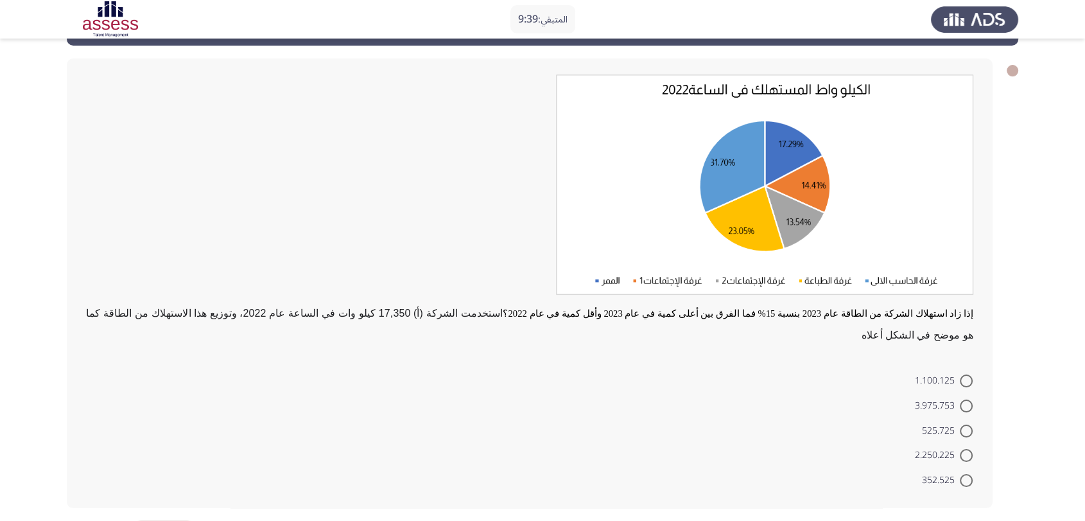
scroll to position [71, 0]
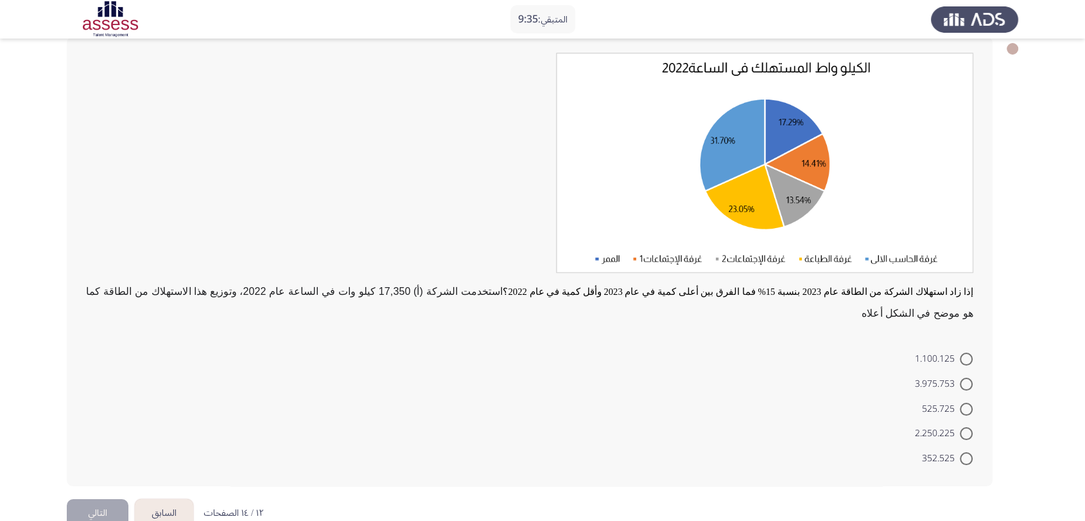
drag, startPoint x: 788, startPoint y: 290, endPoint x: 692, endPoint y: 290, distance: 95.7
click at [701, 291] on span "إذا زاد استهلاك الشركة من الطاقة عام 2023 بنسبة 15% فما الفرق بين أعلى كمية في …" at bounding box center [738, 291] width 471 height 10
click at [963, 378] on span at bounding box center [966, 384] width 13 height 13
click at [963, 378] on input "3.975.753" at bounding box center [966, 384] width 13 height 13
radio input "true"
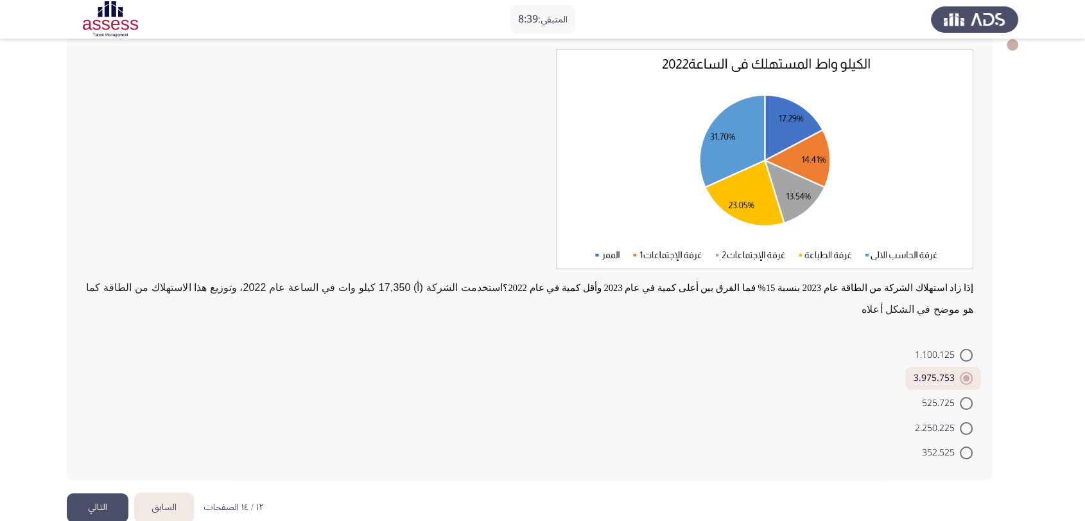
scroll to position [76, 0]
click at [110, 468] on button "التالي" at bounding box center [98, 506] width 62 height 29
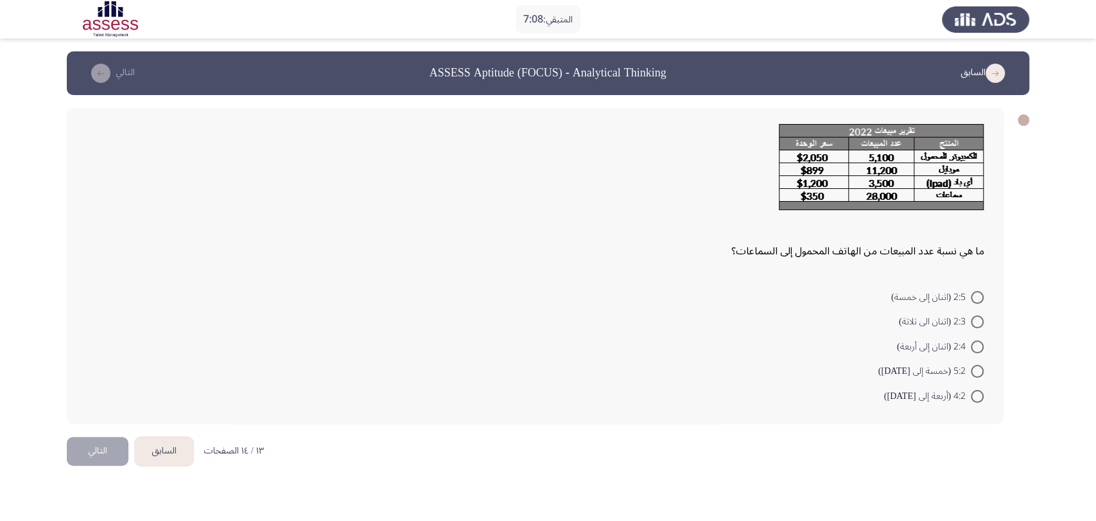
click at [975, 306] on mat-radio-button "2:5 (اثنان إلى خمسة)" at bounding box center [937, 296] width 109 height 25
click at [976, 301] on span at bounding box center [977, 297] width 13 height 13
click at [976, 301] on input "2:5 (اثنان إلى خمسة)" at bounding box center [977, 297] width 13 height 13
radio input "true"
click at [95, 452] on button "التالي" at bounding box center [98, 449] width 62 height 29
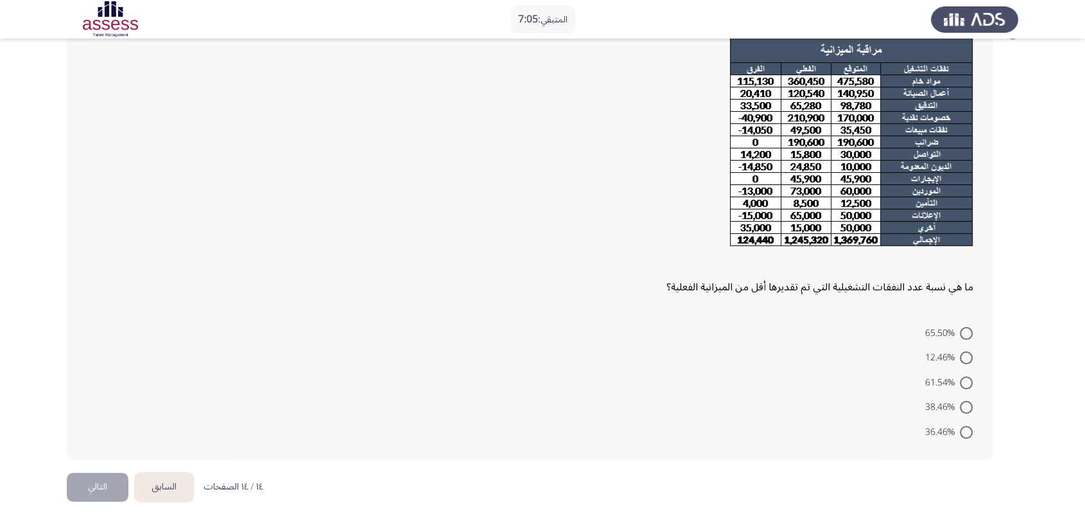
scroll to position [88, 0]
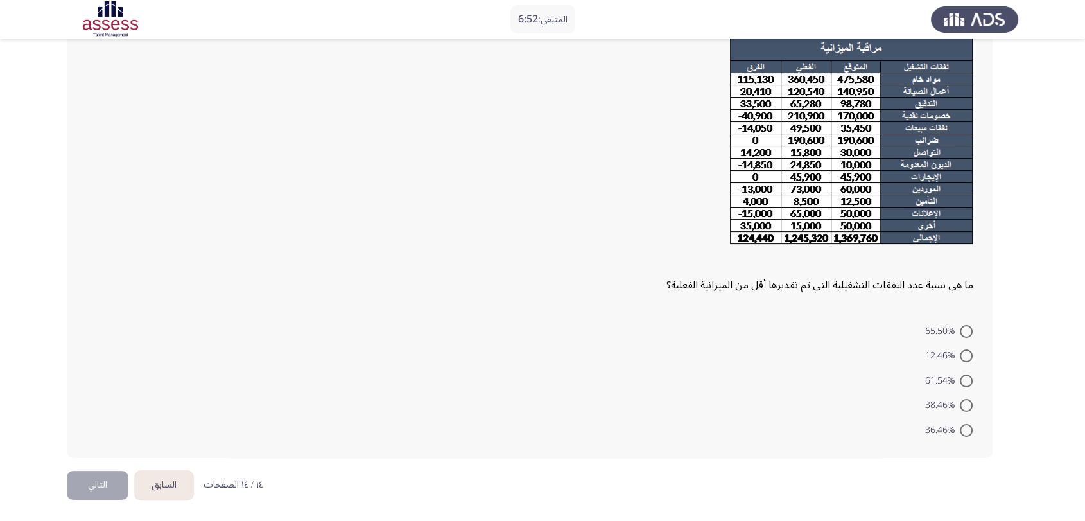
click at [971, 326] on span at bounding box center [966, 331] width 13 height 13
click at [971, 326] on input "65.50%" at bounding box center [966, 331] width 13 height 13
radio input "true"
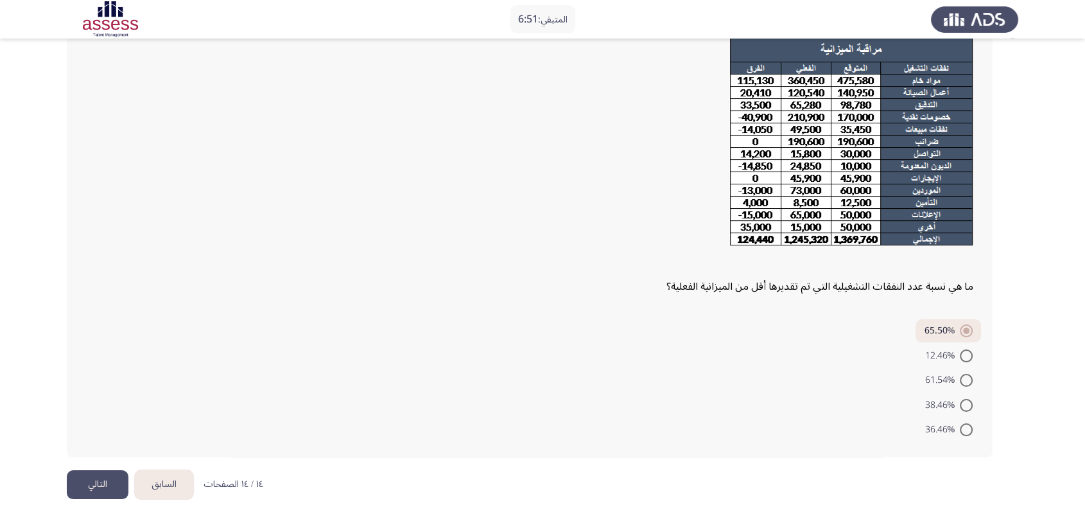
click at [118, 468] on button "التالي" at bounding box center [98, 484] width 62 height 29
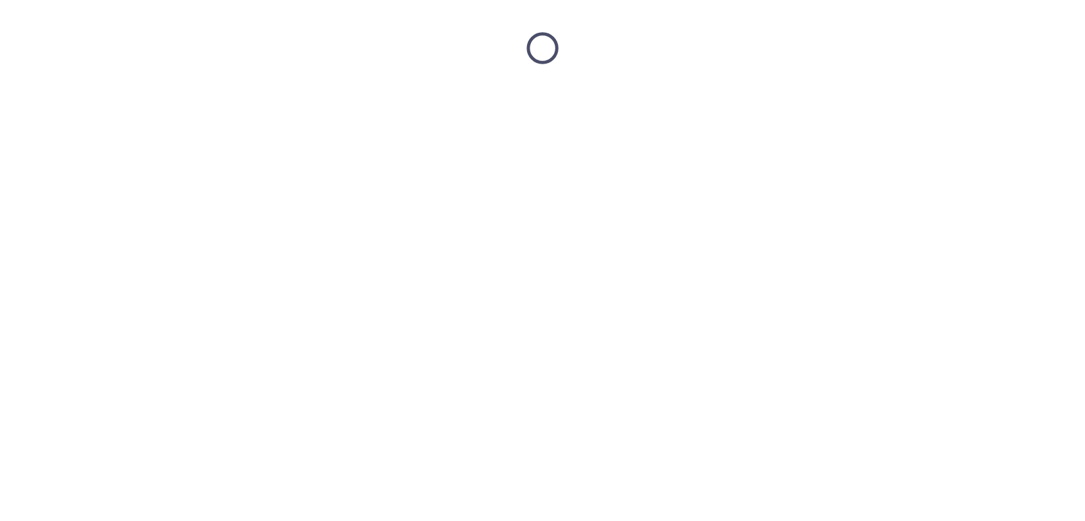
scroll to position [0, 0]
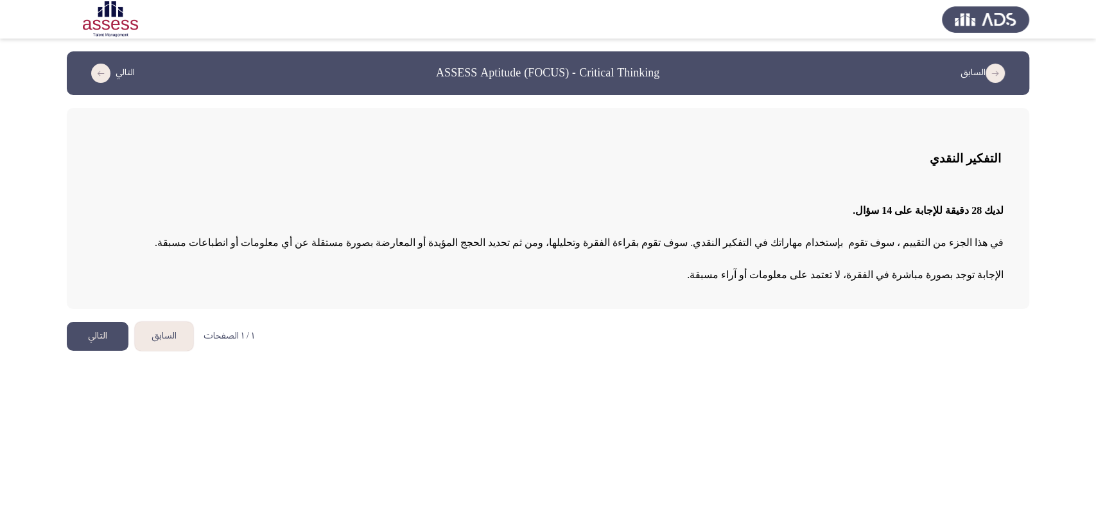
drag, startPoint x: 945, startPoint y: 211, endPoint x: 871, endPoint y: 212, distance: 74.5
click at [872, 212] on p "لديك 28 دقيقة للإجابة على 14 سؤال." at bounding box center [547, 211] width 911 height 22
click at [105, 328] on button "التالي" at bounding box center [98, 336] width 62 height 29
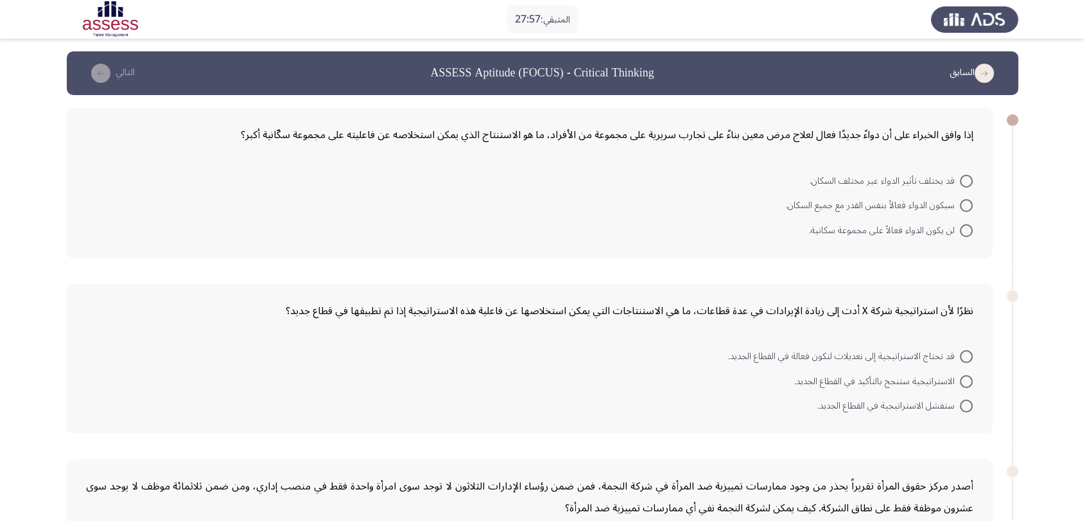
drag, startPoint x: 904, startPoint y: 139, endPoint x: 812, endPoint y: 137, distance: 91.2
click at [816, 137] on div "إذا وافق الخبراء على أن دواءً جديدًا فعال لعلاج مرض معين بناءً على تجارب سريرية…" at bounding box center [530, 135] width 888 height 22
click at [963, 206] on span at bounding box center [966, 205] width 13 height 13
click at [963, 206] on input "سيكون الدواء فعالاً بنفس القدر مع جميع السكان." at bounding box center [966, 205] width 13 height 13
radio input "true"
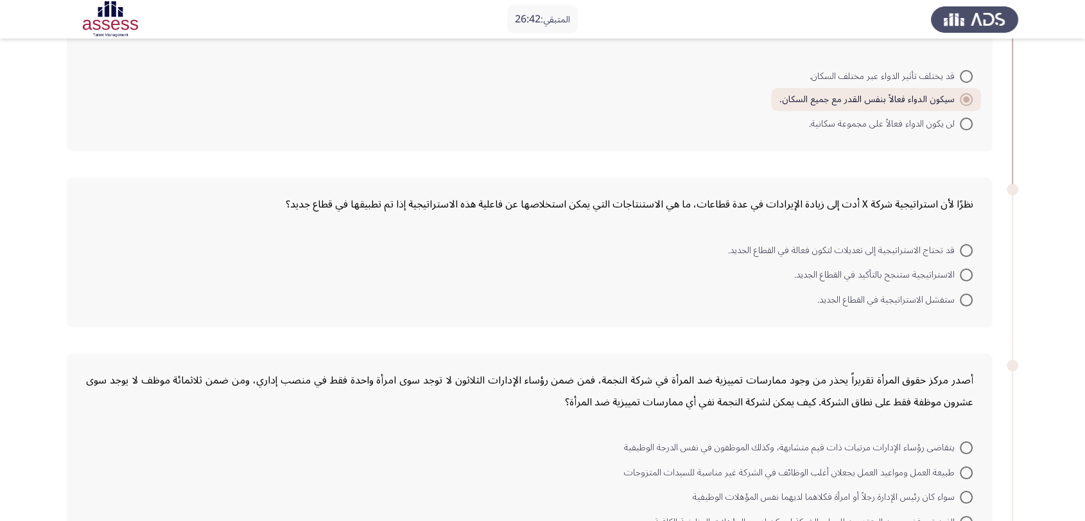
scroll to position [71, 0]
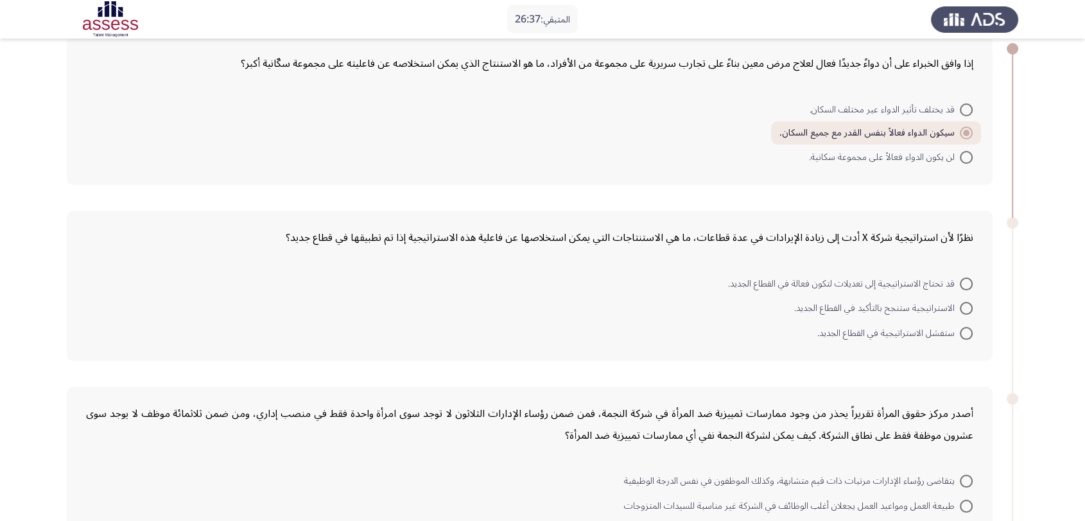
click at [969, 112] on span at bounding box center [966, 109] width 13 height 13
click at [969, 112] on input "قد يختلف تأثير الدواء عبر مختلف السكان." at bounding box center [966, 109] width 13 height 13
radio input "true"
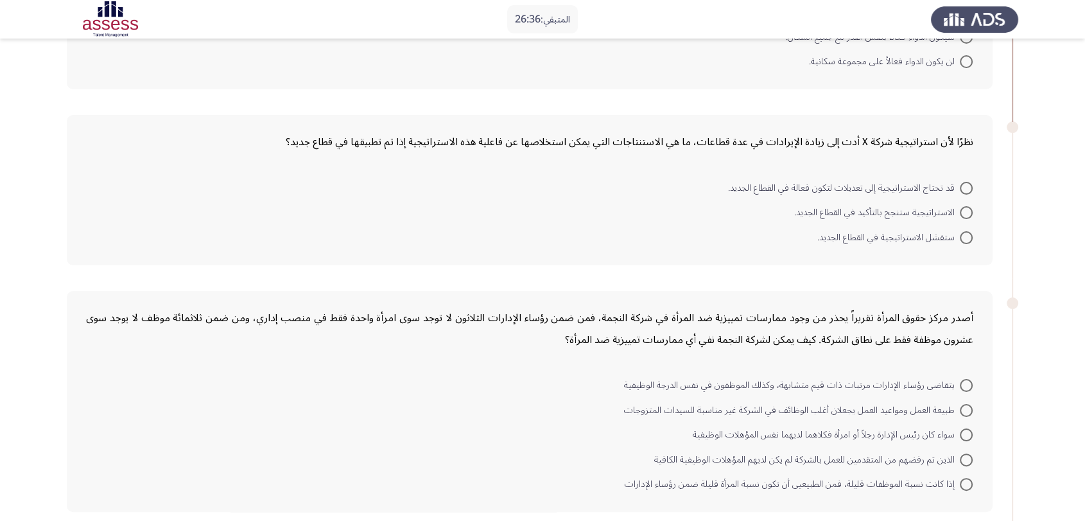
scroll to position [143, 0]
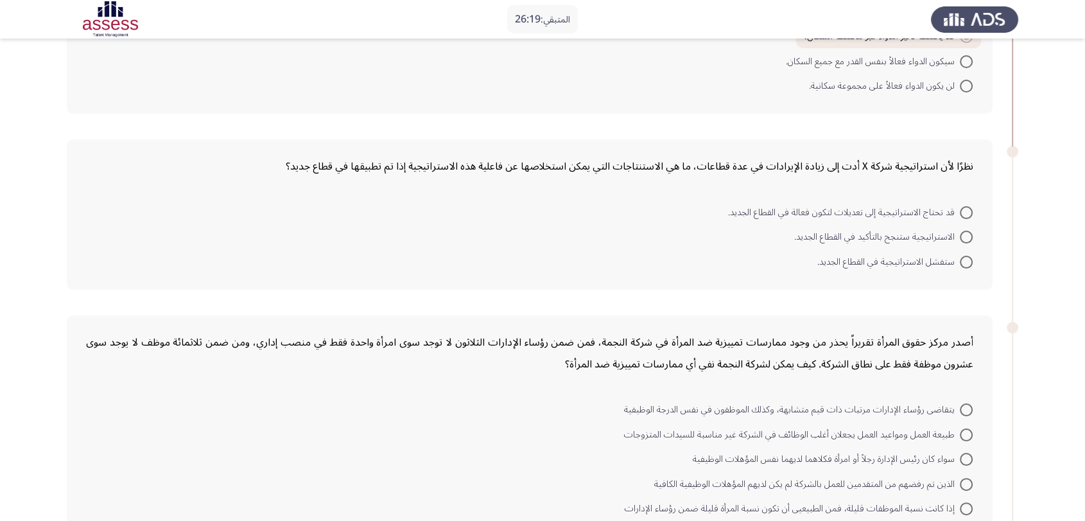
click at [961, 209] on span at bounding box center [966, 212] width 13 height 13
click at [961, 209] on input "قد تحتاج الاستراتيجية إلى تعديلات لتكون فعالة في القطاع الجديد." at bounding box center [966, 212] width 13 height 13
radio input "true"
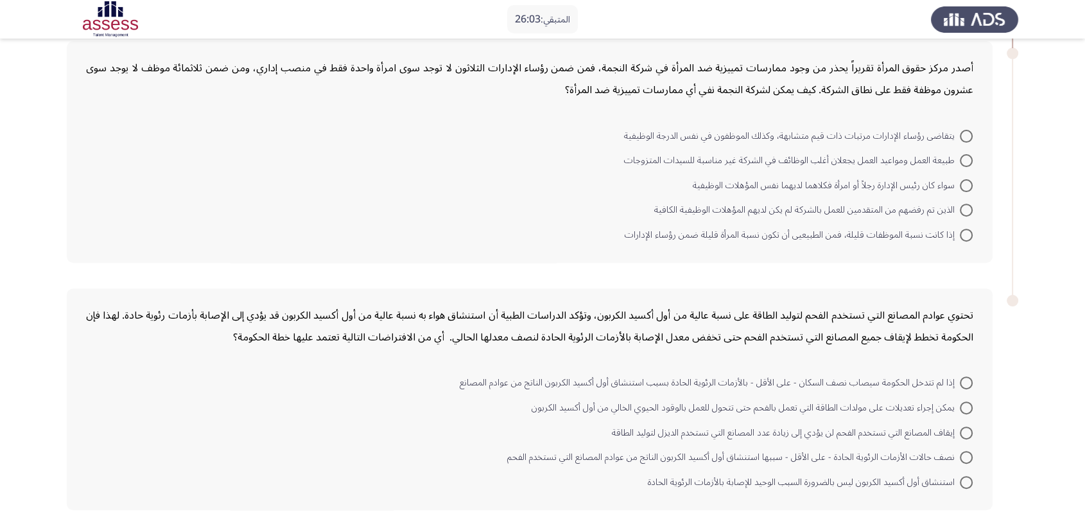
scroll to position [323, 0]
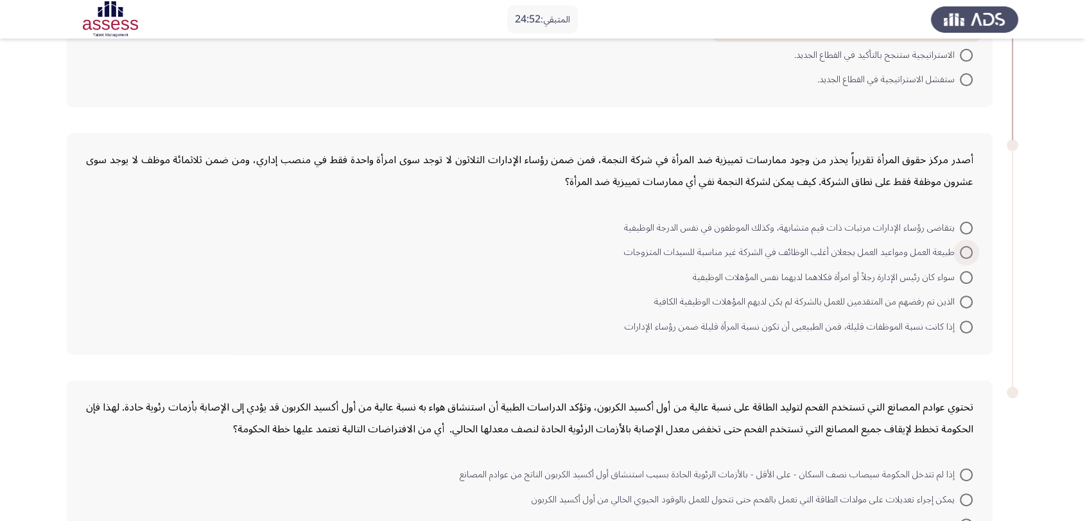
click at [970, 246] on span at bounding box center [966, 252] width 13 height 13
click at [970, 246] on input "طبيعة العمل ومواعيد العمل يجعلان أغلب الوظائف في الشركة غير مناسبة للسيدات المت…" at bounding box center [966, 252] width 13 height 13
radio input "true"
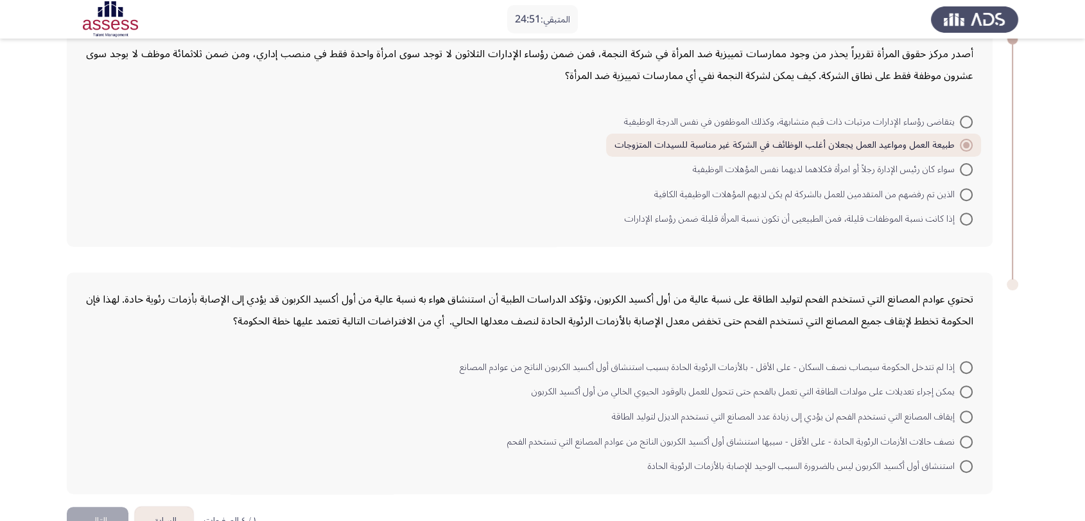
scroll to position [464, 0]
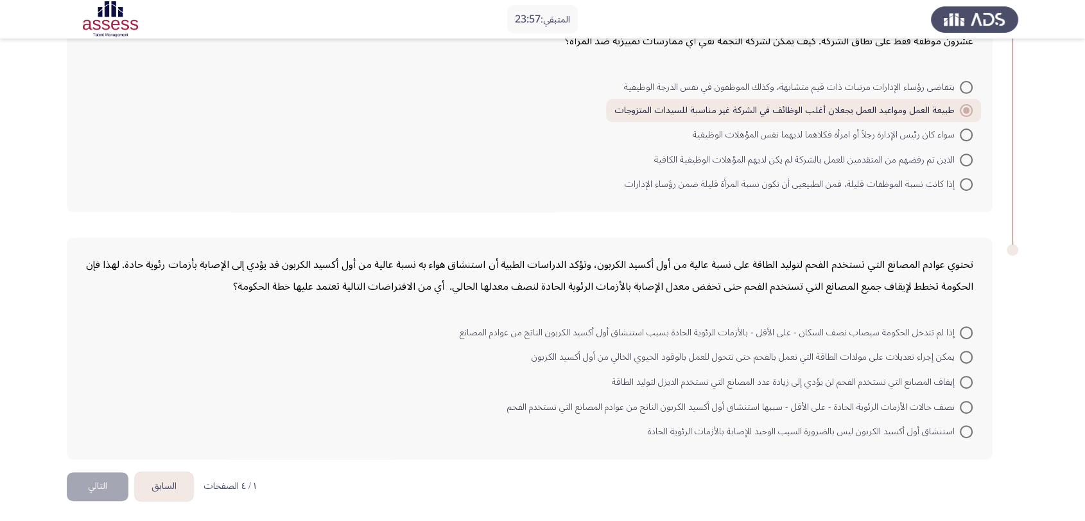
click at [969, 403] on span at bounding box center [966, 407] width 13 height 13
click at [969, 403] on input "نصف حالات الأزمات الرئوية الحادة - على الأقل - سببها استنشاق أول أكسيد الكربون …" at bounding box center [966, 407] width 13 height 13
radio input "true"
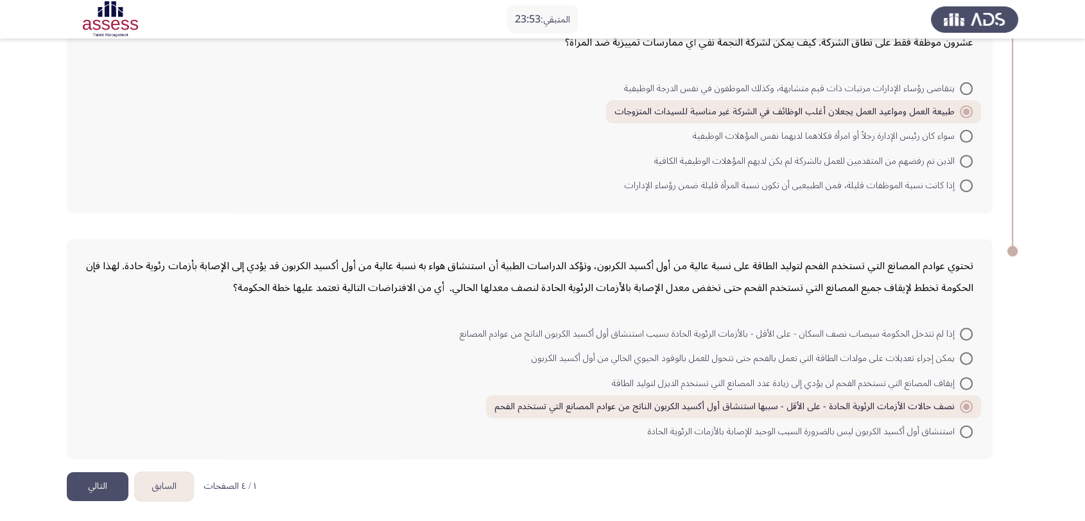
click at [91, 468] on button "التالي" at bounding box center [98, 486] width 62 height 29
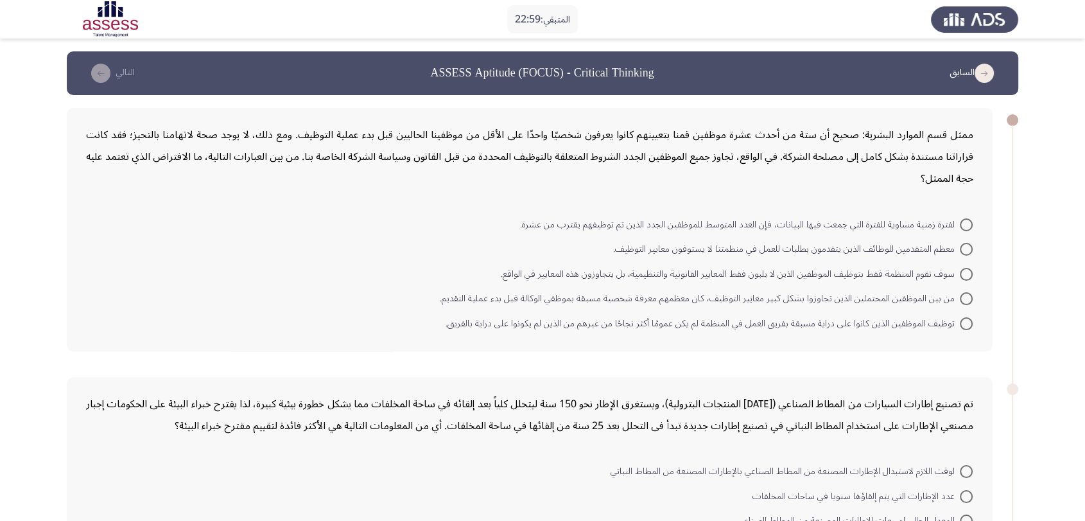
click at [777, 295] on span "من بين الموظفين المحتملين الذين تجاوزوا بشكل كبير معايير التوظيف، كان معظمهم مع…" at bounding box center [700, 298] width 520 height 15
click at [960, 295] on input "من بين الموظفين المحتملين الذين تجاوزوا بشكل كبير معايير التوظيف، كان معظمهم مع…" at bounding box center [966, 298] width 13 height 13
radio input "true"
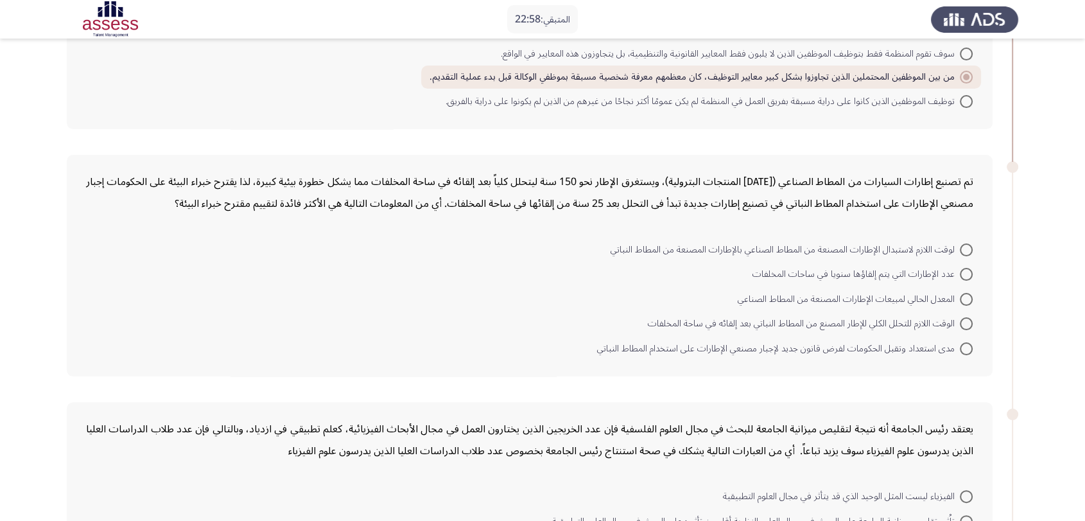
scroll to position [242, 0]
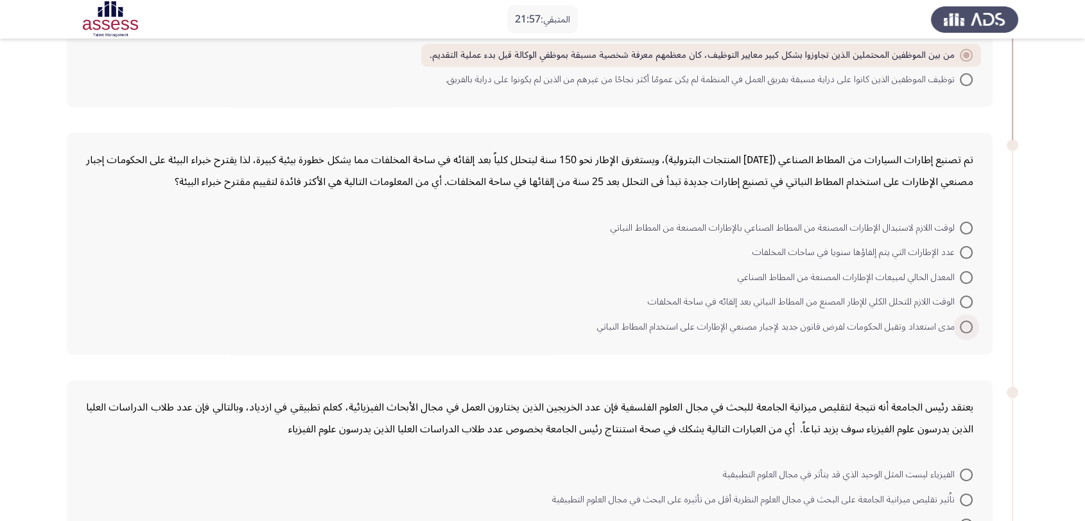
click at [867, 327] on span "مدى استعداد وتقبل الحكومات لفرض قانون جديد لإجبار مصنعي الإطارات على استخدام ال…" at bounding box center [778, 326] width 363 height 15
click at [960, 327] on input "مدى استعداد وتقبل الحكومات لفرض قانون جديد لإجبار مصنعي الإطارات على استخدام ال…" at bounding box center [966, 326] width 13 height 13
radio input "true"
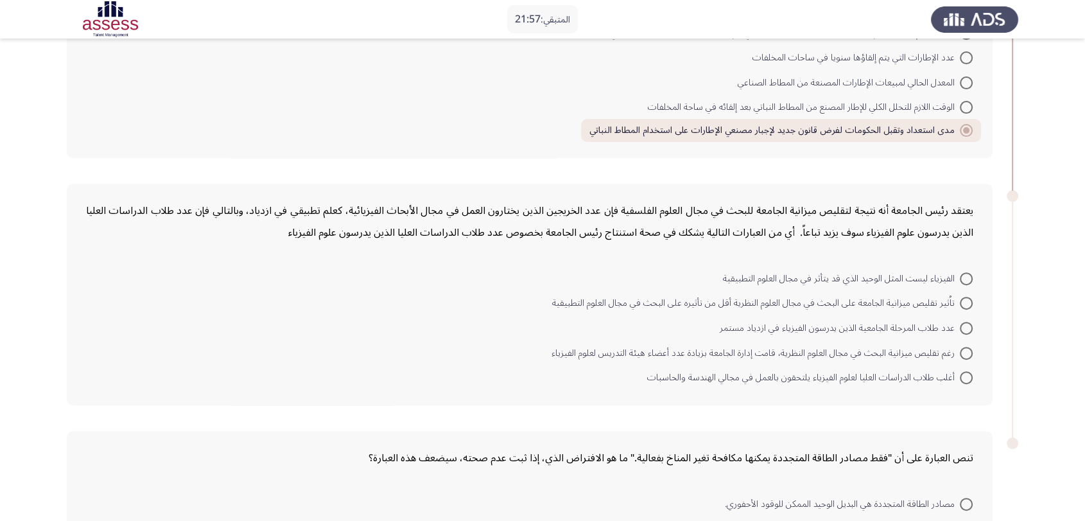
scroll to position [460, 0]
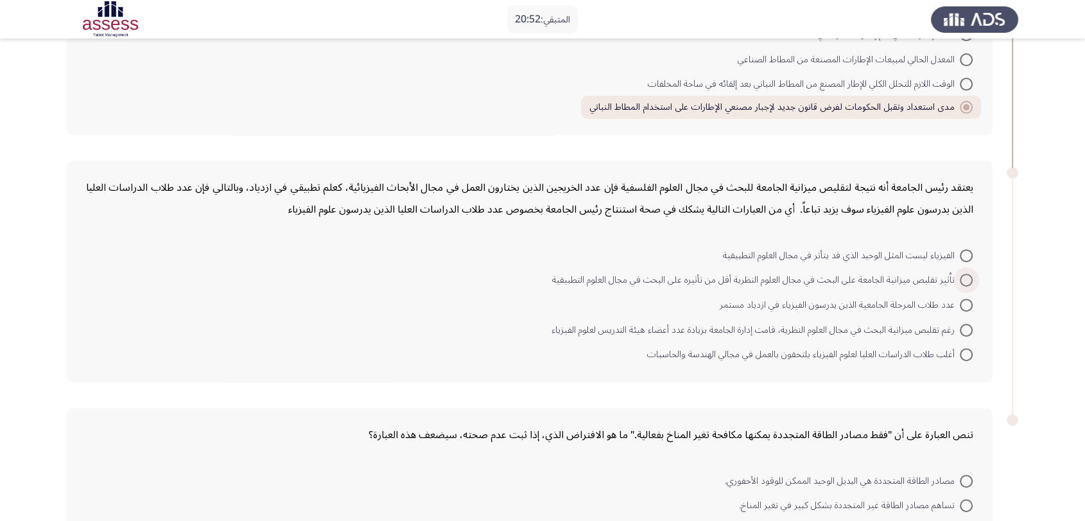
click at [632, 283] on span "تاُثير تقليص ميزانية الجامعة على البحث في مجال العلوم النظرية أقل من تأثيره على…" at bounding box center [756, 279] width 408 height 15
click at [960, 283] on input "تاُثير تقليص ميزانية الجامعة على البحث في مجال العلوم النظرية أقل من تأثيره على…" at bounding box center [966, 280] width 13 height 13
radio input "true"
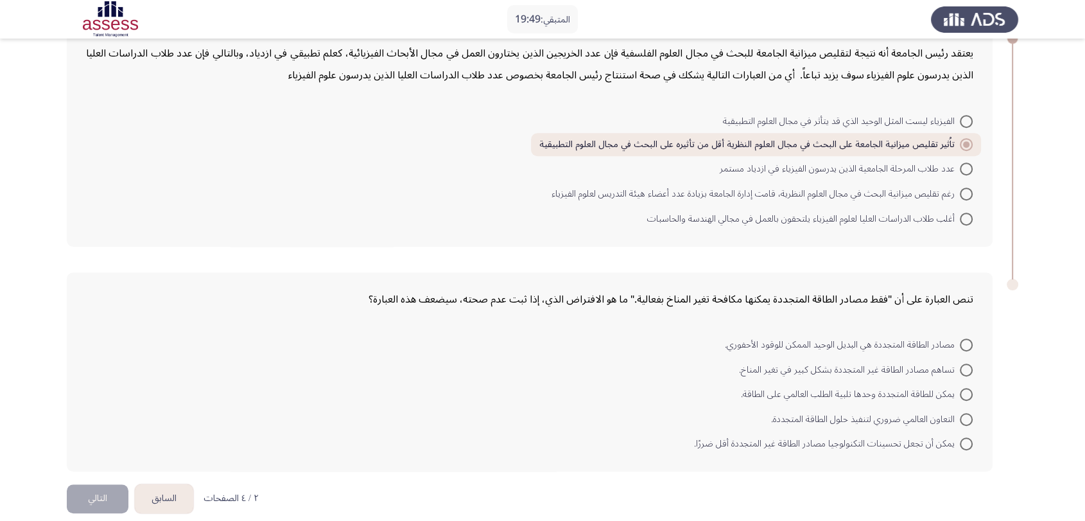
scroll to position [606, 0]
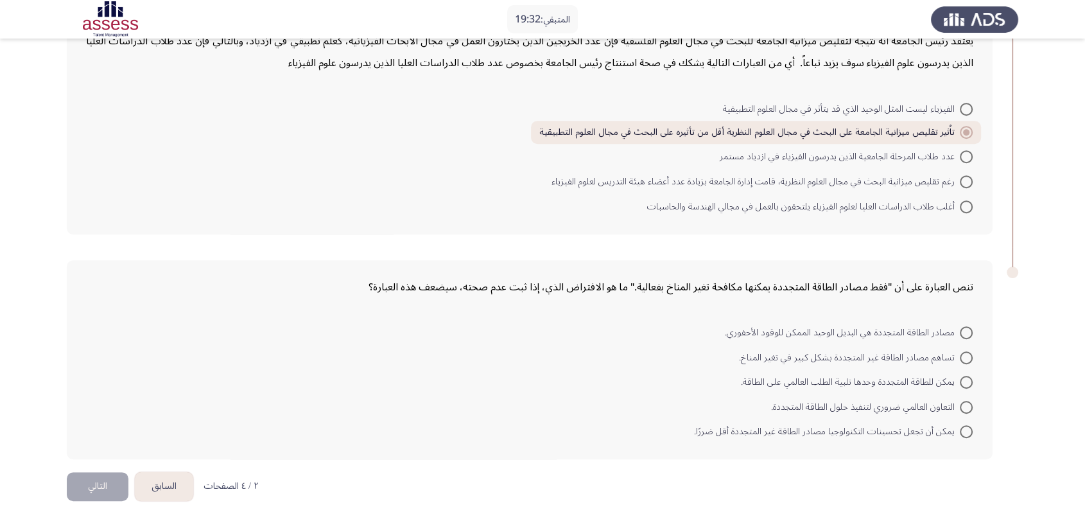
click at [891, 427] on span "يمكن أن تجعل تحسينات التكنولوجيا مصادر الطاقة غير المتجددة أقل ضررًا." at bounding box center [827, 431] width 266 height 15
click at [960, 427] on input "يمكن أن تجعل تحسينات التكنولوجيا مصادر الطاقة غير المتجددة أقل ضررًا." at bounding box center [966, 431] width 13 height 13
radio input "true"
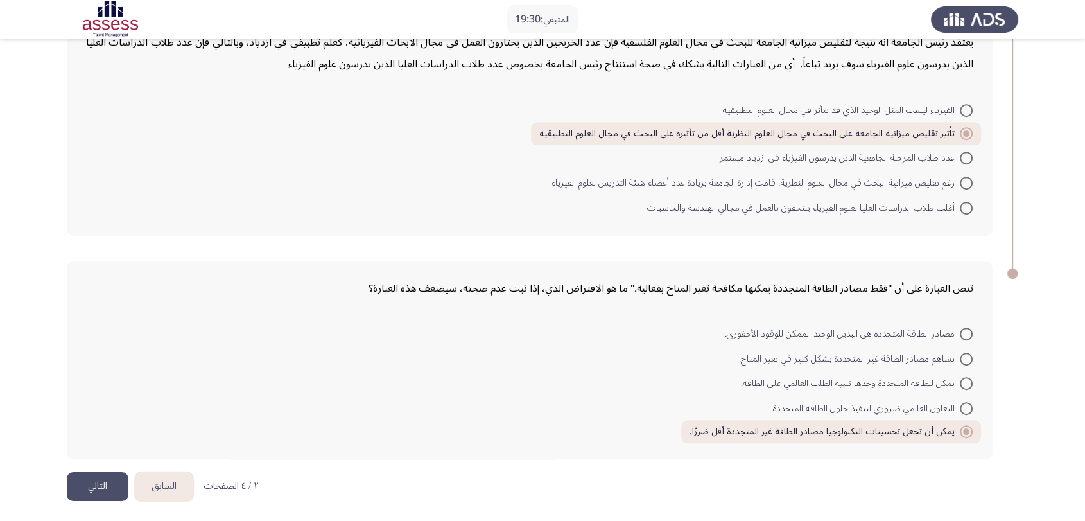
click at [94, 468] on button "التالي" at bounding box center [98, 486] width 62 height 29
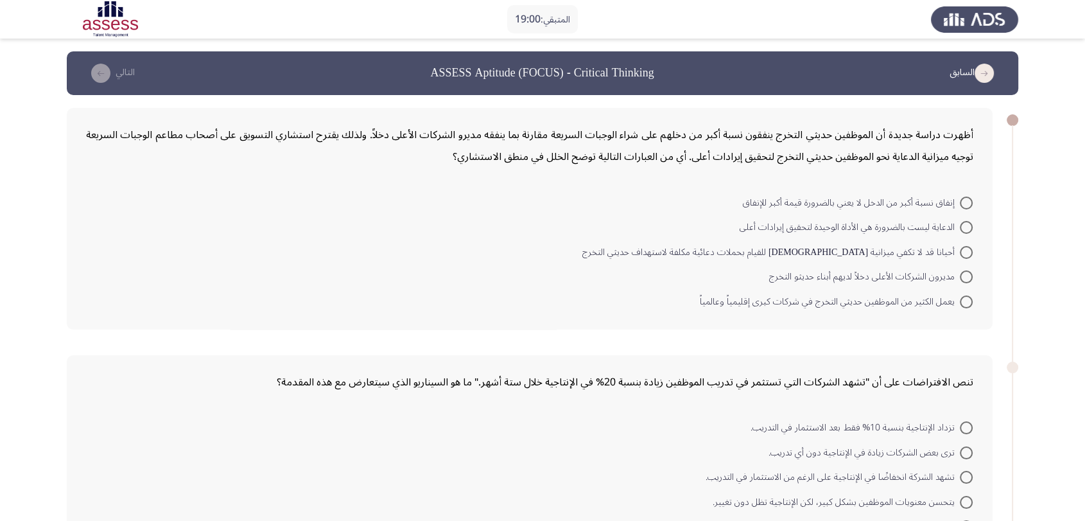
drag, startPoint x: 621, startPoint y: 140, endPoint x: 538, endPoint y: 145, distance: 83.0
click at [538, 145] on div "أظهرت دراسة جديدة أن الموظفين حديثي التخرج ينفقون نسبة أكبر من دخلهم على شراء ا…" at bounding box center [530, 146] width 888 height 44
click at [785, 203] on span "إنفاق نسبة أكبر من الدخل لا يعني بالضرورة قيمة أكبر للإنفاق" at bounding box center [851, 202] width 217 height 15
click at [960, 203] on input "إنفاق نسبة أكبر من الدخل لا يعني بالضرورة قيمة أكبر للإنفاق" at bounding box center [966, 203] width 13 height 13
radio input "true"
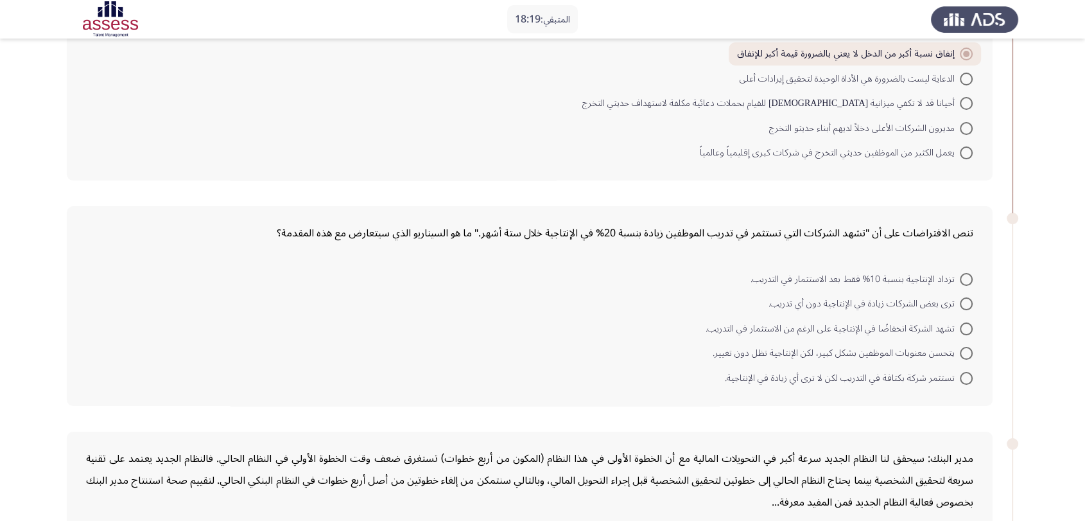
scroll to position [285, 0]
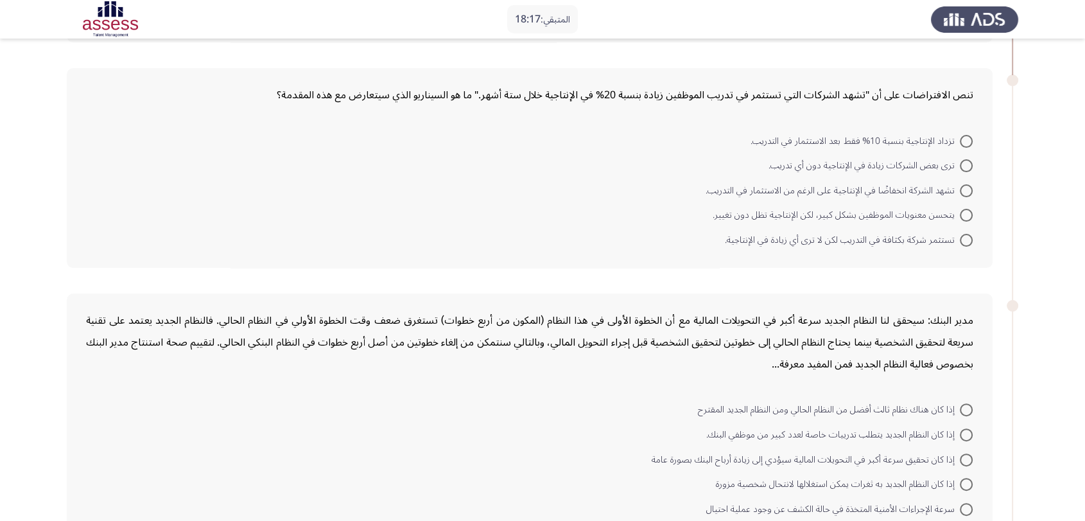
drag, startPoint x: 954, startPoint y: 92, endPoint x: 858, endPoint y: 96, distance: 96.4
click at [858, 96] on span "تنص الافتراضات على أن "تشهد الشركات التي تستثمر في تدريب الموظفين زيادة بنسبة 2…" at bounding box center [625, 95] width 697 height 22
click at [836, 241] on span "تستثمر شركة بكثافة في التدريب لكن لا ترى أي زيادة في الإنتاجية." at bounding box center [842, 239] width 235 height 15
click at [960, 241] on input "تستثمر شركة بكثافة في التدريب لكن لا ترى أي زيادة في الإنتاجية." at bounding box center [966, 240] width 13 height 13
radio input "true"
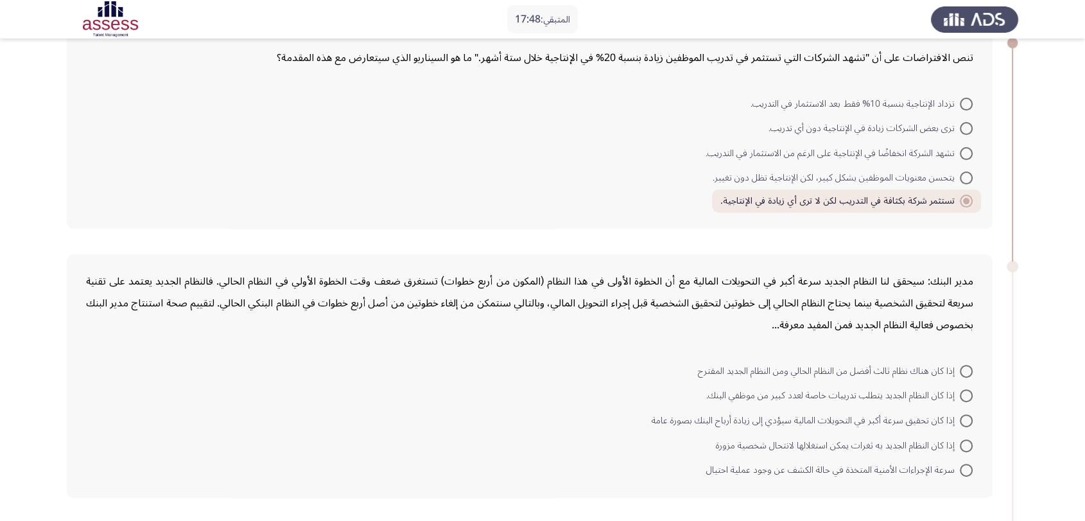
scroll to position [356, 0]
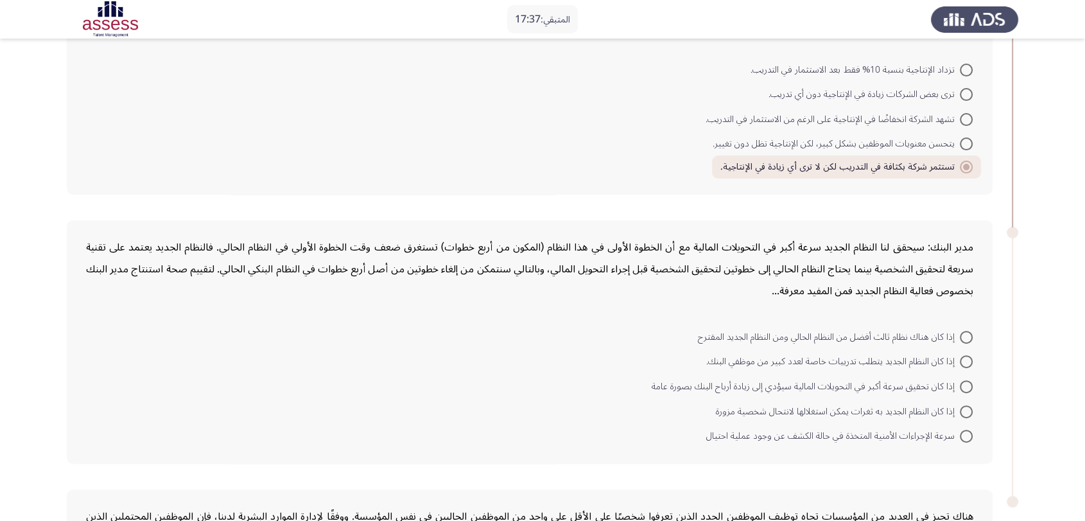
drag, startPoint x: 946, startPoint y: 268, endPoint x: 616, endPoint y: 274, distance: 330.2
click at [616, 274] on div "مدير البنك: سيحقق لنا النظام الجديد سرعة أكبر في التحويلات المالية مع أن الخطوة…" at bounding box center [530, 269] width 888 height 66
drag, startPoint x: 907, startPoint y: 263, endPoint x: 737, endPoint y: 268, distance: 169.6
click at [737, 268] on div "مدير البنك: سيحقق لنا النظام الجديد سرعة أكبر في التحويلات المالية مع أن الخطوة…" at bounding box center [530, 269] width 888 height 66
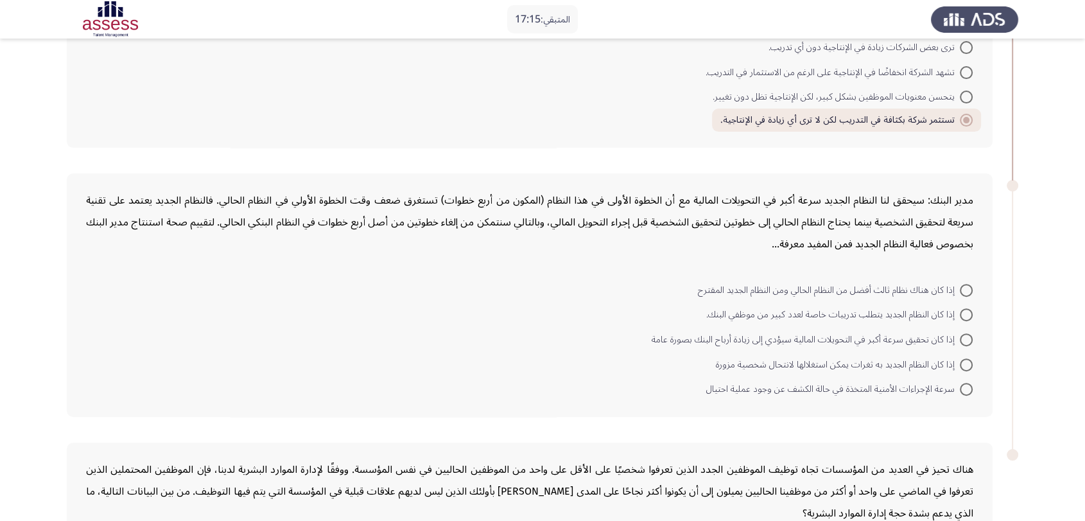
scroll to position [428, 0]
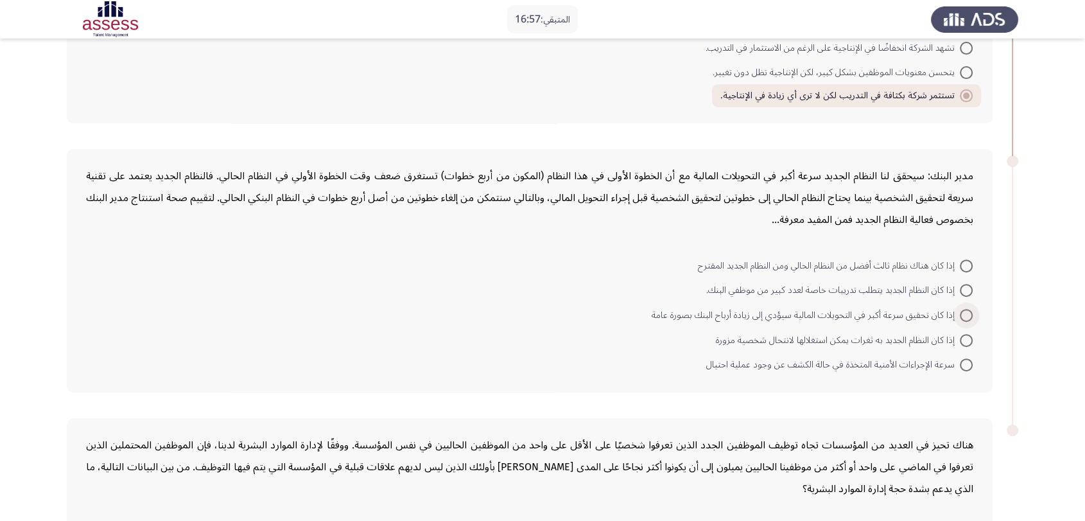
click at [746, 315] on span "إذا كان تحقيق سرعة أكبر في التحويلات المالية سيؤدي إلى زيادة أرباح البنك بصورة …" at bounding box center [806, 315] width 308 height 15
click at [960, 315] on input "إذا كان تحقيق سرعة أكبر في التحويلات المالية سيؤدي إلى زيادة أرباح البنك بصورة …" at bounding box center [966, 315] width 13 height 13
radio input "true"
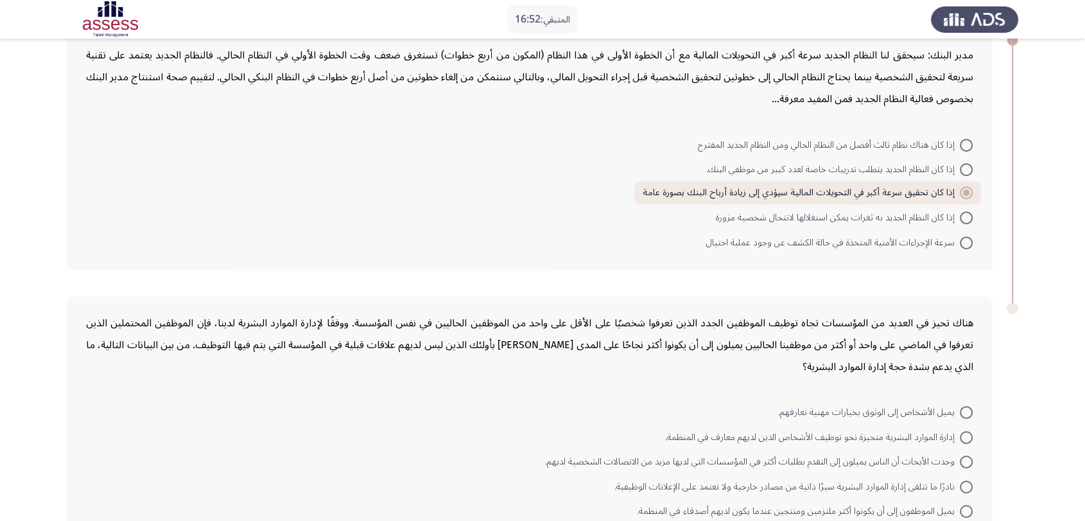
scroll to position [570, 0]
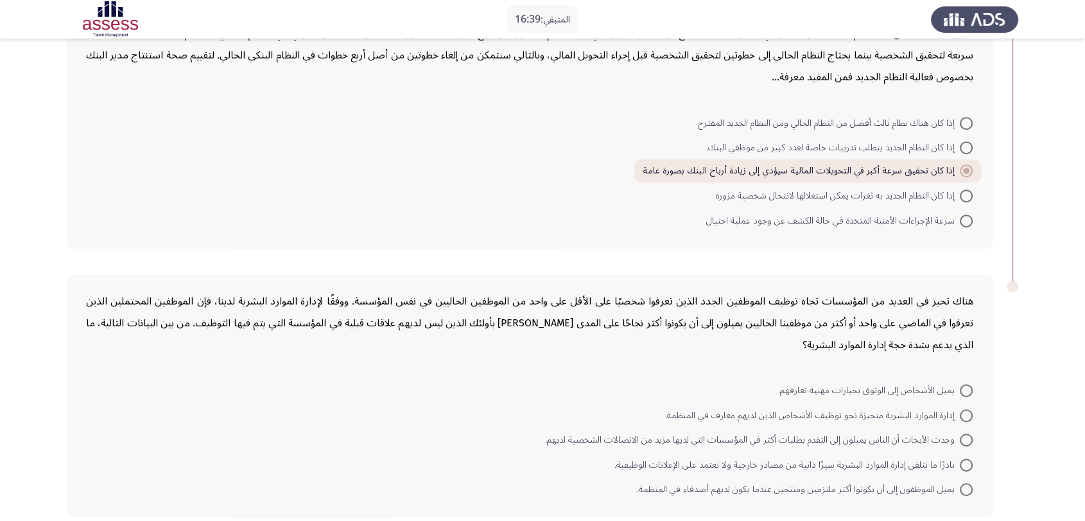
click at [822, 194] on span "إذا كان النظام الجديد به ثغرات يمكن استغلالها لانتحال شخصية مزورة" at bounding box center [838, 195] width 244 height 15
click at [960, 194] on input "إذا كان النظام الجديد به ثغرات يمكن استغلالها لانتحال شخصية مزورة" at bounding box center [966, 195] width 13 height 13
radio input "true"
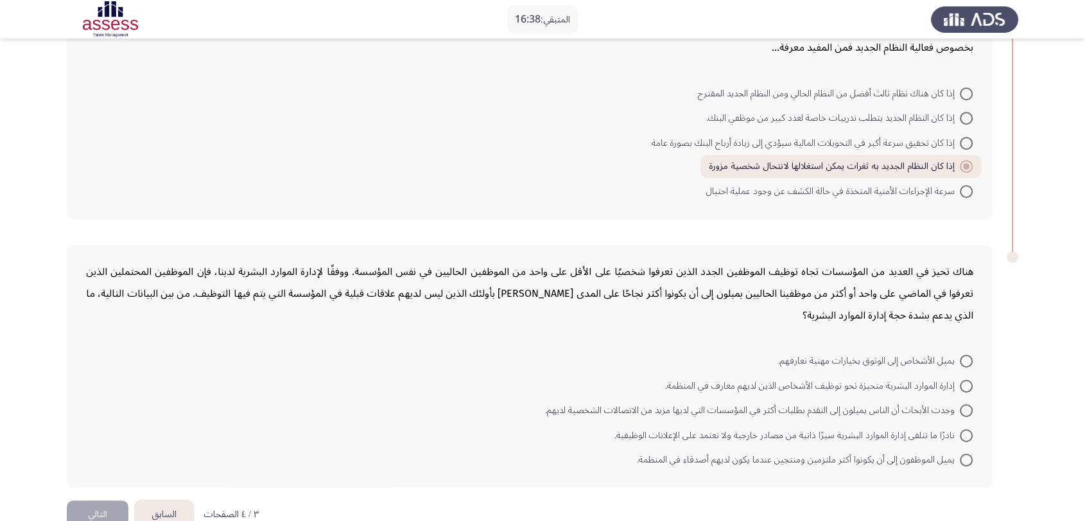
scroll to position [627, 0]
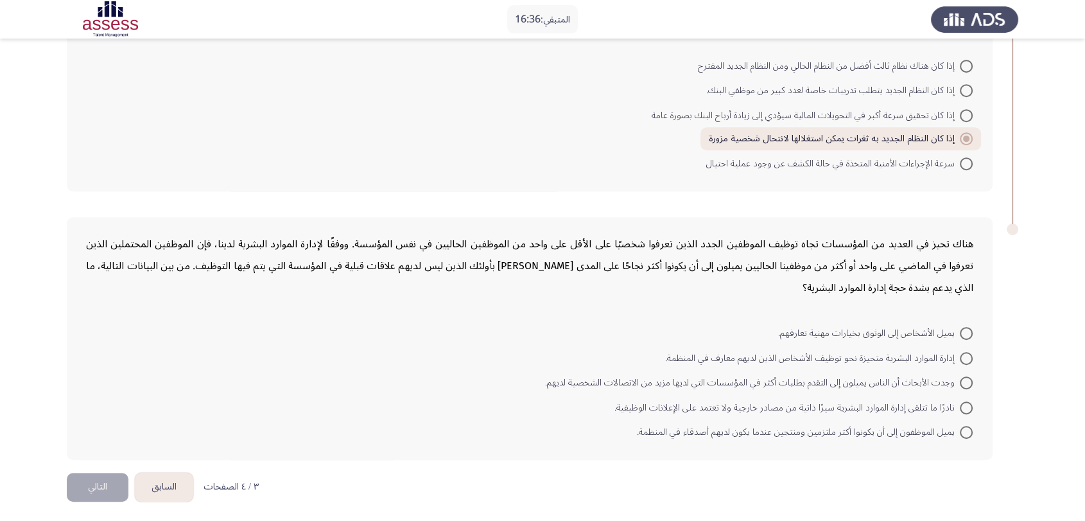
drag, startPoint x: 909, startPoint y: 246, endPoint x: 719, endPoint y: 246, distance: 190.1
click at [719, 246] on div "هناك تحيز في العديد من المؤسسات تجاه توظيف الموظفين الجدد الذين تعرفوا شخصيًا ع…" at bounding box center [530, 266] width 888 height 66
drag, startPoint x: 938, startPoint y: 265, endPoint x: 753, endPoint y: 267, distance: 185.0
click at [757, 270] on div "هناك تحيز في العديد من المؤسسات تجاه توظيف الموظفين الجدد الذين تعرفوا شخصيًا ع…" at bounding box center [530, 266] width 888 height 66
click at [736, 428] on span "يميل الموظفون إلى أن يكونوا أكثر ملتزمين ومنتجين عندما يكون لديهم أصدقاء في الم…" at bounding box center [798, 432] width 323 height 15
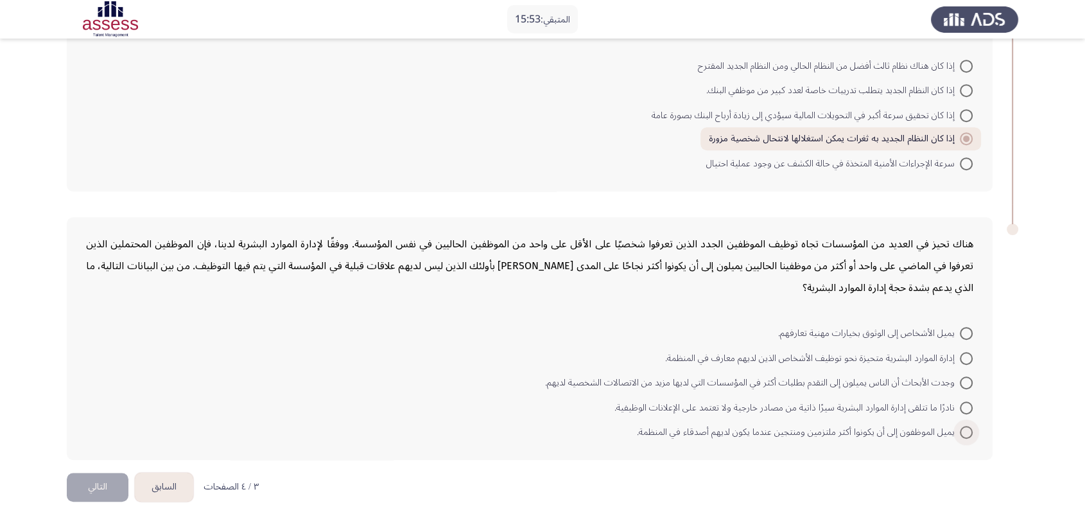
click at [960, 428] on input "يميل الموظفون إلى أن يكونوا أكثر ملتزمين ومنتجين عندما يكون لديهم أصدقاء في الم…" at bounding box center [966, 432] width 13 height 13
radio input "true"
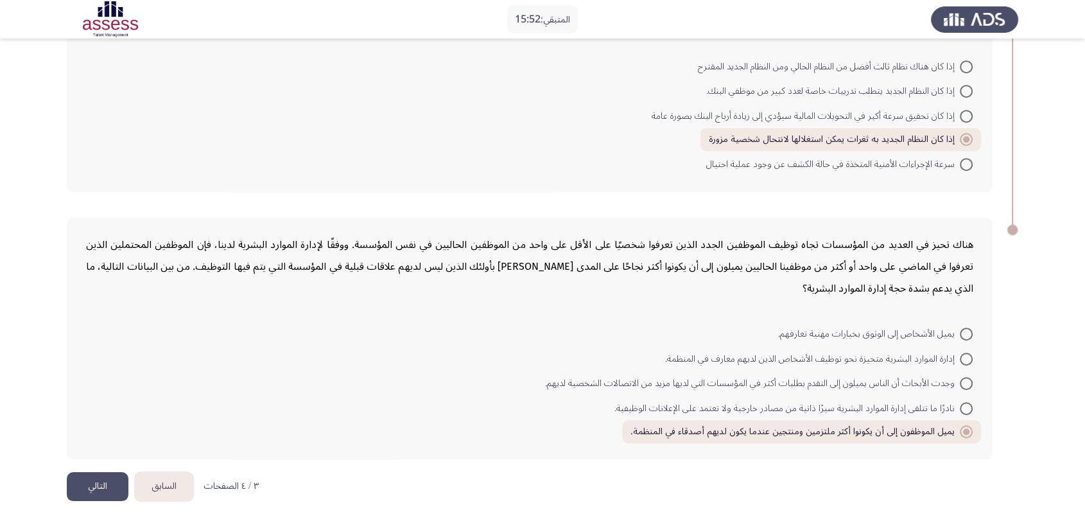
drag, startPoint x: 89, startPoint y: 482, endPoint x: 97, endPoint y: 479, distance: 8.9
click at [89, 468] on button "التالي" at bounding box center [98, 486] width 62 height 29
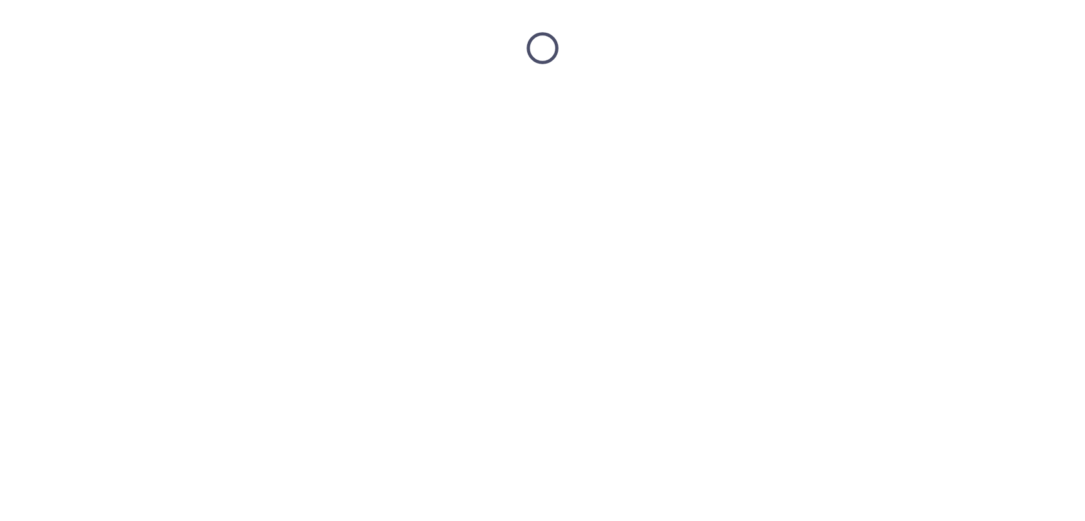
scroll to position [0, 0]
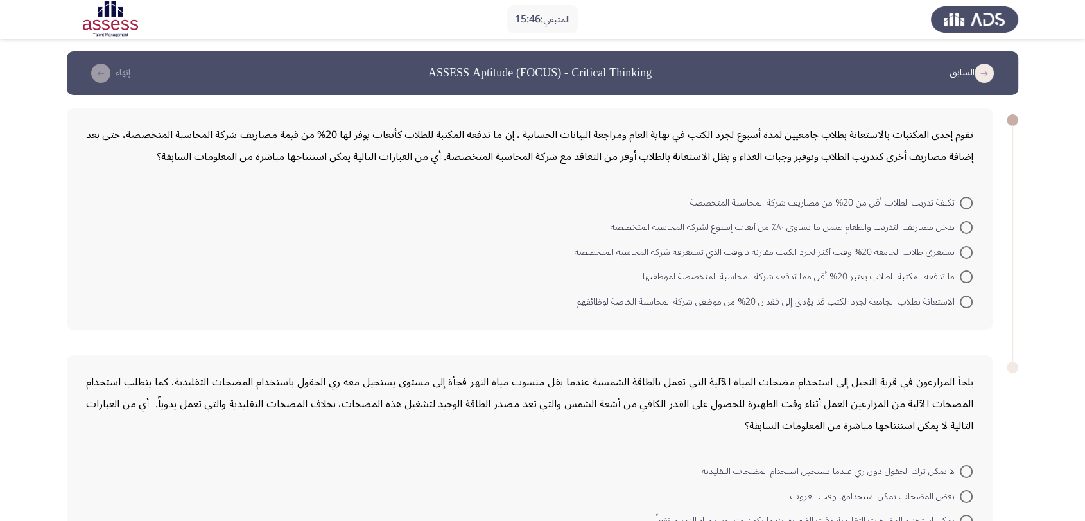
drag, startPoint x: 439, startPoint y: 145, endPoint x: 396, endPoint y: 146, distance: 43.7
click at [396, 146] on div "تقوم إحدى المكتبات بالاستعانة بطلاب جامعيين لمدة أسبوع لجرد الكتب في نهاية العا…" at bounding box center [530, 146] width 888 height 44
click at [858, 202] on span "تكلفة تدريب الطلاب أقل من 20% من مصاريف شركة المحاسبة المتخصصة" at bounding box center [825, 202] width 270 height 15
click at [960, 202] on input "تكلفة تدريب الطلاب أقل من 20% من مصاريف شركة المحاسبة المتخصصة" at bounding box center [966, 203] width 13 height 13
radio input "true"
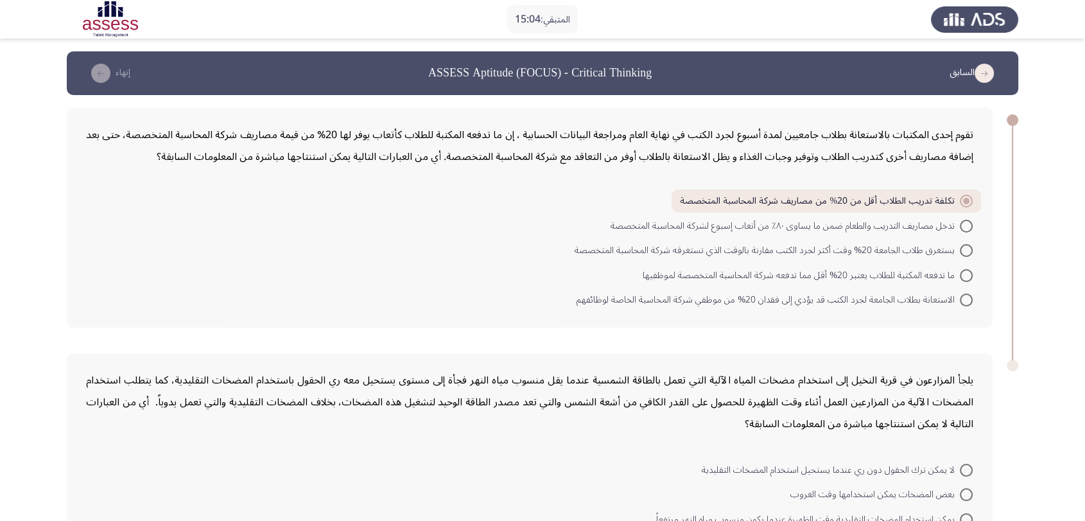
scroll to position [139, 0]
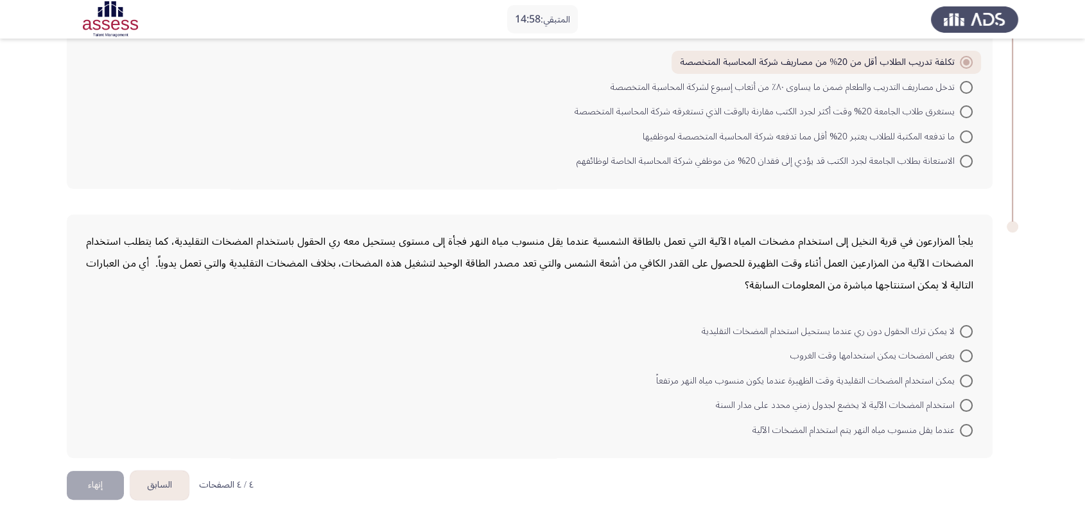
drag, startPoint x: 502, startPoint y: 242, endPoint x: 451, endPoint y: 243, distance: 50.7
click at [451, 243] on div "يلجأ المزارعون في قرية النخيل إلى استخدام مضخات المياه الآلية التي تعمل بالطاقة…" at bounding box center [530, 264] width 888 height 66
drag, startPoint x: 888, startPoint y: 263, endPoint x: 728, endPoint y: 263, distance: 159.9
click at [729, 263] on div "يلجأ المزارعون في قرية النخيل إلى استخدام مضخات المياه الآلية التي تعمل بالطاقة…" at bounding box center [530, 264] width 888 height 66
drag, startPoint x: 947, startPoint y: 241, endPoint x: 708, endPoint y: 247, distance: 239.0
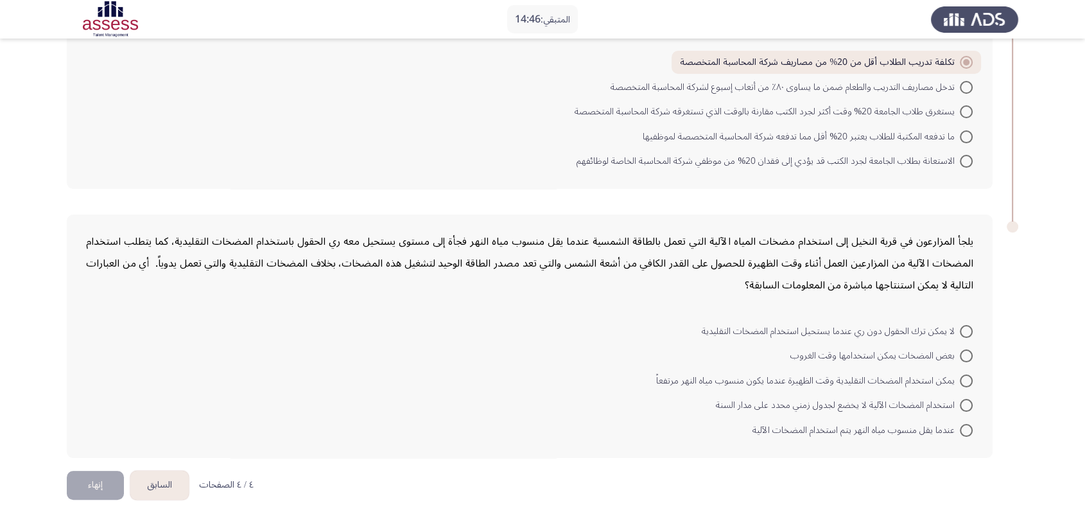
click at [708, 247] on div "يلجأ المزارعون في قرية النخيل إلى استخدام مضخات المياه الآلية التي تعمل بالطاقة…" at bounding box center [530, 264] width 888 height 66
drag, startPoint x: 414, startPoint y: 244, endPoint x: 358, endPoint y: 245, distance: 55.9
click at [359, 245] on div "يلجأ المزارعون في قرية النخيل إلى استخدام مضخات المياه الآلية التي تعمل بالطاقة…" at bounding box center [530, 264] width 888 height 66
drag, startPoint x: 906, startPoint y: 272, endPoint x: 383, endPoint y: 267, distance: 522.2
click at [383, 267] on div "يلجأ المزارعون في قرية النخيل إلى استخدام مضخات المياه الآلية التي تعمل بالطاقة…" at bounding box center [530, 264] width 888 height 66
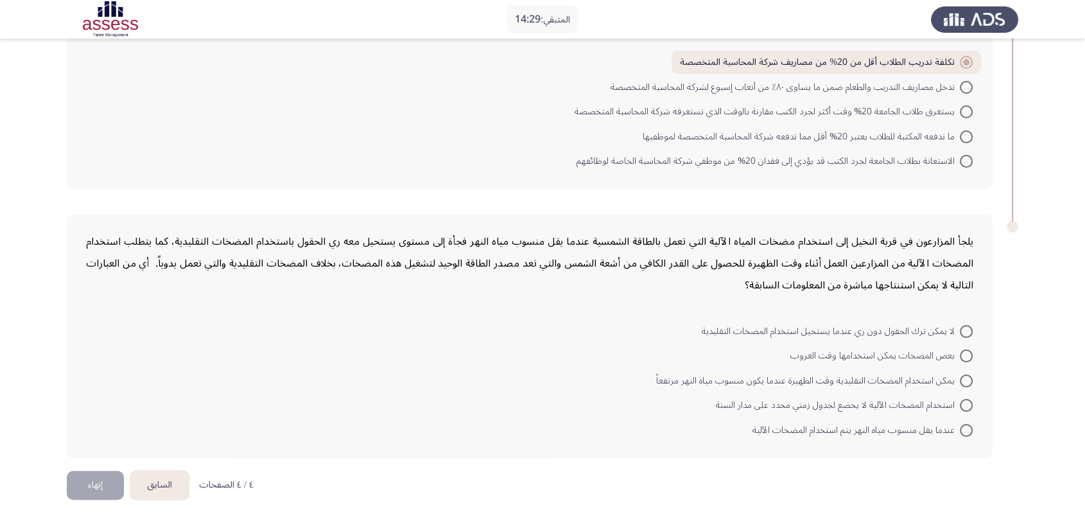
click at [724, 382] on span "يمكن استخدام المضخات التقليدية وقت الظهيرة عندما يكون منسوب مياه النهر مرتفعاً" at bounding box center [808, 380] width 304 height 15
click at [960, 382] on input "يمكن استخدام المضخات التقليدية وقت الظهيرة عندما يكون منسوب مياه النهر مرتفعاً" at bounding box center [966, 380] width 13 height 13
radio input "true"
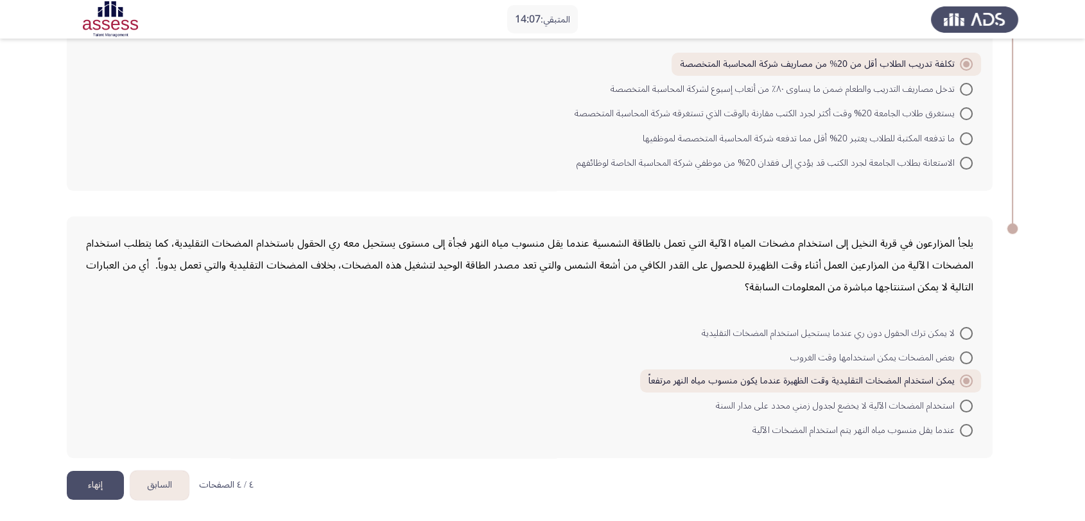
click at [862, 403] on span "استخدام المضخات الآلية لا يخضع لجدول زمني محدد على مدار السنة" at bounding box center [838, 405] width 244 height 15
click at [960, 403] on input "استخدام المضخات الآلية لا يخضع لجدول زمني محدد على مدار السنة" at bounding box center [966, 405] width 13 height 13
radio input "true"
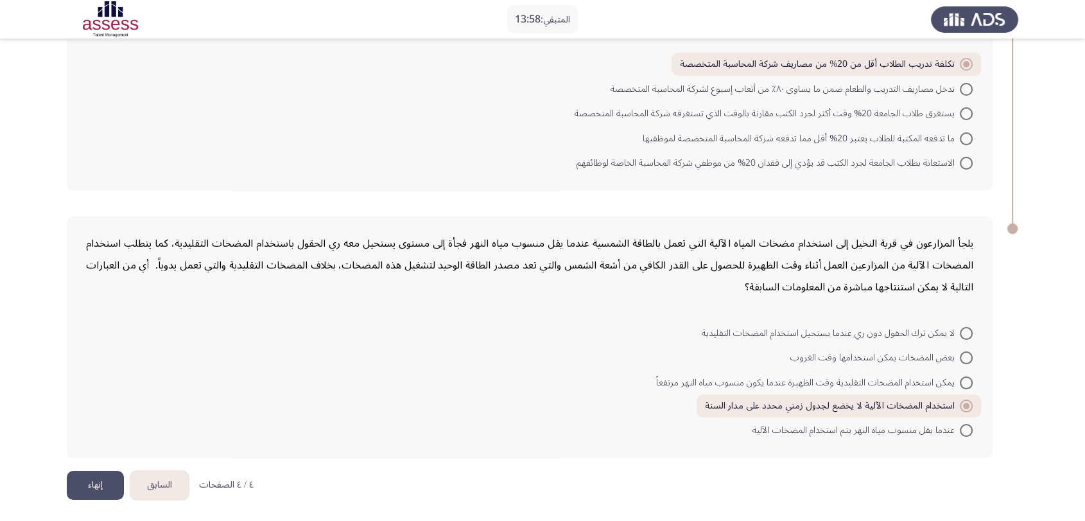
click at [103, 468] on button "إنهاء" at bounding box center [95, 485] width 57 height 29
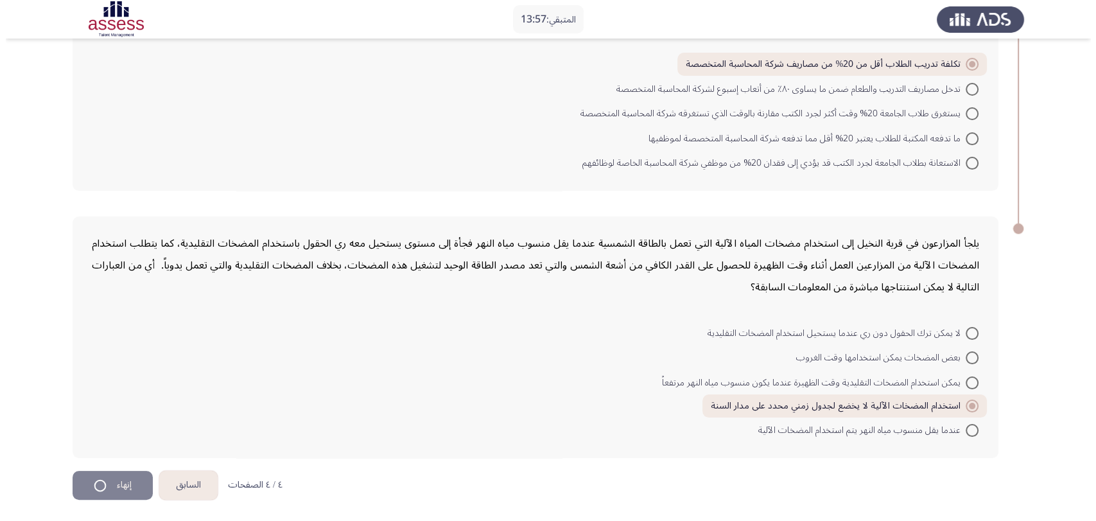
scroll to position [0, 0]
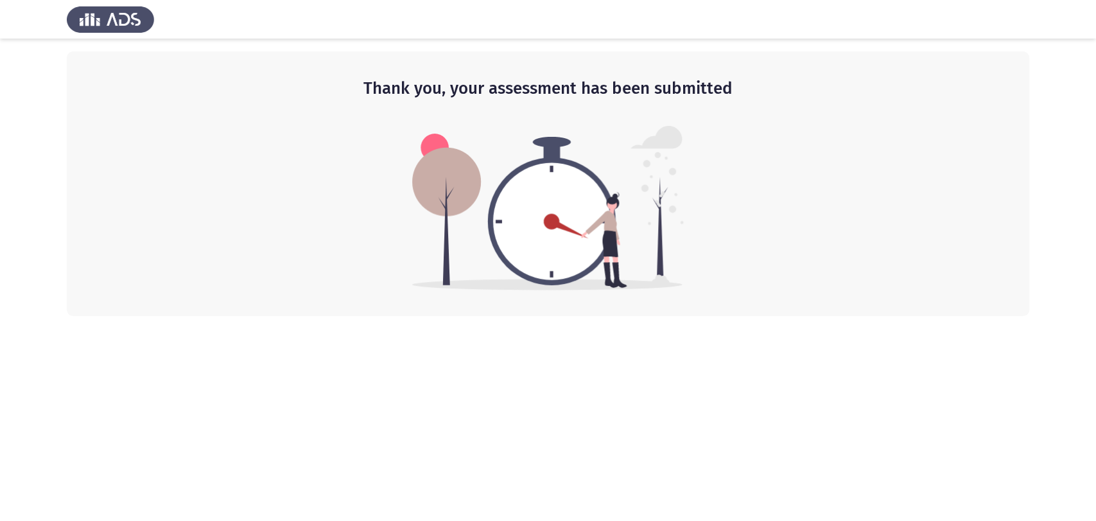
drag, startPoint x: 376, startPoint y: 93, endPoint x: 617, endPoint y: 94, distance: 240.8
click at [600, 94] on h2 "Thank you, your assessment has been submitted" at bounding box center [547, 88] width 911 height 23
click at [115, 22] on img at bounding box center [110, 19] width 87 height 36
